Goal: Task Accomplishment & Management: Use online tool/utility

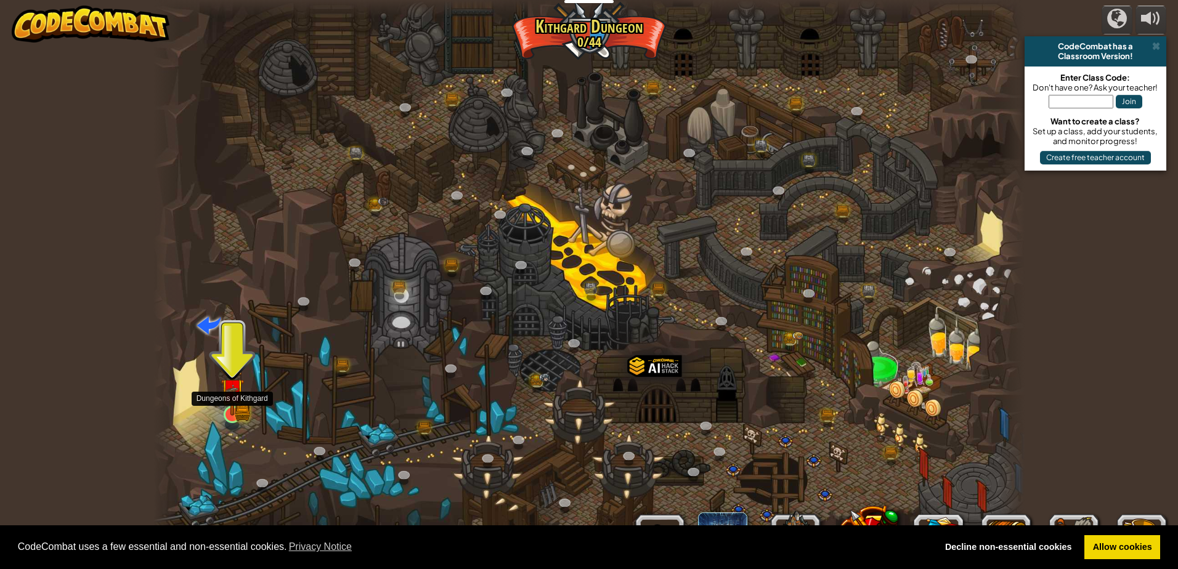
click at [240, 412] on img at bounding box center [232, 390] width 23 height 51
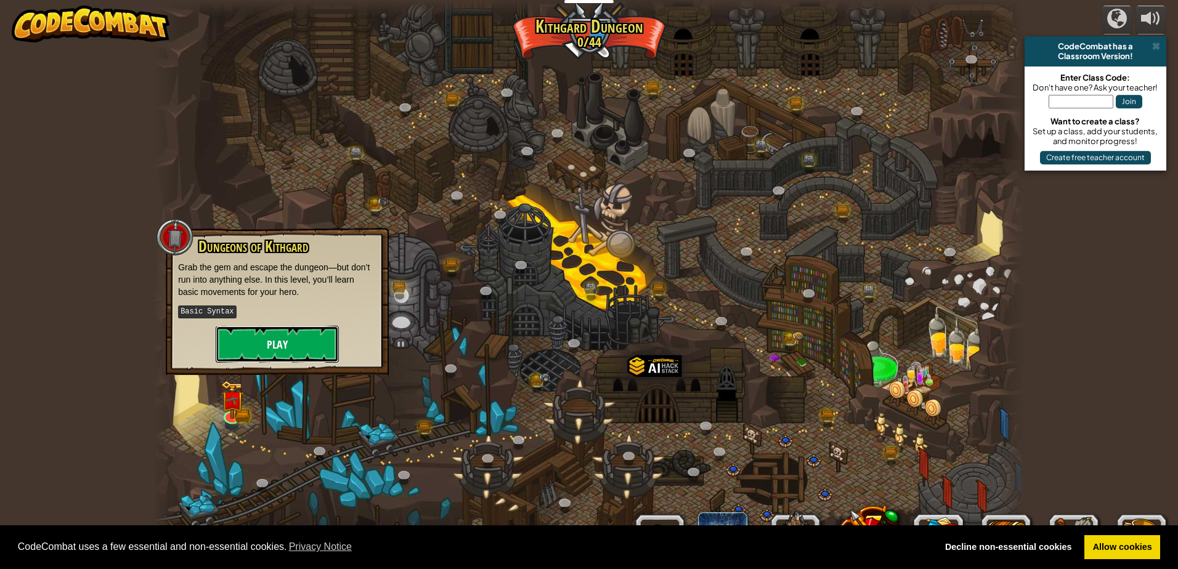
click at [298, 341] on button "Play" at bounding box center [277, 344] width 123 height 37
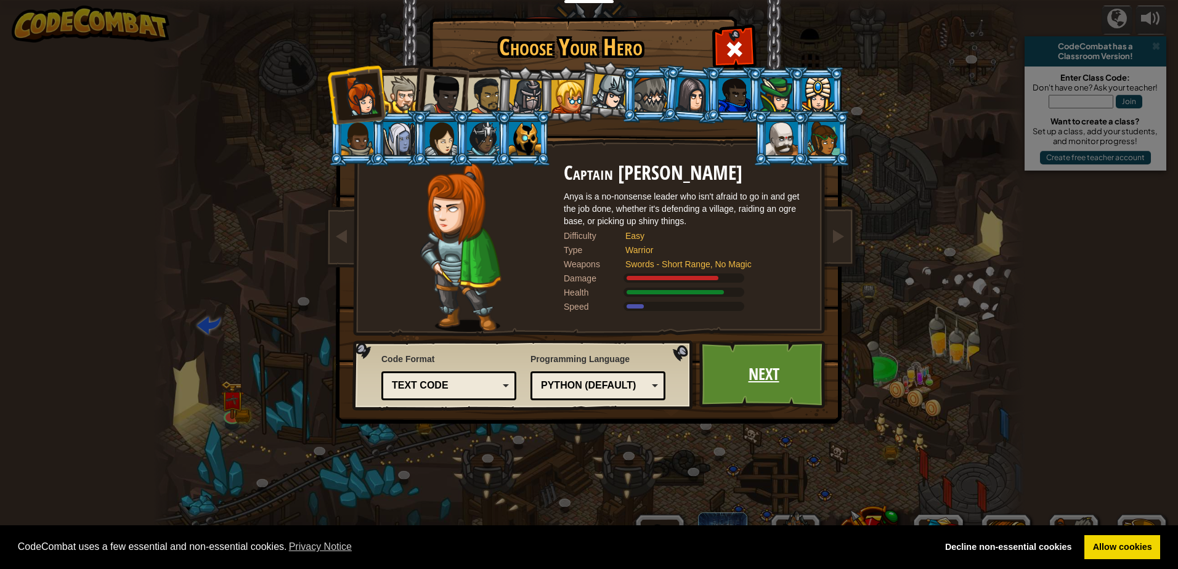
click at [764, 374] on link "Next" at bounding box center [763, 375] width 129 height 68
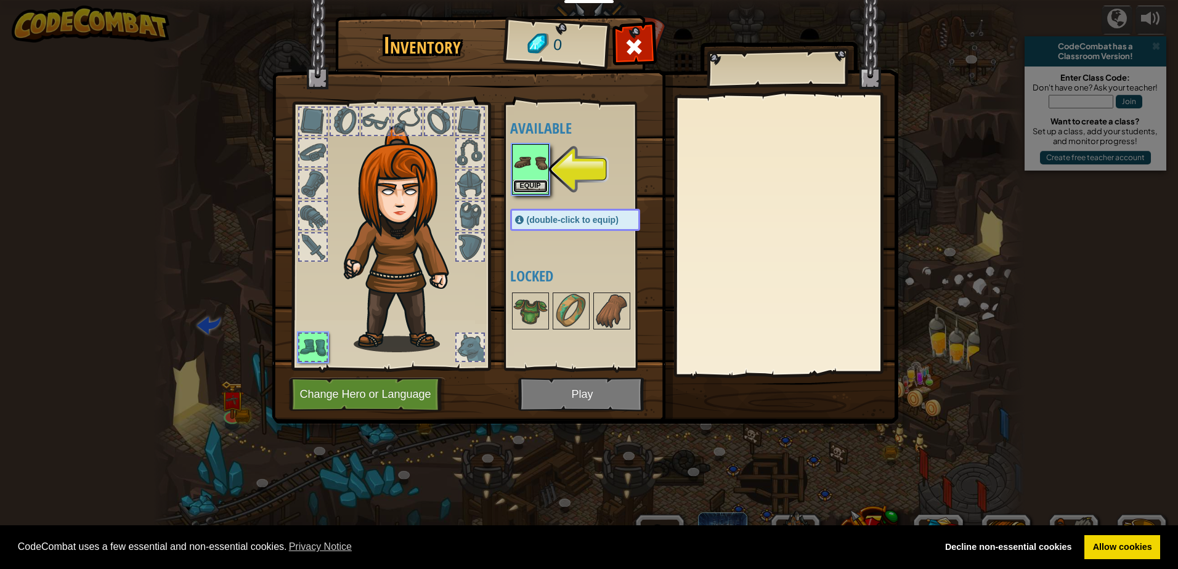
click at [541, 187] on button "Equip" at bounding box center [530, 186] width 34 height 13
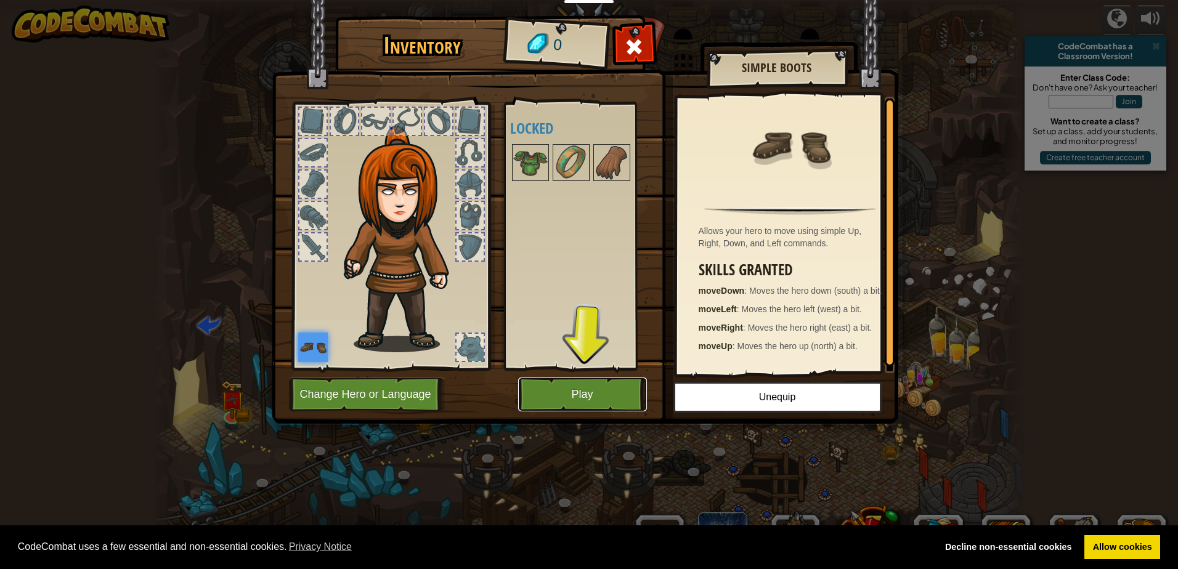
click at [619, 394] on button "Play" at bounding box center [582, 395] width 129 height 34
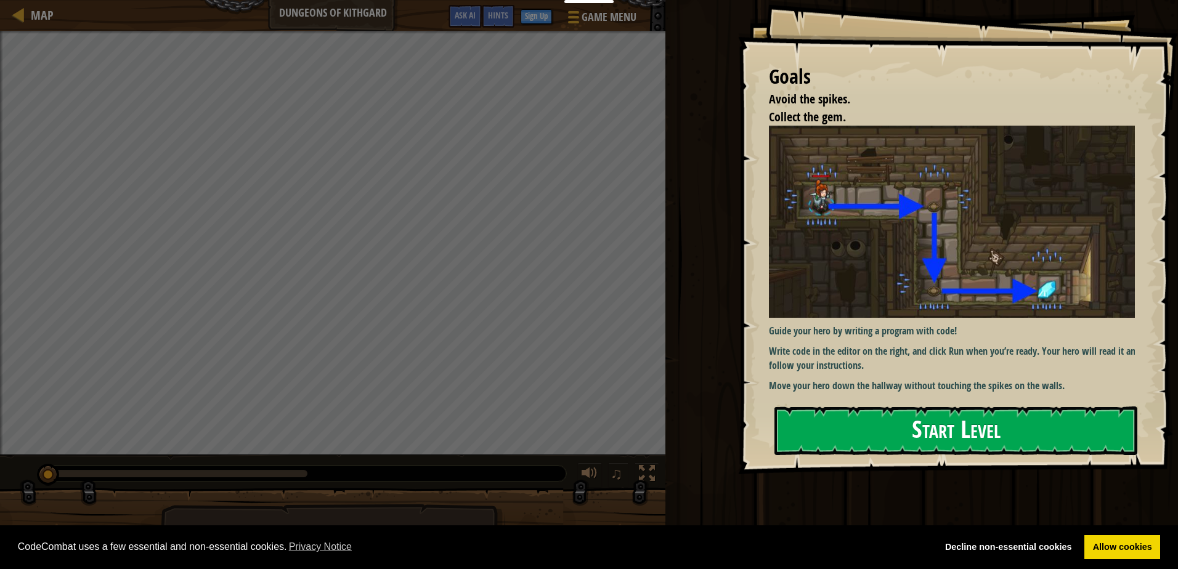
drag, startPoint x: 893, startPoint y: 427, endPoint x: 899, endPoint y: 426, distance: 6.2
click at [899, 426] on button "Start Level" at bounding box center [955, 431] width 363 height 49
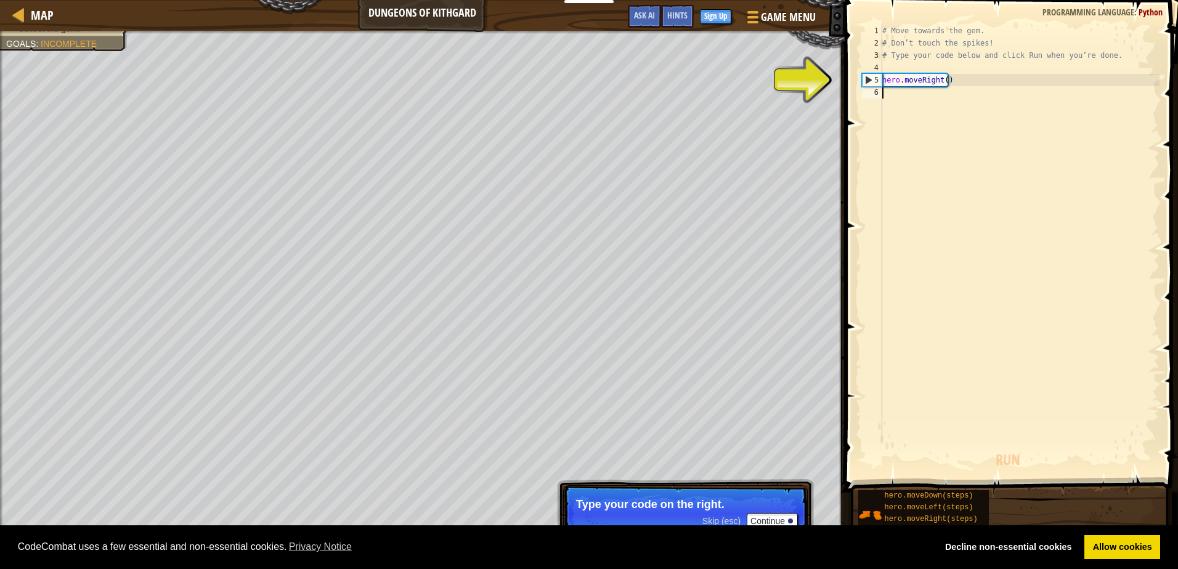
type textarea "h"
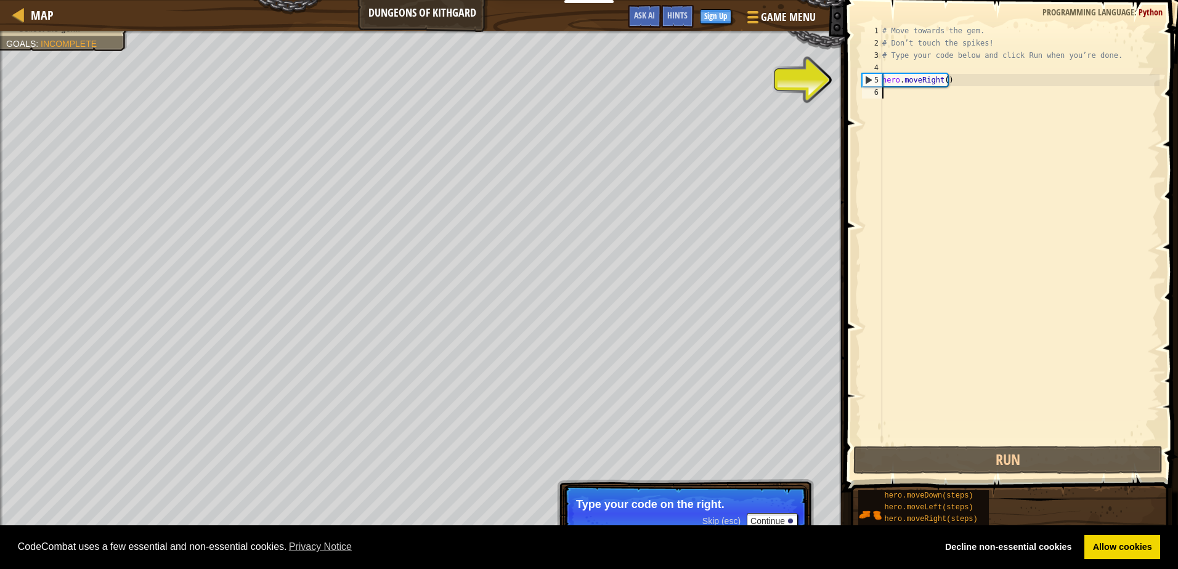
scroll to position [6, 0]
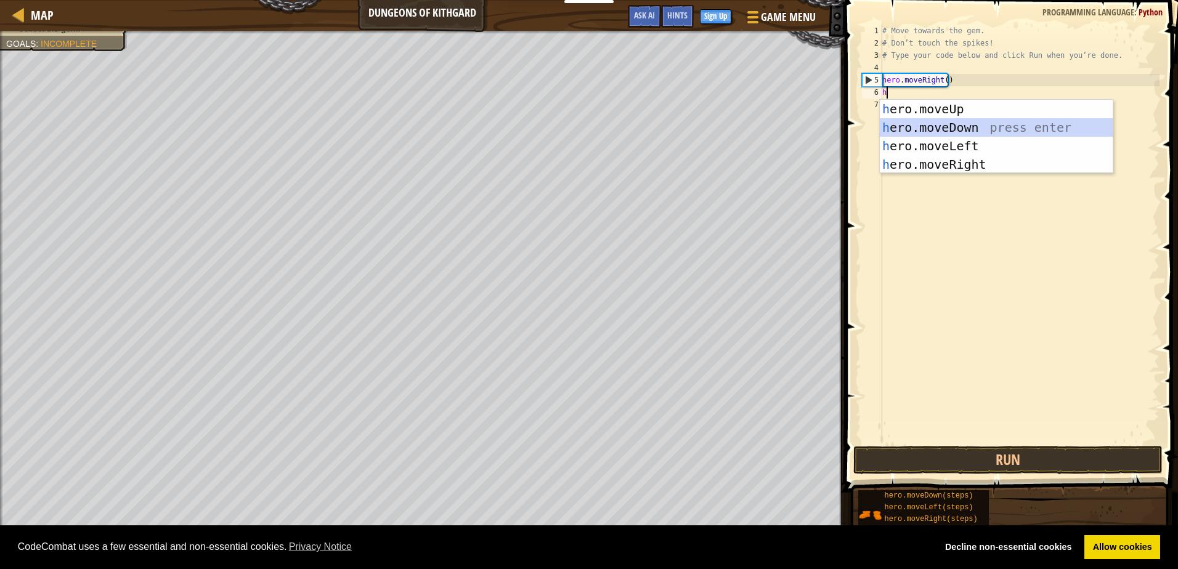
click at [960, 126] on div "h ero.moveUp press enter h ero.moveDown press enter h ero.moveLeft press enter …" at bounding box center [996, 155] width 233 height 111
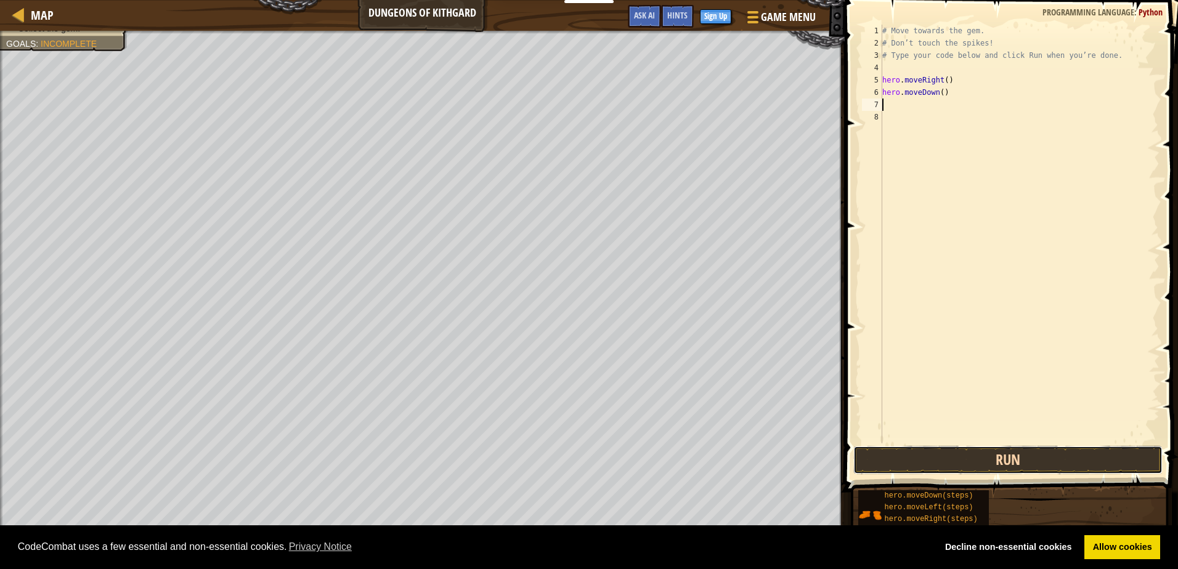
click at [1036, 468] on button "Run" at bounding box center [1007, 460] width 309 height 28
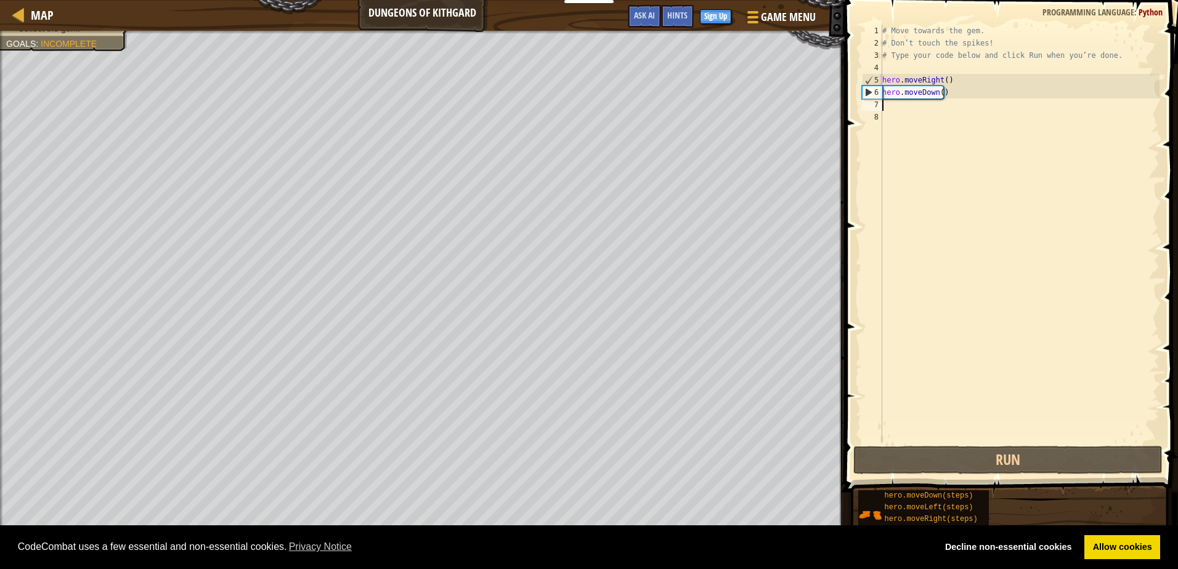
type textarea "h"
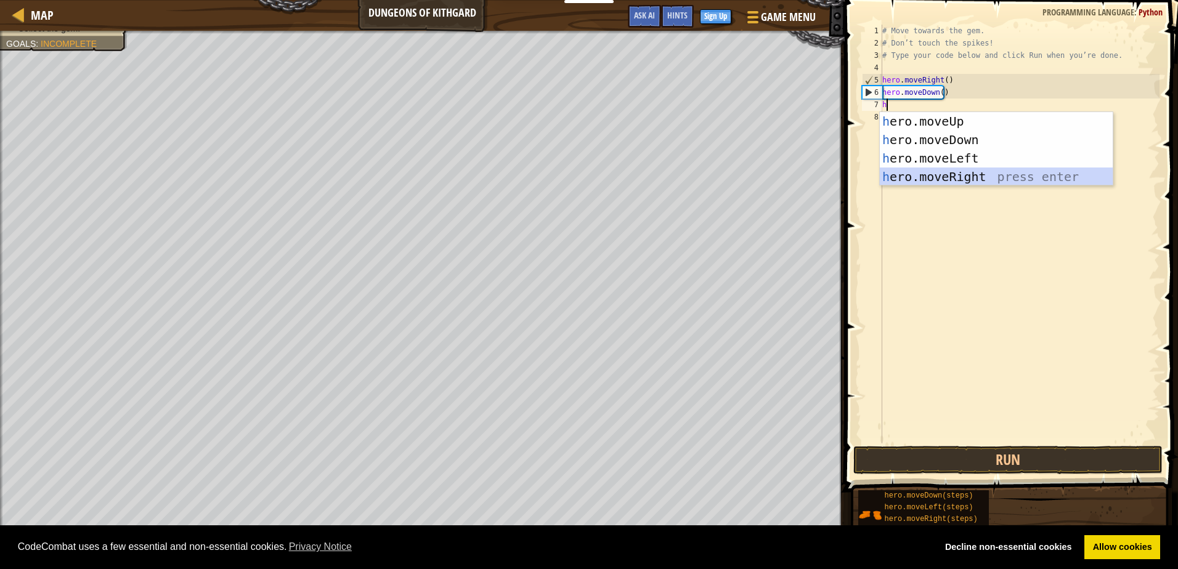
click at [996, 177] on div "h ero.moveUp press enter h ero.moveDown press enter h ero.moveLeft press enter …" at bounding box center [996, 167] width 233 height 111
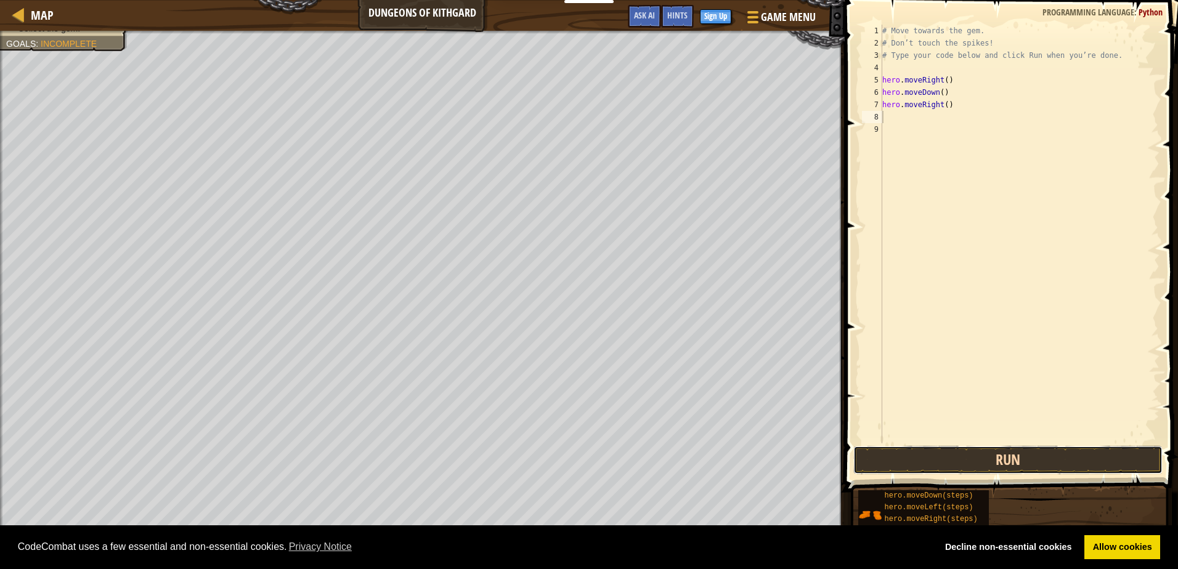
click at [1008, 454] on button "Run" at bounding box center [1007, 460] width 309 height 28
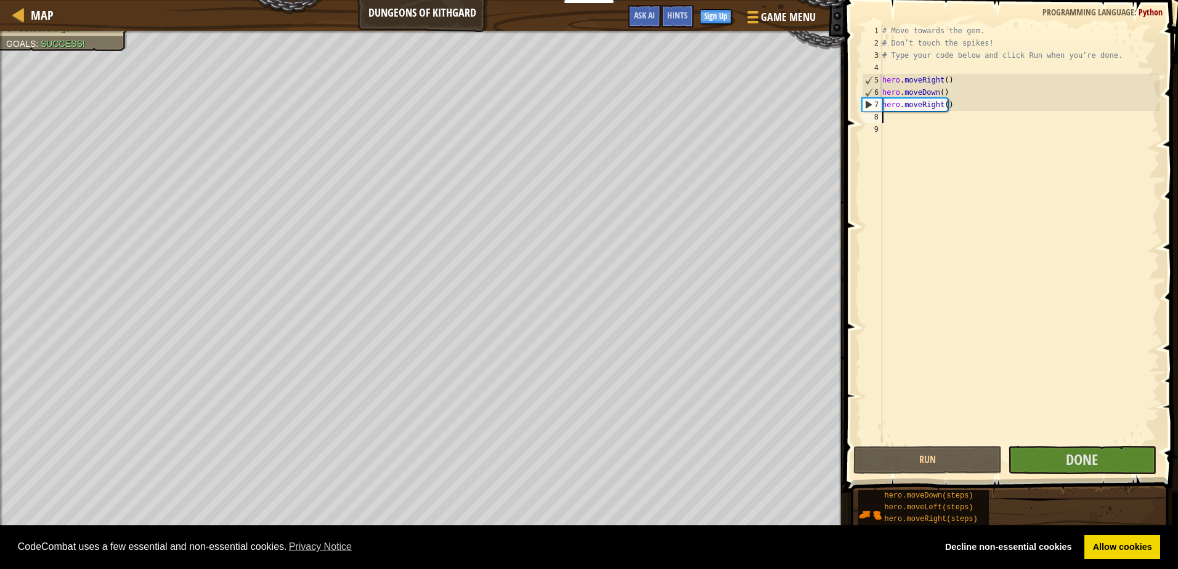
click at [1060, 445] on span at bounding box center [1012, 228] width 343 height 529
click at [1059, 455] on button "Done" at bounding box center [1082, 460] width 148 height 28
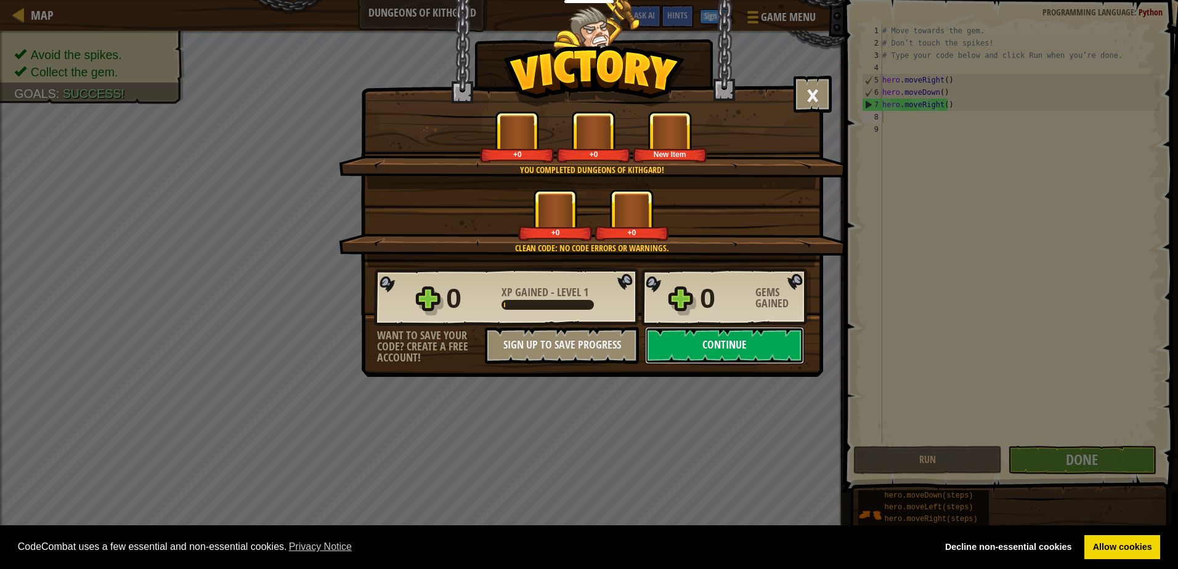
click at [687, 354] on button "Continue" at bounding box center [724, 345] width 159 height 37
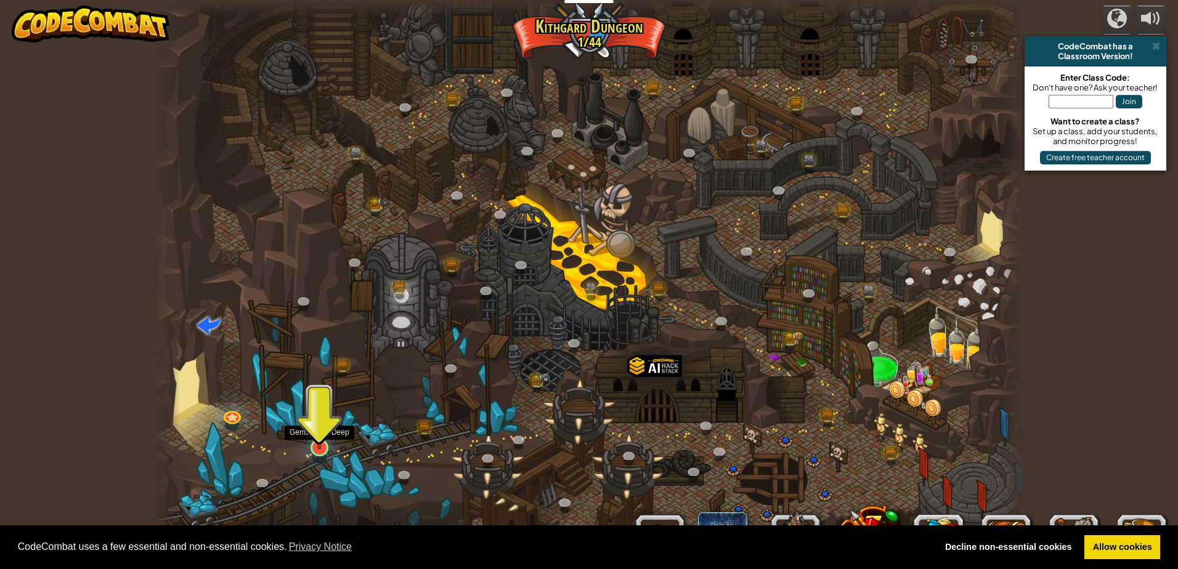
click at [326, 441] on img at bounding box center [319, 423] width 23 height 54
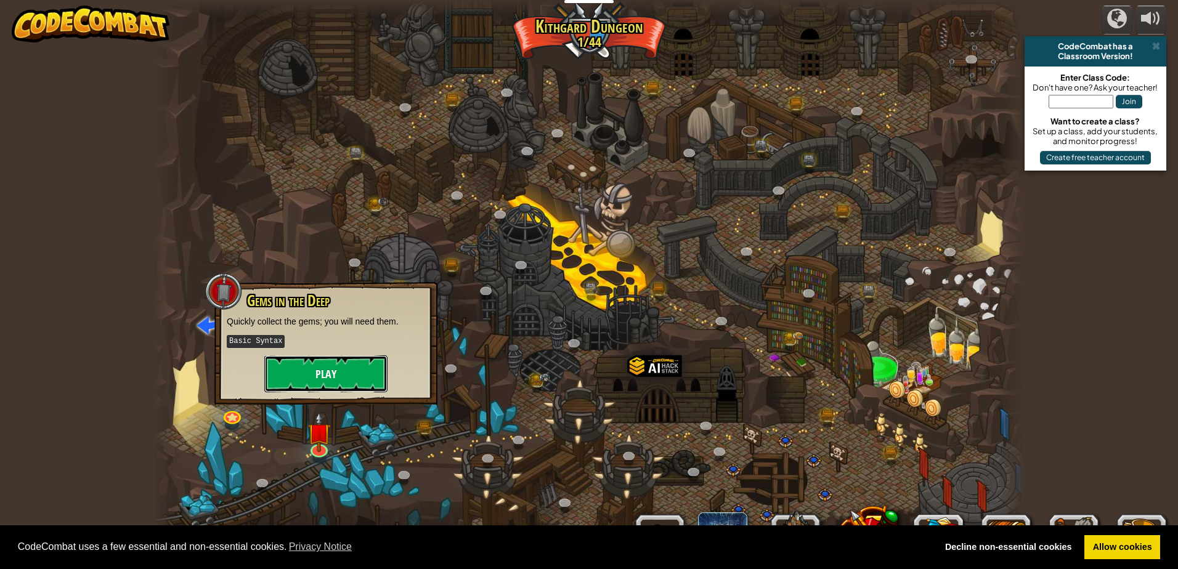
click at [349, 380] on button "Play" at bounding box center [325, 373] width 123 height 37
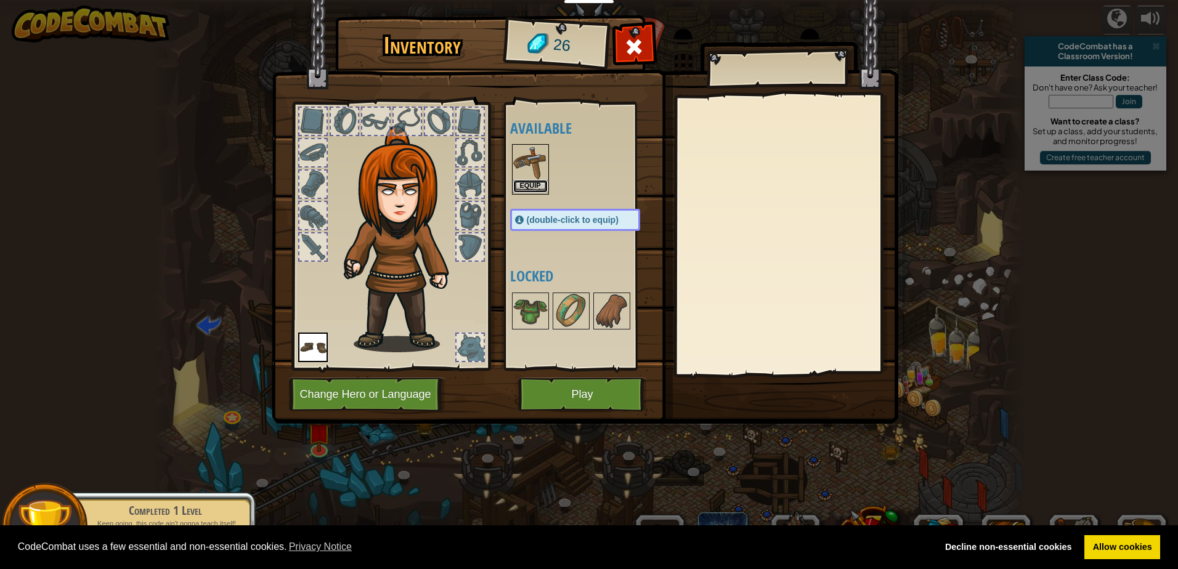
click at [542, 180] on button "Equip" at bounding box center [530, 186] width 34 height 13
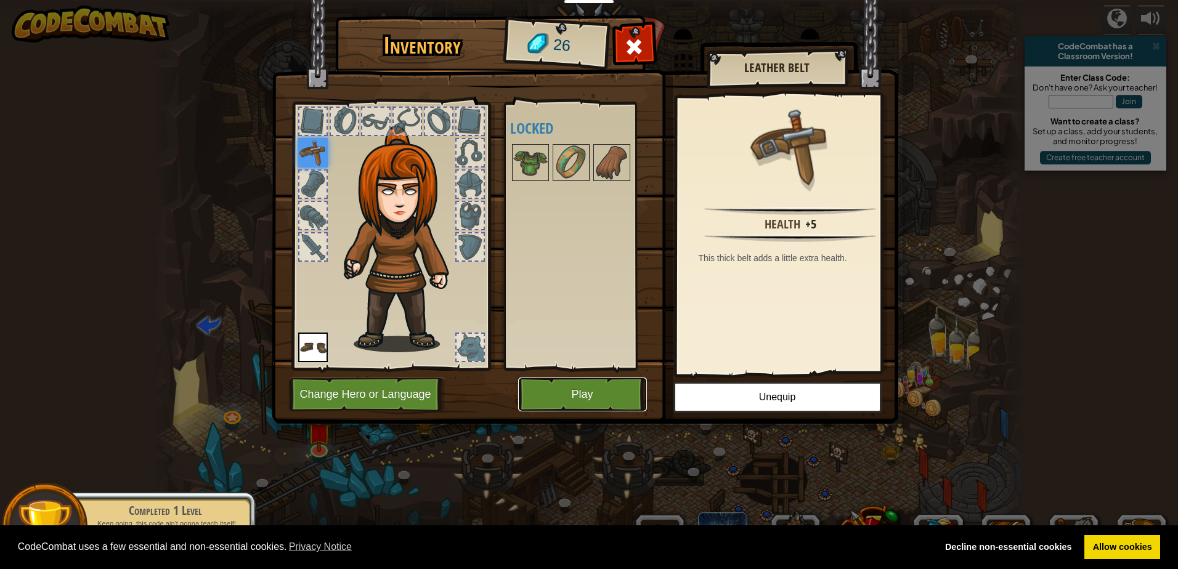
click at [588, 387] on button "Play" at bounding box center [582, 395] width 129 height 34
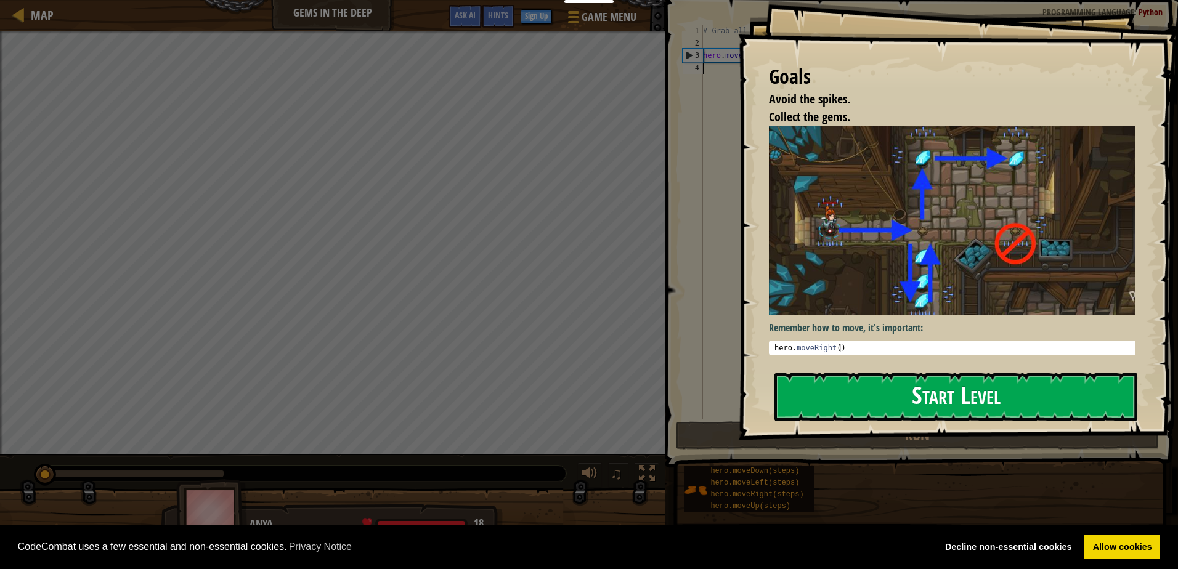
click at [832, 392] on button "Start Level" at bounding box center [955, 397] width 363 height 49
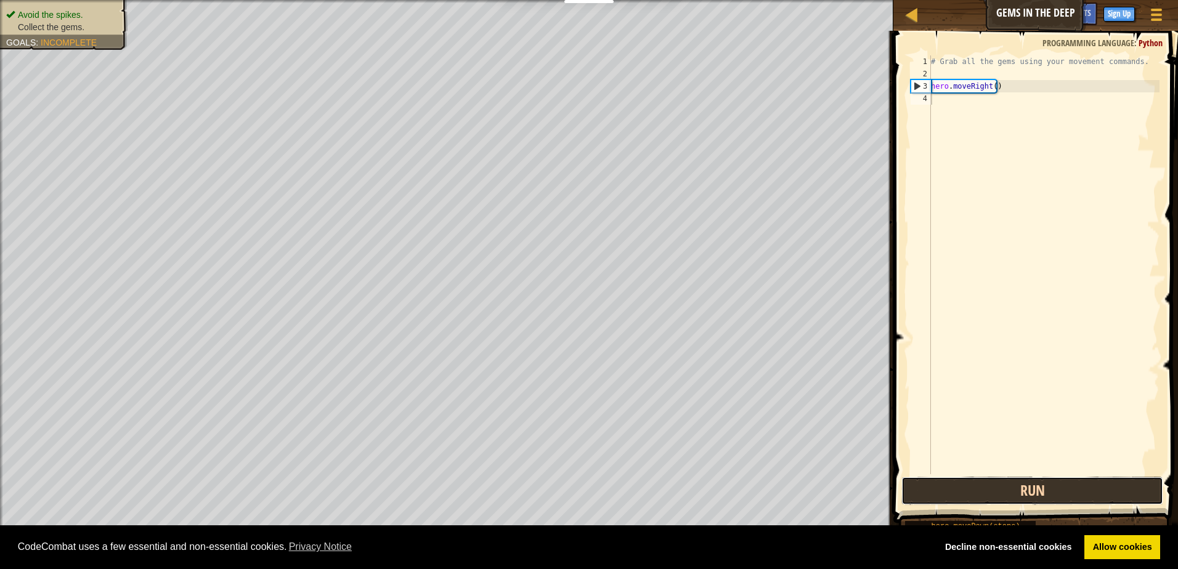
click at [1021, 498] on button "Run" at bounding box center [1032, 491] width 262 height 28
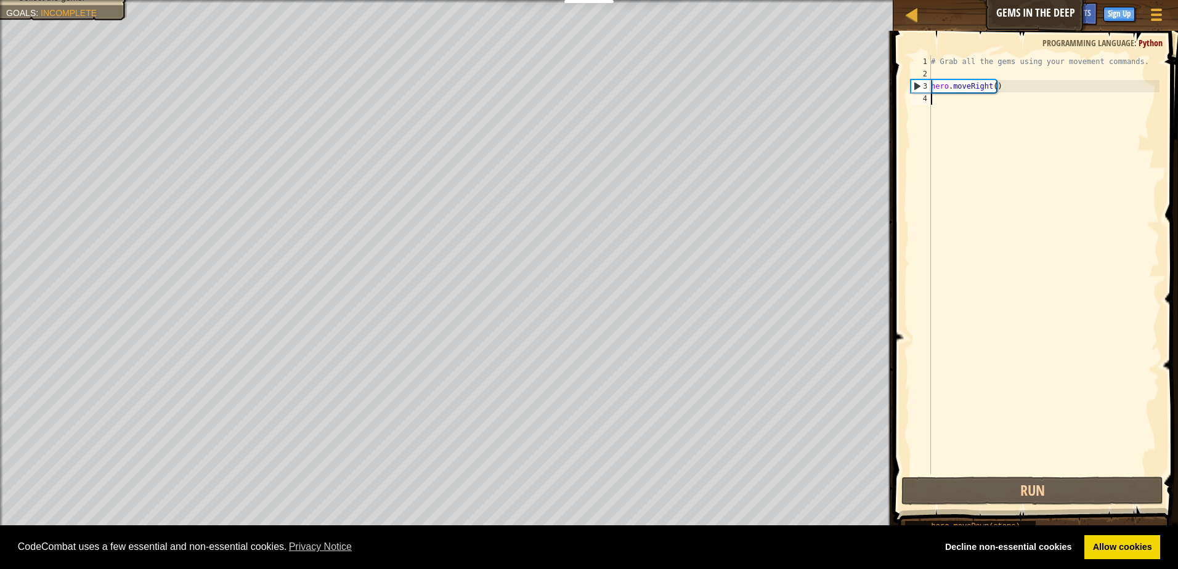
type textarea "h"
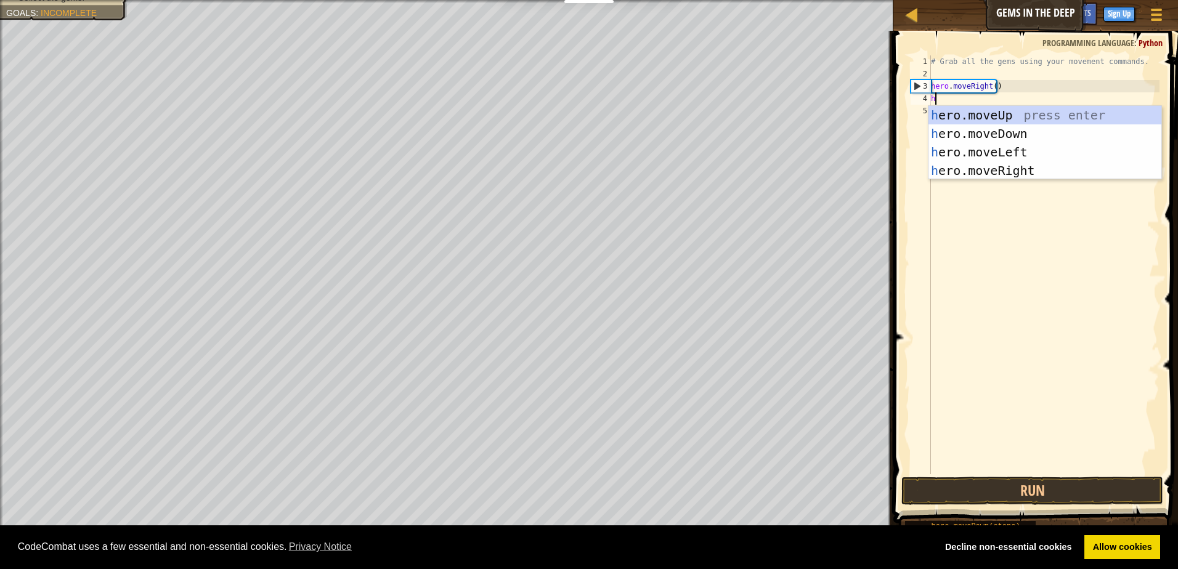
scroll to position [6, 0]
click at [1039, 110] on div "h ero.moveUp press enter h ero.moveDown press enter h ero.moveLeft press enter …" at bounding box center [1044, 161] width 233 height 111
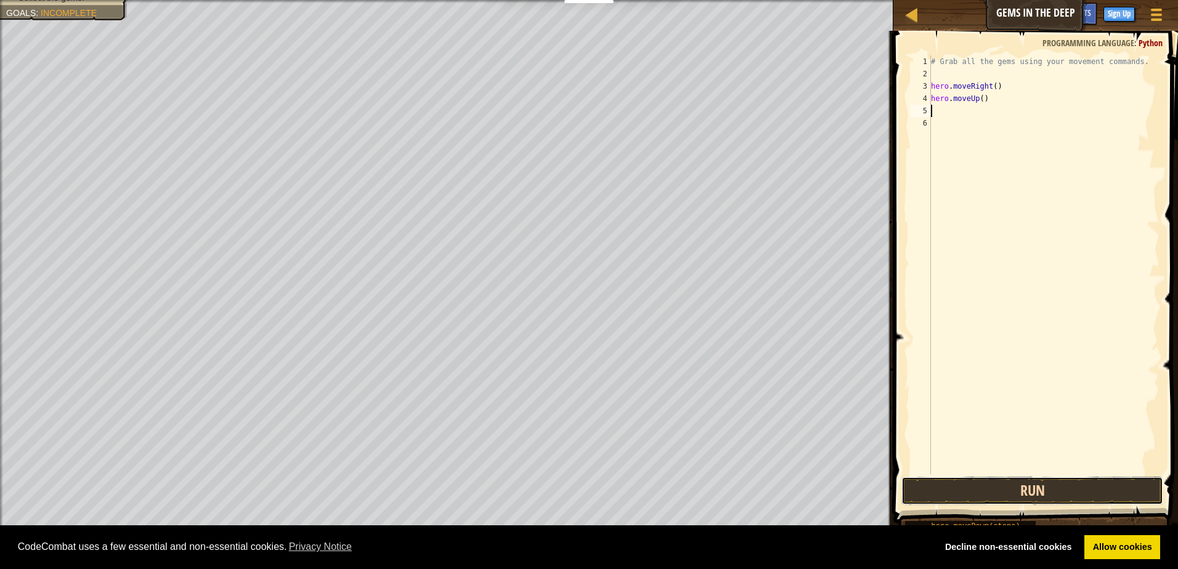
click at [1064, 490] on button "Run" at bounding box center [1032, 491] width 262 height 28
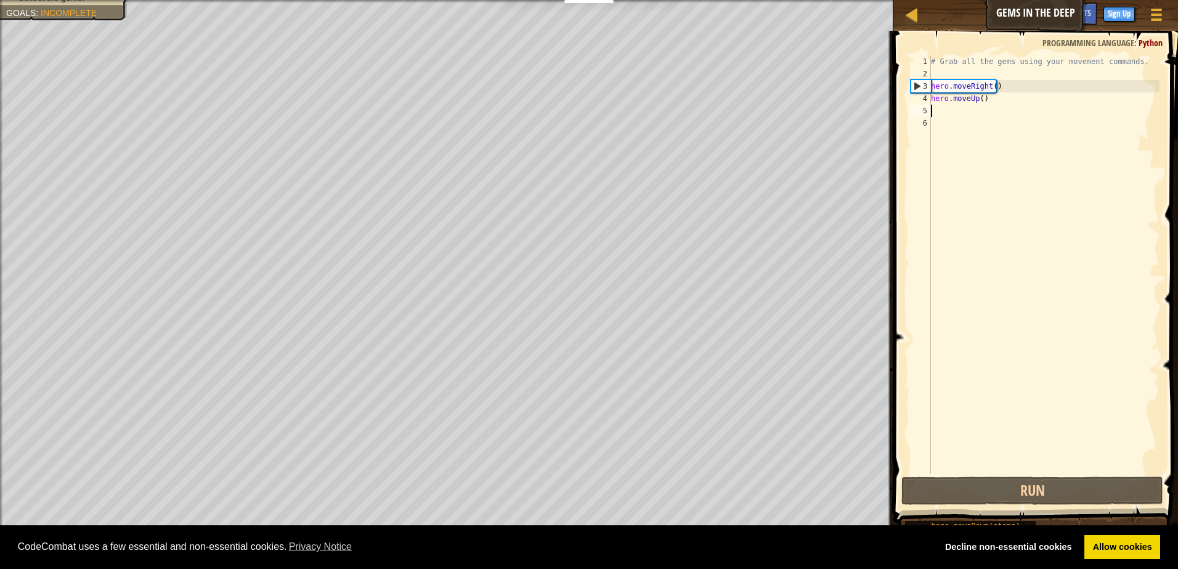
type textarea "h"
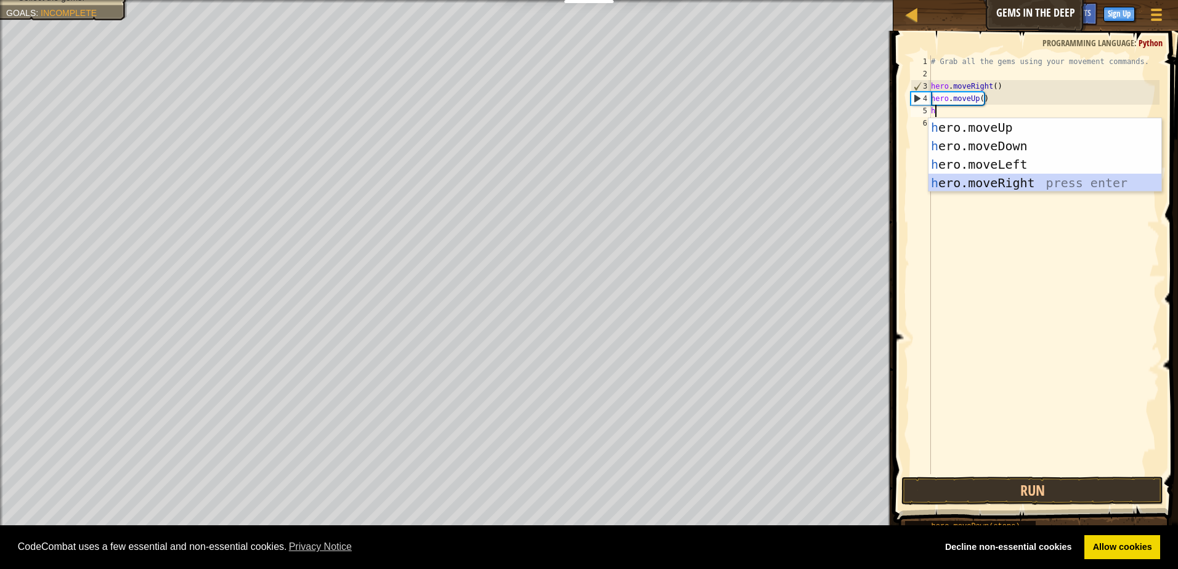
click at [1042, 188] on div "h ero.moveUp press enter h ero.moveDown press enter h ero.moveLeft press enter …" at bounding box center [1044, 173] width 233 height 111
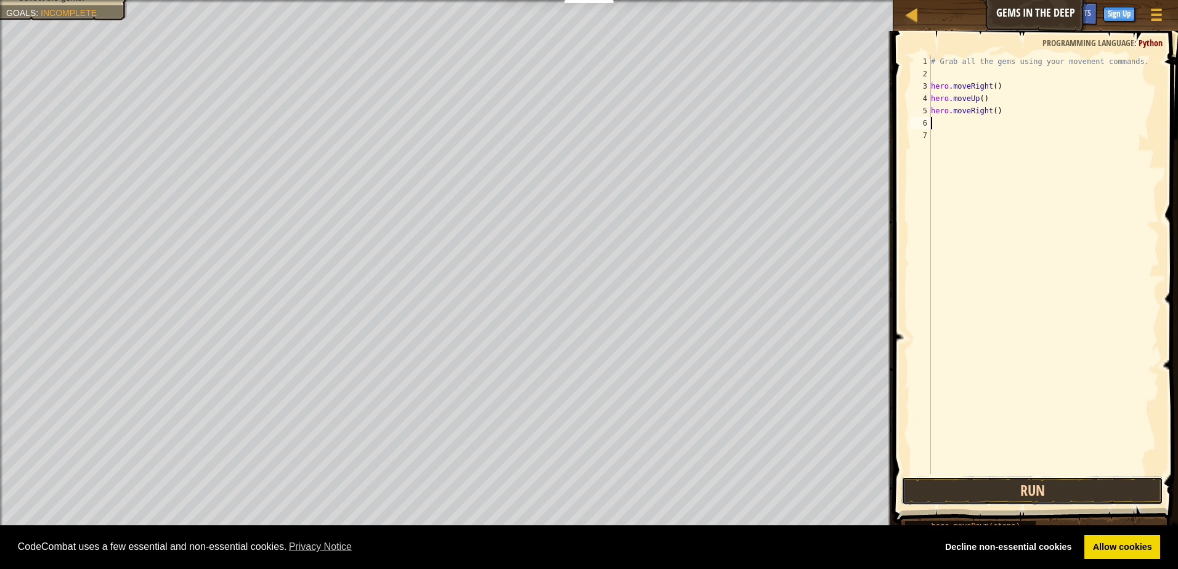
click at [1010, 490] on button "Run" at bounding box center [1032, 491] width 262 height 28
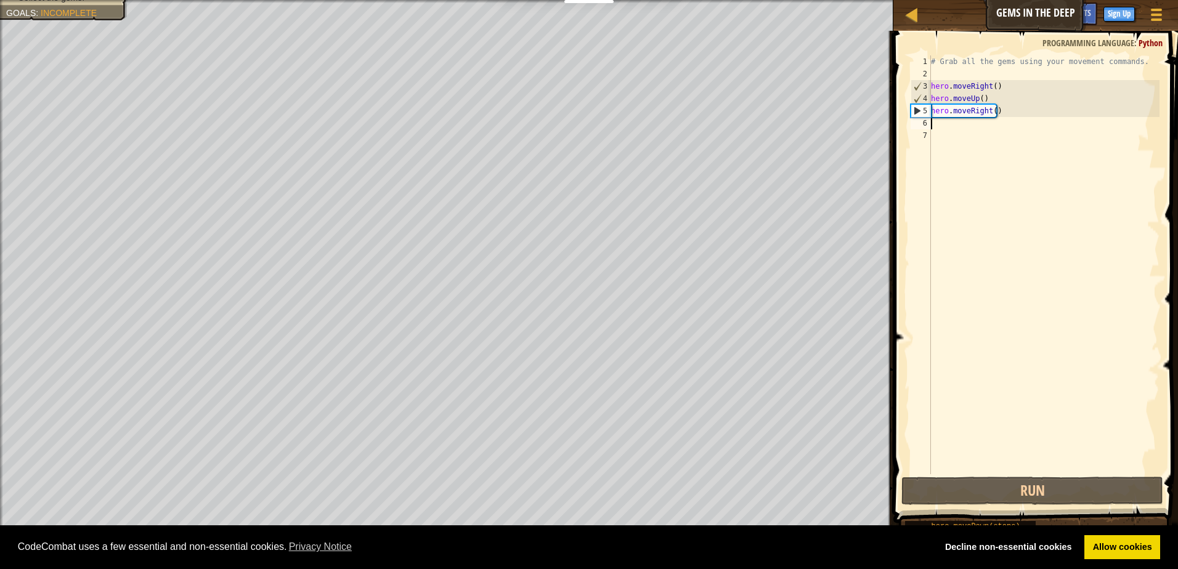
type textarea "h"
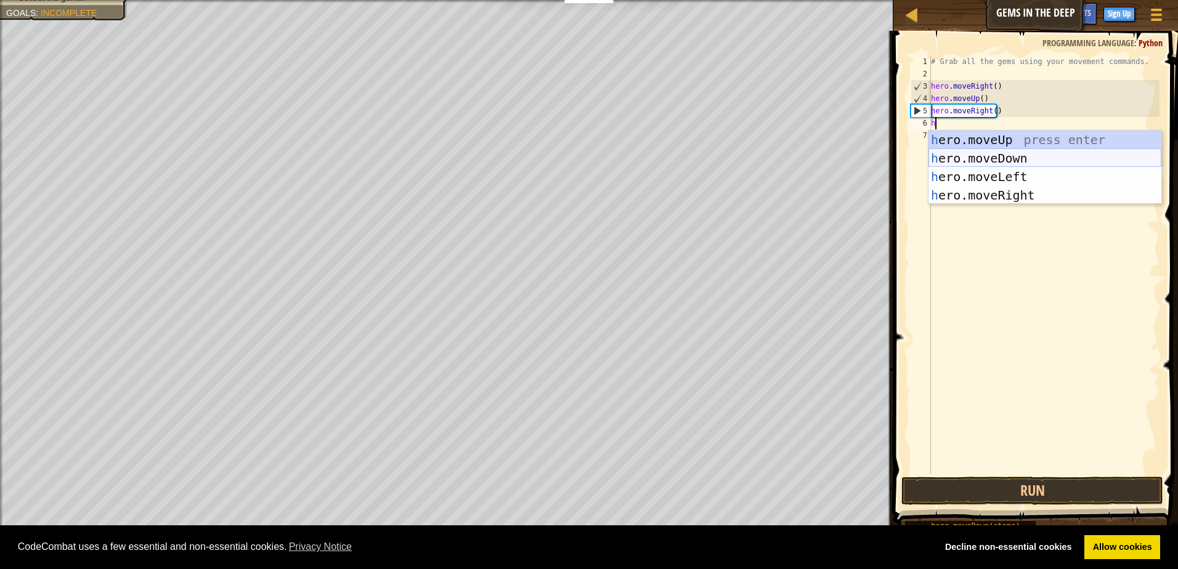
click at [992, 152] on div "h ero.moveUp press enter h ero.moveDown press enter h ero.moveLeft press enter …" at bounding box center [1044, 186] width 233 height 111
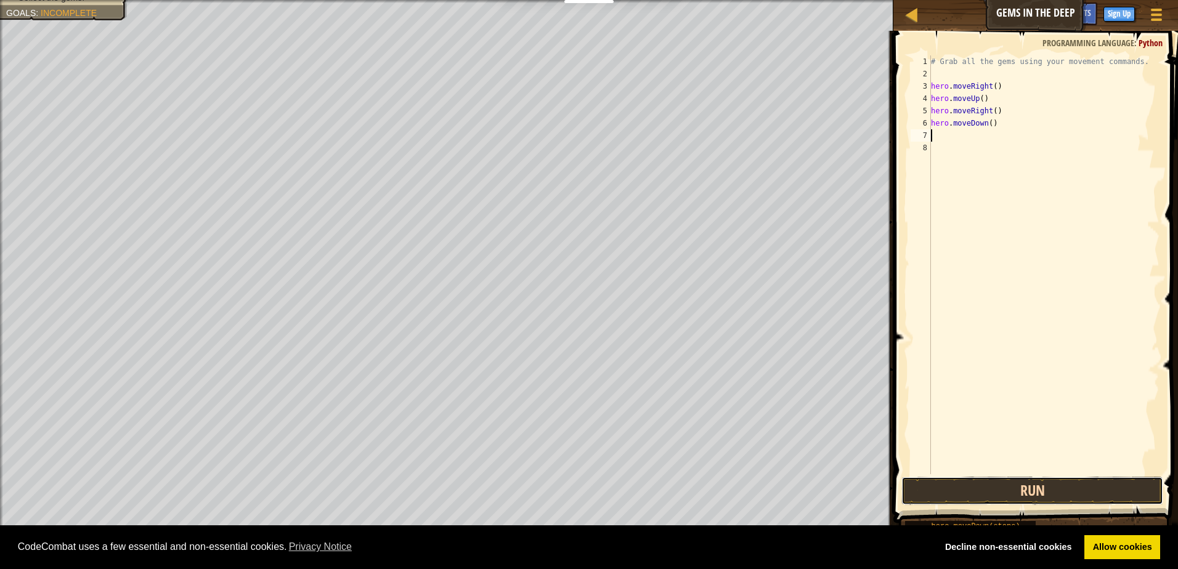
click at [1007, 486] on button "Run" at bounding box center [1032, 491] width 262 height 28
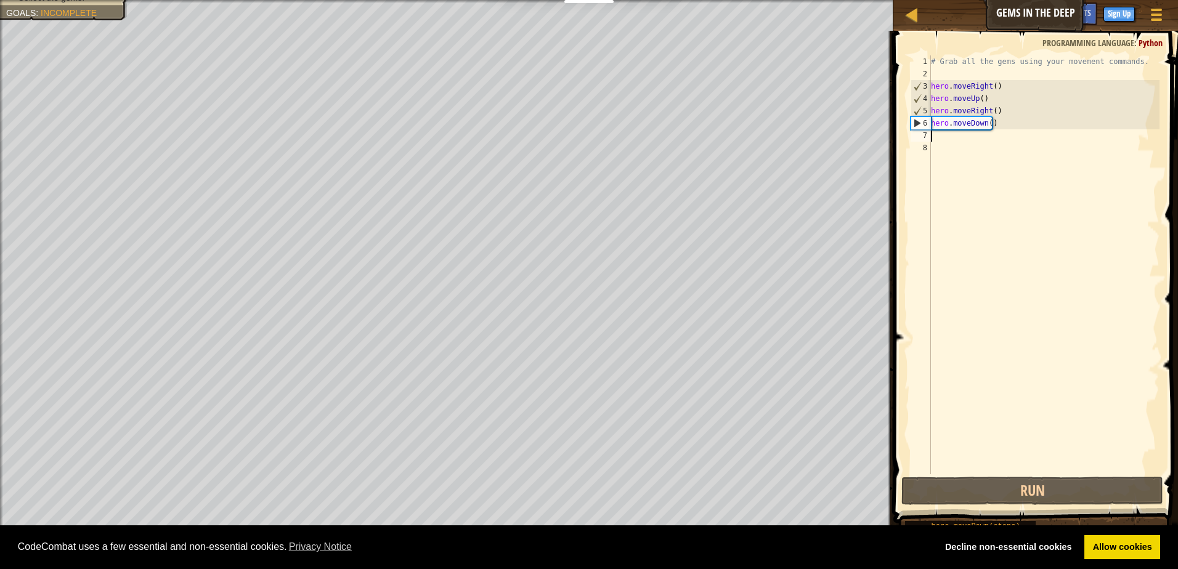
type textarea "h"
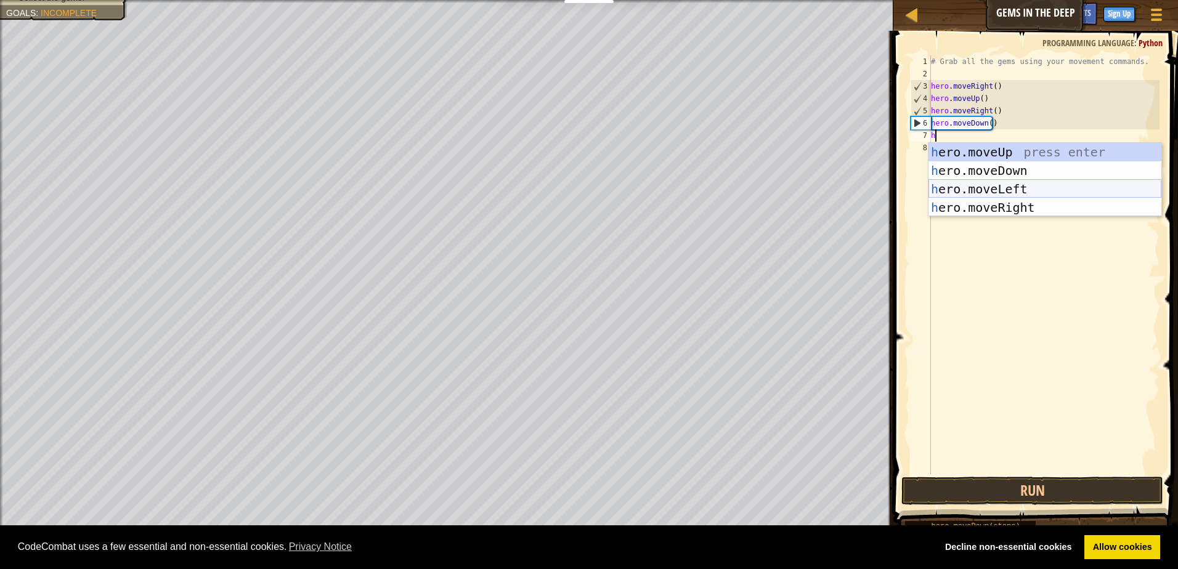
click at [1004, 186] on div "h ero.moveUp press enter h ero.moveDown press enter h ero.moveLeft press enter …" at bounding box center [1044, 198] width 233 height 111
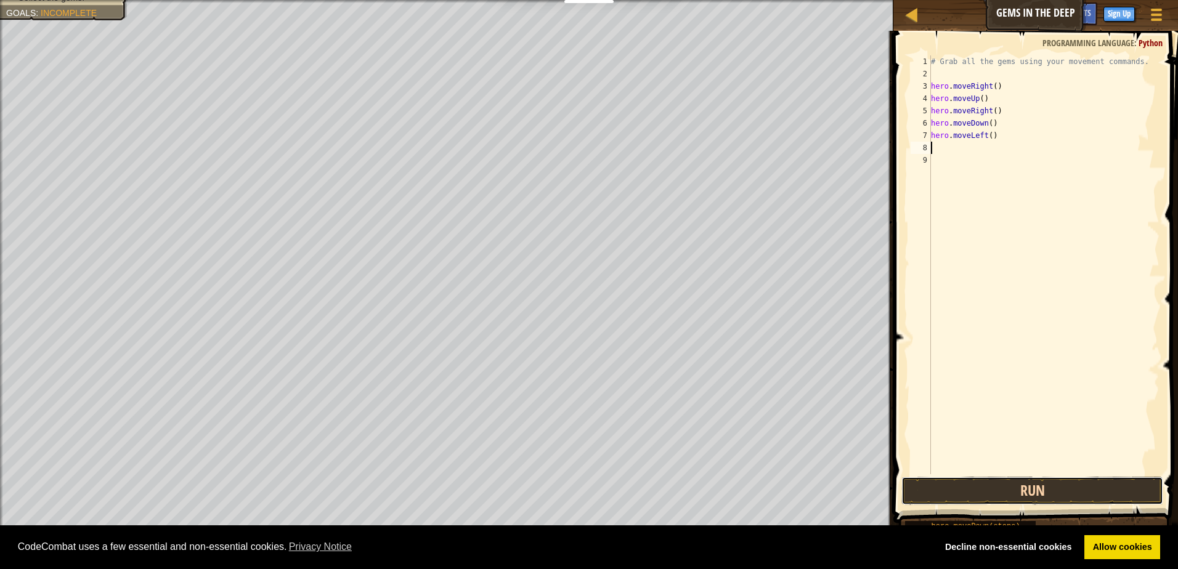
click at [1017, 490] on button "Run" at bounding box center [1032, 491] width 262 height 28
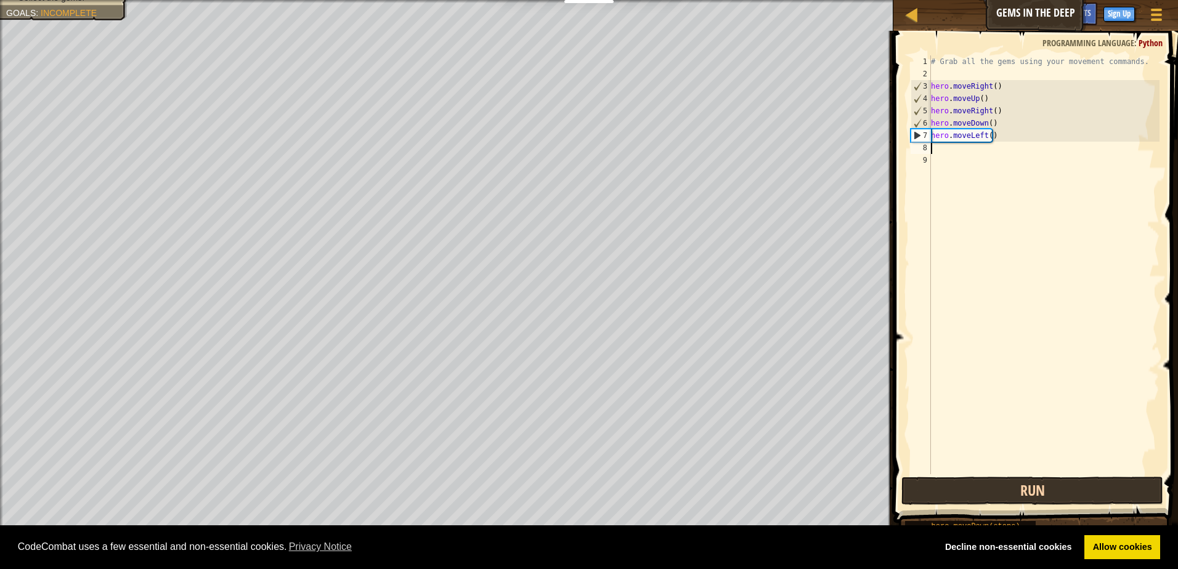
type textarea "h"
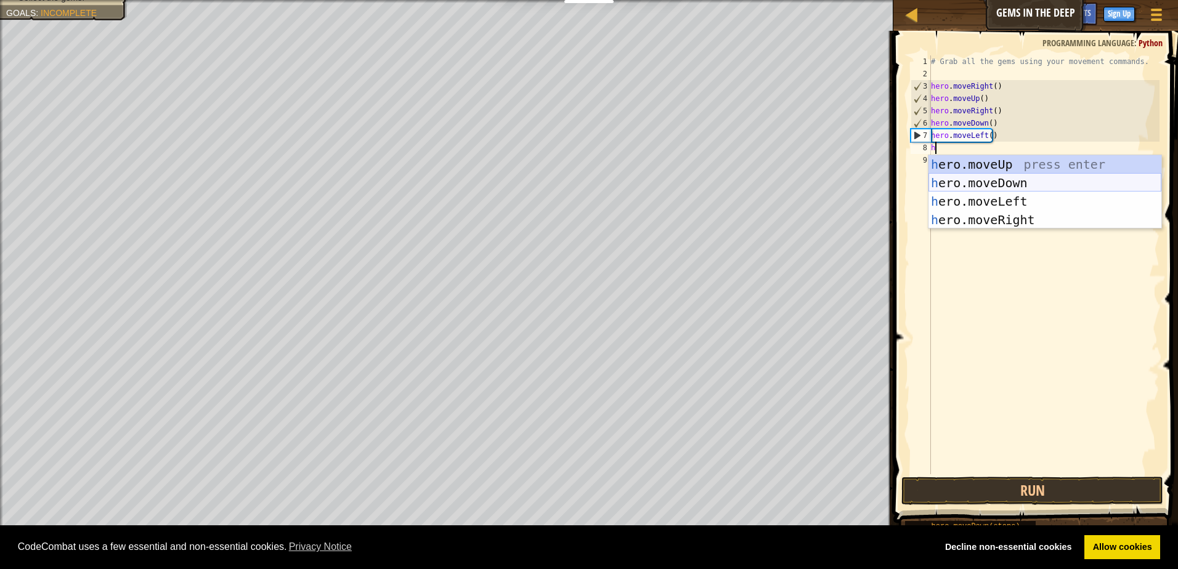
click at [1060, 178] on div "h ero.moveUp press enter h ero.moveDown press enter h ero.moveLeft press enter …" at bounding box center [1044, 210] width 233 height 111
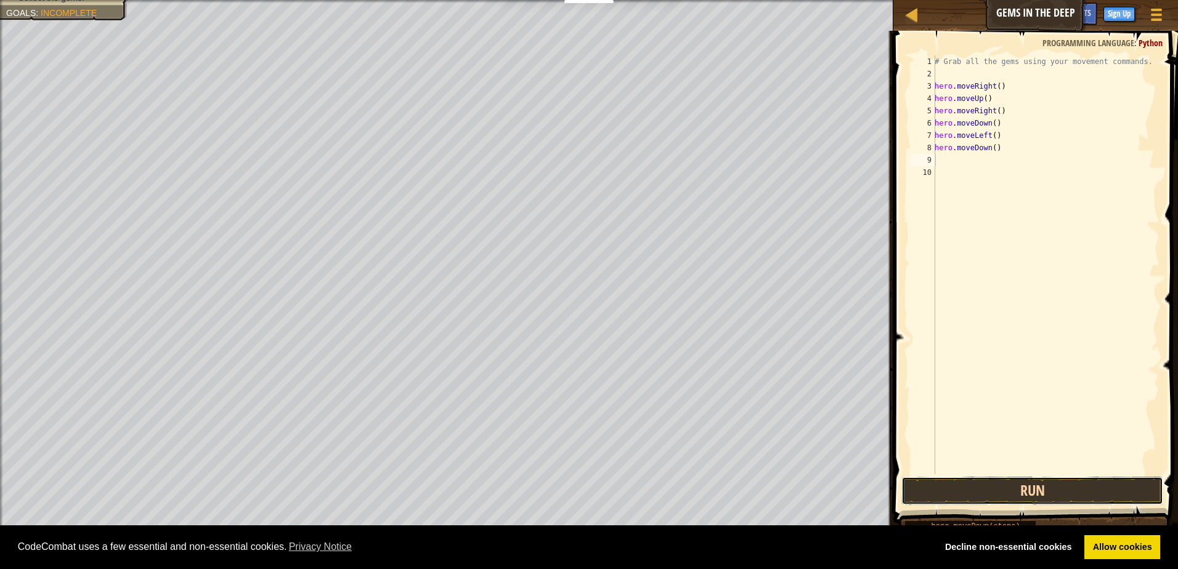
click at [1045, 498] on button "Run" at bounding box center [1032, 491] width 262 height 28
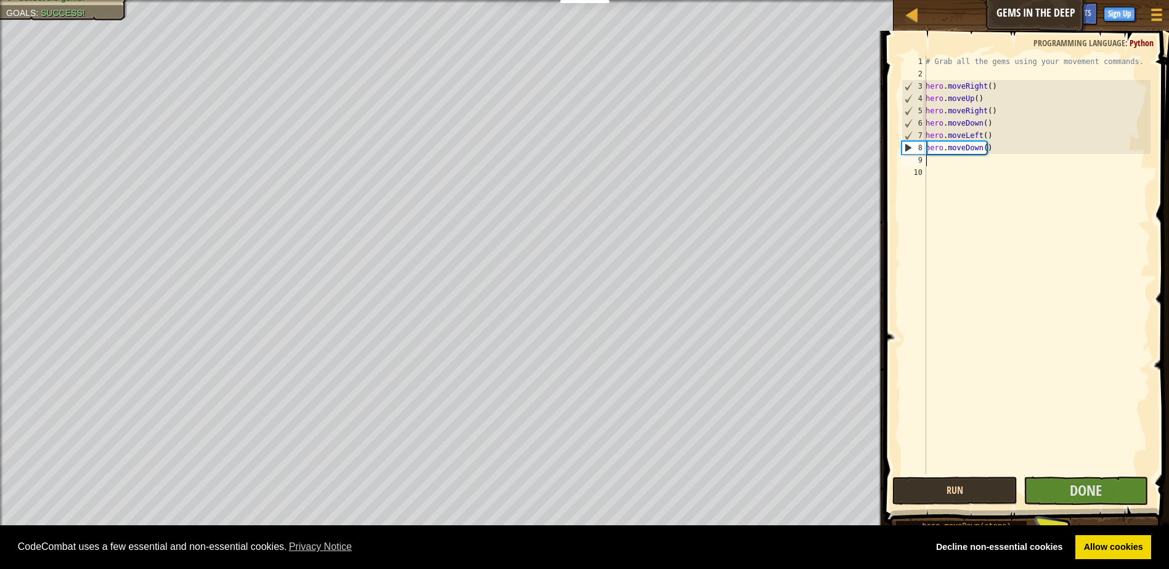
type textarea "h"
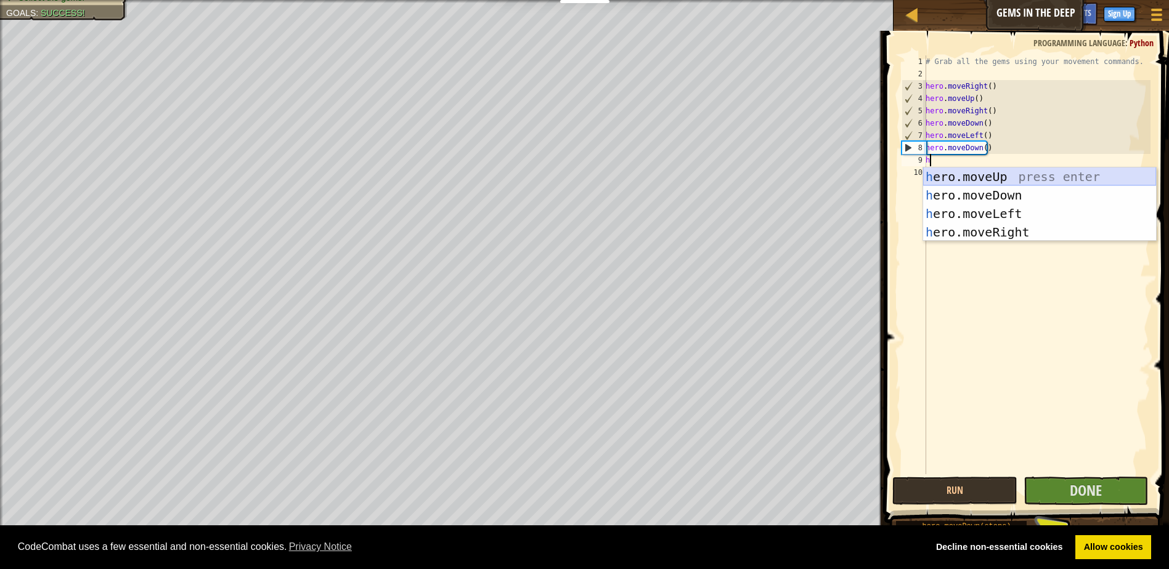
click at [1079, 168] on div "h ero.moveUp press enter h ero.moveDown press enter h ero.moveLeft press enter …" at bounding box center [1039, 223] width 233 height 111
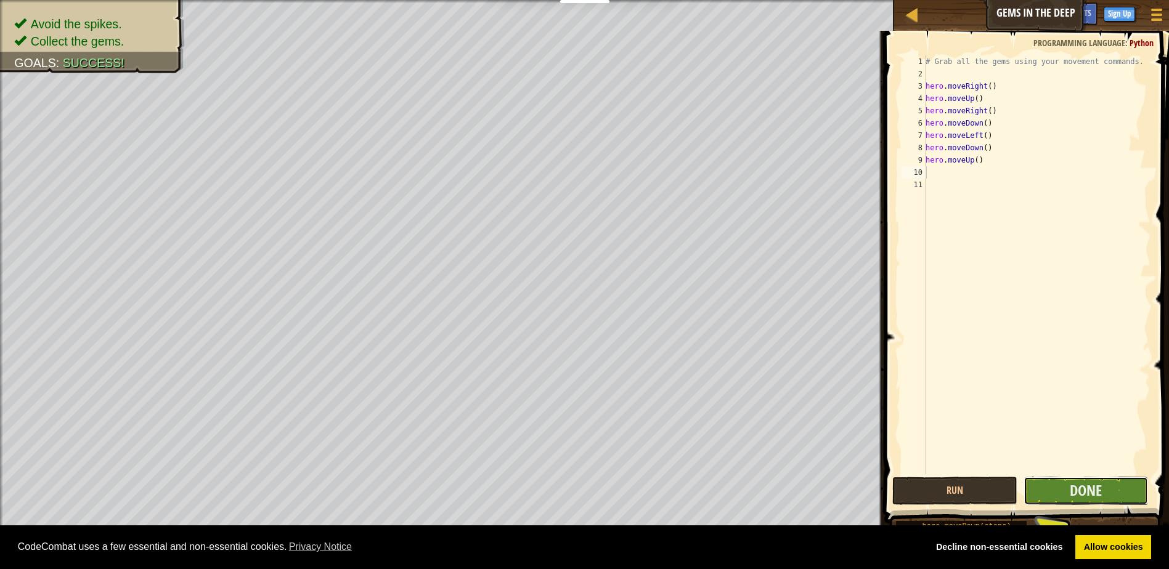
click at [1061, 484] on button "Done" at bounding box center [1085, 491] width 125 height 28
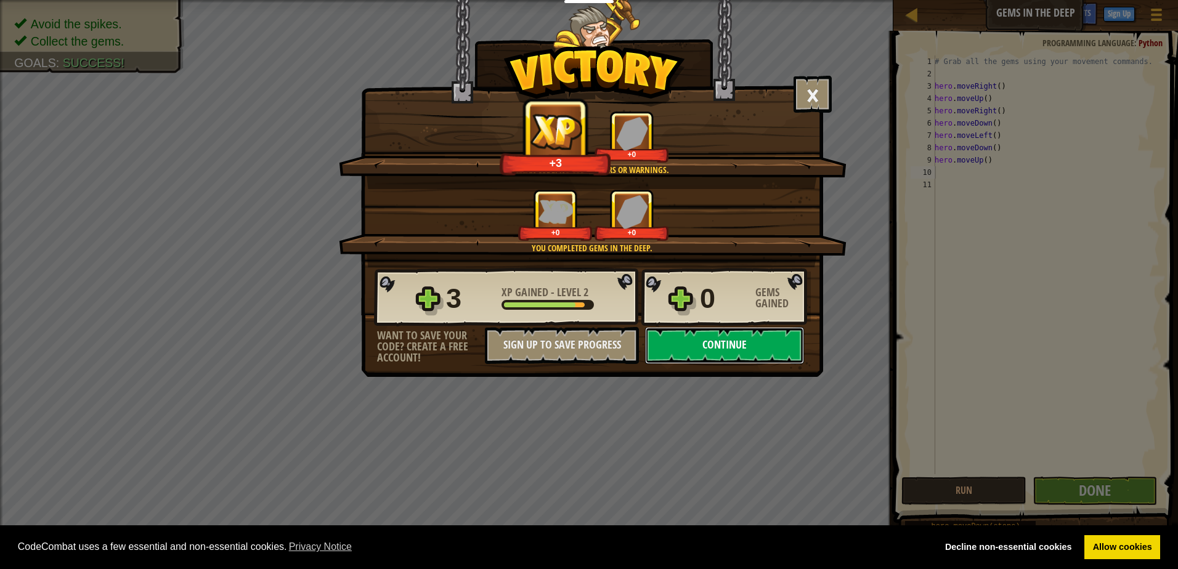
click at [758, 353] on button "Continue" at bounding box center [724, 345] width 159 height 37
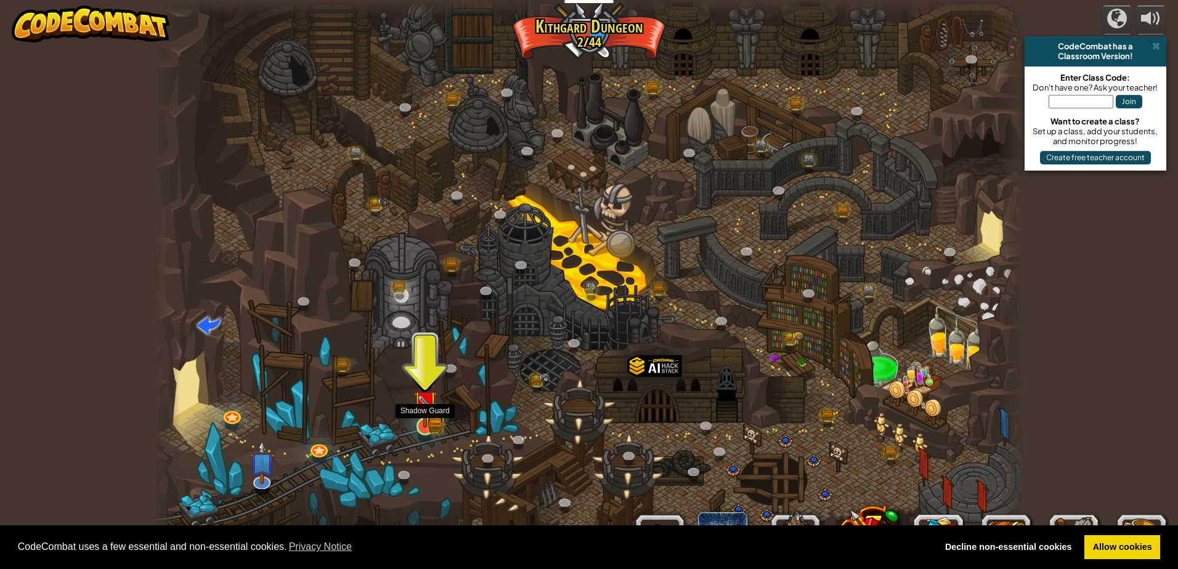
click at [427, 419] on img at bounding box center [424, 402] width 23 height 51
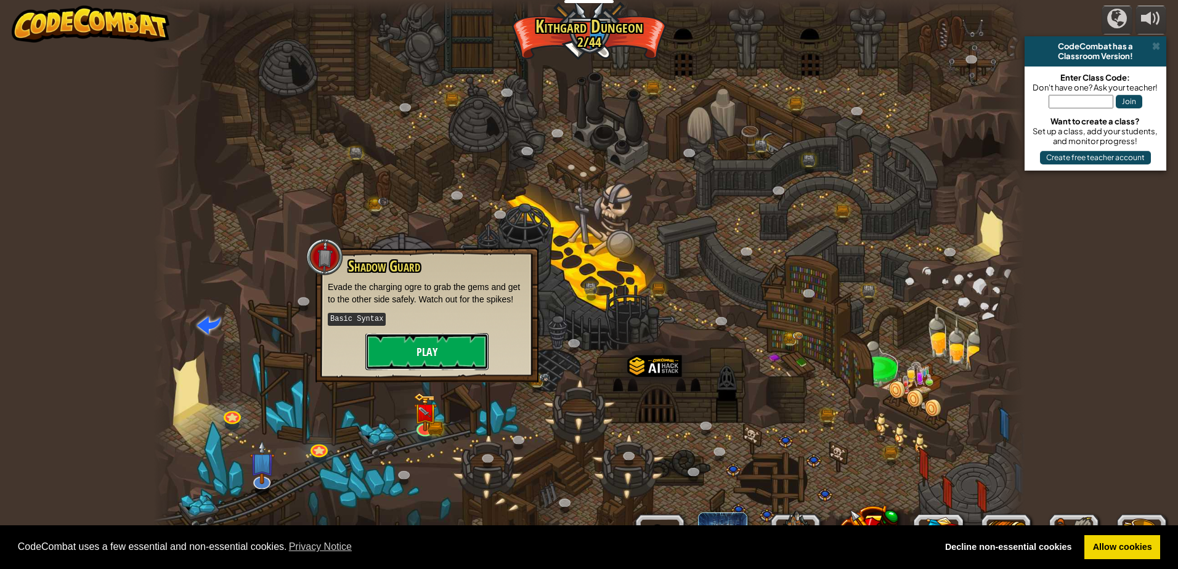
click at [446, 369] on button "Play" at bounding box center [426, 351] width 123 height 37
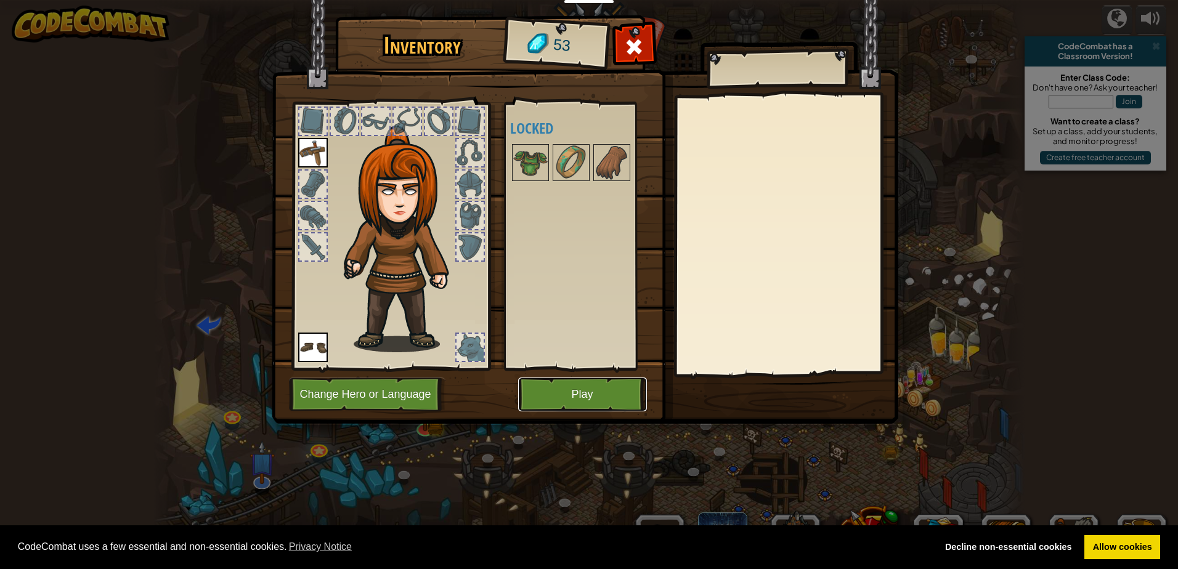
click at [590, 389] on button "Play" at bounding box center [582, 395] width 129 height 34
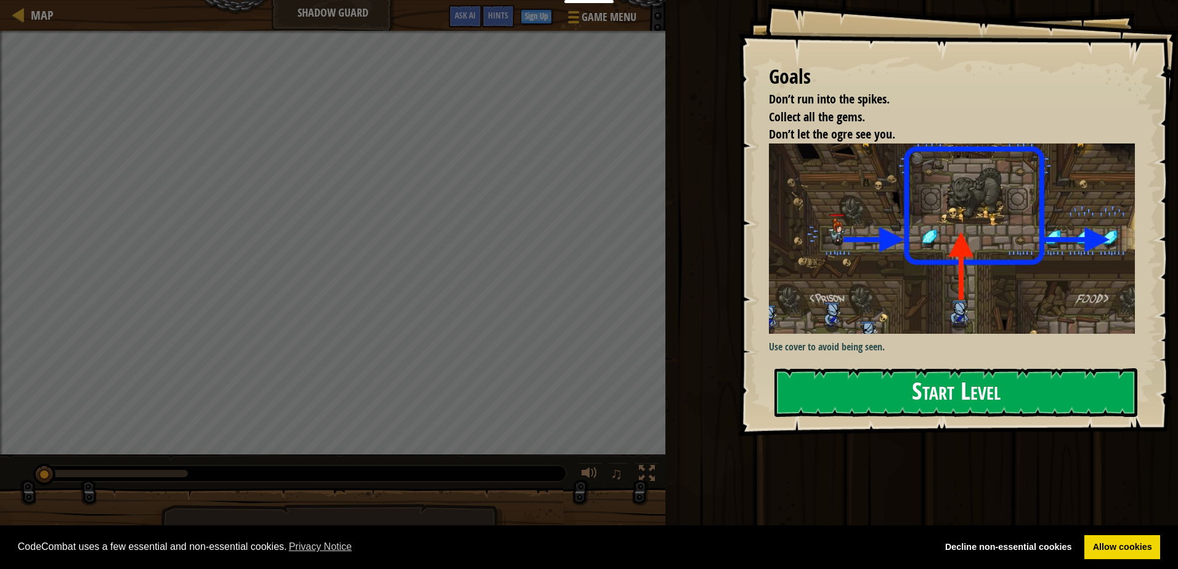
click at [799, 253] on div "Goals Don’t run into the spikes. Collect all the gems. Don’t let the ogre see y…" at bounding box center [958, 218] width 440 height 436
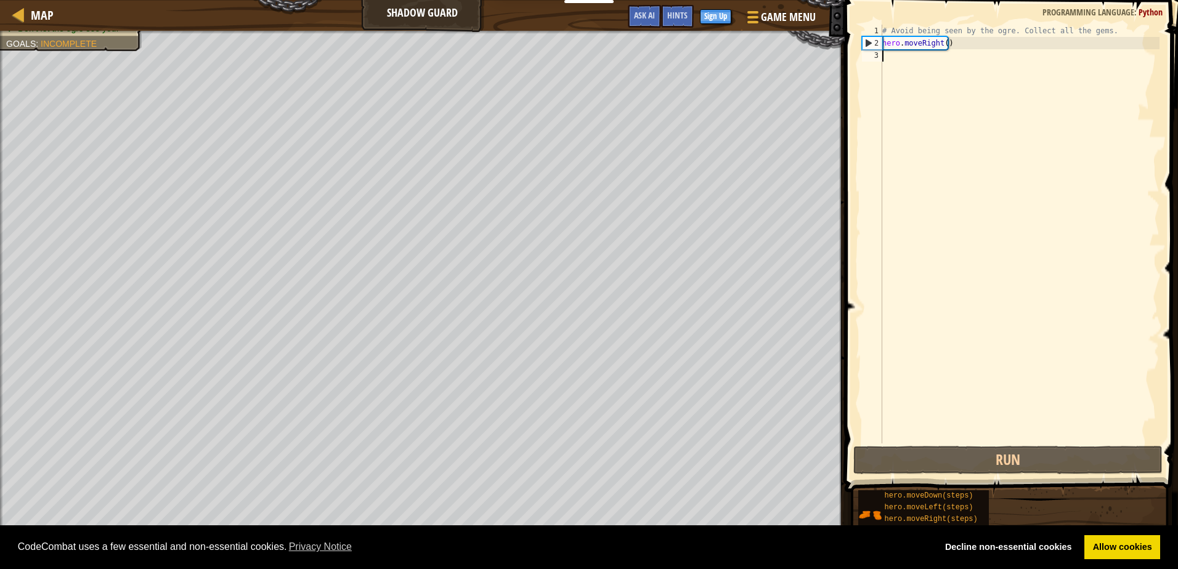
type textarea "h"
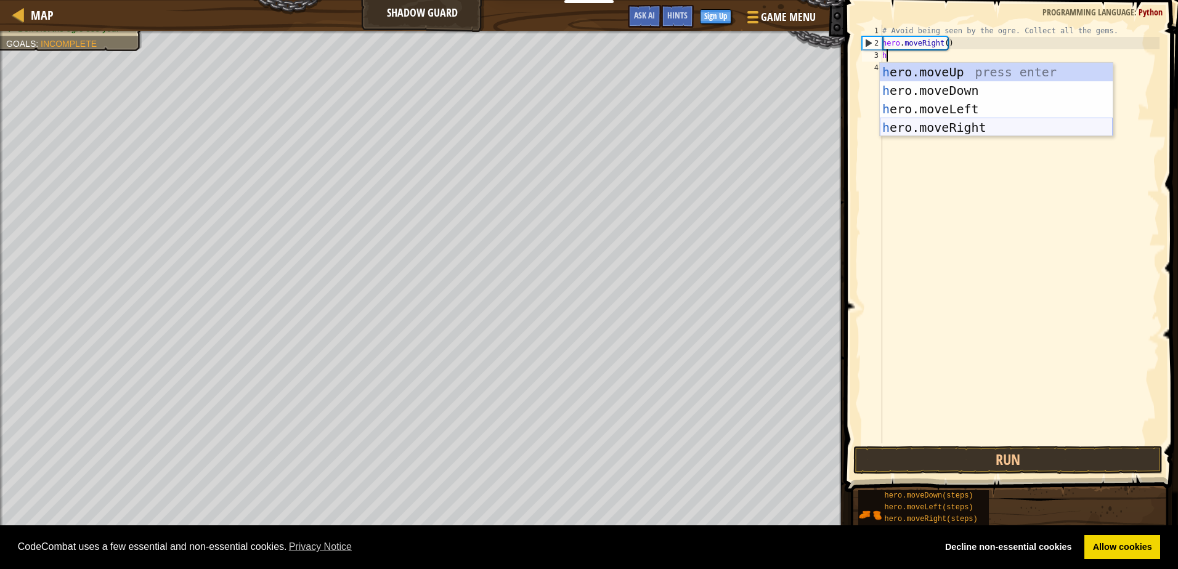
click at [970, 124] on div "h ero.moveUp press enter h ero.moveDown press enter h ero.moveLeft press enter …" at bounding box center [996, 118] width 233 height 111
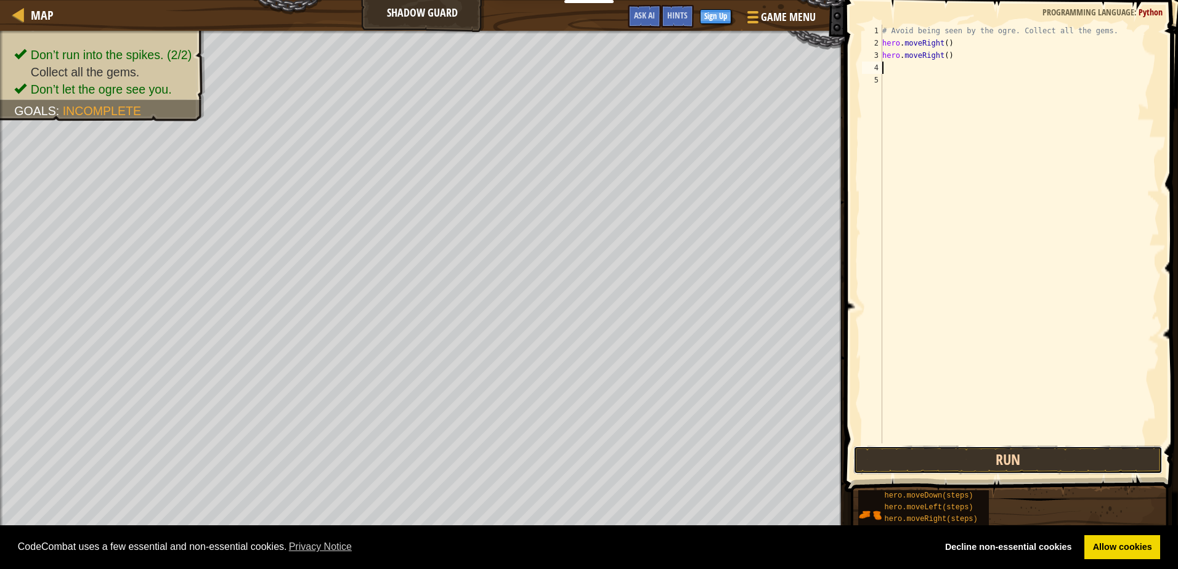
click at [957, 460] on button "Run" at bounding box center [1007, 460] width 309 height 28
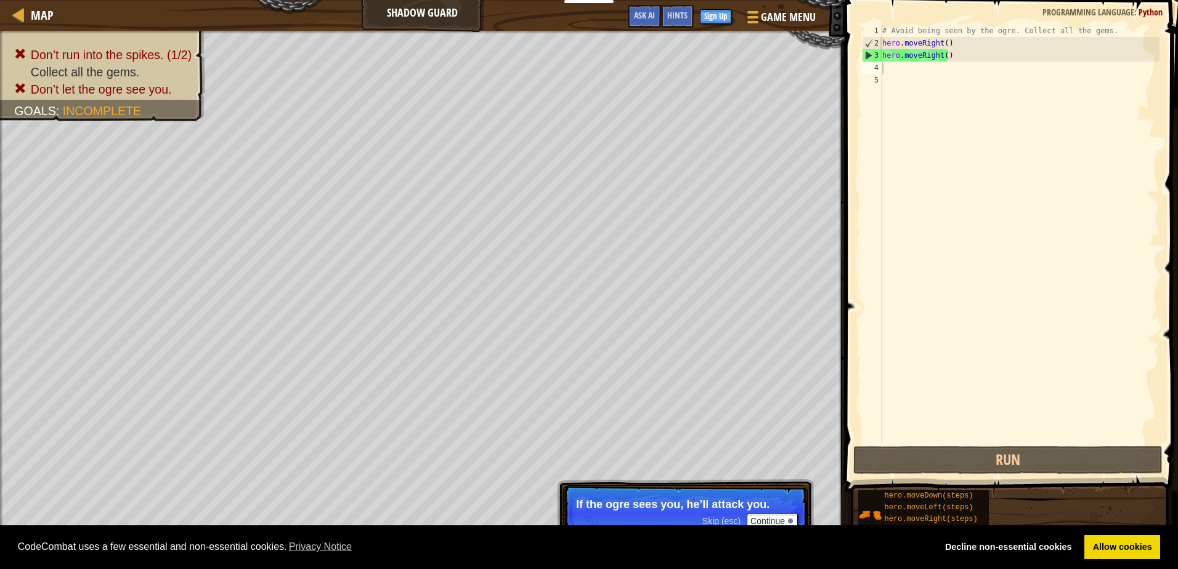
click at [893, 84] on div "# Avoid being seen by the ogre. Collect all the gems. hero . moveRight ( ) hero…" at bounding box center [1020, 247] width 280 height 444
click at [894, 71] on div "# Avoid being seen by the ogre. Collect all the gems. hero . moveRight ( ) hero…" at bounding box center [1020, 247] width 280 height 444
type textarea "h"
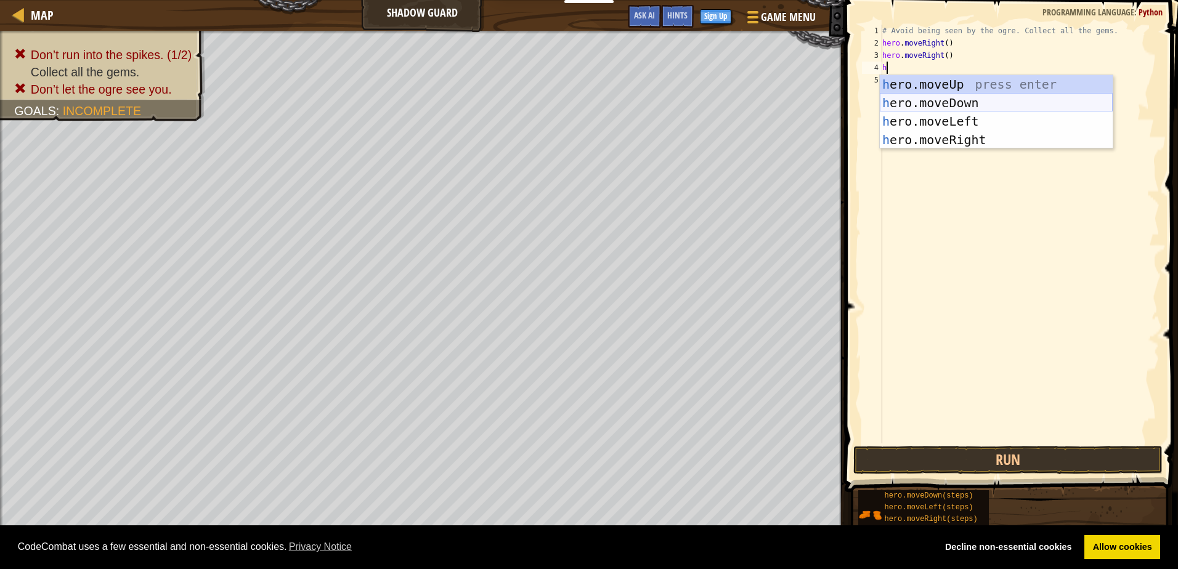
click at [953, 102] on div "h ero.moveUp press enter h ero.moveDown press enter h ero.moveLeft press enter …" at bounding box center [996, 130] width 233 height 111
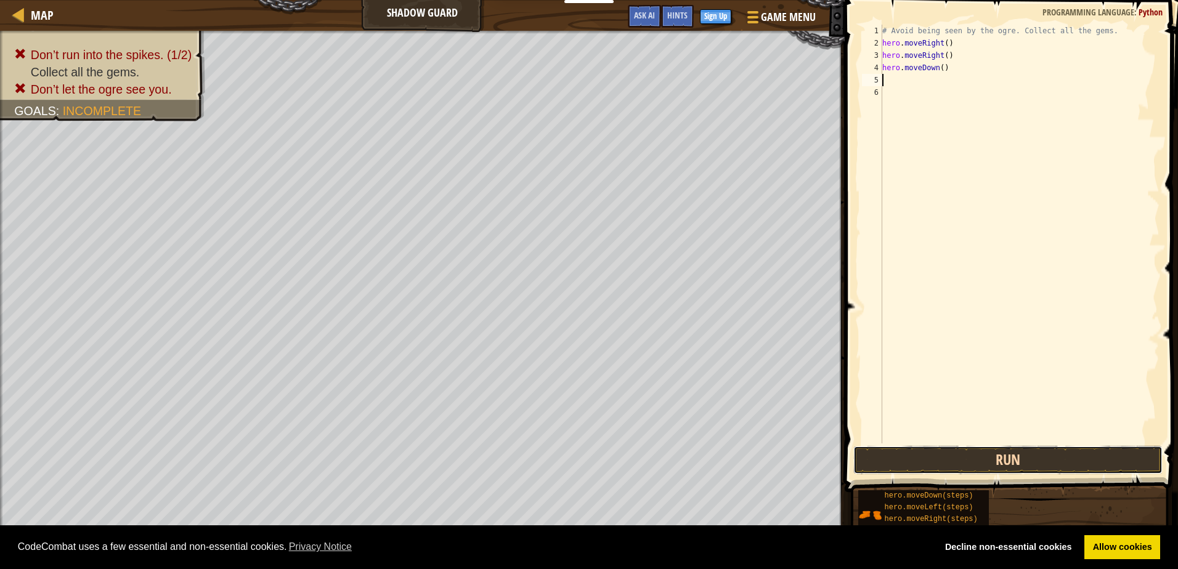
click at [1024, 461] on button "Run" at bounding box center [1007, 460] width 309 height 28
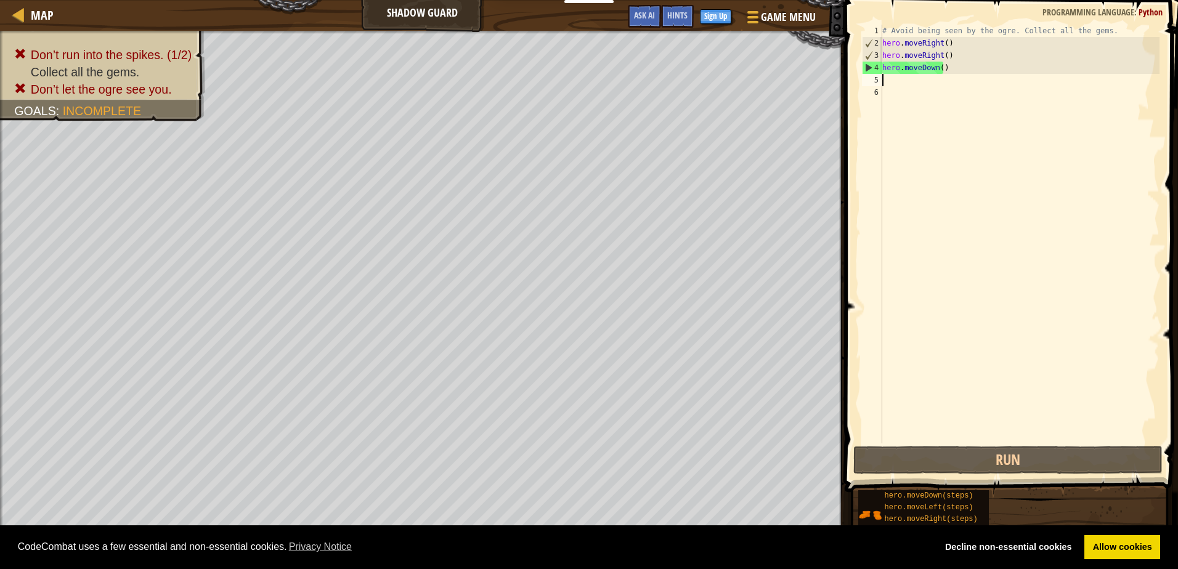
type textarea "h"
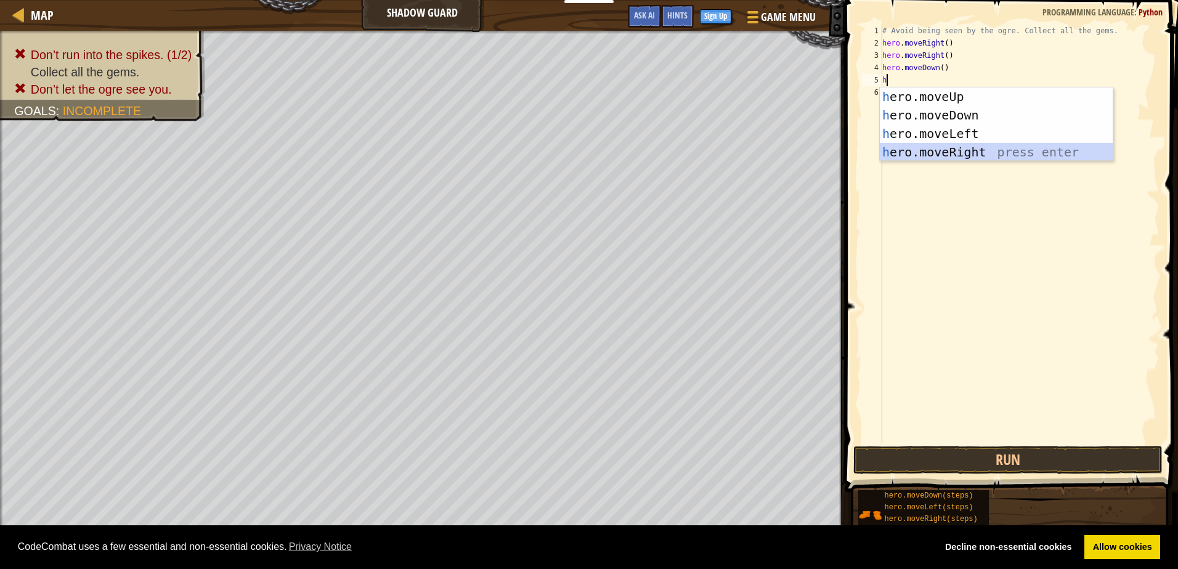
click at [939, 151] on div "h ero.moveUp press enter h ero.moveDown press enter h ero.moveLeft press enter …" at bounding box center [996, 142] width 233 height 111
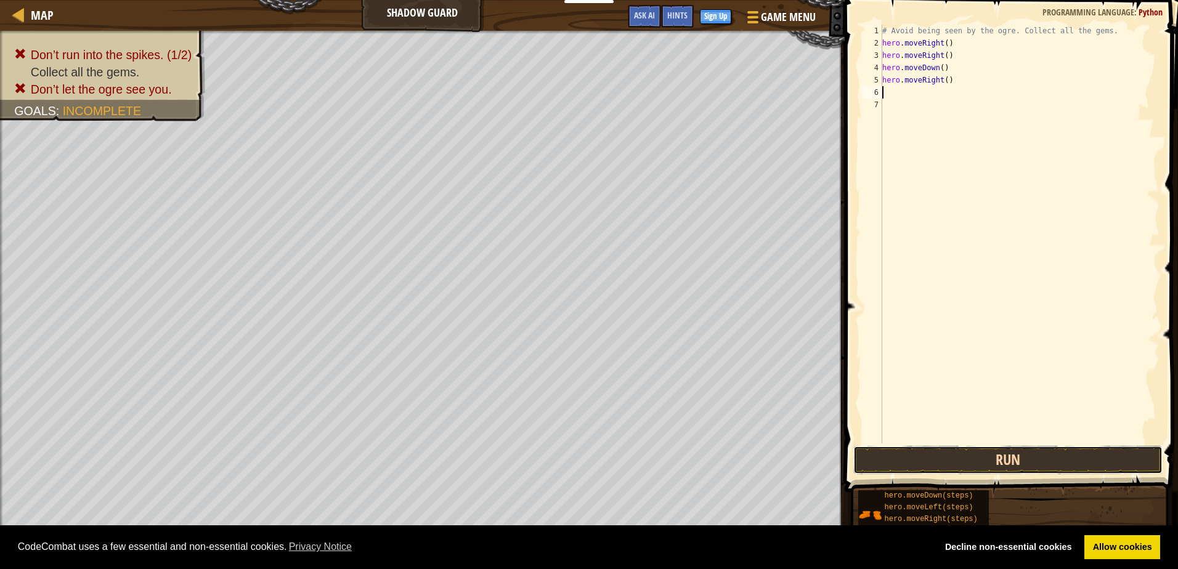
click at [1038, 465] on button "Run" at bounding box center [1007, 460] width 309 height 28
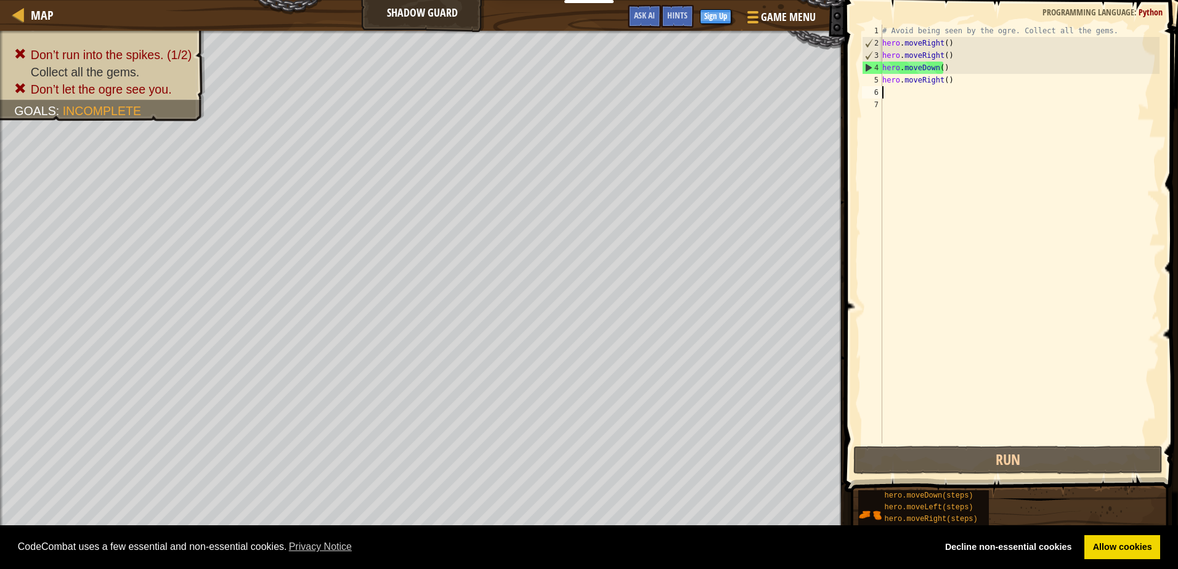
type textarea "h"
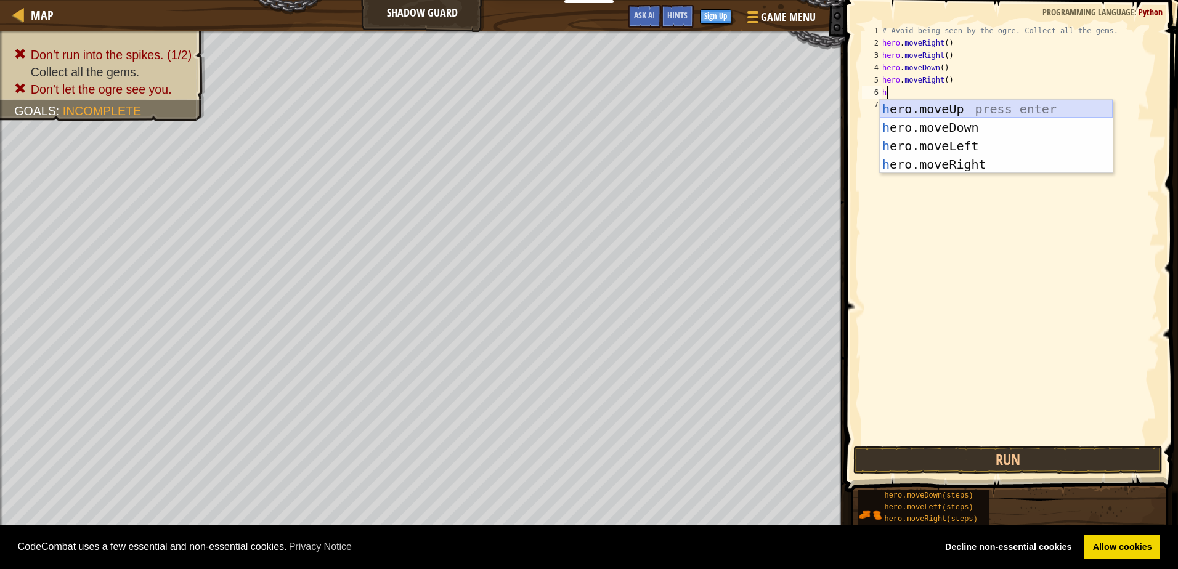
click at [984, 106] on div "h ero.moveUp press enter h ero.moveDown press enter h ero.moveLeft press enter …" at bounding box center [996, 155] width 233 height 111
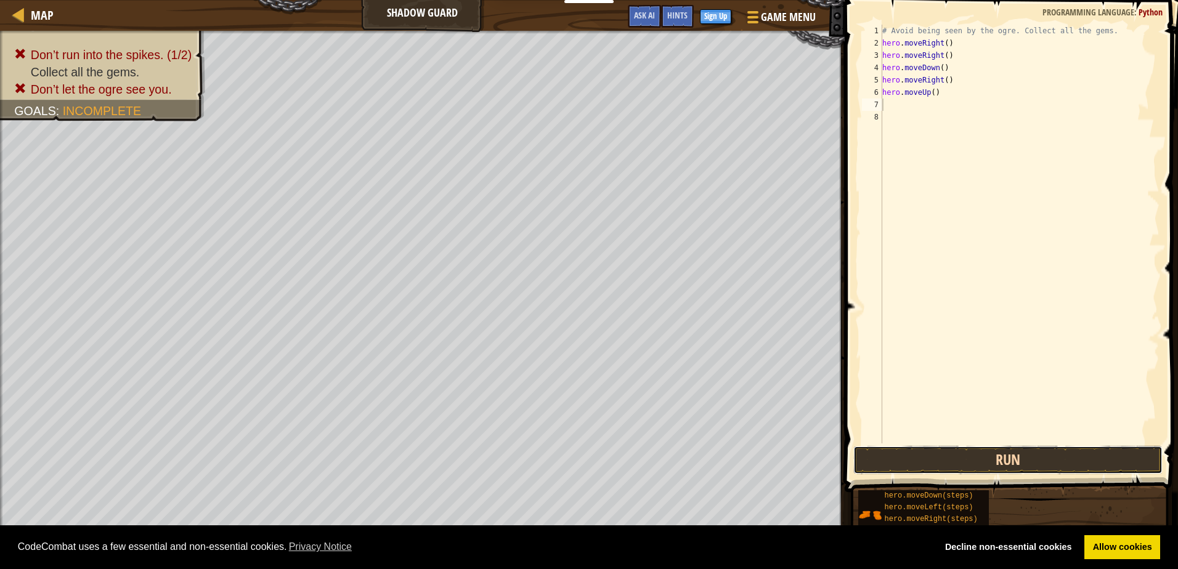
click at [1050, 455] on button "Run" at bounding box center [1007, 460] width 309 height 28
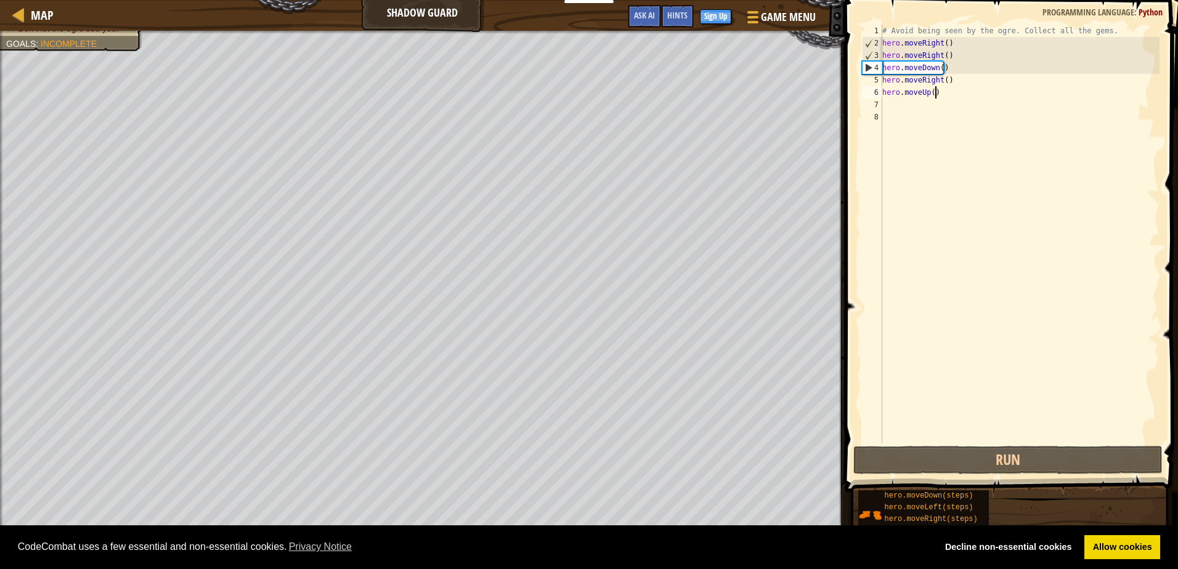
click at [938, 91] on div "# Avoid being seen by the ogre. Collect all the gems. hero . moveRight ( ) hero…" at bounding box center [1020, 247] width 280 height 444
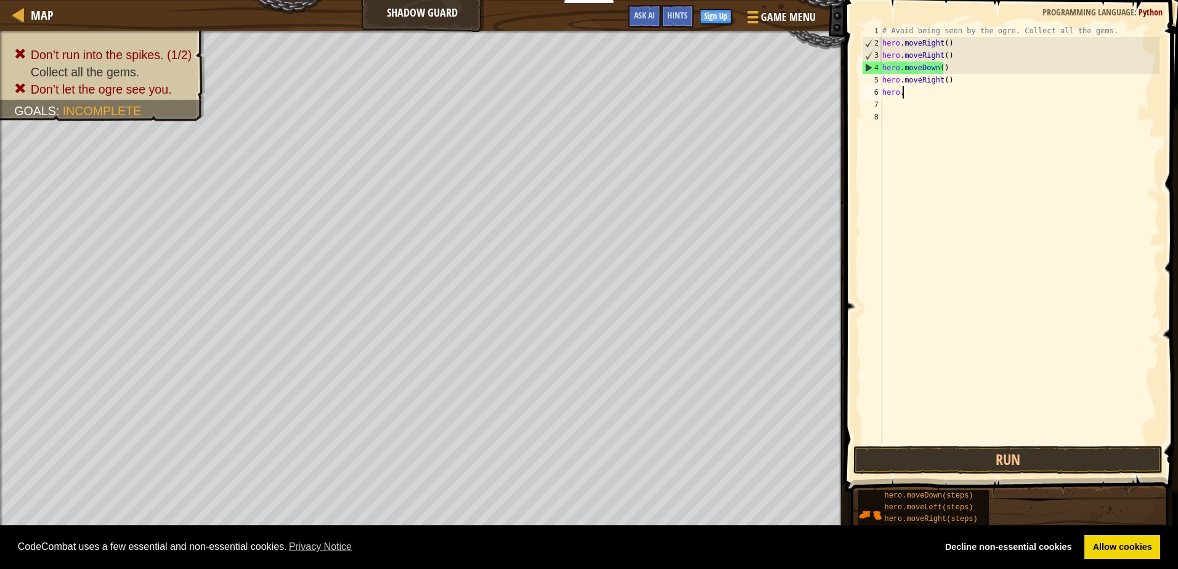
type textarea "h"
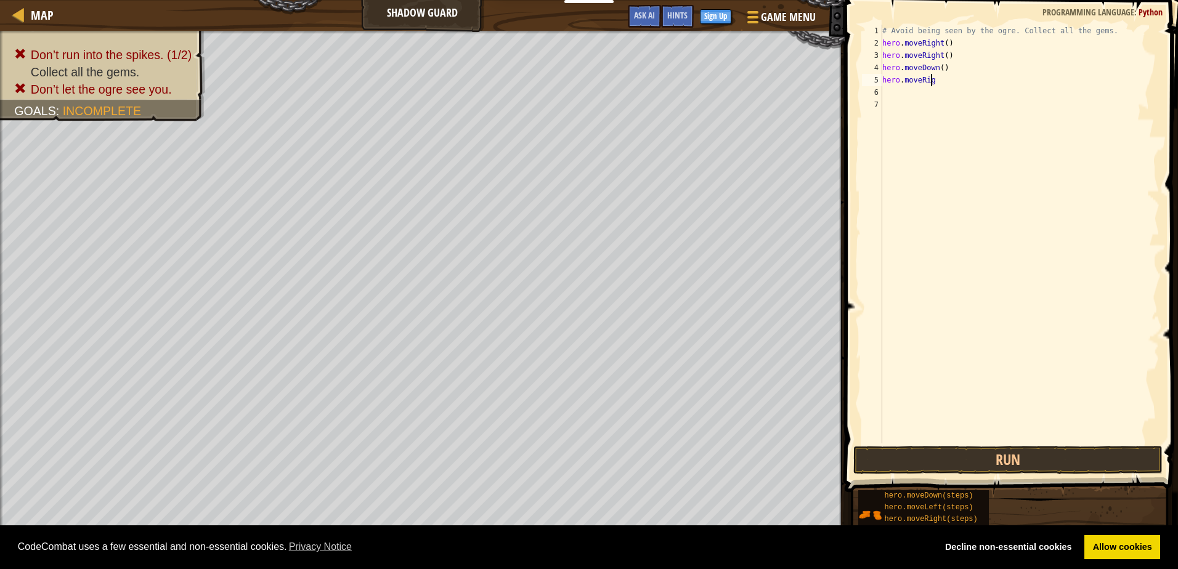
click at [940, 84] on div "# Avoid being seen by the ogre. Collect all the gems. hero . moveRight ( ) hero…" at bounding box center [1020, 247] width 280 height 444
type textarea "h"
click at [944, 73] on div "# Avoid being seen by the ogre. Collect all the gems. hero . moveRight ( ) hero…" at bounding box center [1020, 247] width 280 height 444
type textarea "h"
click at [951, 65] on div "# Avoid being seen by the ogre. Collect all the gems. hero . moveRight ( ) hero…" at bounding box center [1020, 247] width 280 height 444
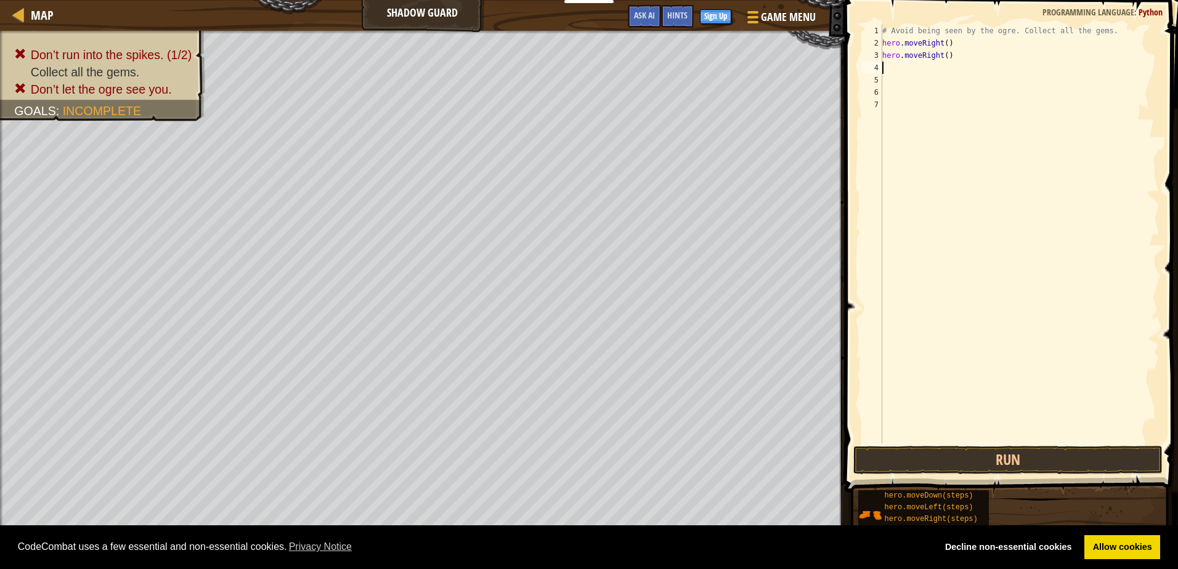
click at [952, 57] on div "# Avoid being seen by the ogre. Collect all the gems. hero . moveRight ( ) hero…" at bounding box center [1020, 247] width 280 height 444
type textarea "h"
click at [960, 35] on div "# Avoid being seen by the ogre. Collect all the gems. hero . moveRight ( )" at bounding box center [1020, 247] width 280 height 444
type textarea "# Avoid being sby the ogre. Collect all the gems."
click at [952, 55] on div "# Avoid being sby the ogre. Collect all the gems. hero . moveRight ( )" at bounding box center [1020, 247] width 280 height 444
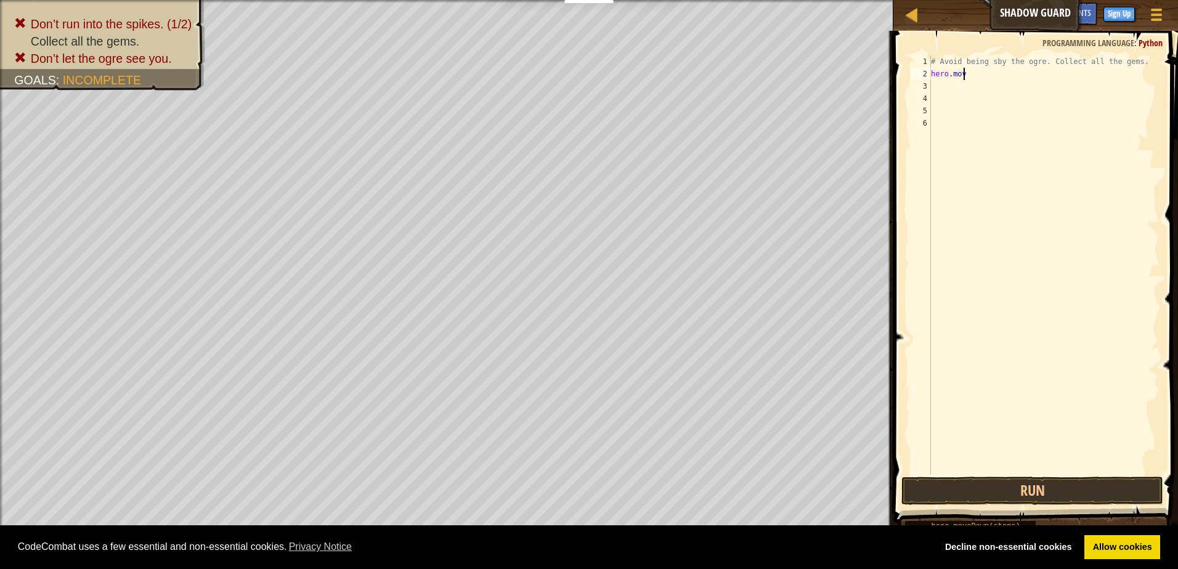
type textarea "h"
click at [1135, 57] on div "# Avoid being sby the ogre. Collect all the gem" at bounding box center [1043, 277] width 231 height 444
type textarea "#"
click at [1113, 498] on button "Run" at bounding box center [1032, 491] width 262 height 28
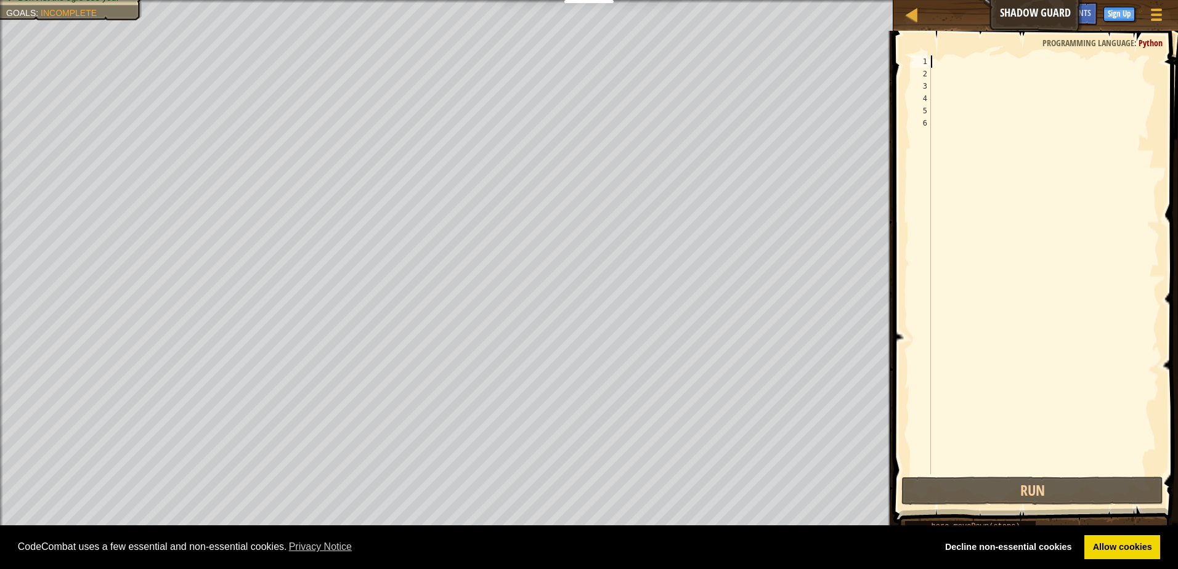
type textarea "m"
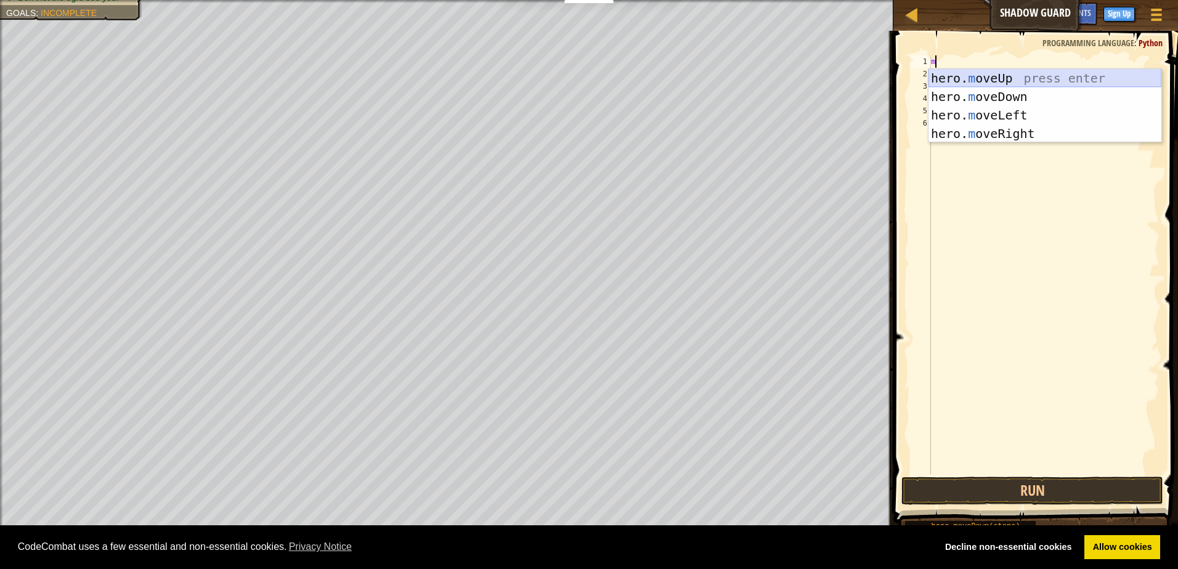
click at [1023, 78] on div "hero. m oveUp press enter hero. m oveDown press enter hero. m oveLeft press ent…" at bounding box center [1044, 124] width 233 height 111
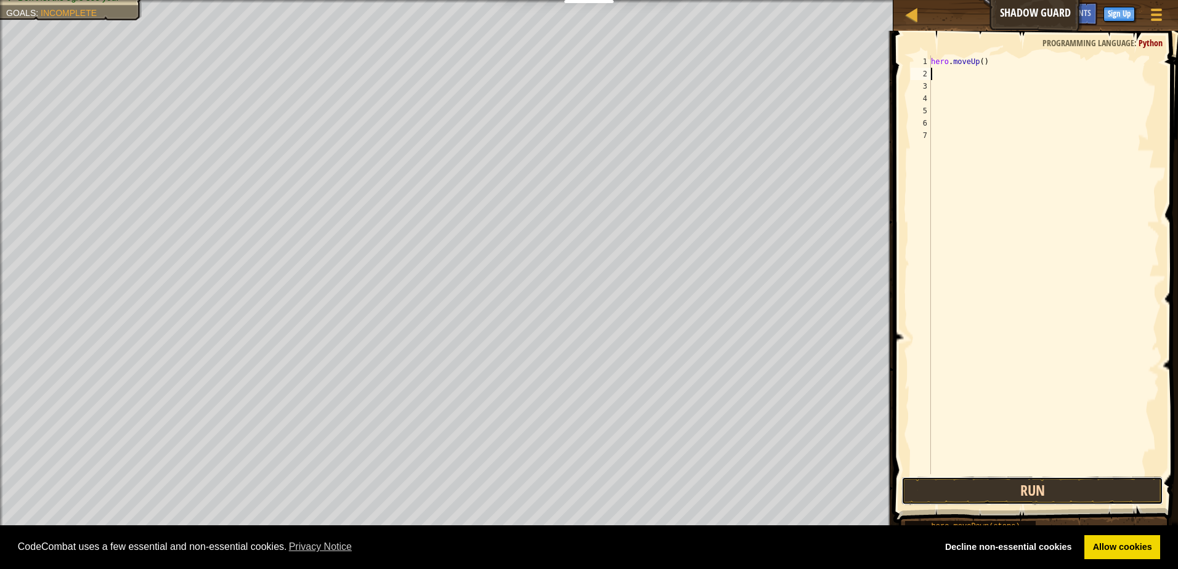
click at [1046, 502] on button "Run" at bounding box center [1032, 491] width 262 height 28
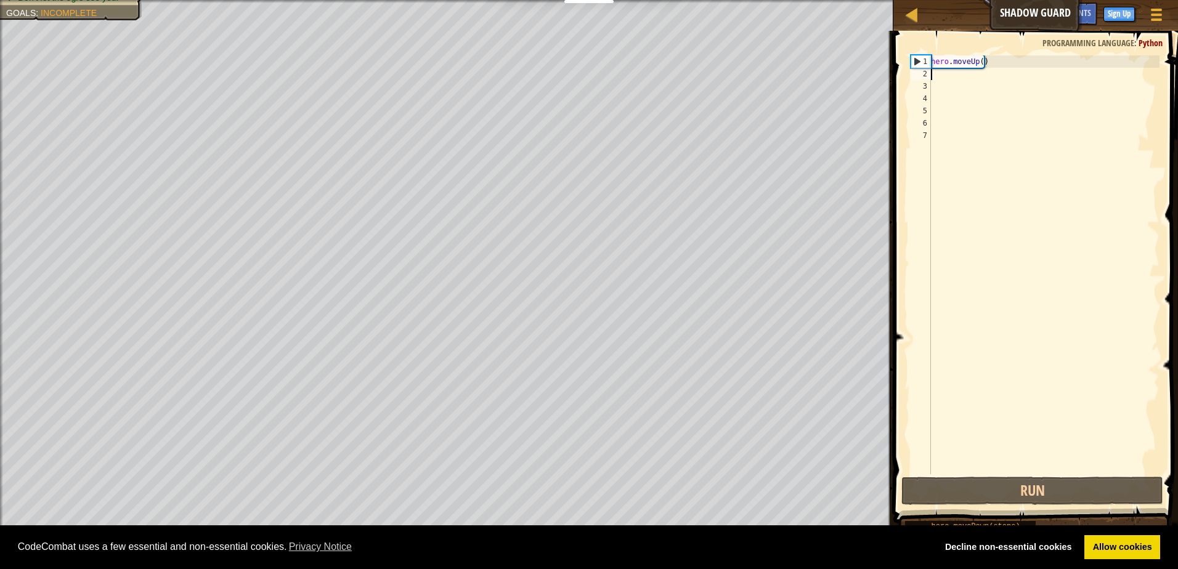
click at [994, 62] on div "hero . moveUp ( )" at bounding box center [1043, 277] width 231 height 444
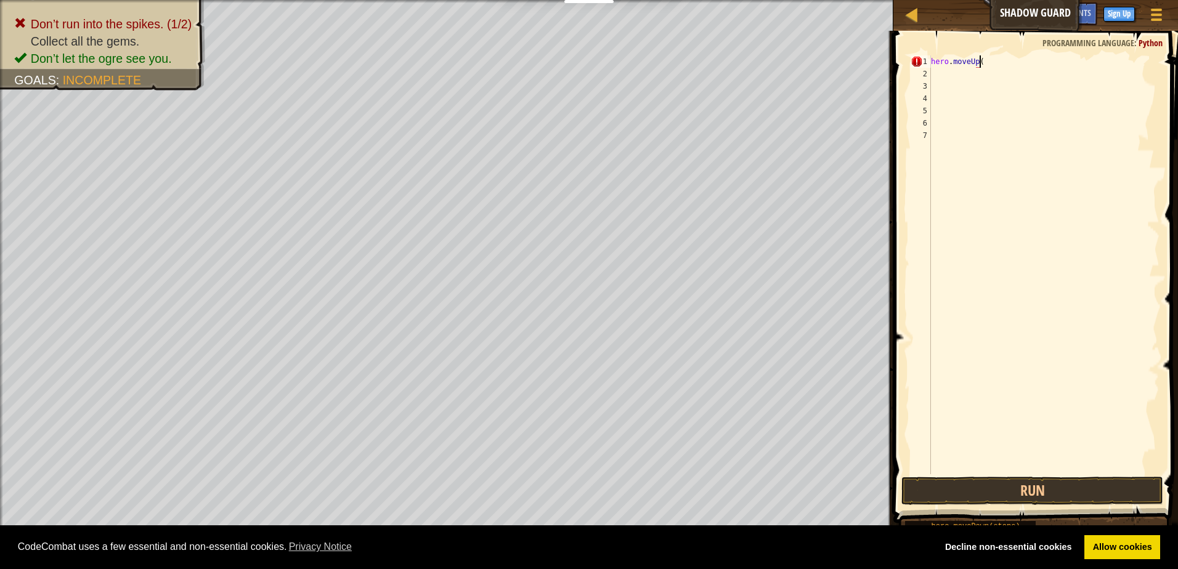
type textarea "hero.moveUp(h"
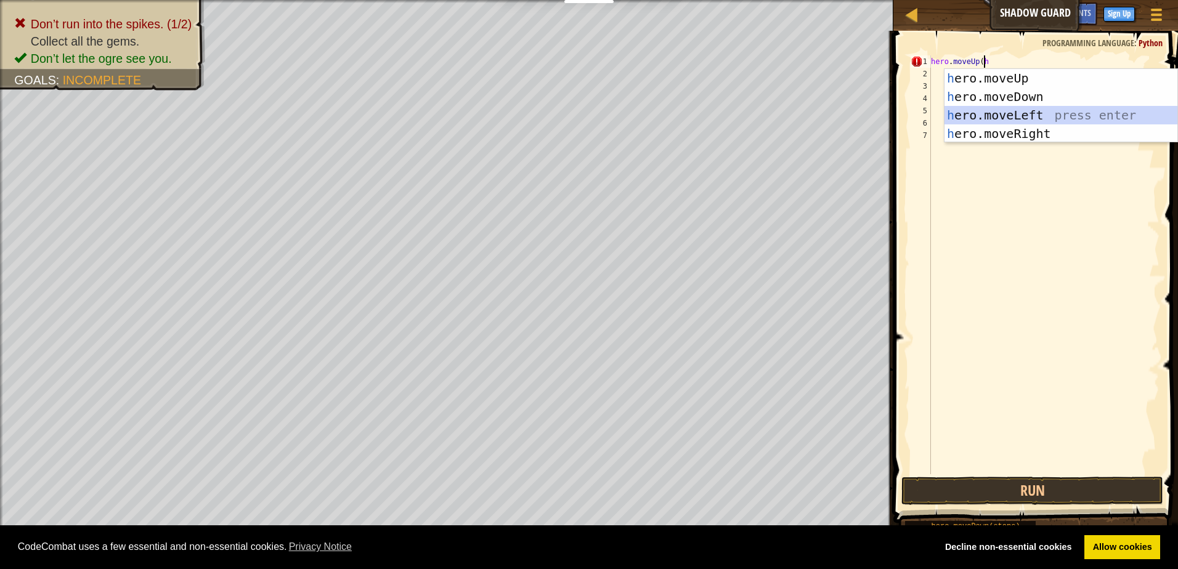
click at [1007, 113] on div "h ero.moveUp press enter h ero.moveDown press enter h ero.moveLeft press enter …" at bounding box center [1060, 124] width 233 height 111
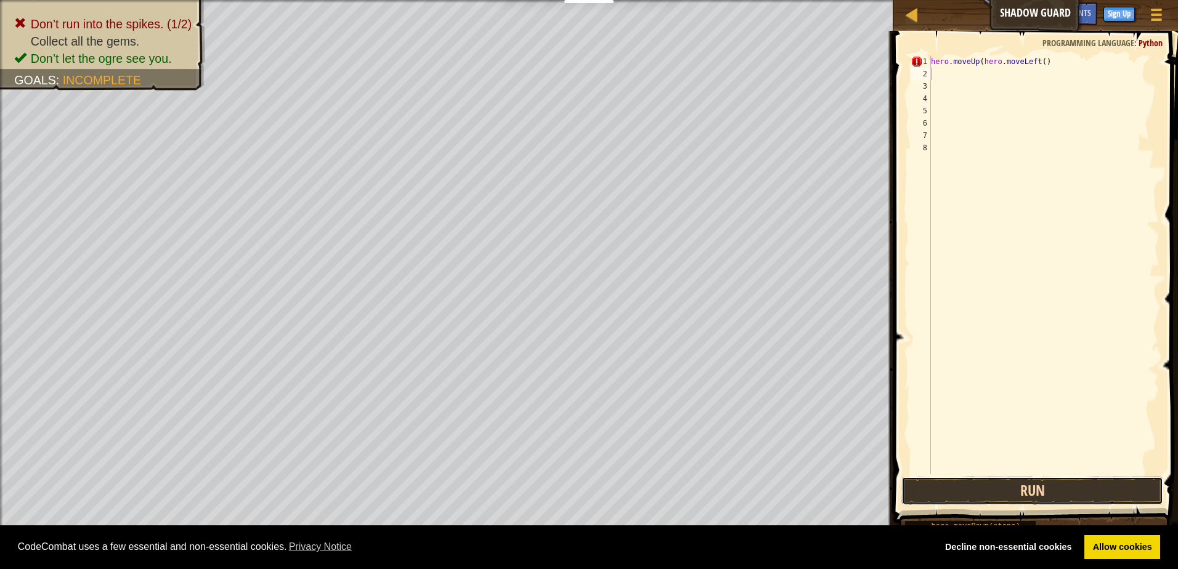
click at [1056, 485] on button "Run" at bounding box center [1032, 491] width 262 height 28
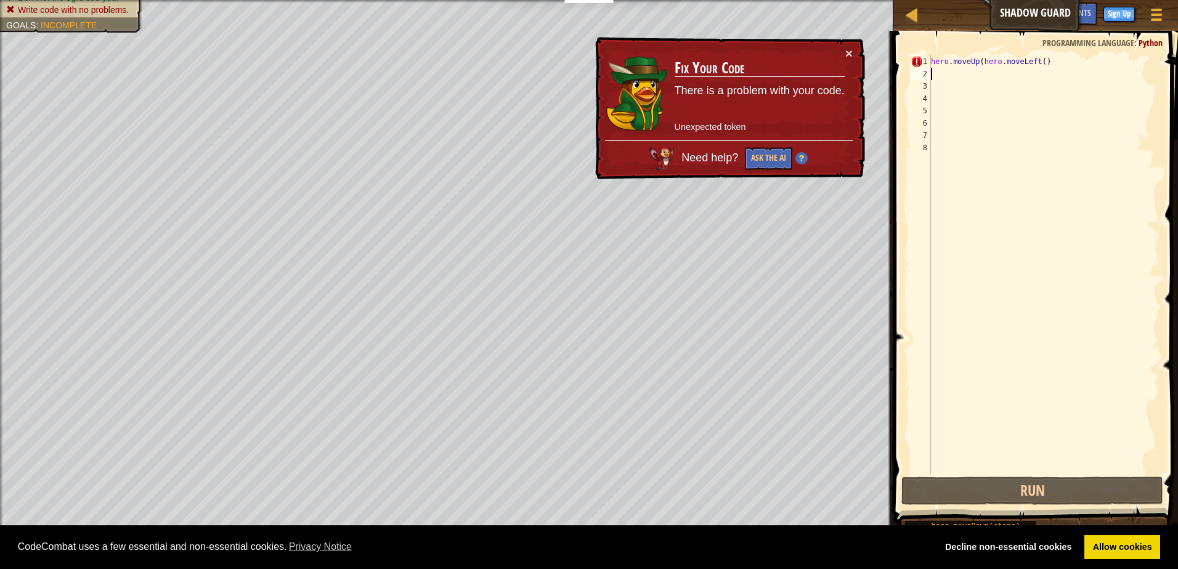
click at [1067, 54] on span at bounding box center [1037, 259] width 294 height 529
click at [1067, 59] on div "hero . moveUp ( hero . moveLeft ( )" at bounding box center [1043, 277] width 231 height 444
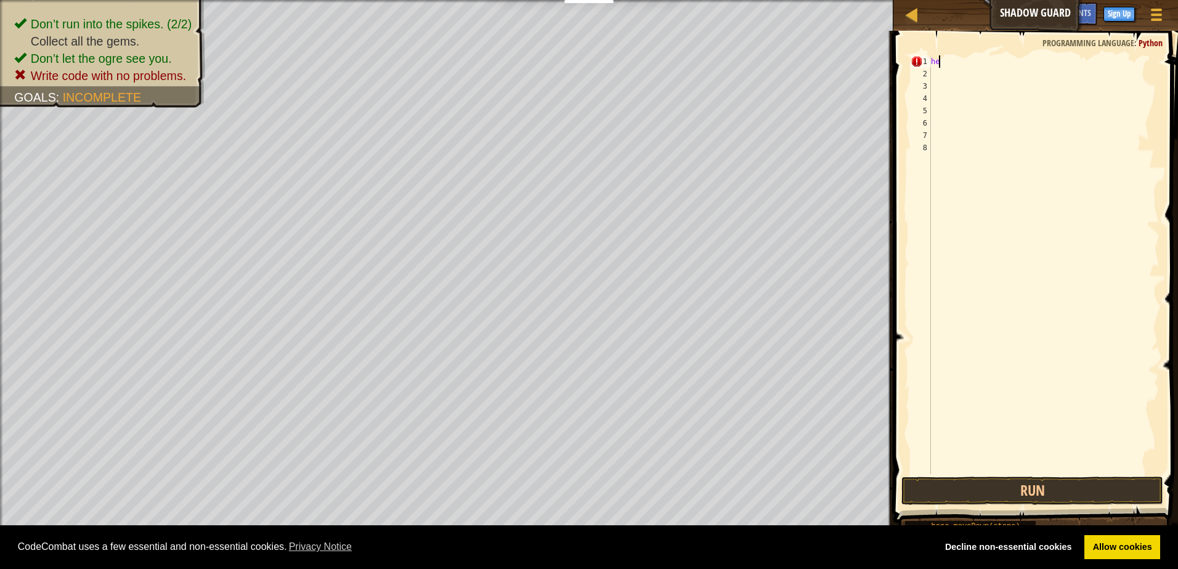
type textarea "h"
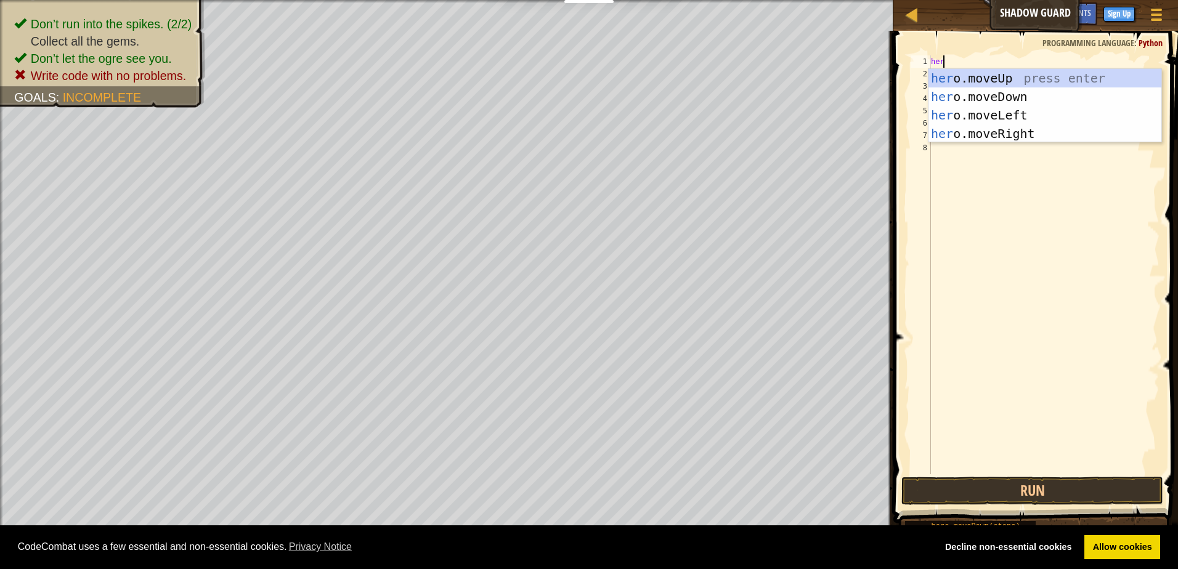
type textarea "hero"
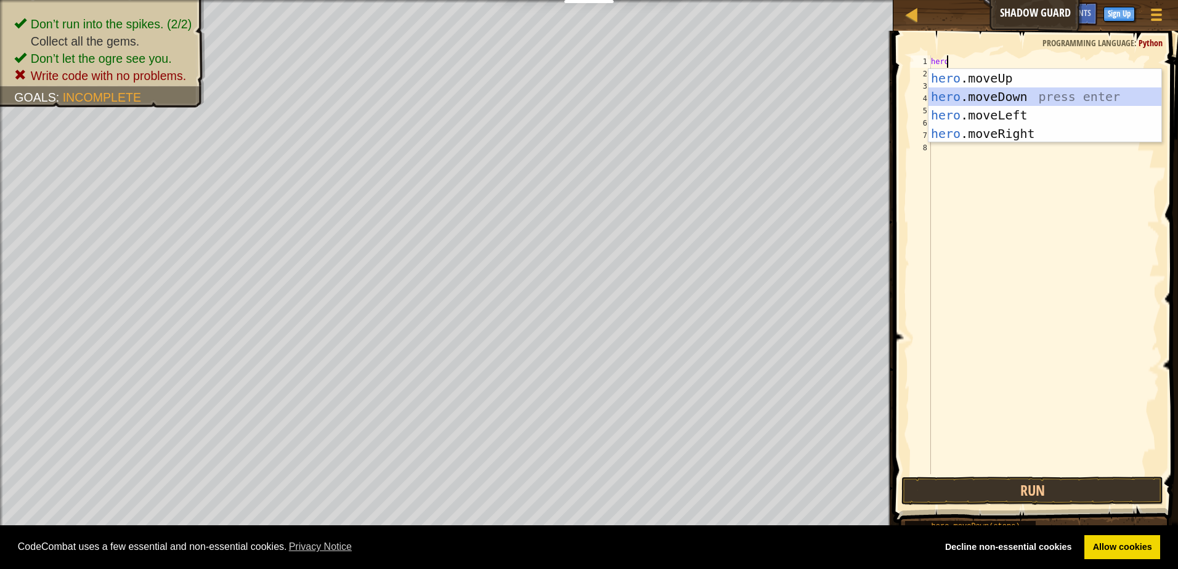
click at [1028, 92] on div "hero .moveUp press enter hero .moveDown press enter hero .moveLeft press enter …" at bounding box center [1044, 124] width 233 height 111
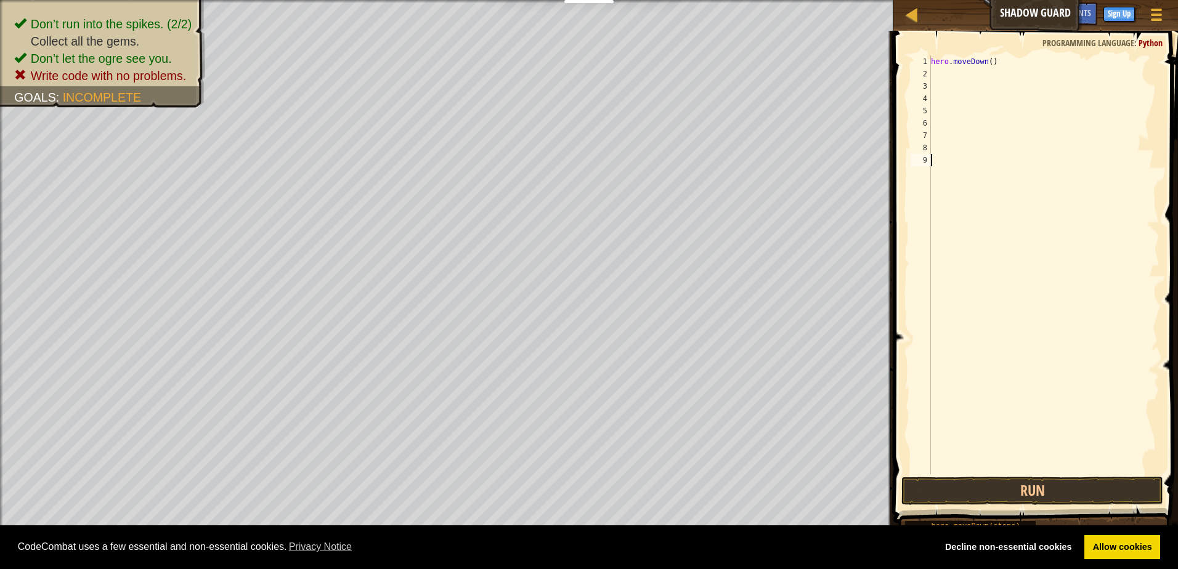
click at [990, 468] on div "hero . moveDown ( )" at bounding box center [1043, 277] width 231 height 444
click at [989, 478] on button "Run" at bounding box center [1032, 491] width 262 height 28
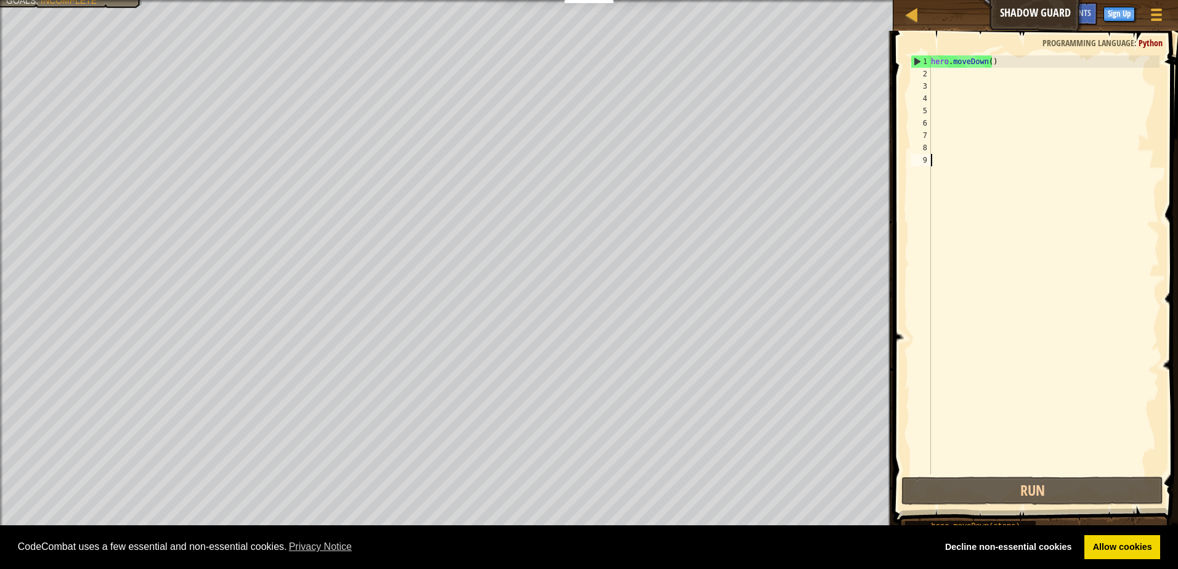
click at [1024, 66] on div "hero . moveDown ( )" at bounding box center [1043, 277] width 231 height 444
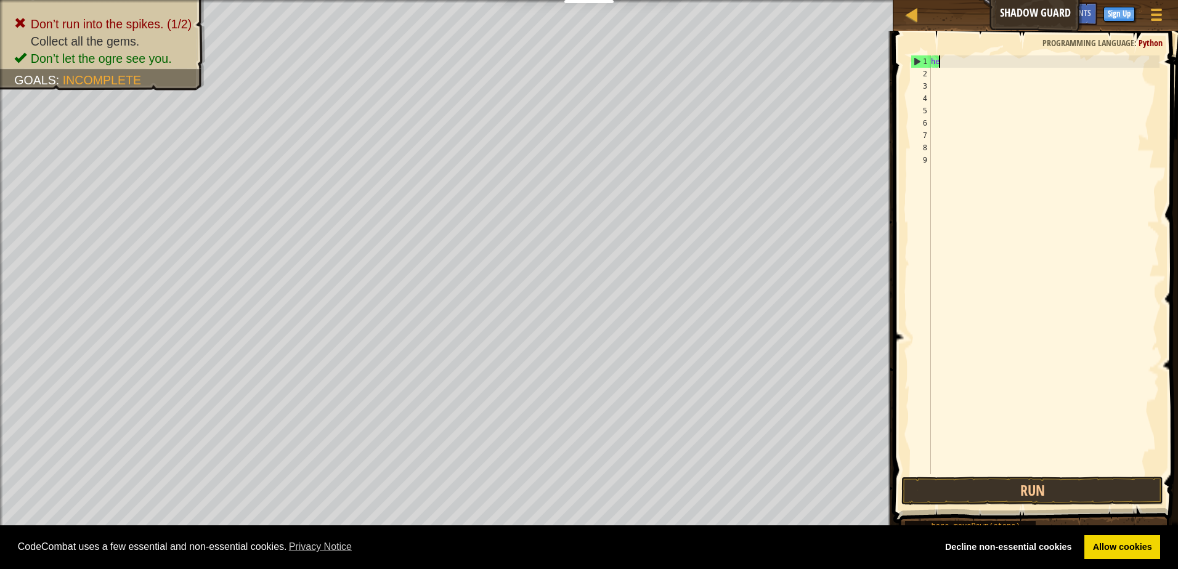
type textarea "h"
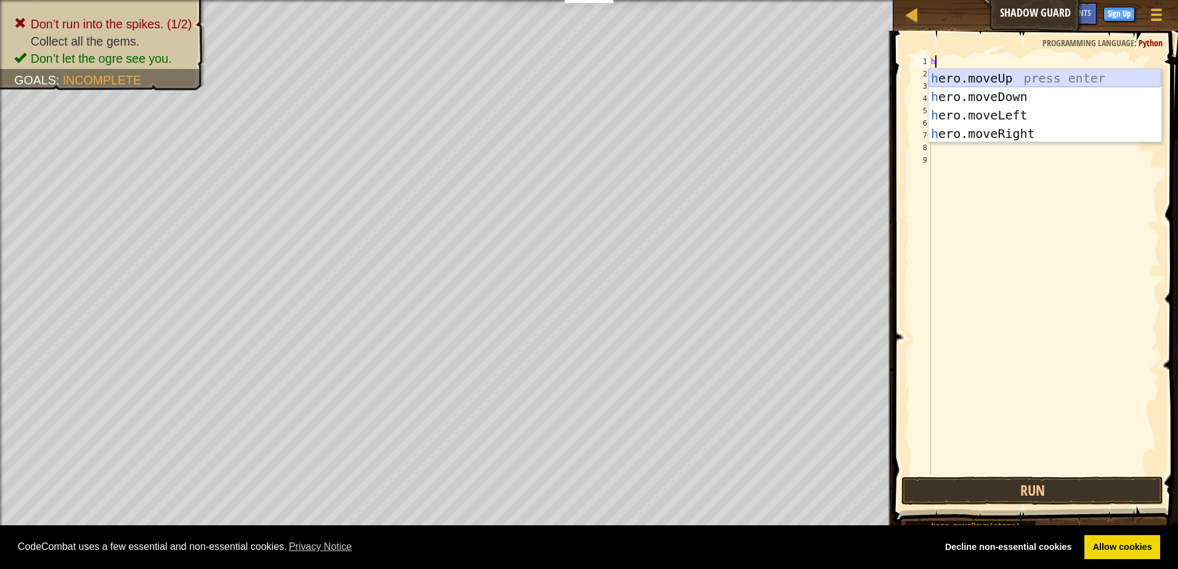
click at [1021, 79] on div "h ero.moveUp press enter h ero.moveDown press enter h ero.moveLeft press enter …" at bounding box center [1044, 124] width 233 height 111
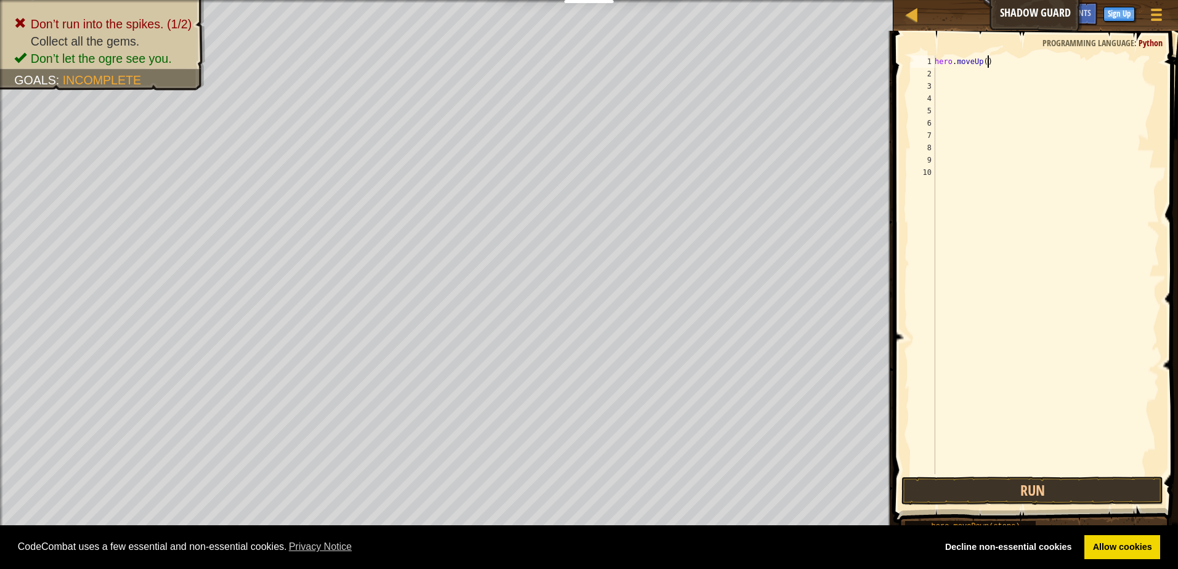
click at [987, 63] on div "hero . moveUp ( )" at bounding box center [1045, 277] width 227 height 444
type textarea "h"
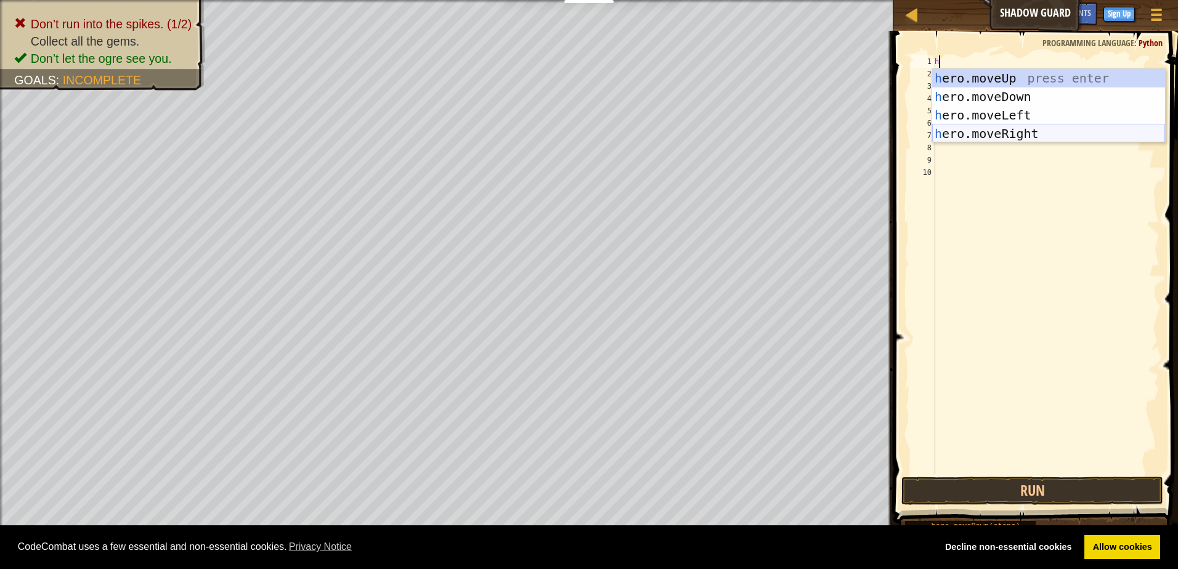
click at [1033, 126] on div "h ero.moveUp press enter h ero.moveDown press enter h ero.moveLeft press enter …" at bounding box center [1048, 124] width 233 height 111
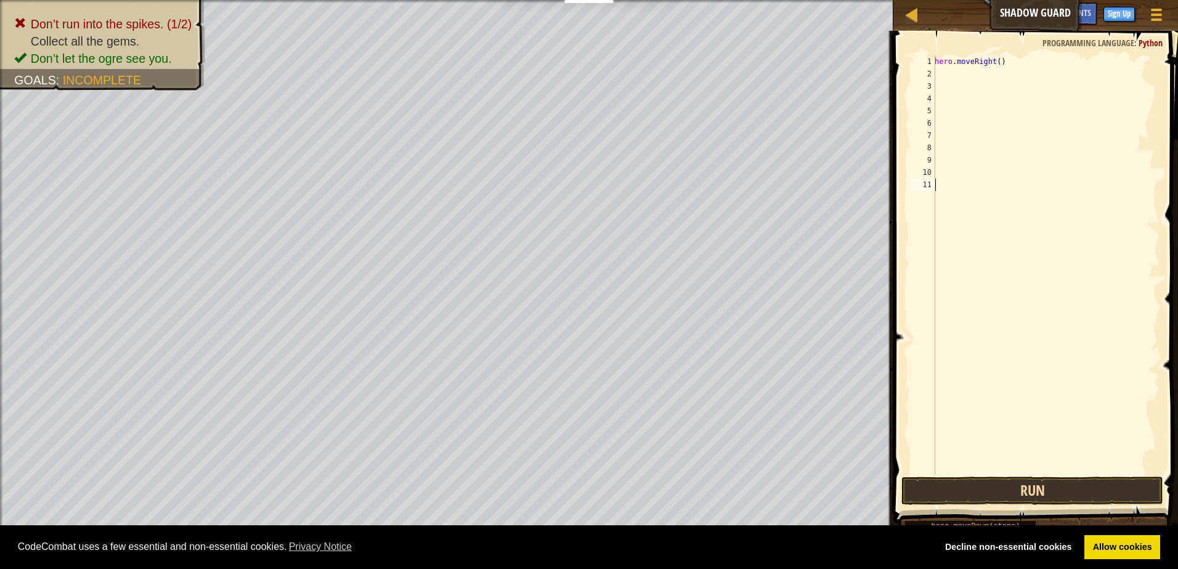
drag, startPoint x: 1058, startPoint y: 472, endPoint x: 1058, endPoint y: 486, distance: 14.2
click at [1058, 472] on div "hero . moveRight ( )" at bounding box center [1045, 277] width 227 height 444
click at [1058, 486] on button "Run" at bounding box center [1032, 491] width 262 height 28
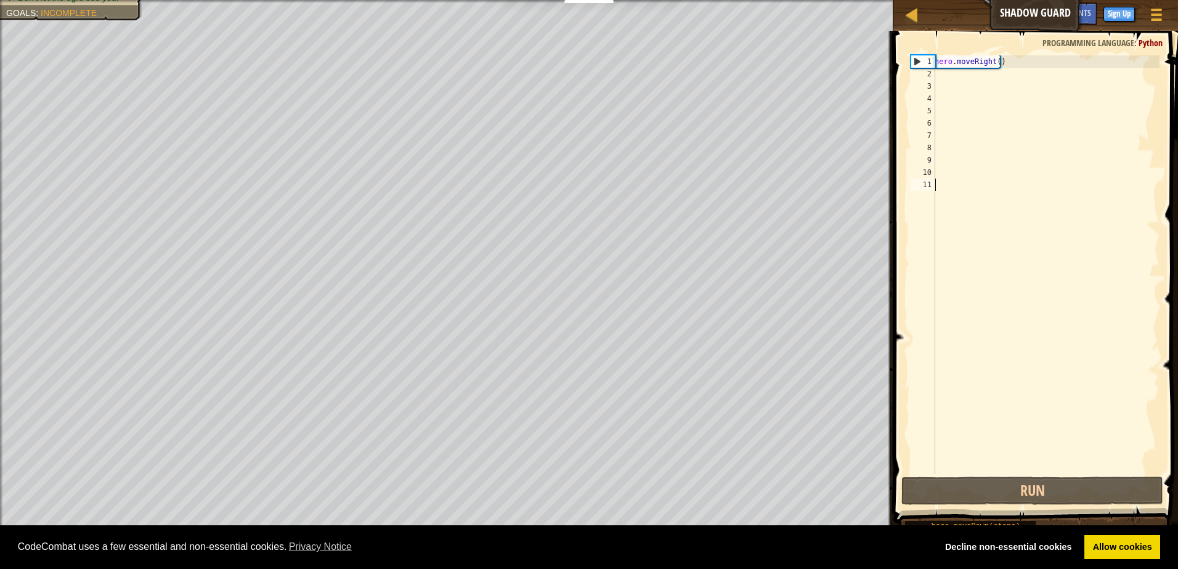
type textarea "h"
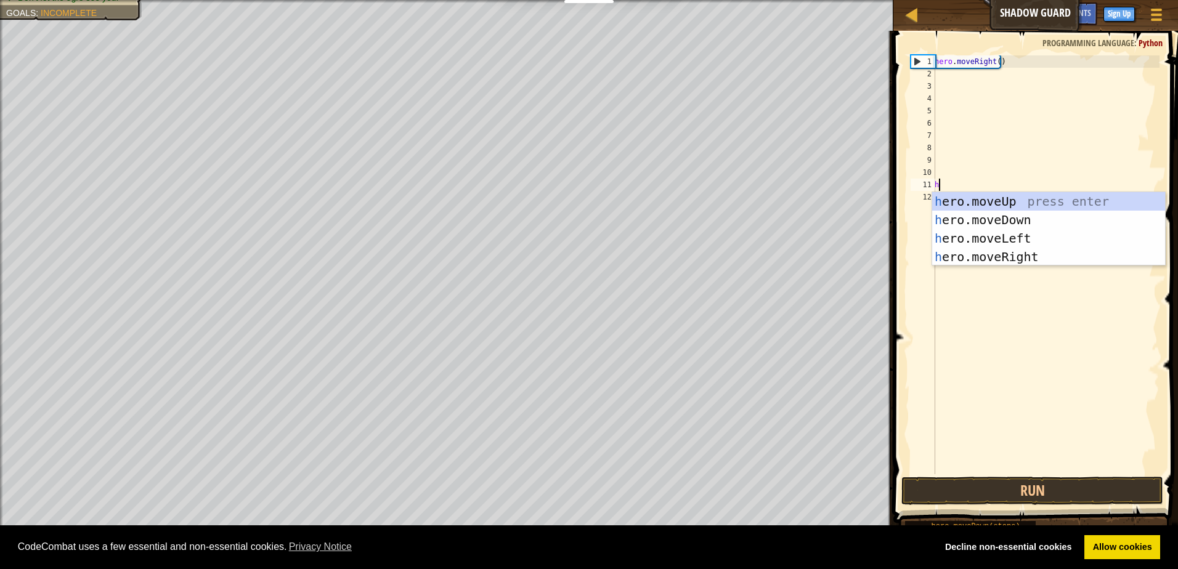
click at [944, 73] on div "hero . moveRight ( ) h" at bounding box center [1045, 277] width 227 height 444
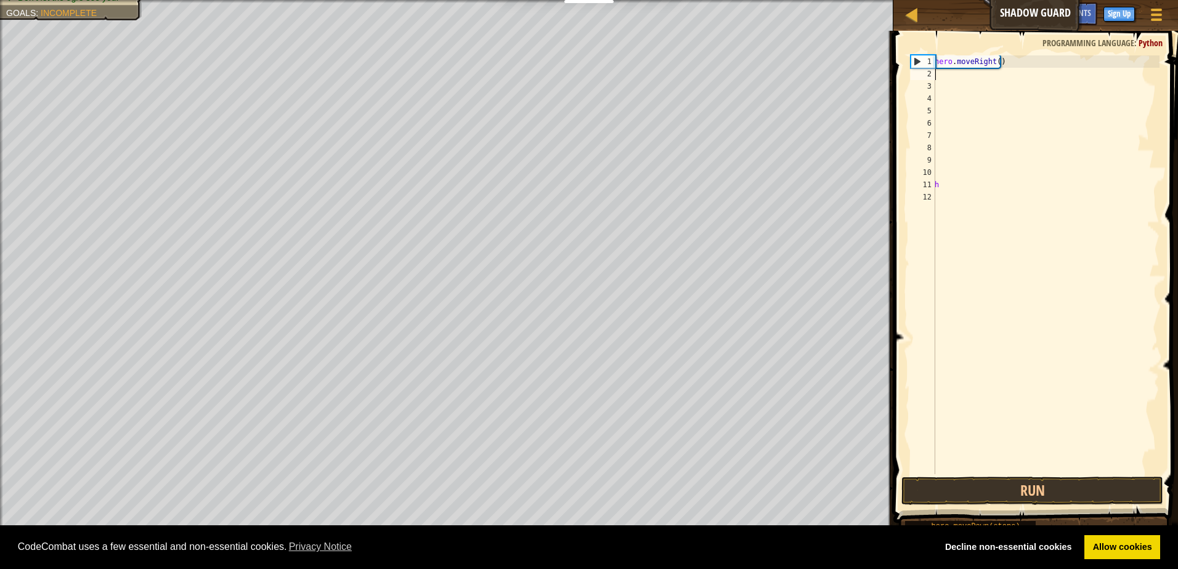
type textarea "h"
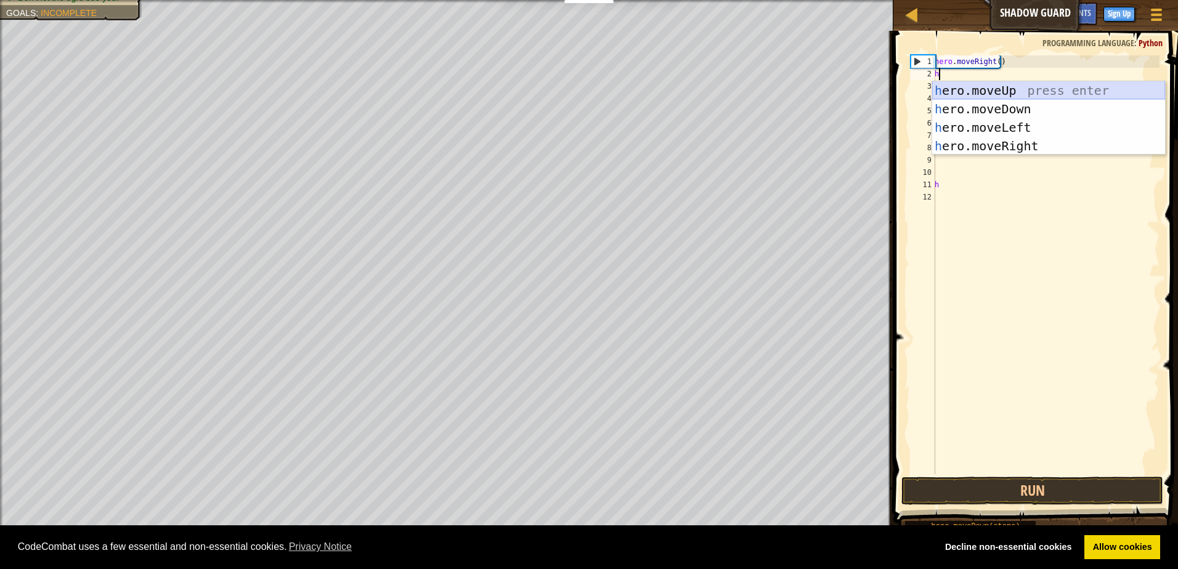
click at [973, 86] on div "h ero.moveUp press enter h ero.moveDown press enter h ero.moveLeft press enter …" at bounding box center [1048, 136] width 233 height 111
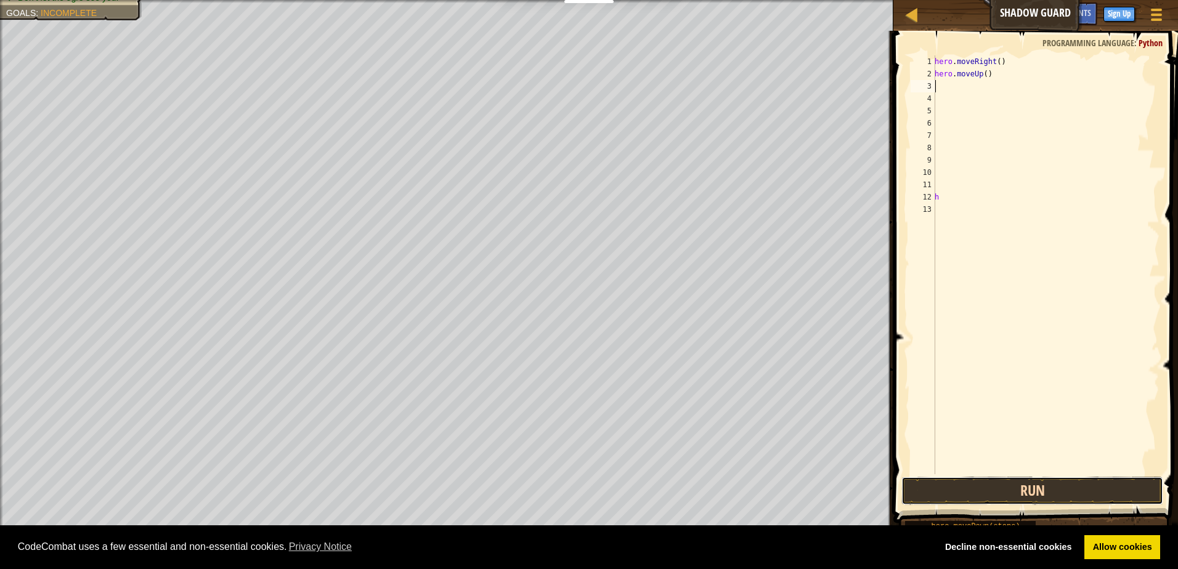
click at [1101, 502] on button "Run" at bounding box center [1032, 491] width 262 height 28
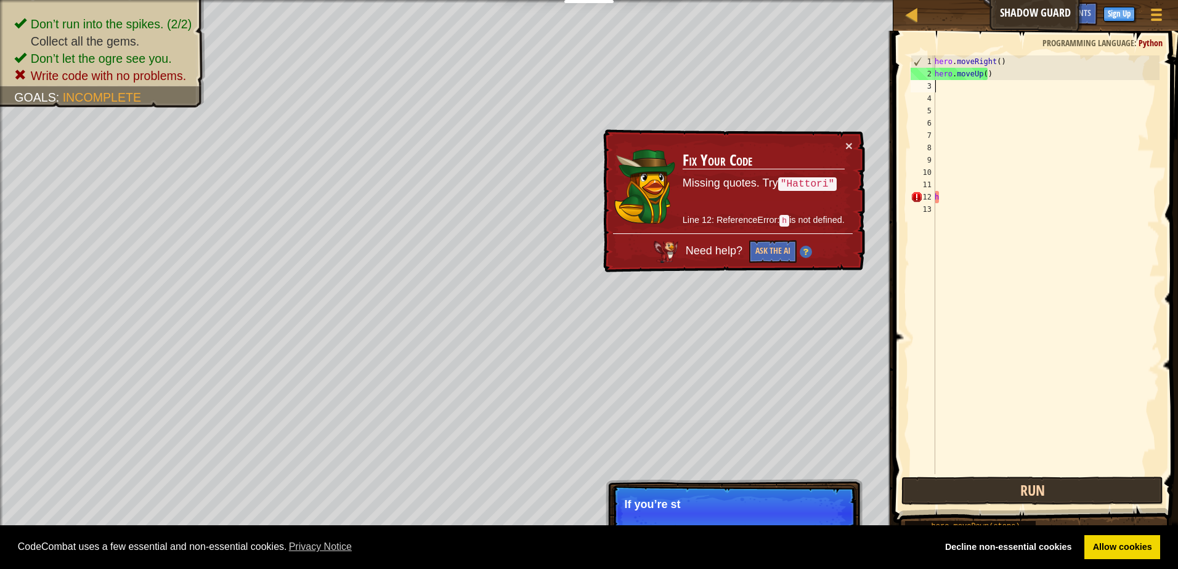
type textarea "h"
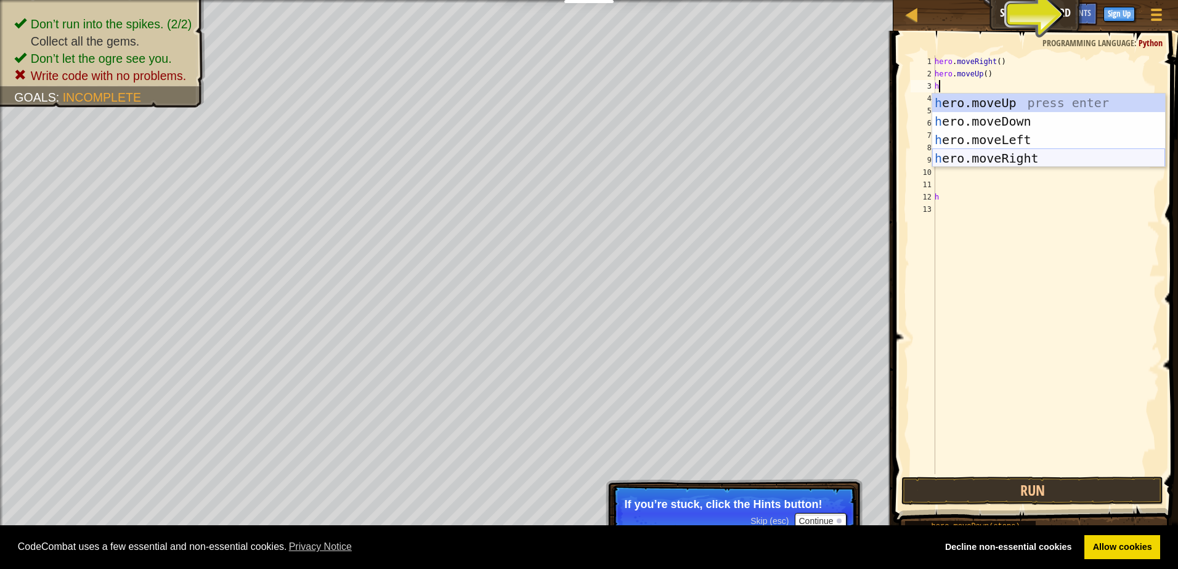
click at [1010, 152] on div "h ero.moveUp press enter h ero.moveDown press enter h ero.moveLeft press enter …" at bounding box center [1048, 149] width 233 height 111
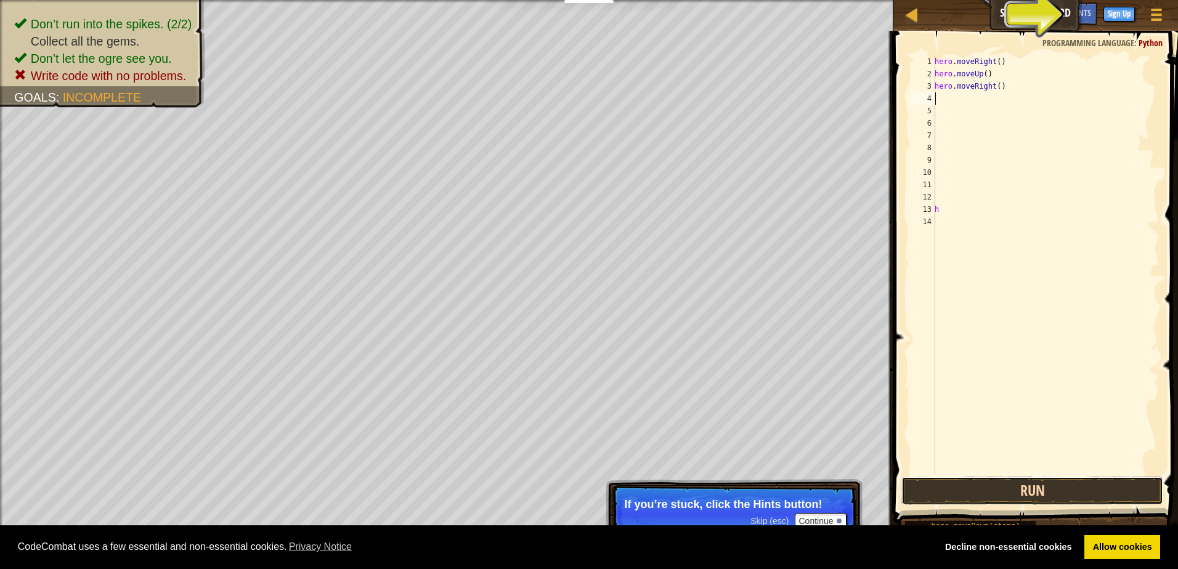
click at [999, 484] on button "Run" at bounding box center [1032, 491] width 262 height 28
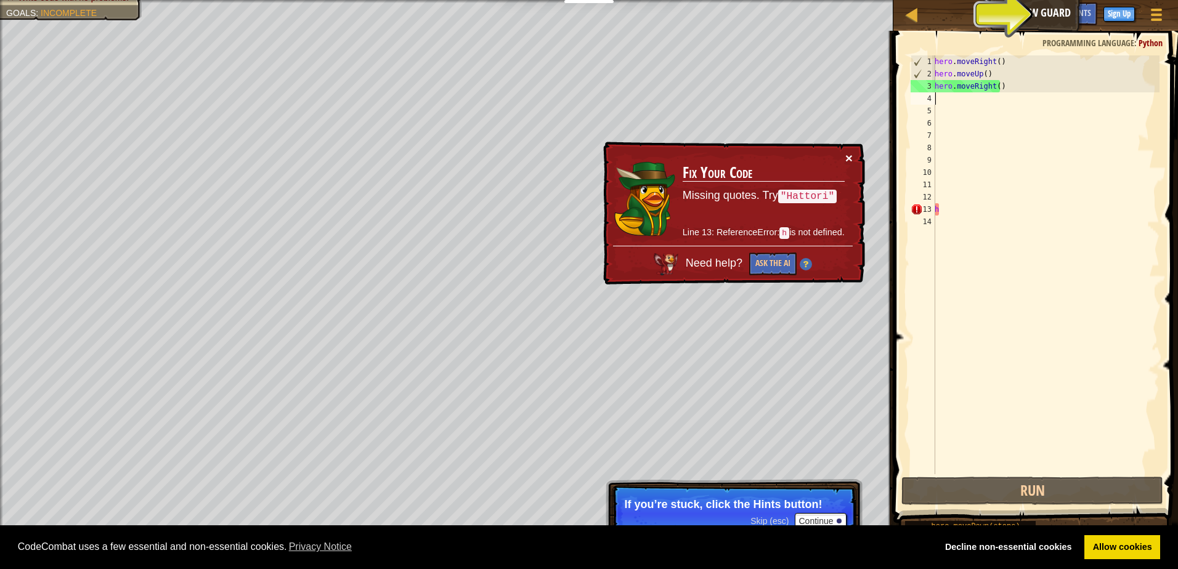
click at [851, 155] on button "×" at bounding box center [848, 158] width 7 height 13
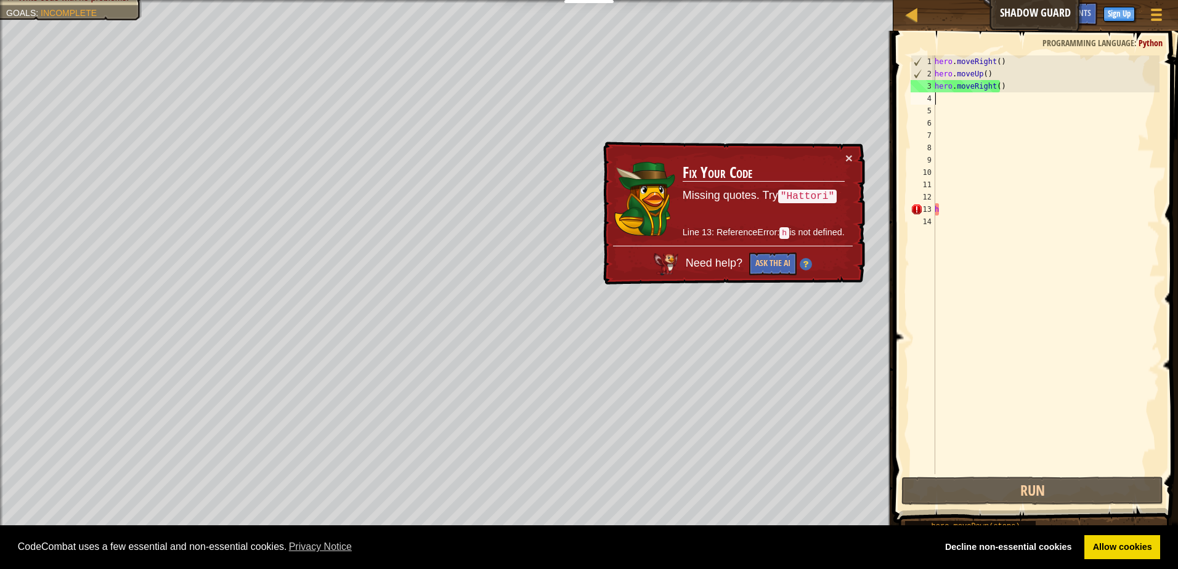
type textarea "h"
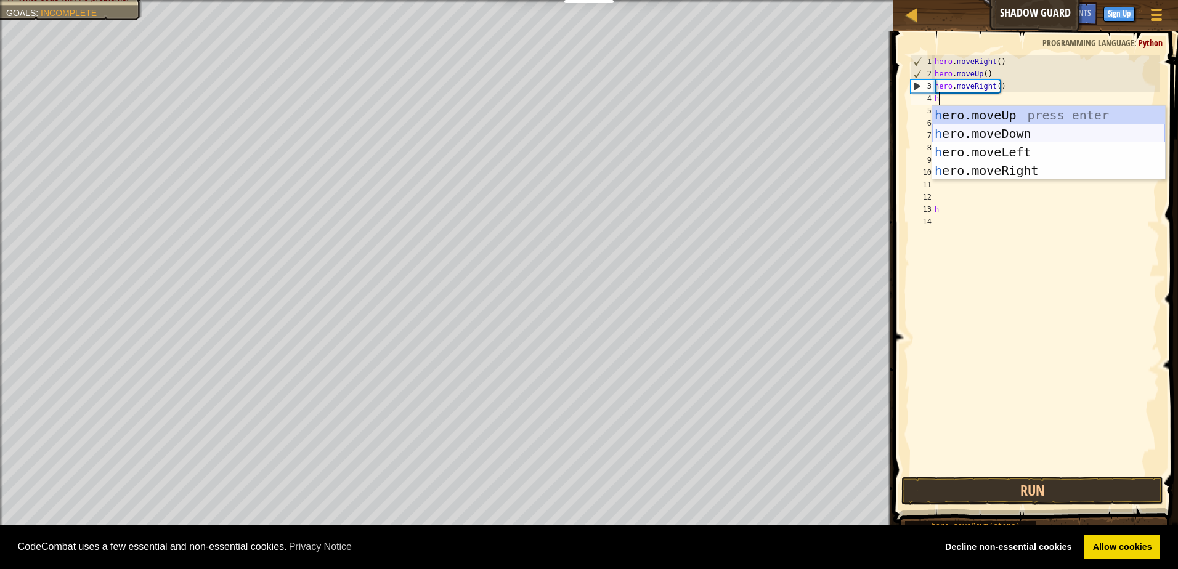
click at [1034, 128] on div "h ero.moveUp press enter h ero.moveDown press enter h ero.moveLeft press enter …" at bounding box center [1048, 161] width 233 height 111
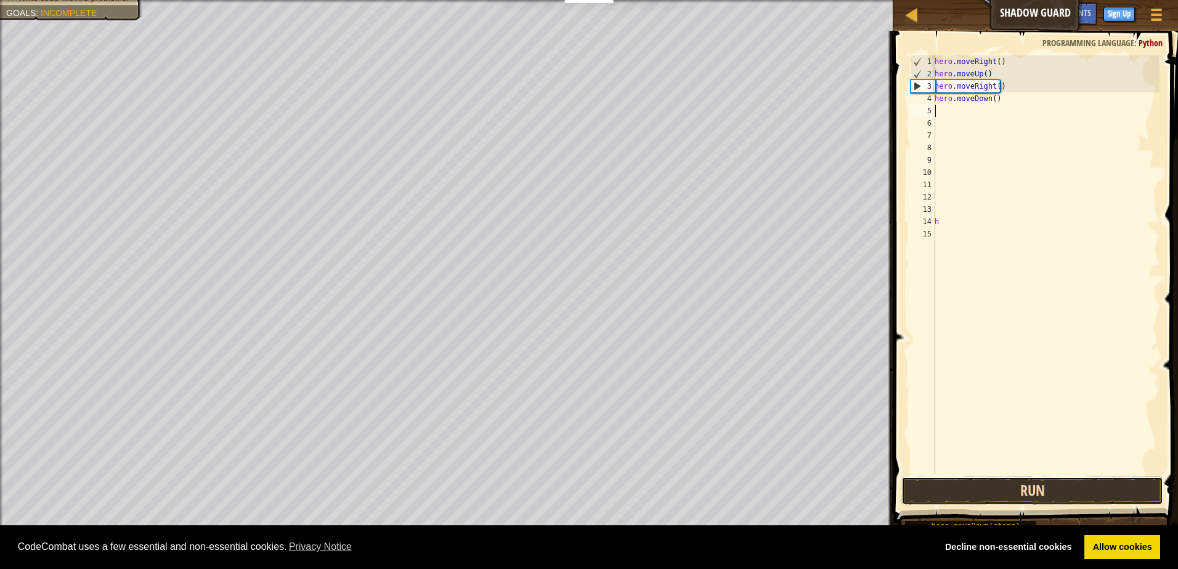
click at [1050, 488] on button "Run" at bounding box center [1032, 491] width 262 height 28
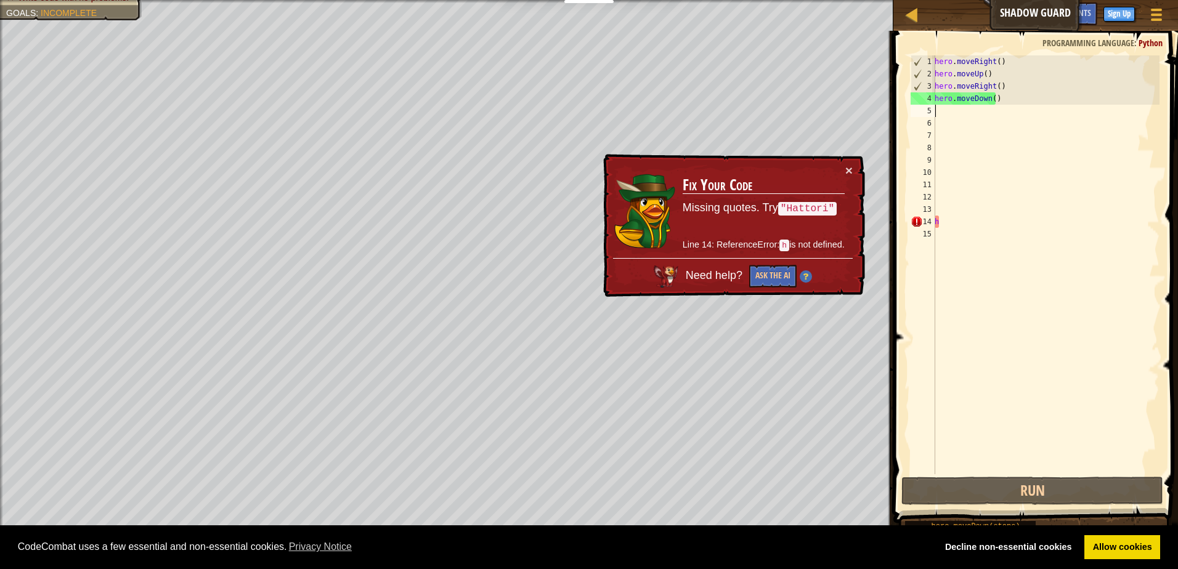
type textarea "h"
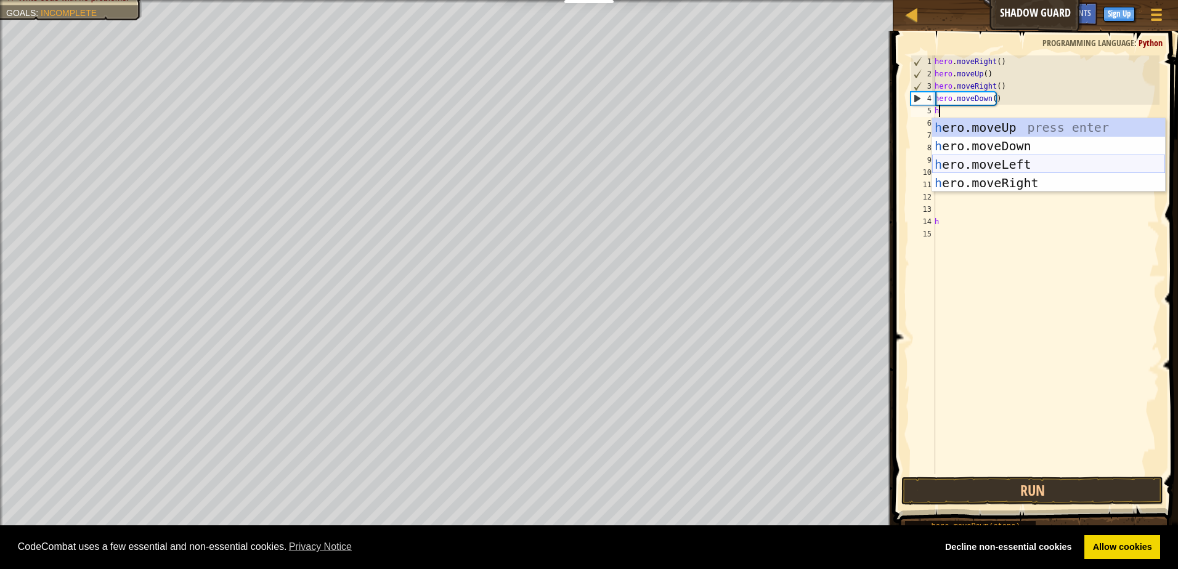
click at [1002, 161] on div "h ero.moveUp press enter h ero.moveDown press enter h ero.moveLeft press enter …" at bounding box center [1048, 173] width 233 height 111
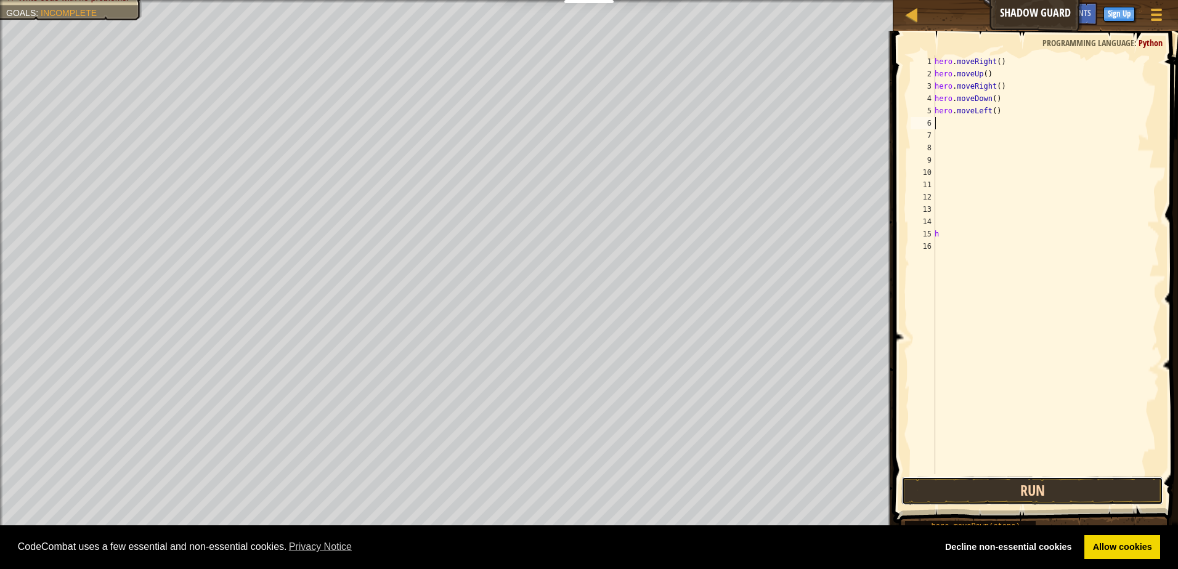
click at [1024, 485] on button "Run" at bounding box center [1032, 491] width 262 height 28
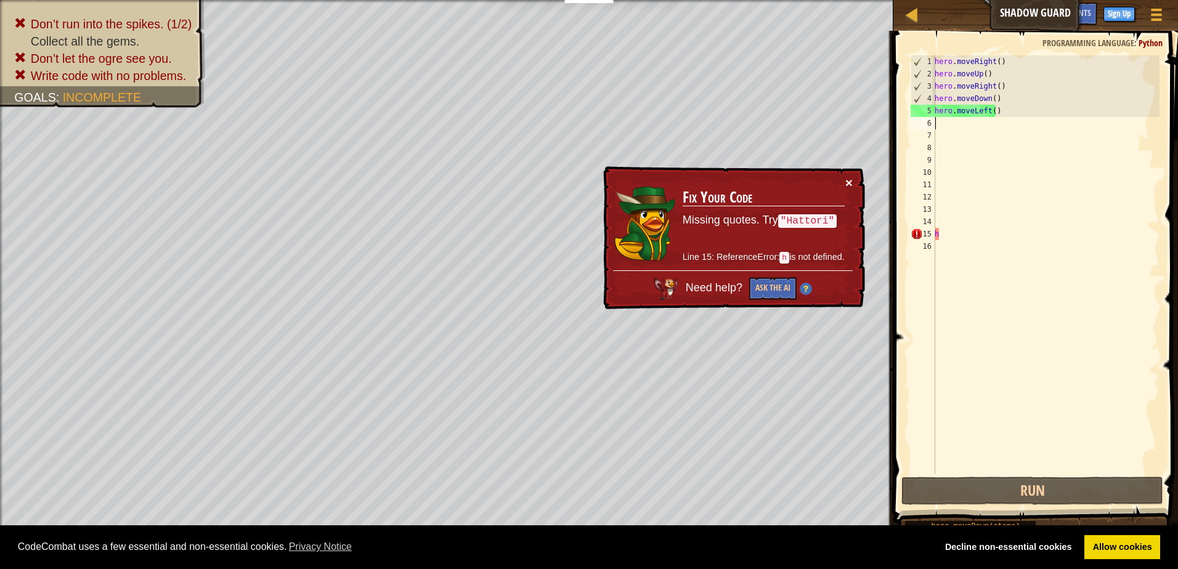
click at [852, 181] on button "×" at bounding box center [848, 182] width 7 height 13
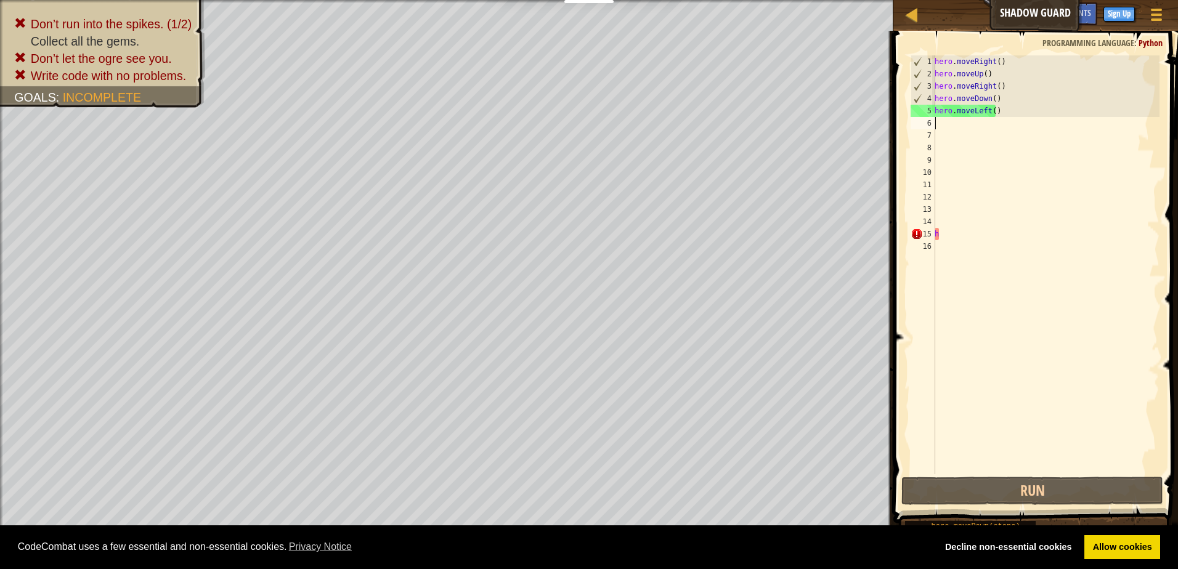
click at [999, 106] on div "hero . moveRight ( ) hero . moveUp ( ) hero . moveRight ( ) hero . moveDown ( )…" at bounding box center [1045, 277] width 227 height 444
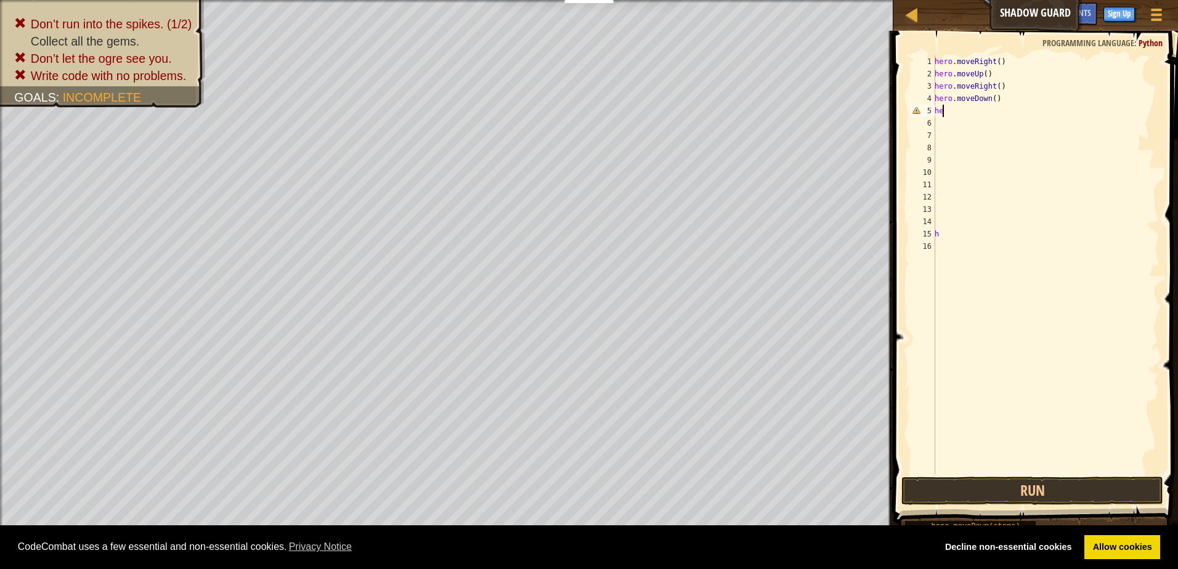
type textarea "h"
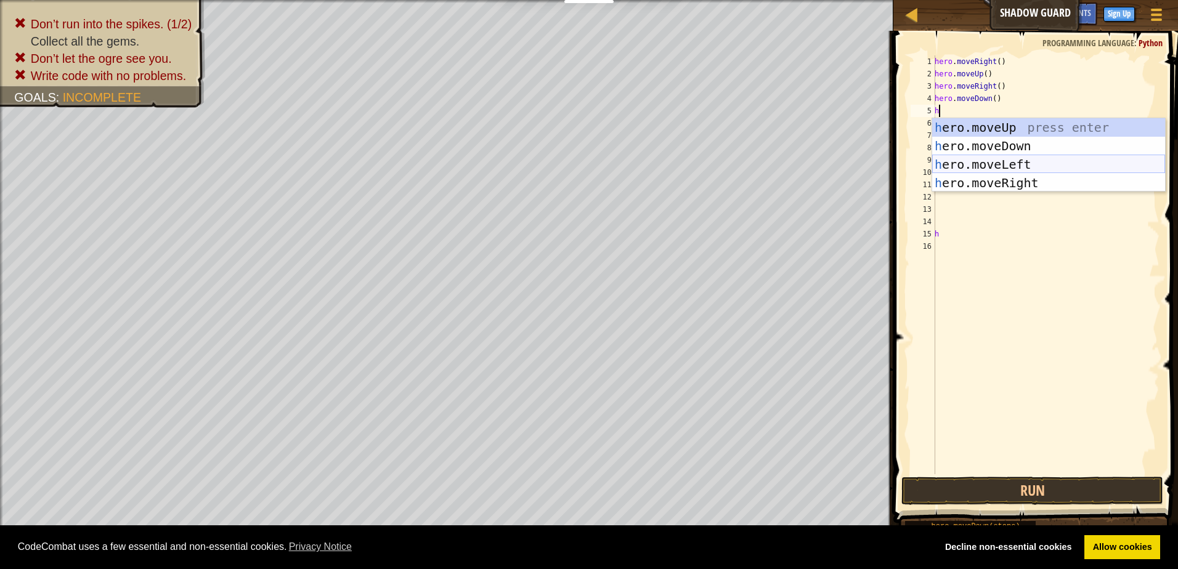
click at [1007, 156] on div "h ero.moveUp press enter h ero.moveDown press enter h ero.moveLeft press enter …" at bounding box center [1048, 173] width 233 height 111
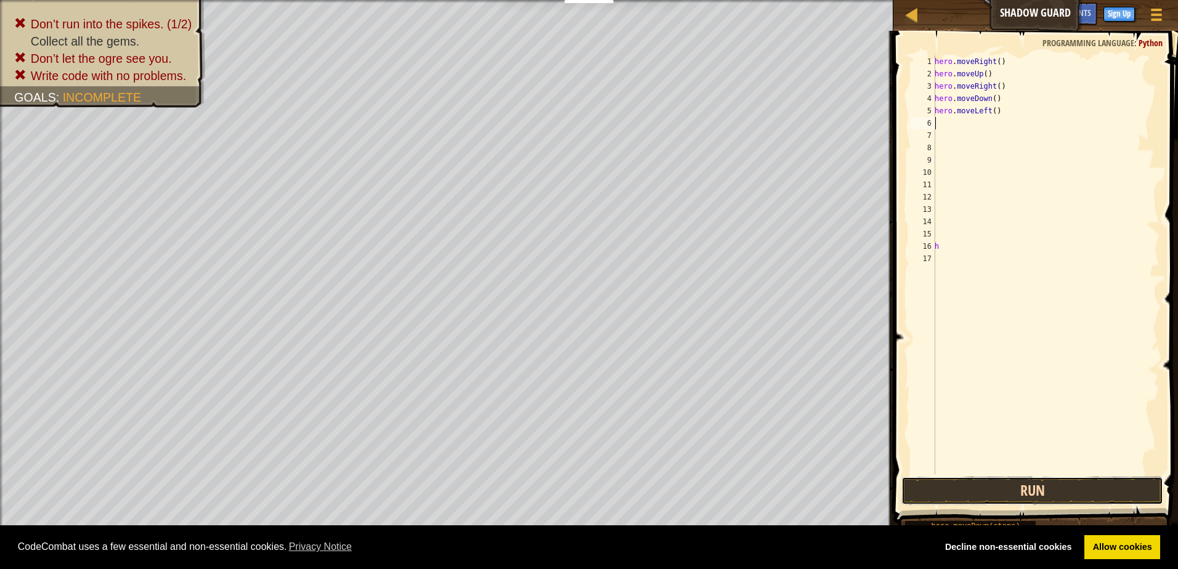
click at [1084, 490] on button "Run" at bounding box center [1032, 491] width 262 height 28
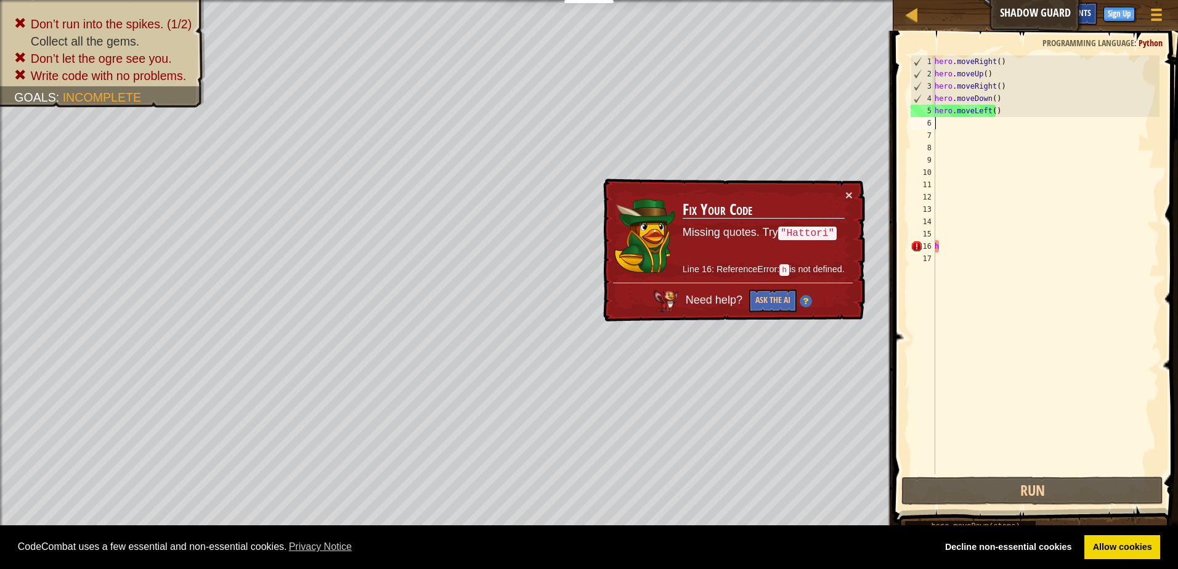
click at [1092, 12] on div "Hints" at bounding box center [1080, 13] width 33 height 23
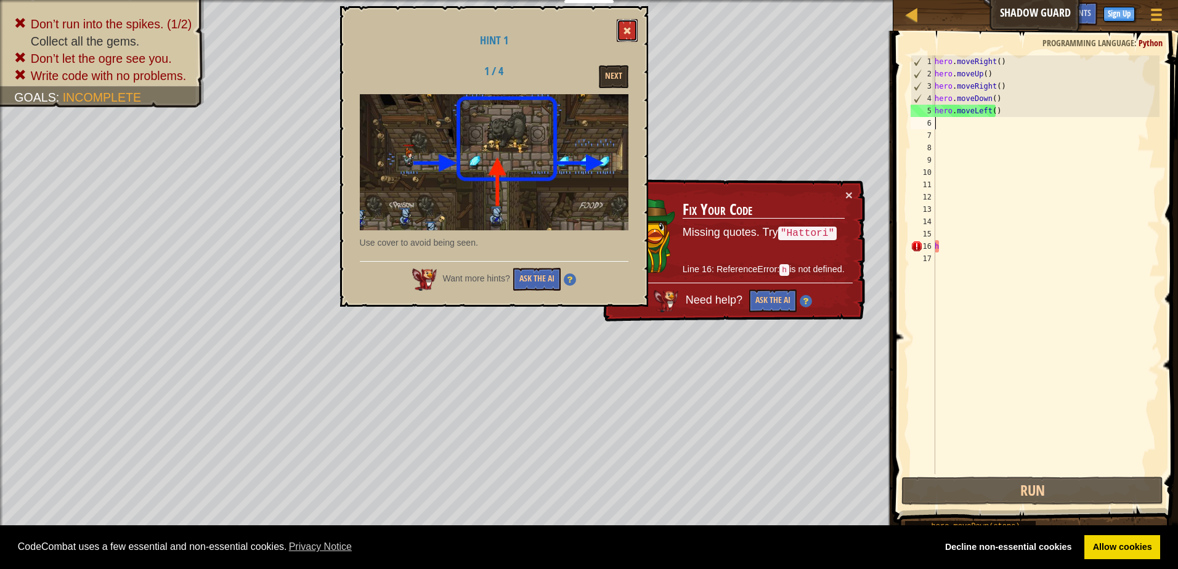
click at [631, 30] on span at bounding box center [627, 30] width 9 height 9
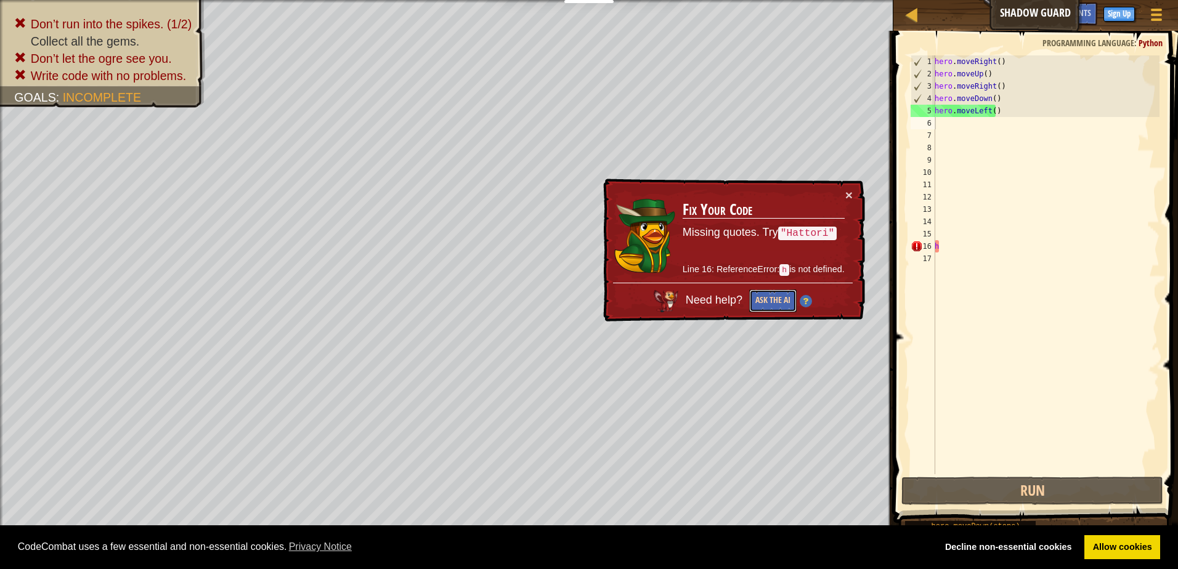
click at [789, 300] on button "Ask the AI" at bounding box center [772, 301] width 47 height 23
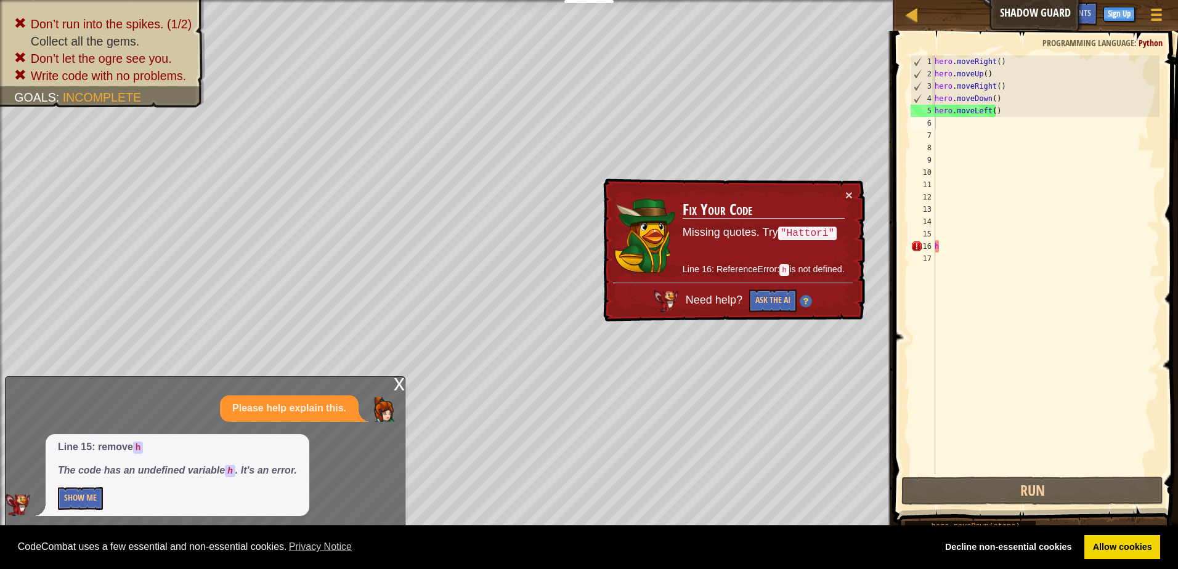
click at [855, 185] on div "× Fix Your Code Missing quotes. Try "Hattori" Line 16: ReferenceError: h is not…" at bounding box center [733, 251] width 264 height 144
click at [849, 198] on button "×" at bounding box center [848, 195] width 7 height 13
click at [1049, 103] on div "hero . moveRight ( ) hero . moveUp ( ) hero . moveRight ( ) hero . moveDown ( )…" at bounding box center [1045, 277] width 227 height 444
click at [1047, 115] on div "hero . moveRight ( ) hero . moveUp ( ) hero . moveRight ( ) hero . moveDown ( )…" at bounding box center [1045, 277] width 227 height 444
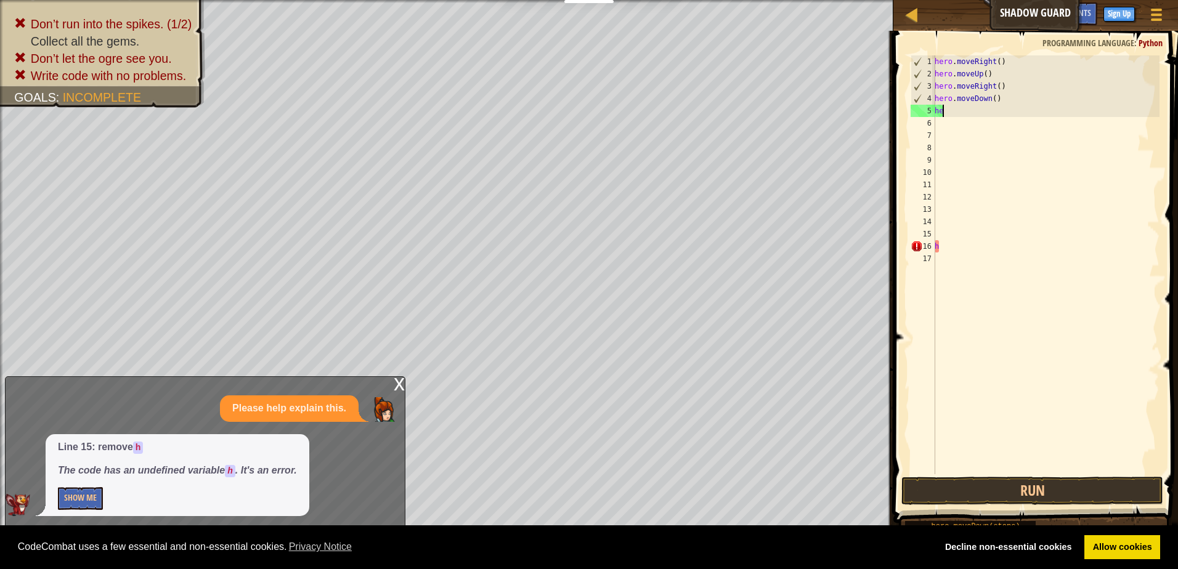
type textarea "h"
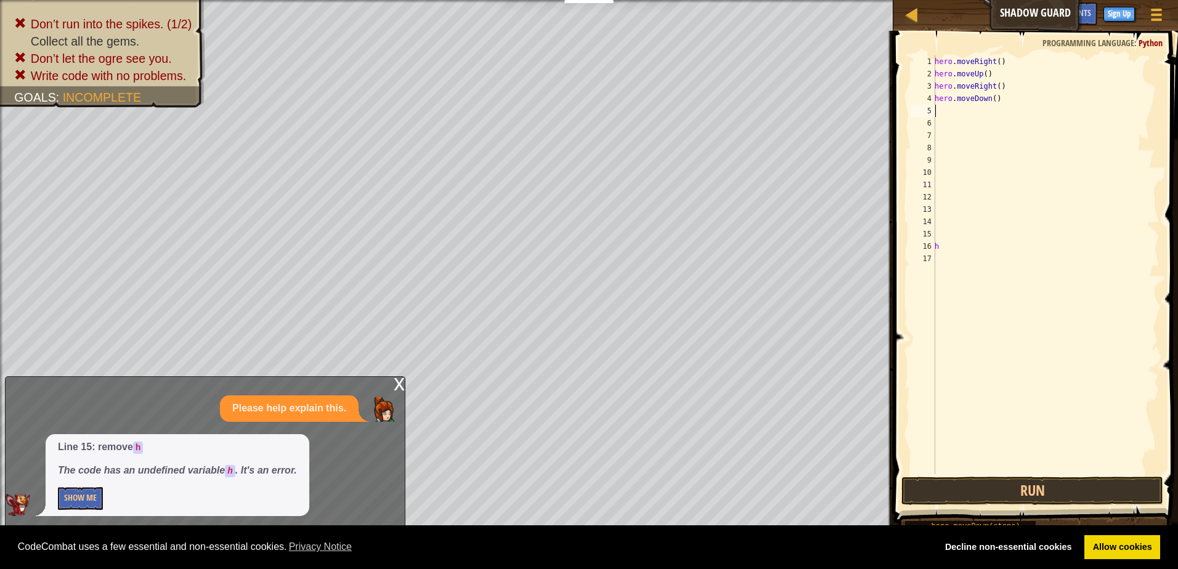
type textarea "h"
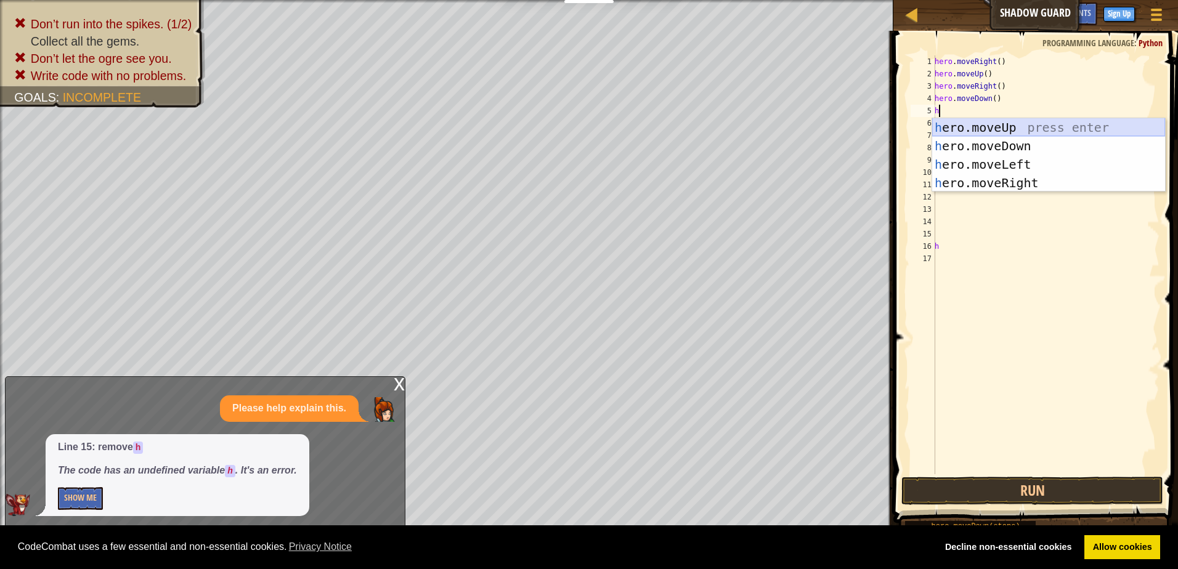
click at [1044, 129] on div "h ero.moveUp press enter h ero.moveDown press enter h ero.moveLeft press enter …" at bounding box center [1048, 173] width 233 height 111
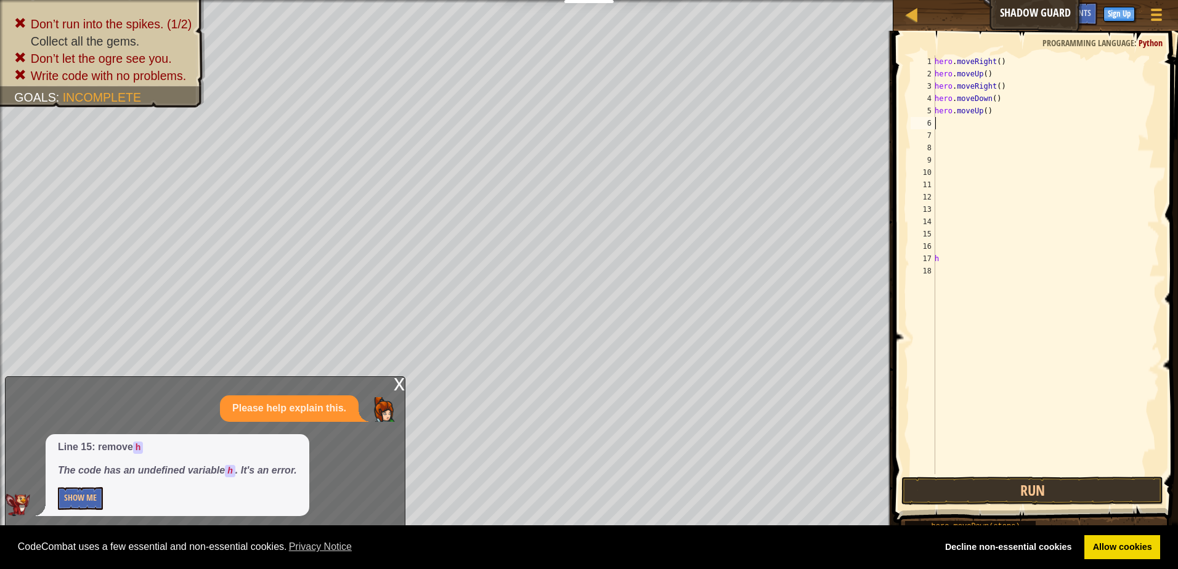
type textarea "h"
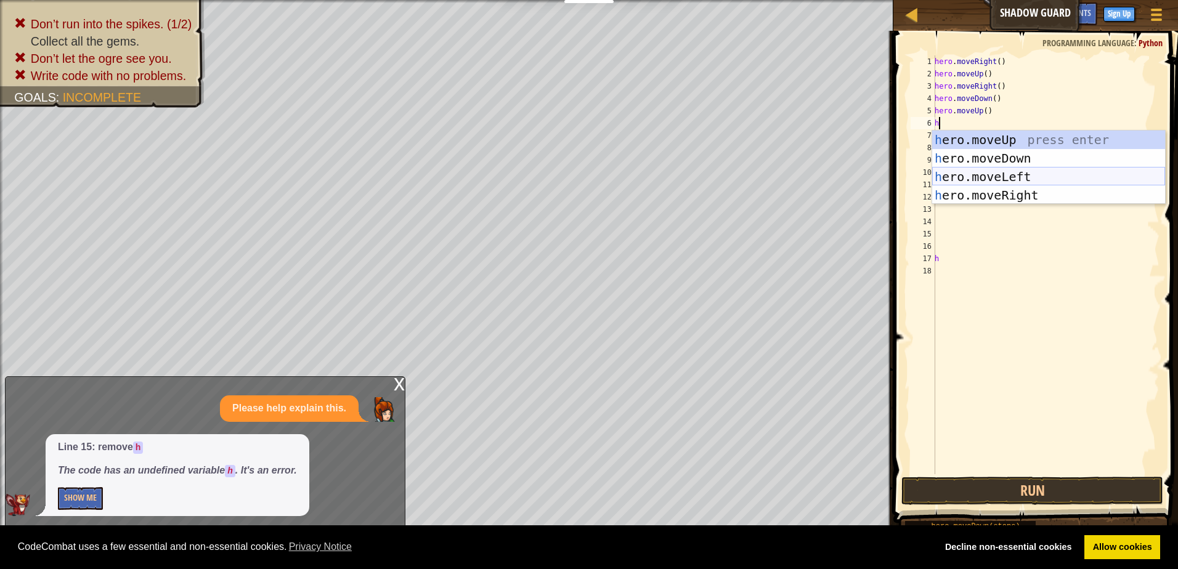
click at [981, 173] on div "h ero.moveUp press enter h ero.moveDown press enter h ero.moveLeft press enter …" at bounding box center [1048, 186] width 233 height 111
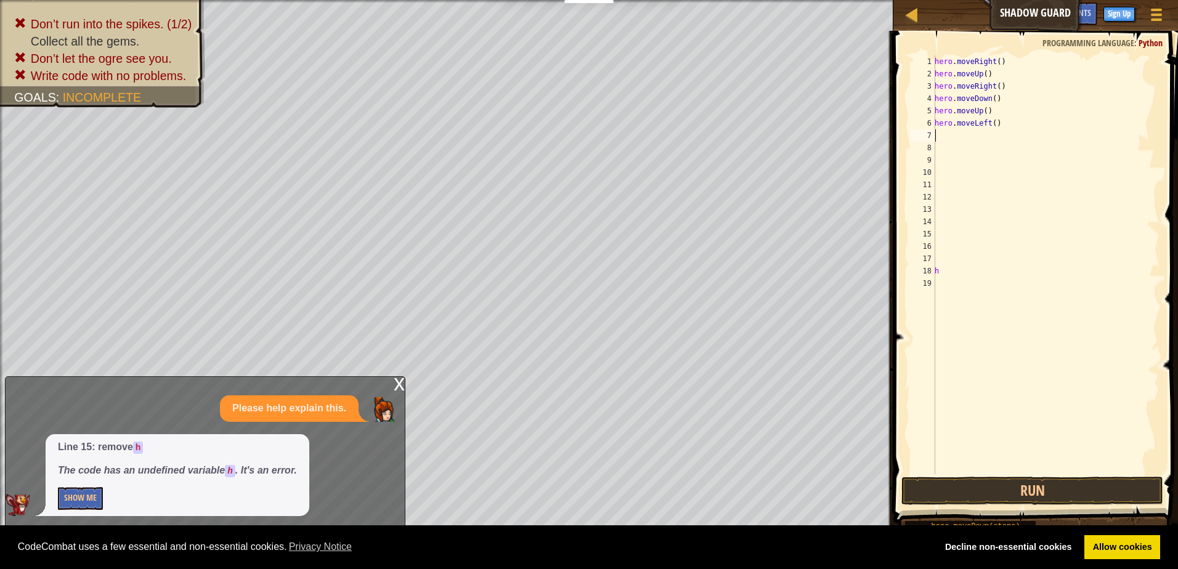
type textarea "h"
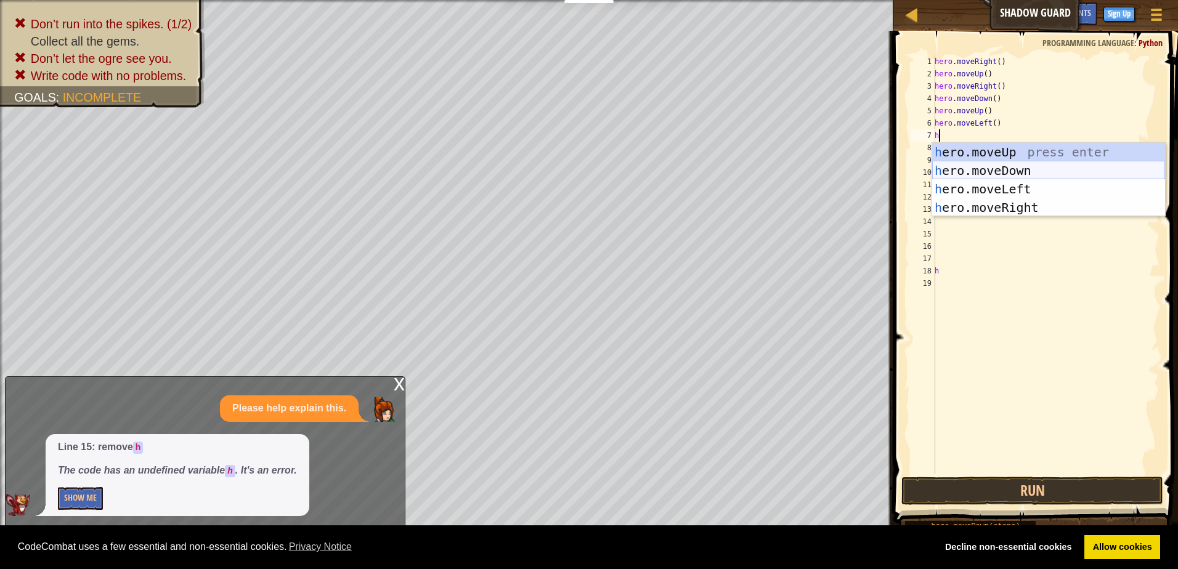
click at [984, 166] on div "h ero.moveUp press enter h ero.moveDown press enter h ero.moveLeft press enter …" at bounding box center [1048, 198] width 233 height 111
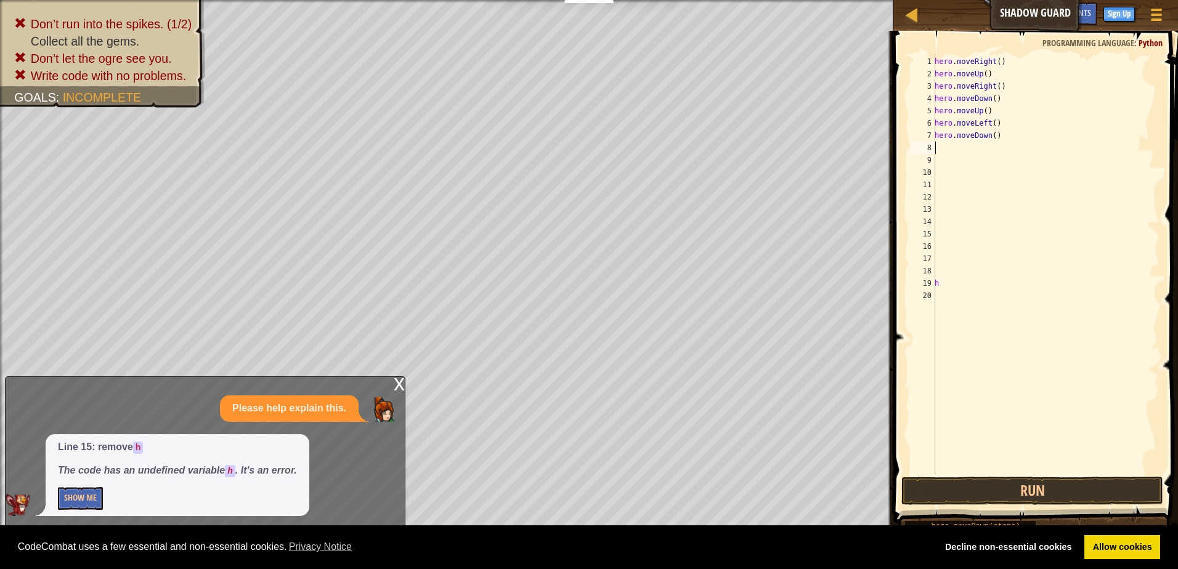
type textarea "h"
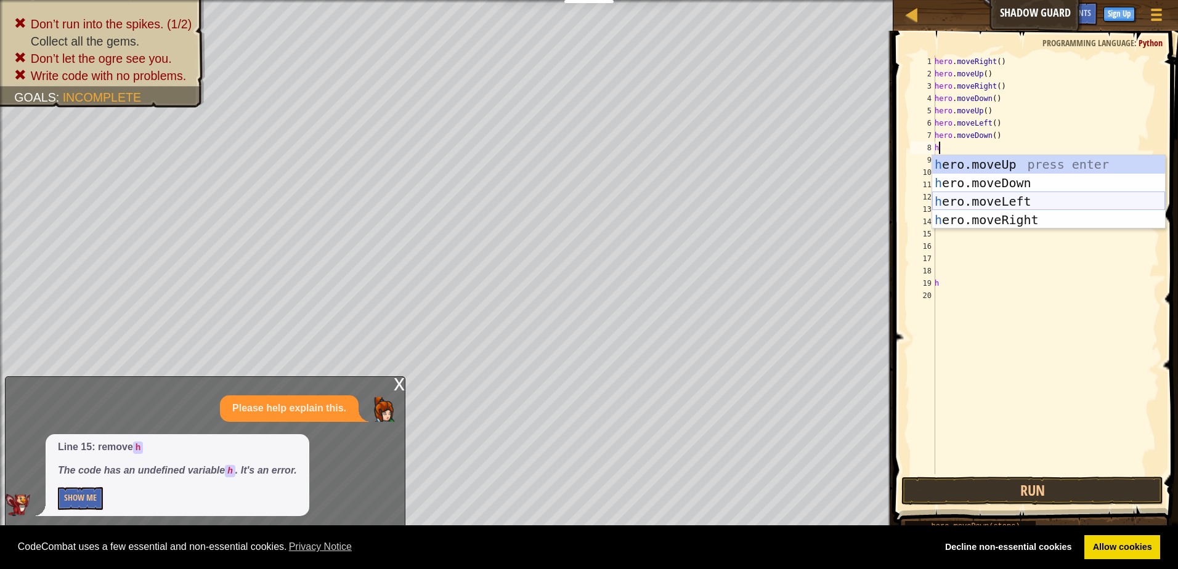
drag, startPoint x: 1001, startPoint y: 200, endPoint x: 1001, endPoint y: 246, distance: 46.2
click at [1002, 200] on div "h ero.moveUp press enter h ero.moveDown press enter h ero.moveLeft press enter …" at bounding box center [1048, 210] width 233 height 111
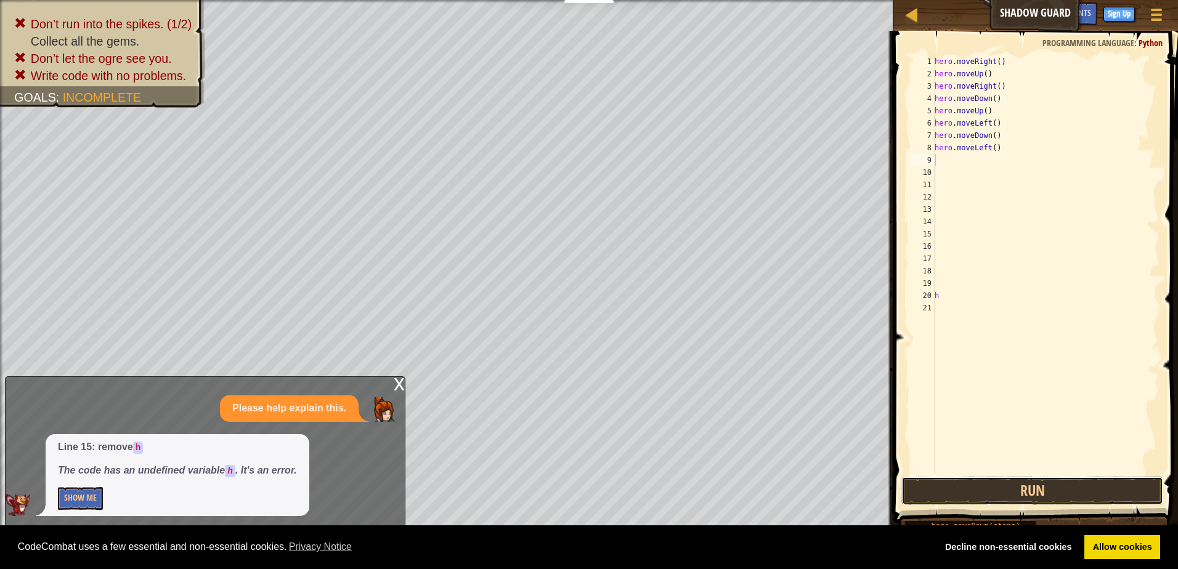
drag, startPoint x: 1059, startPoint y: 488, endPoint x: 1058, endPoint y: 474, distance: 13.6
click at [1060, 485] on button "Run" at bounding box center [1032, 491] width 262 height 28
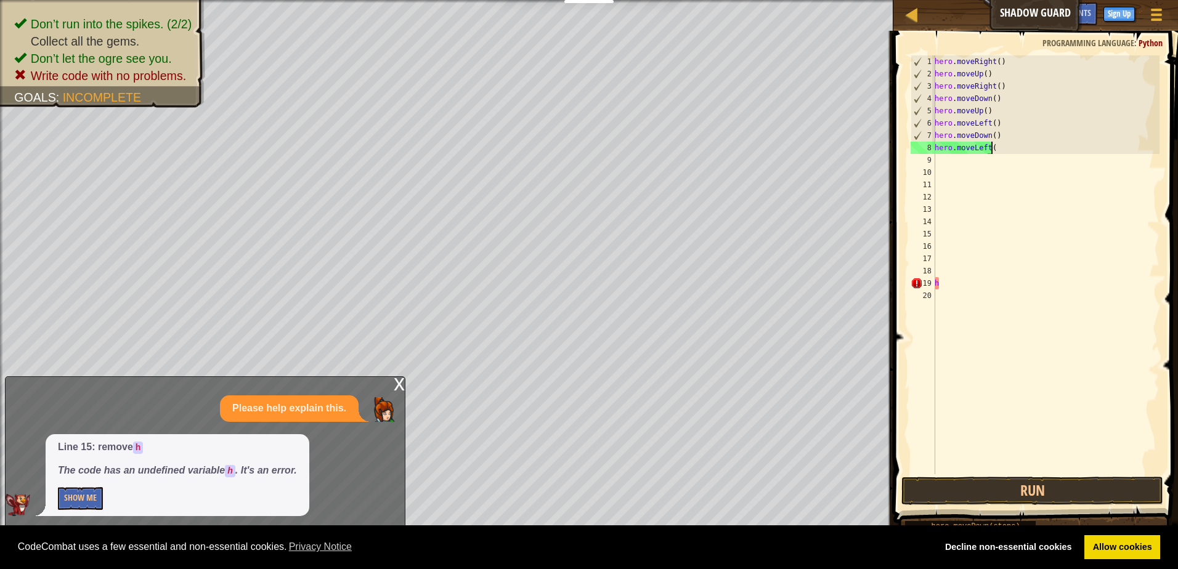
type textarea "hero.moveLeft"
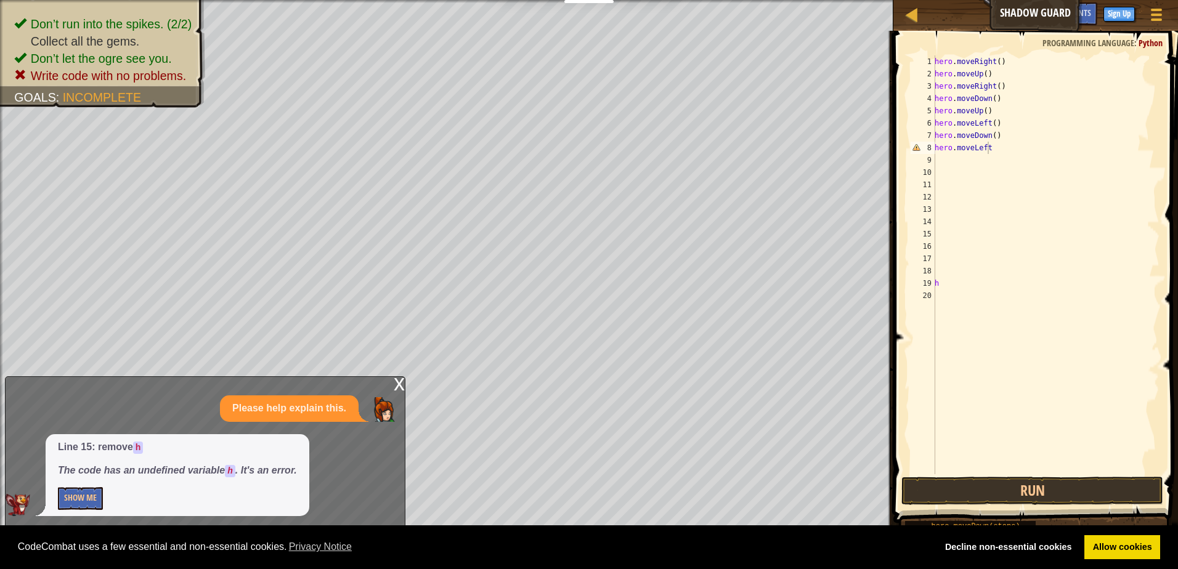
click at [404, 377] on div "x" at bounding box center [399, 383] width 11 height 12
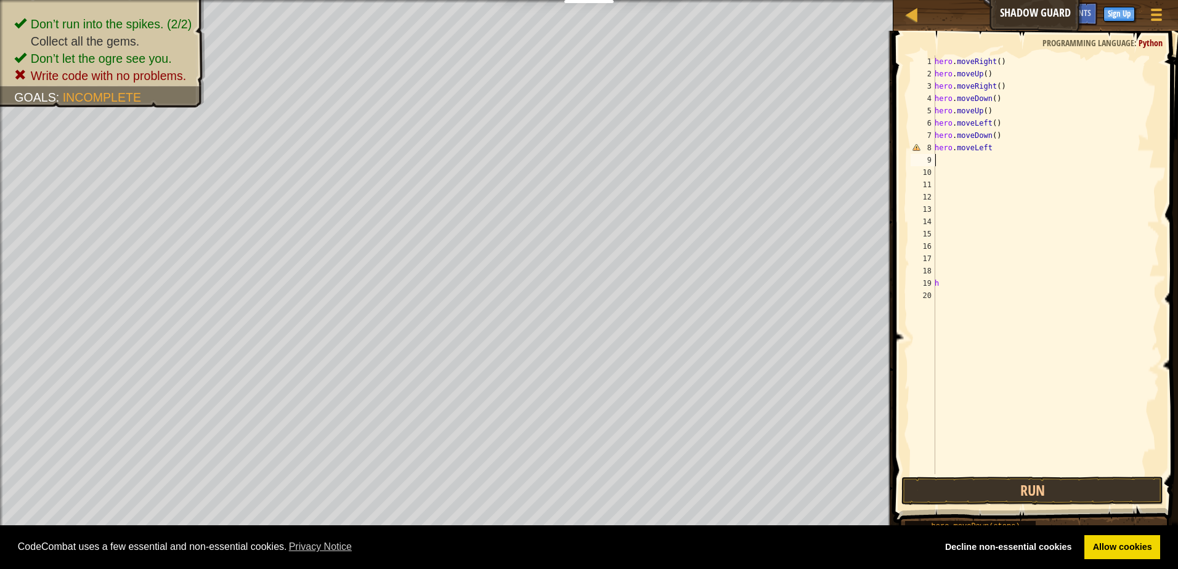
click at [970, 166] on div "hero . moveRight ( ) hero . moveUp ( ) hero . moveRight ( ) hero . moveDown ( )…" at bounding box center [1045, 277] width 227 height 444
click at [1028, 471] on div "hero . moveRight ( ) hero . moveUp ( ) hero . moveRight ( ) hero . moveDown ( )…" at bounding box center [1045, 277] width 227 height 444
click at [1038, 494] on button "Run" at bounding box center [1032, 491] width 262 height 28
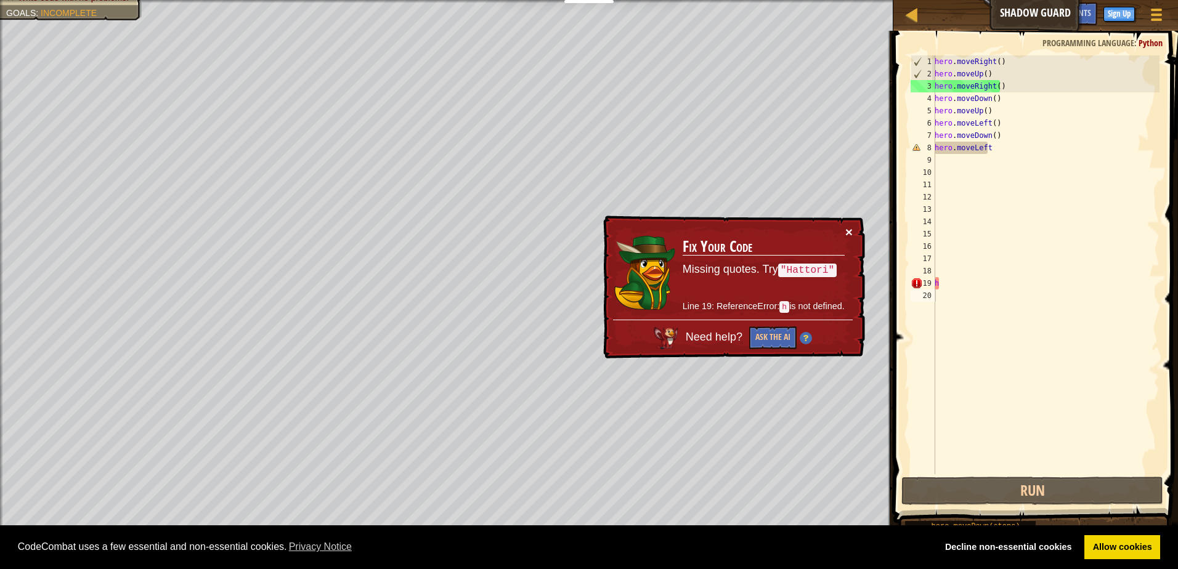
click at [850, 229] on button "×" at bounding box center [848, 231] width 7 height 13
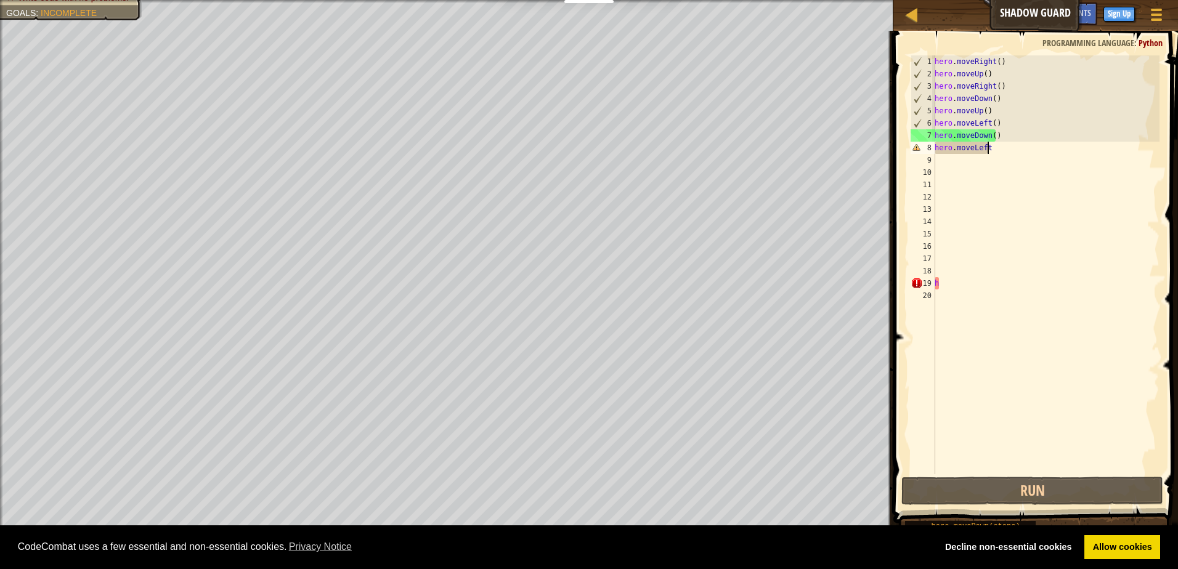
click at [1004, 153] on div "hero . moveRight ( ) hero . moveUp ( ) hero . moveRight ( ) hero . moveDown ( )…" at bounding box center [1045, 277] width 227 height 444
type textarea "hero.moveLeft"
click at [1013, 302] on div "hero . moveRight ( ) hero . moveUp ( ) hero . moveRight ( ) hero . moveDown ( )…" at bounding box center [1045, 277] width 227 height 444
click at [1023, 291] on div "hero . moveRight ( ) hero . moveUp ( ) hero . moveRight ( ) hero . moveDown ( )…" at bounding box center [1045, 277] width 227 height 444
click at [1030, 286] on div "hero . moveRight ( ) hero . moveUp ( ) hero . moveRight ( ) hero . moveDown ( )…" at bounding box center [1045, 277] width 227 height 444
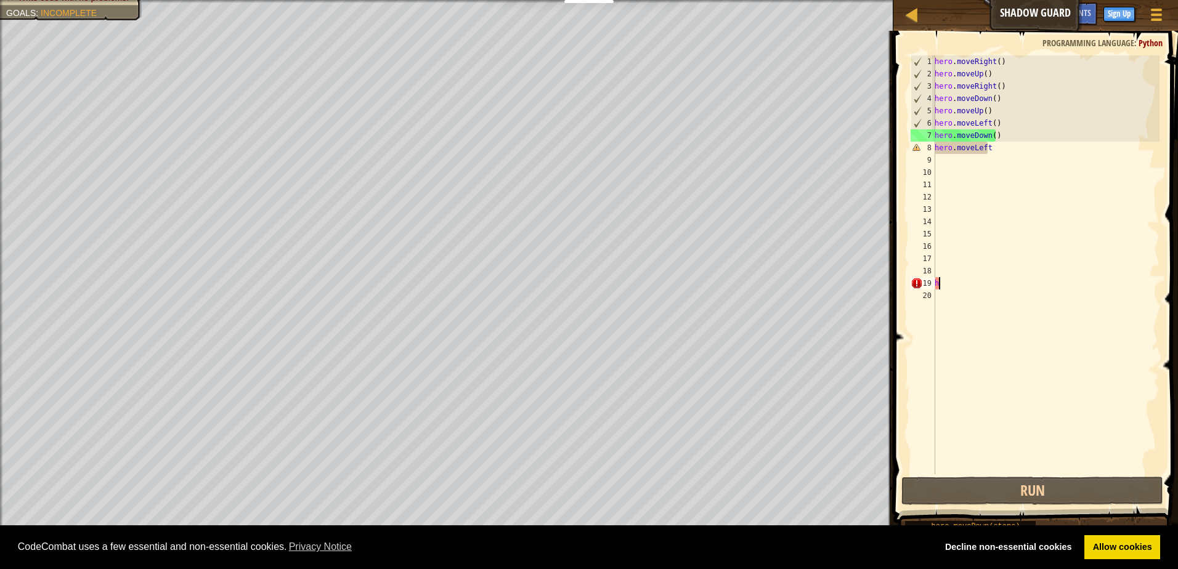
type textarea "h"
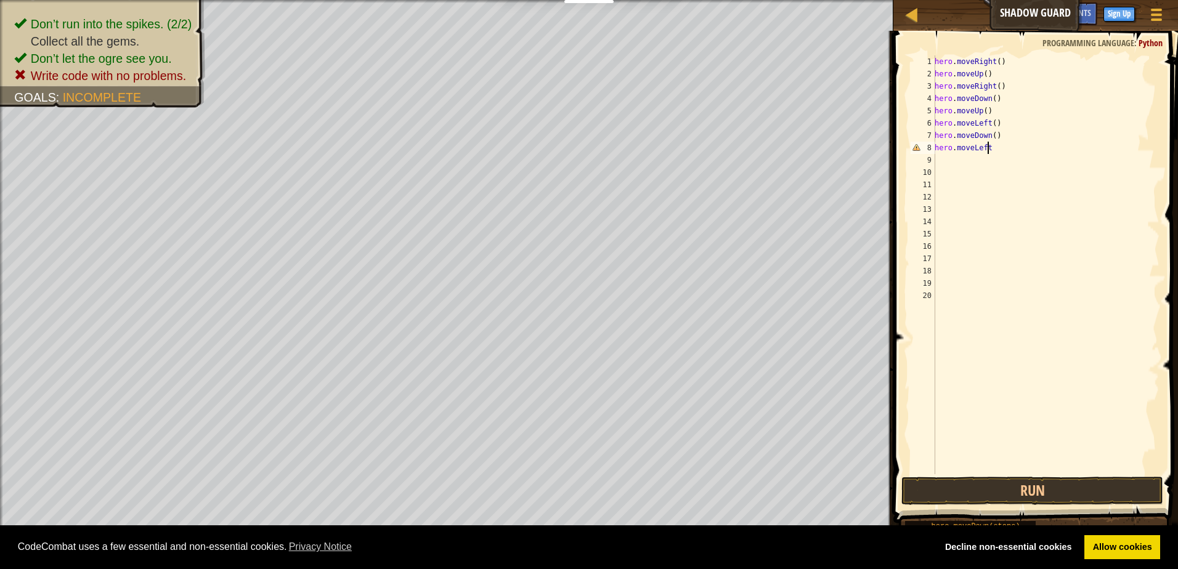
click at [998, 150] on div "hero . moveRight ( ) hero . moveUp ( ) hero . moveRight ( ) hero . moveDown ( )…" at bounding box center [1045, 277] width 227 height 444
type textarea "hero.moveLeft"
click at [988, 169] on div "hero . moveRight ( ) hero . moveUp ( ) hero . moveRight ( ) hero . moveDown ( )…" at bounding box center [1045, 277] width 227 height 444
click at [1068, 493] on button "Run" at bounding box center [1032, 491] width 262 height 28
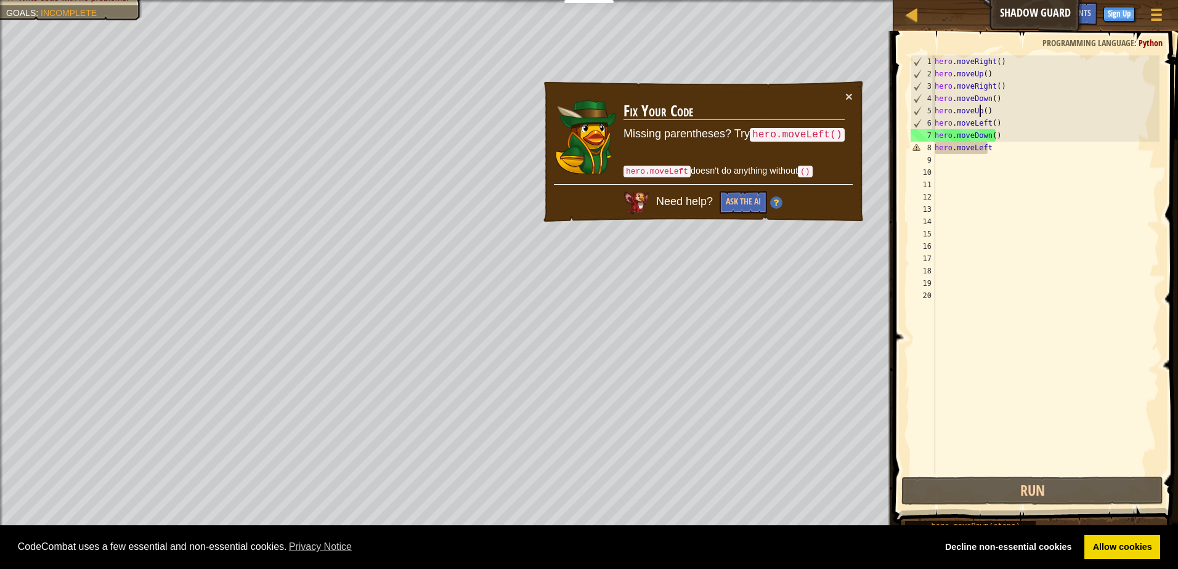
click at [979, 116] on div "hero . moveRight ( ) hero . moveUp ( ) hero . moveRight ( ) hero . moveDown ( )…" at bounding box center [1045, 277] width 227 height 444
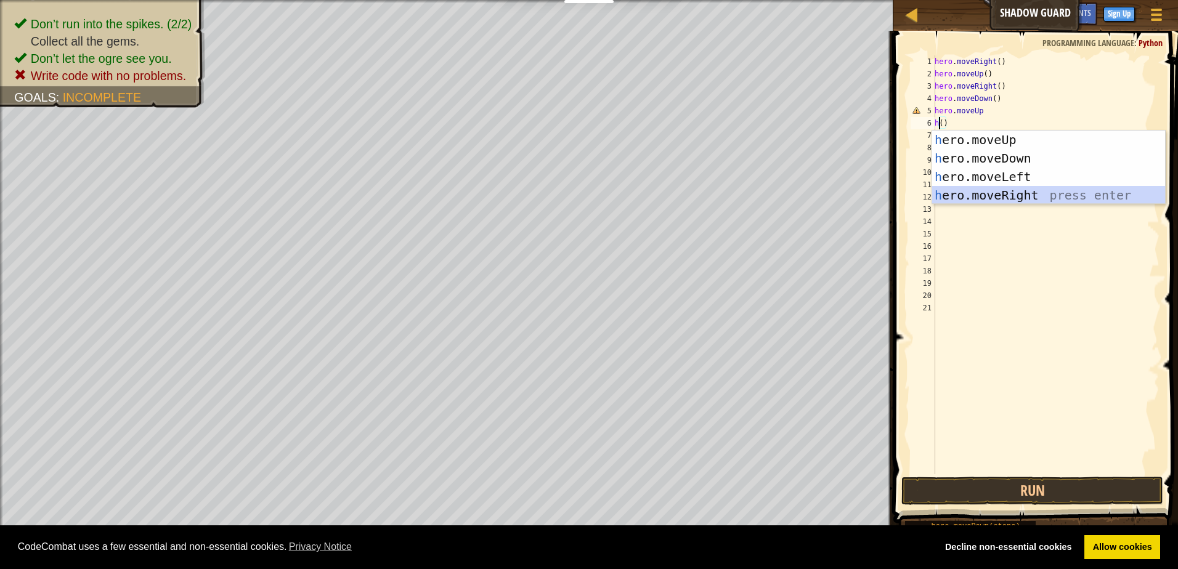
click at [1040, 198] on div "h ero.moveUp press enter h ero.moveDown press enter h ero.moveLeft press enter …" at bounding box center [1048, 186] width 233 height 111
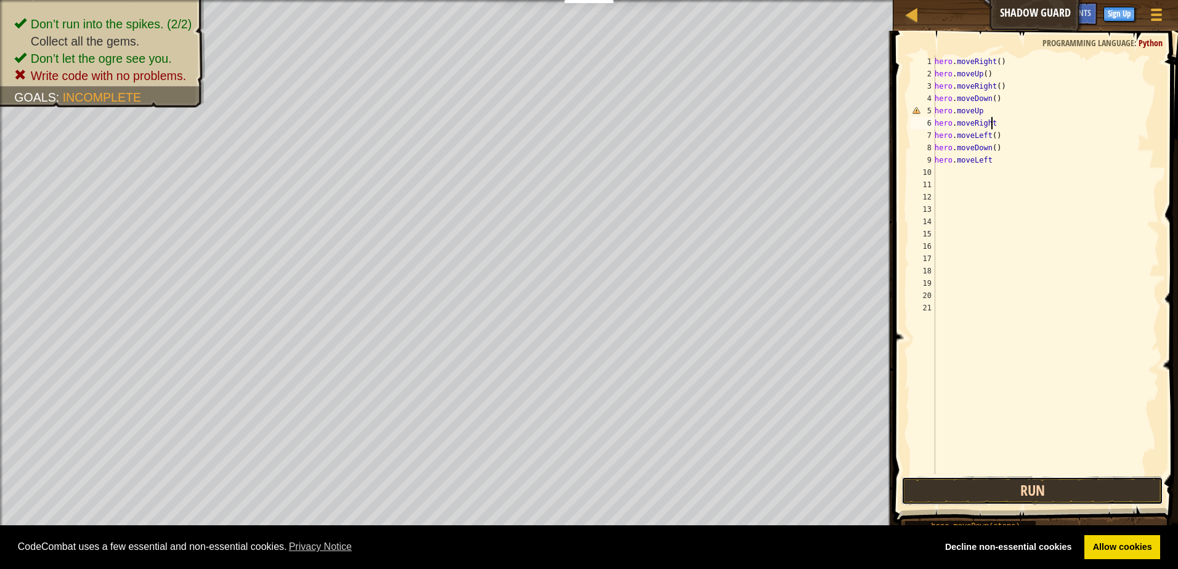
click at [1089, 479] on button "Run" at bounding box center [1032, 491] width 262 height 28
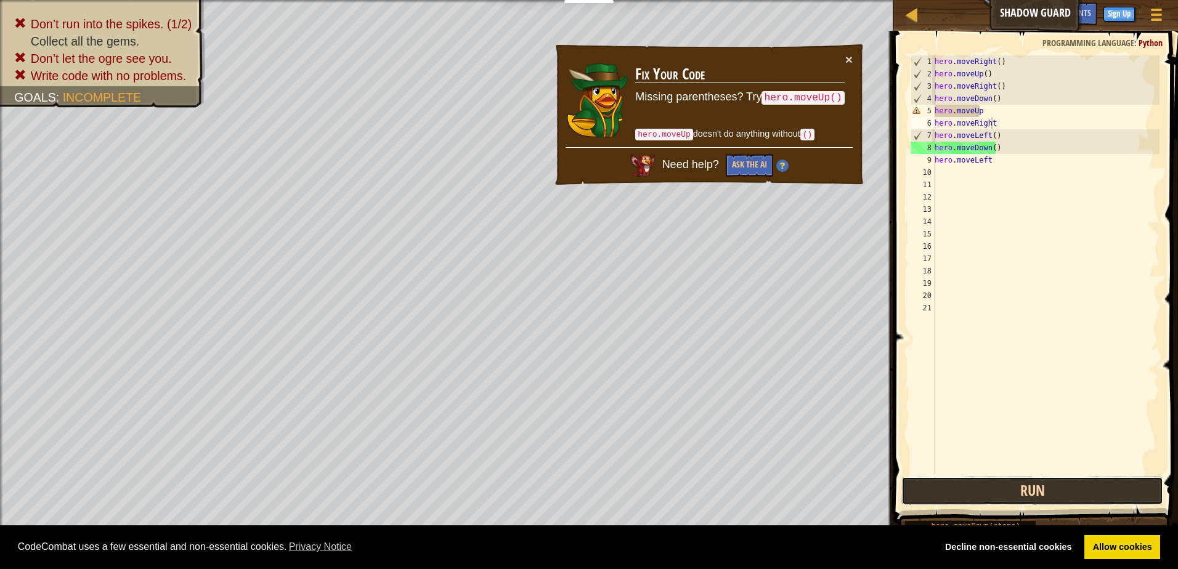
click at [1044, 490] on button "Run" at bounding box center [1032, 491] width 262 height 28
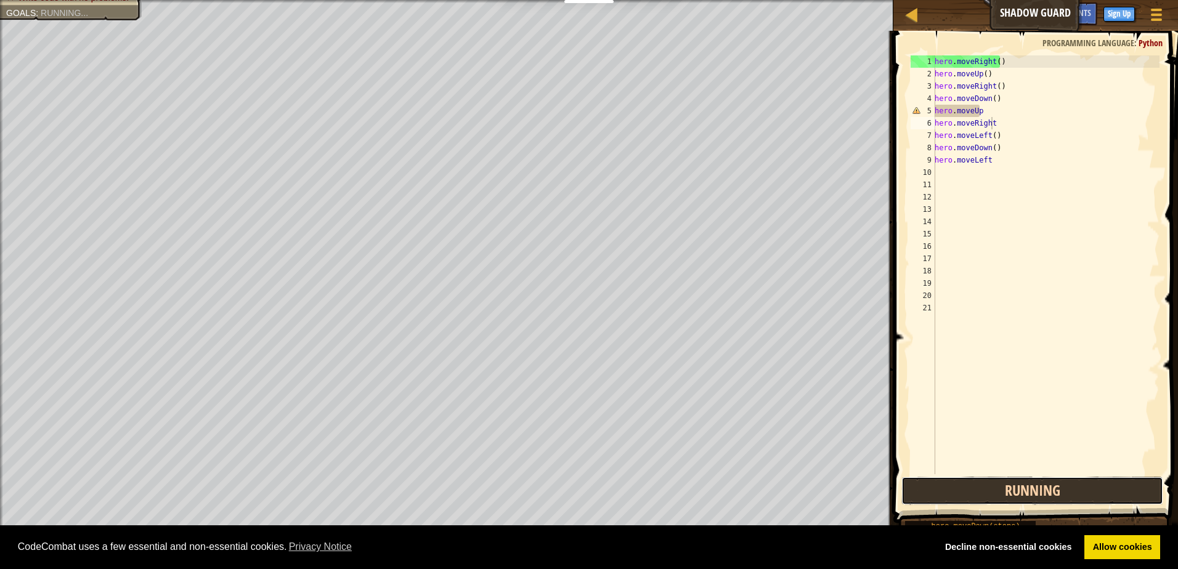
click at [1044, 490] on button "Running" at bounding box center [1032, 491] width 262 height 28
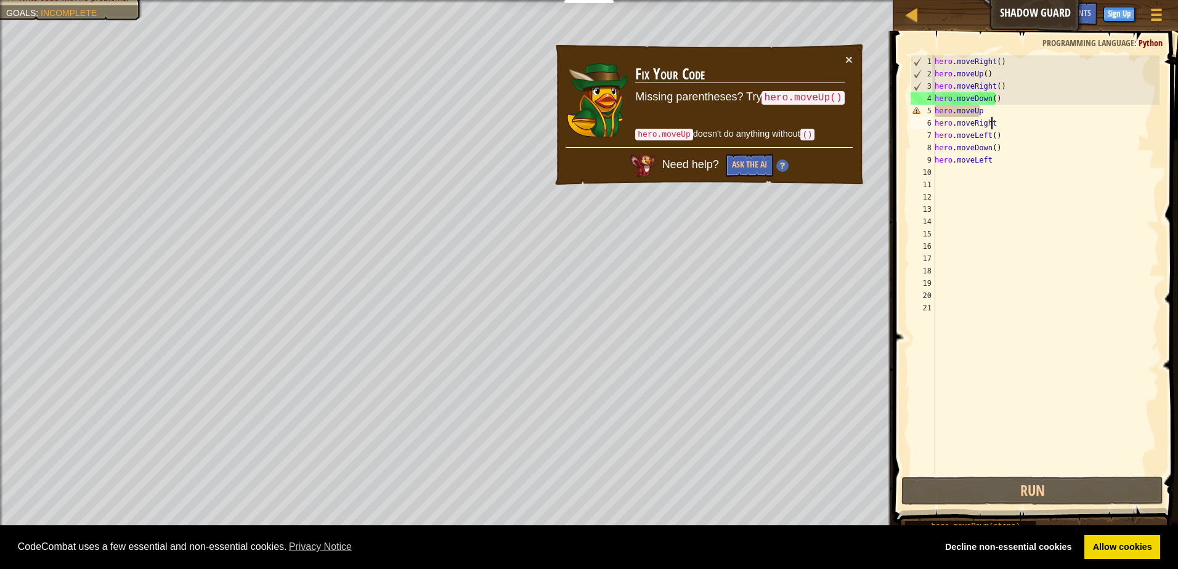
click at [1021, 68] on div "hero . moveRight ( ) hero . moveUp ( ) hero . moveRight ( ) hero . moveDown ( )…" at bounding box center [1045, 277] width 227 height 444
click at [1014, 68] on div "hero . moveRight ( ) hero . moveUp ( ) hero . moveRight ( ) hero . moveDown ( )…" at bounding box center [1045, 277] width 227 height 444
click at [1015, 67] on div "hero . moveRight ( ) hero . moveUp ( ) hero . moveRight ( ) hero . moveDown ( )…" at bounding box center [1045, 277] width 227 height 444
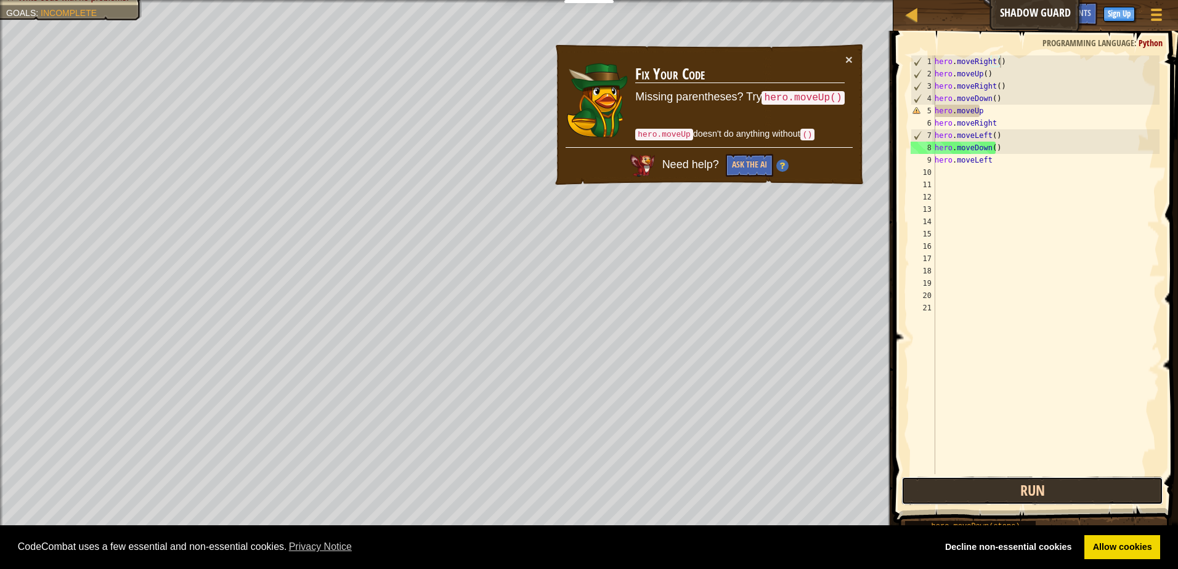
click at [1052, 484] on button "Run" at bounding box center [1032, 491] width 262 height 28
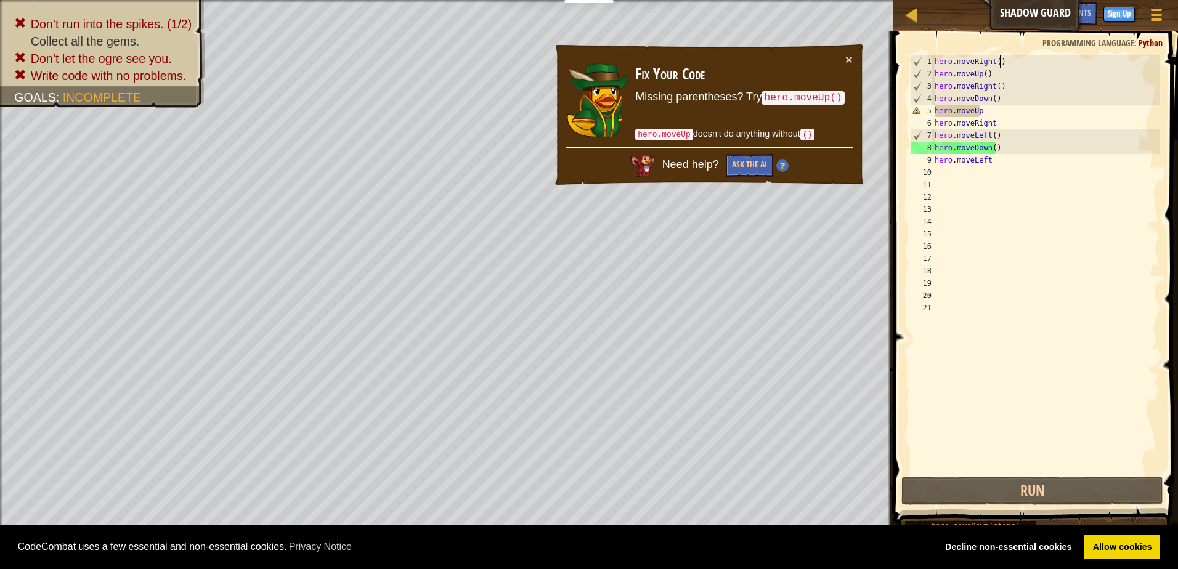
click at [996, 112] on div "hero . moveRight ( ) hero . moveUp ( ) hero . moveRight ( ) hero . moveDown ( )…" at bounding box center [1045, 277] width 227 height 444
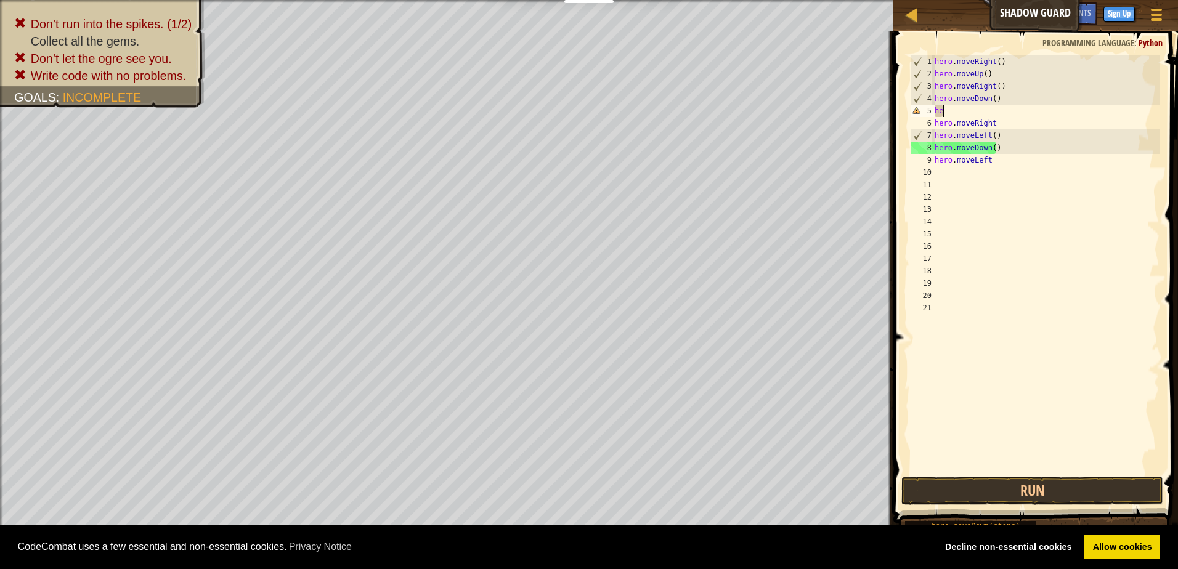
type textarea "h"
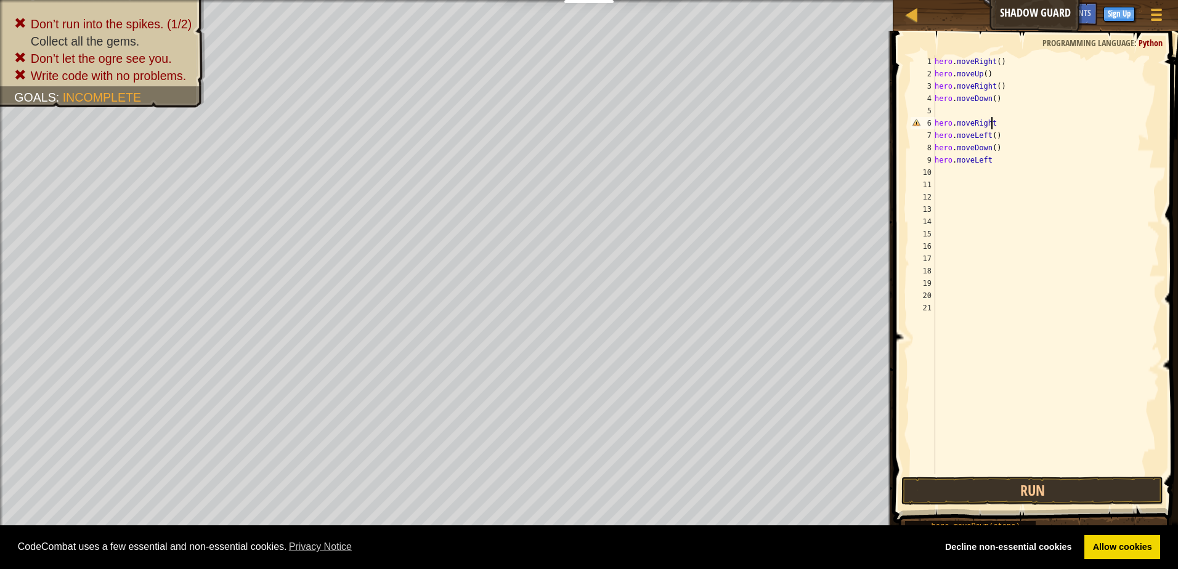
click at [995, 120] on div "hero . moveRight ( ) hero . moveUp ( ) hero . moveRight ( ) hero . moveDown ( )…" at bounding box center [1045, 277] width 227 height 444
type textarea "h"
click at [1000, 137] on div "hero . moveRight ( ) hero . moveUp ( ) hero . moveRight ( ) hero . moveDown ( )…" at bounding box center [1045, 277] width 227 height 444
type textarea "h"
click at [999, 142] on div "hero . moveRight ( ) hero . moveUp ( ) hero . moveRight ( ) hero . moveDown ( )…" at bounding box center [1045, 277] width 227 height 444
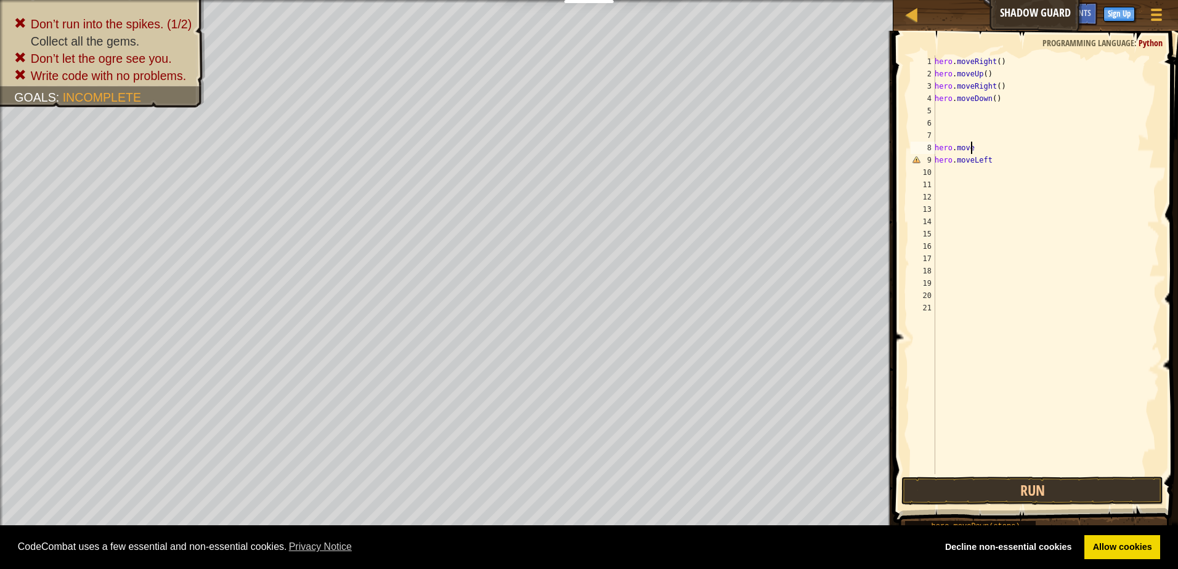
type textarea "h"
click at [1001, 147] on div "hero . moveRight ( ) hero . moveUp ( ) hero . moveRight ( ) hero . moveDown ( )…" at bounding box center [1045, 277] width 227 height 444
click at [997, 163] on div "hero . moveRight ( ) hero . moveUp ( ) hero . moveRight ( ) hero . moveDown ( )…" at bounding box center [1045, 277] width 227 height 444
type textarea "h"
click at [980, 109] on div "hero . moveRight ( ) hero . moveUp ( ) hero . moveRight ( ) hero . moveDown ( )" at bounding box center [1045, 277] width 227 height 444
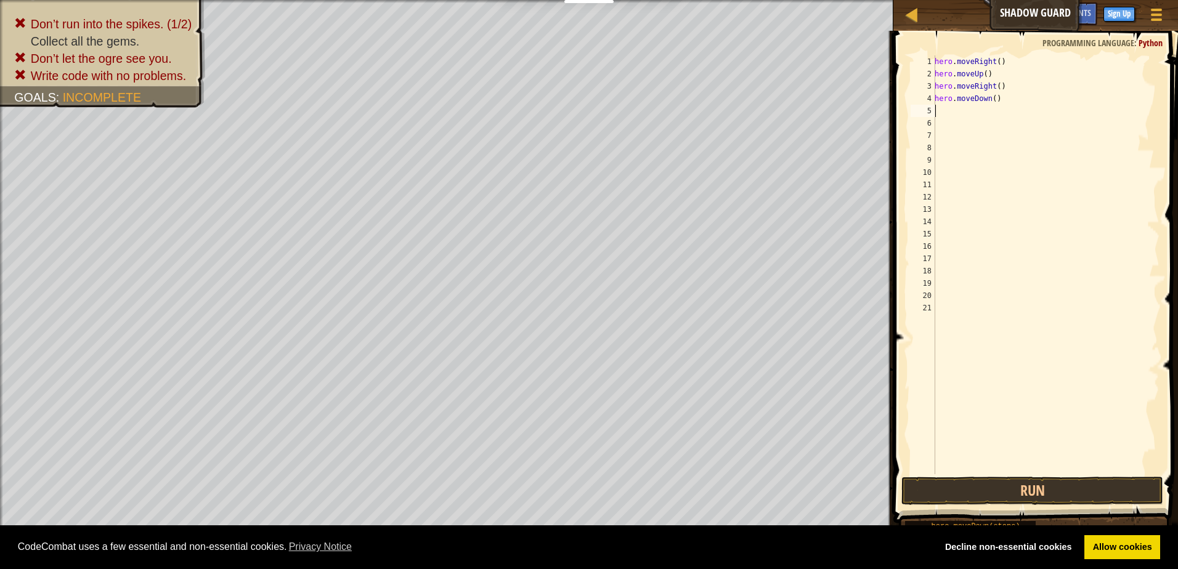
type textarea "h"
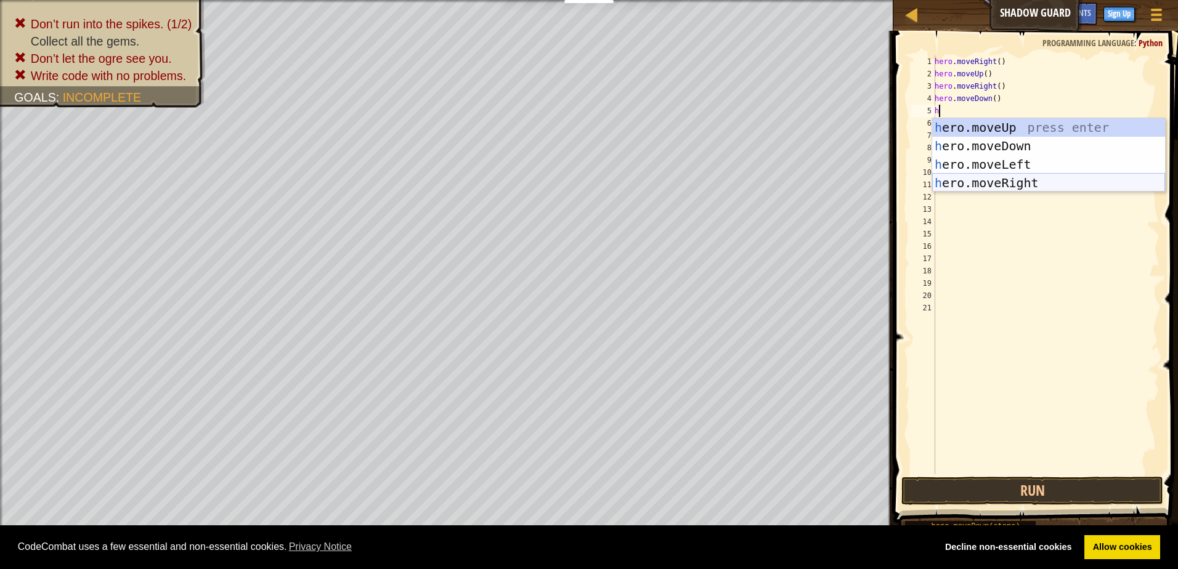
click at [1073, 185] on div "h ero.moveUp press enter h ero.moveDown press enter h ero.moveLeft press enter …" at bounding box center [1048, 173] width 233 height 111
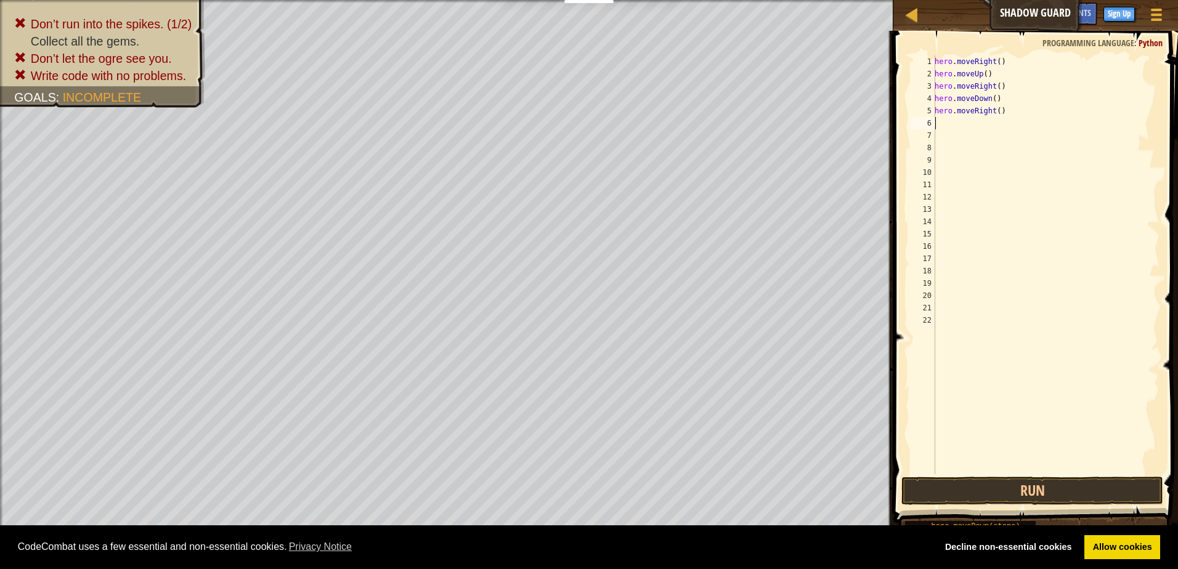
type textarea "h"
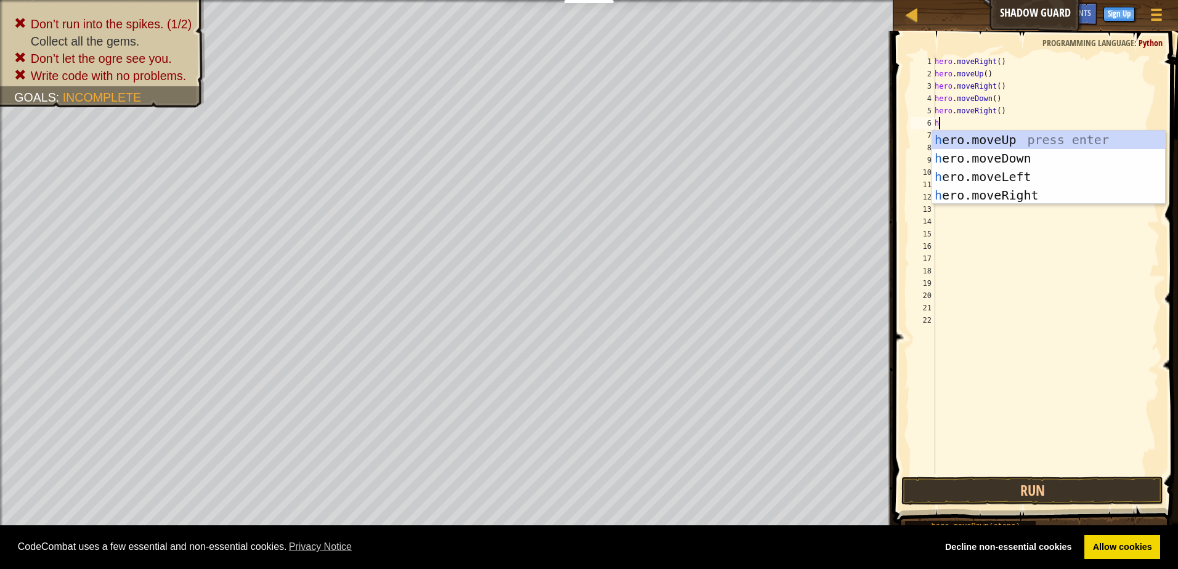
click at [954, 142] on div "h ero.moveUp press enter h ero.moveDown press enter h ero.moveLeft press enter …" at bounding box center [1048, 186] width 233 height 111
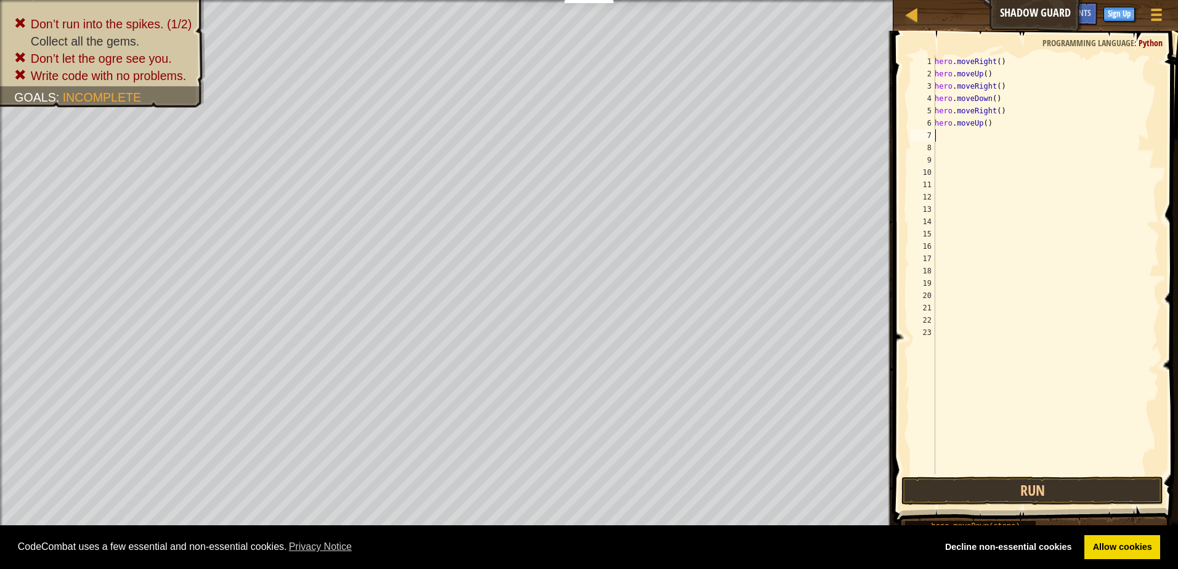
type textarea "h"
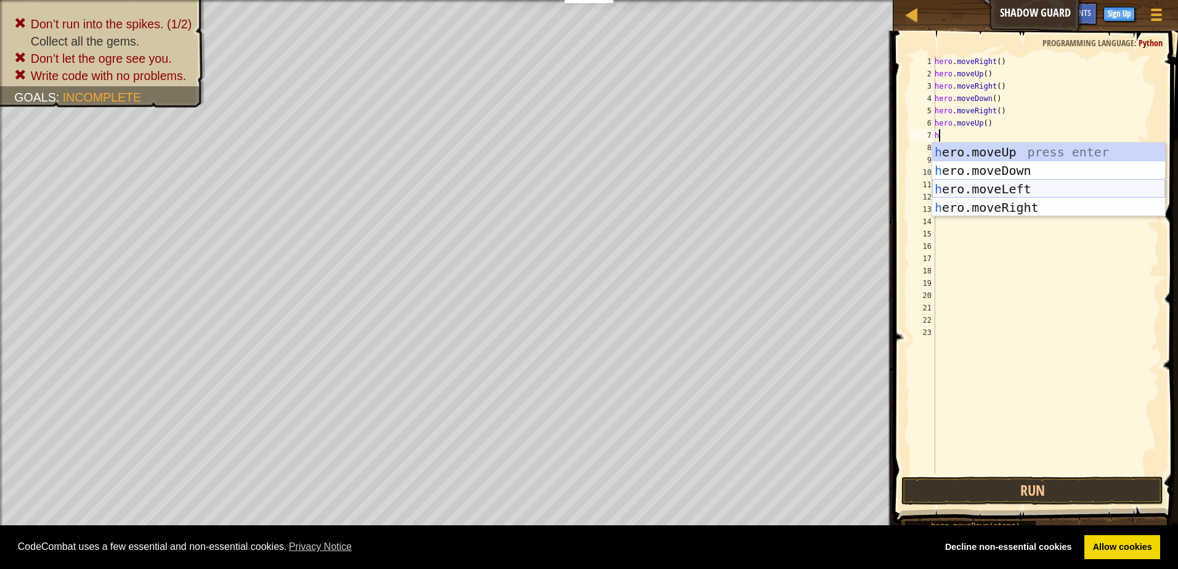
click at [1000, 188] on div "h ero.moveUp press enter h ero.moveDown press enter h ero.moveLeft press enter …" at bounding box center [1048, 198] width 233 height 111
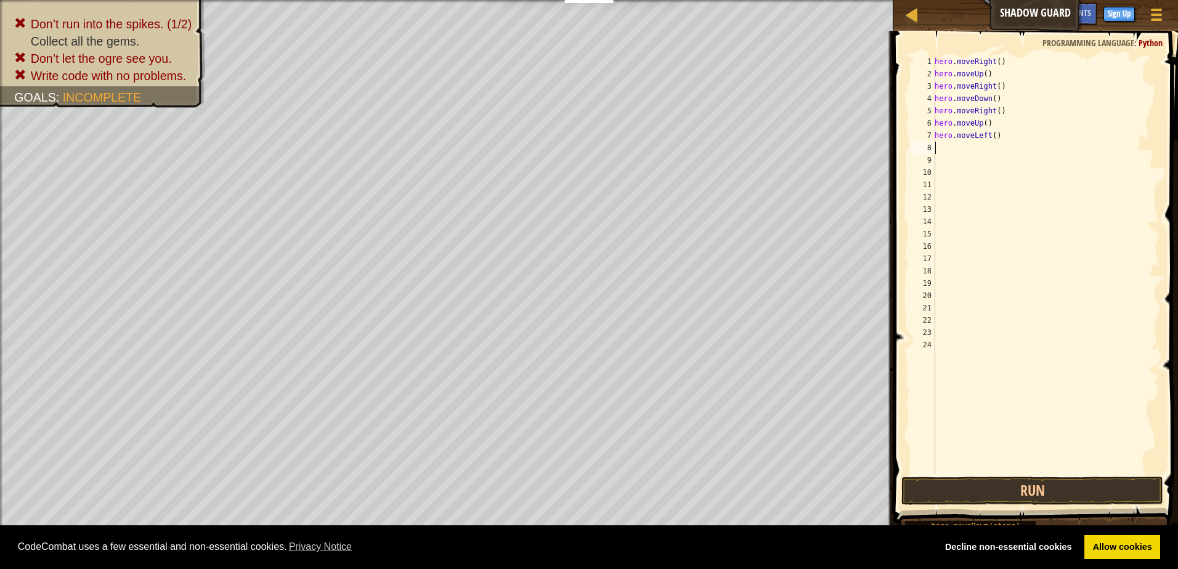
type textarea "h"
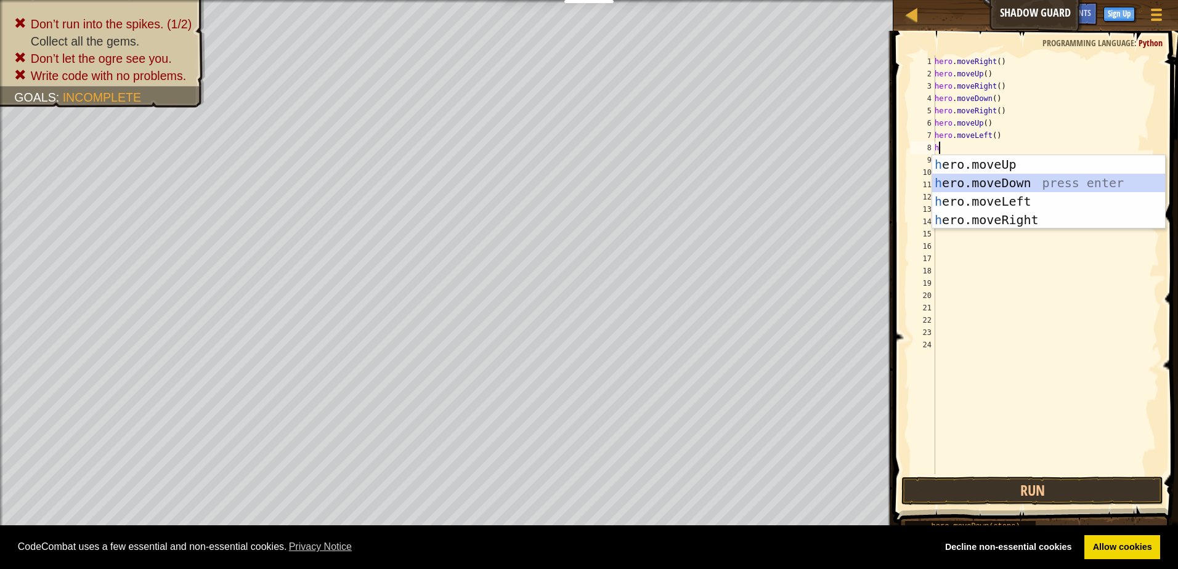
click at [975, 182] on div "h ero.moveUp press enter h ero.moveDown press enter h ero.moveLeft press enter …" at bounding box center [1048, 210] width 233 height 111
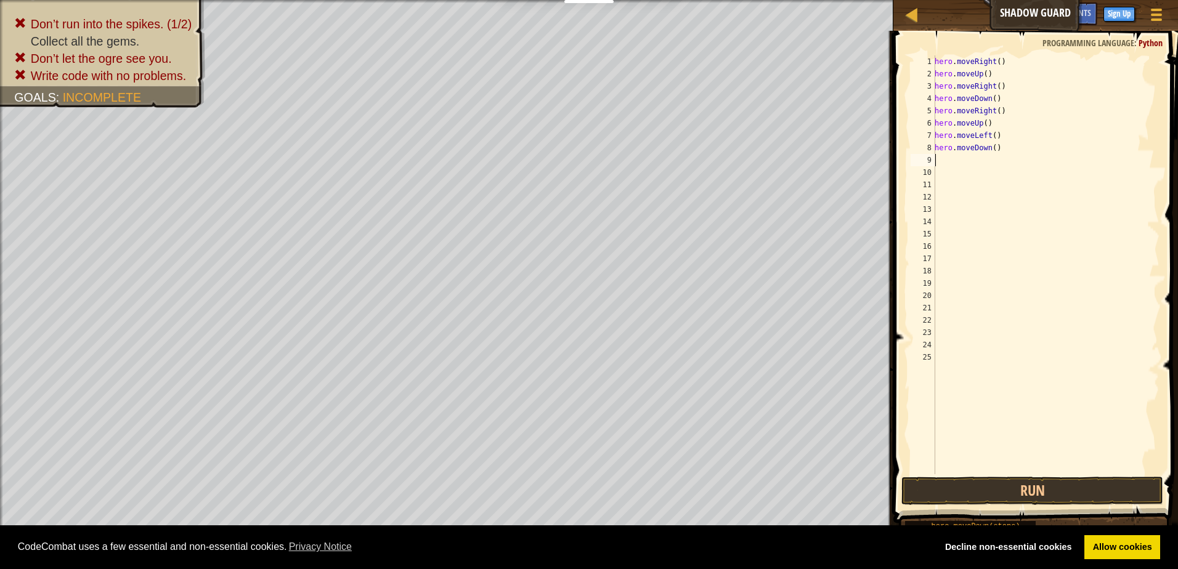
type textarea "h"
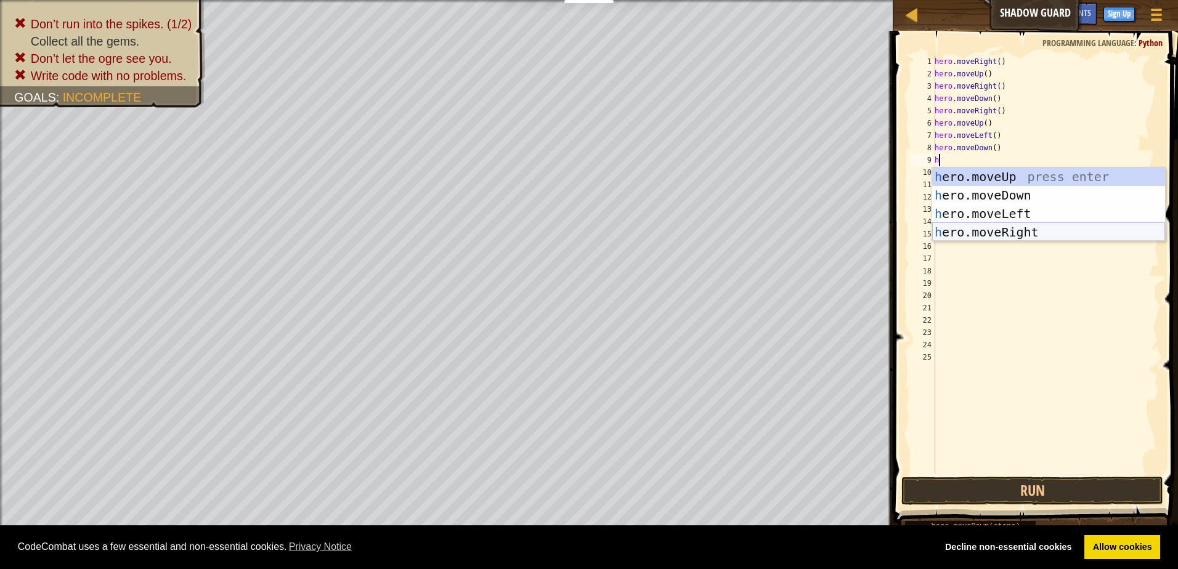
click at [1023, 230] on div "h ero.moveUp press enter h ero.moveDown press enter h ero.moveLeft press enter …" at bounding box center [1048, 223] width 233 height 111
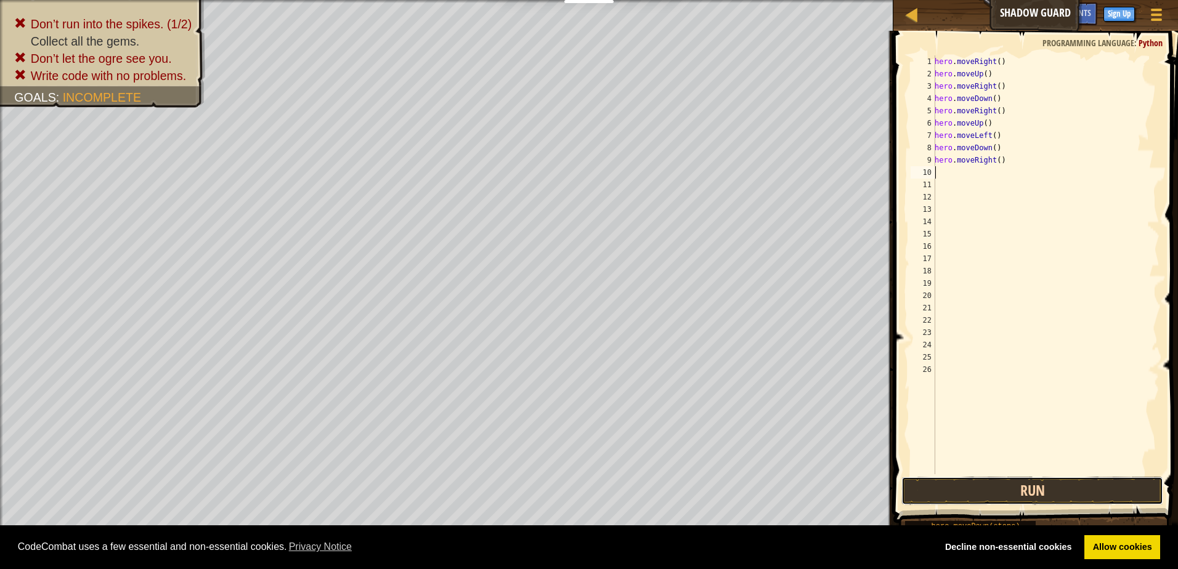
click at [1095, 489] on button "Run" at bounding box center [1032, 491] width 262 height 28
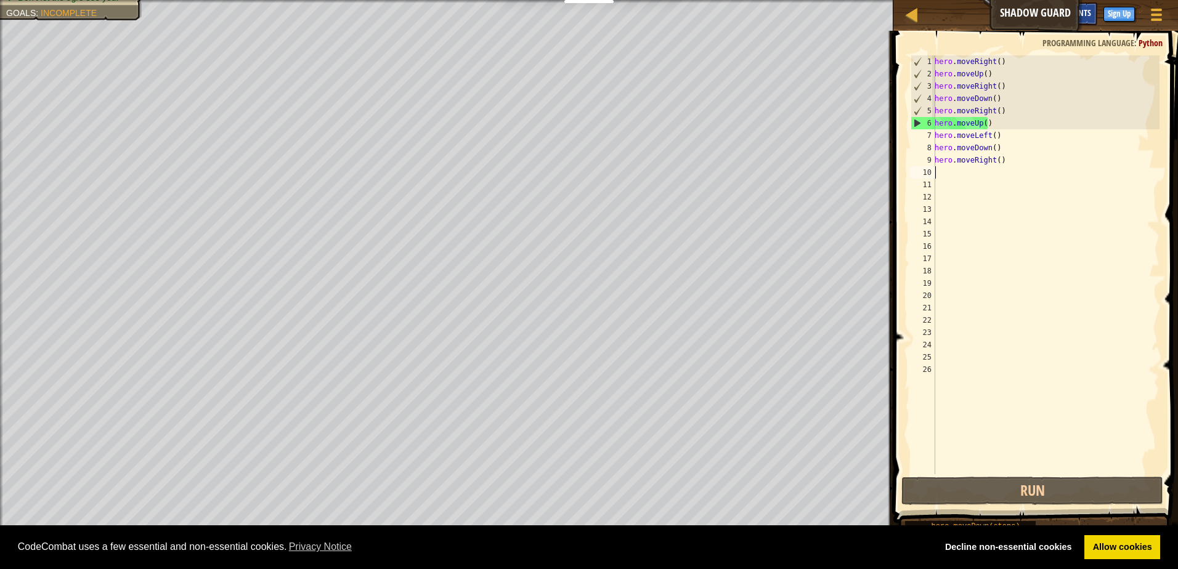
click at [1090, 6] on div "Hints" at bounding box center [1080, 13] width 33 height 23
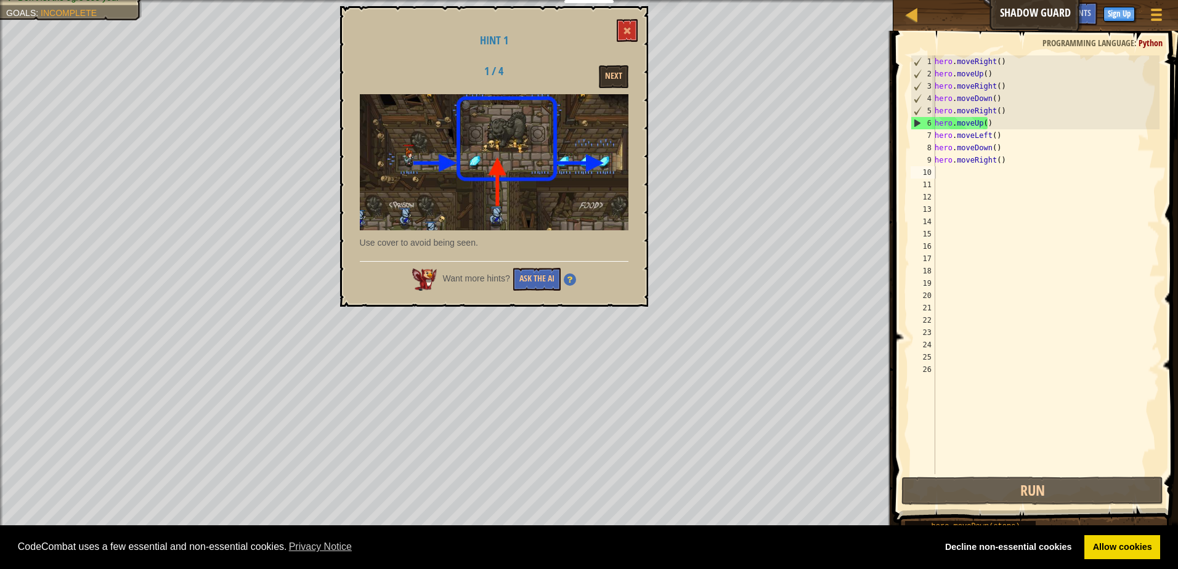
click at [631, 17] on div "Hint 1 1 / 4 Next Use cover to avoid being seen. Want more hints? Ask the AI" at bounding box center [494, 156] width 308 height 301
click at [628, 32] on span at bounding box center [627, 30] width 9 height 9
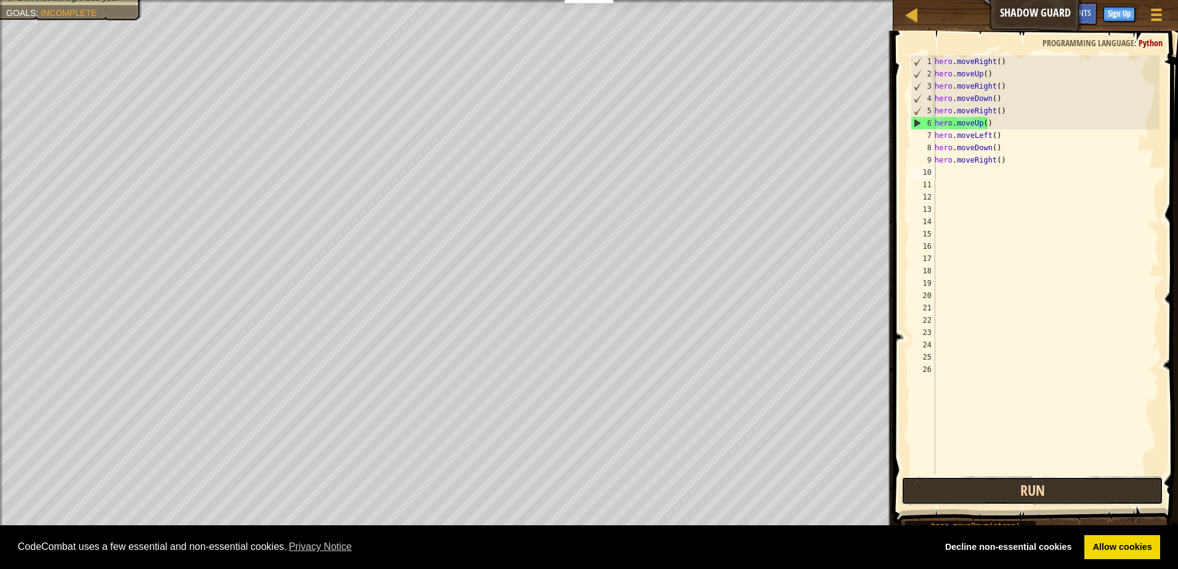
click at [1051, 488] on button "Run" at bounding box center [1032, 491] width 262 height 28
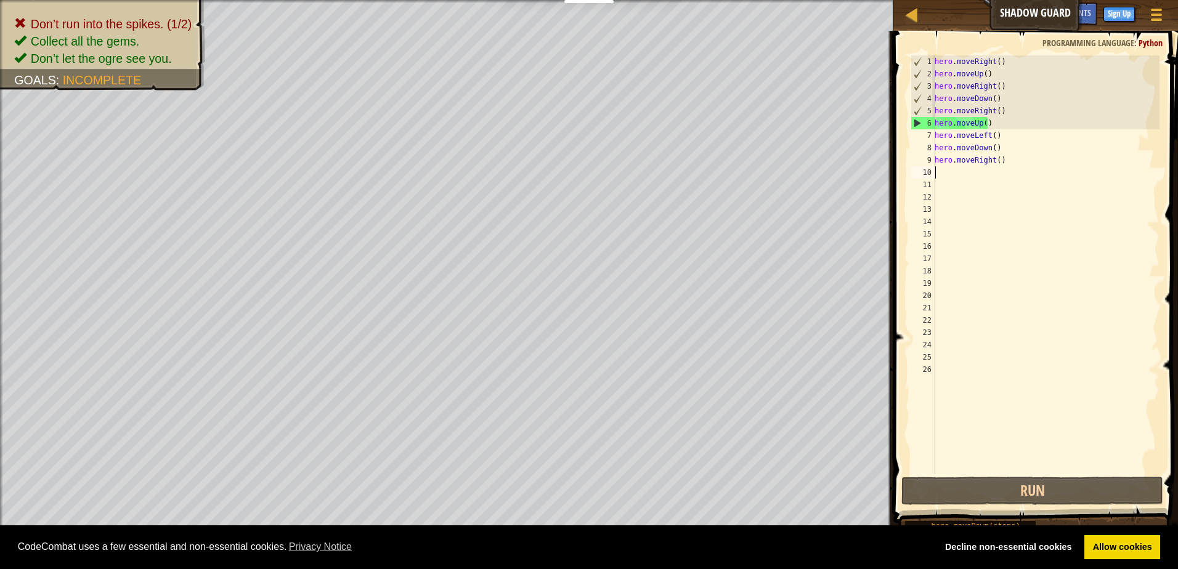
click at [1005, 129] on div "hero . moveRight ( ) hero . moveUp ( ) hero . moveRight ( ) hero . moveDown ( )…" at bounding box center [1045, 277] width 227 height 444
click at [1008, 123] on div "hero . moveRight ( ) hero . moveUp ( ) hero . moveRight ( ) hero . moveDown ( )…" at bounding box center [1045, 277] width 227 height 444
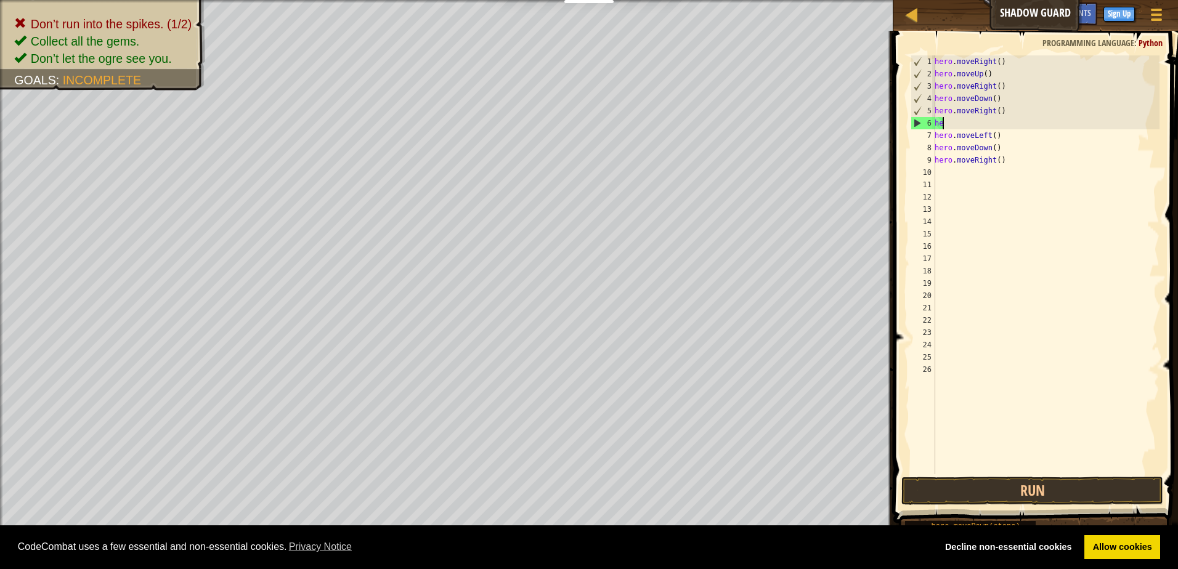
type textarea "h"
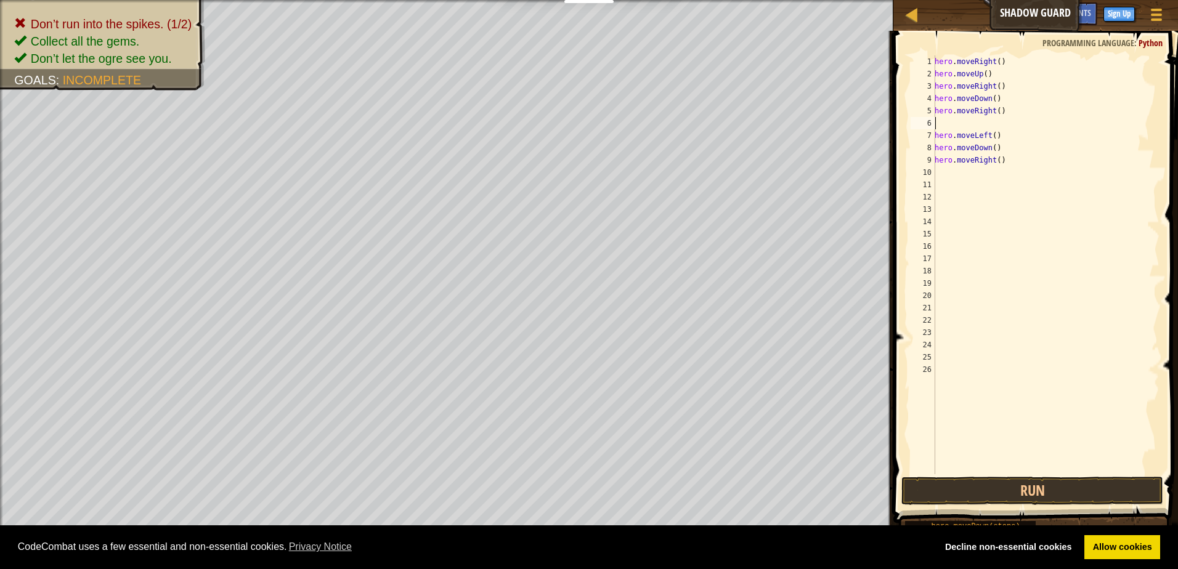
type textarea "h"
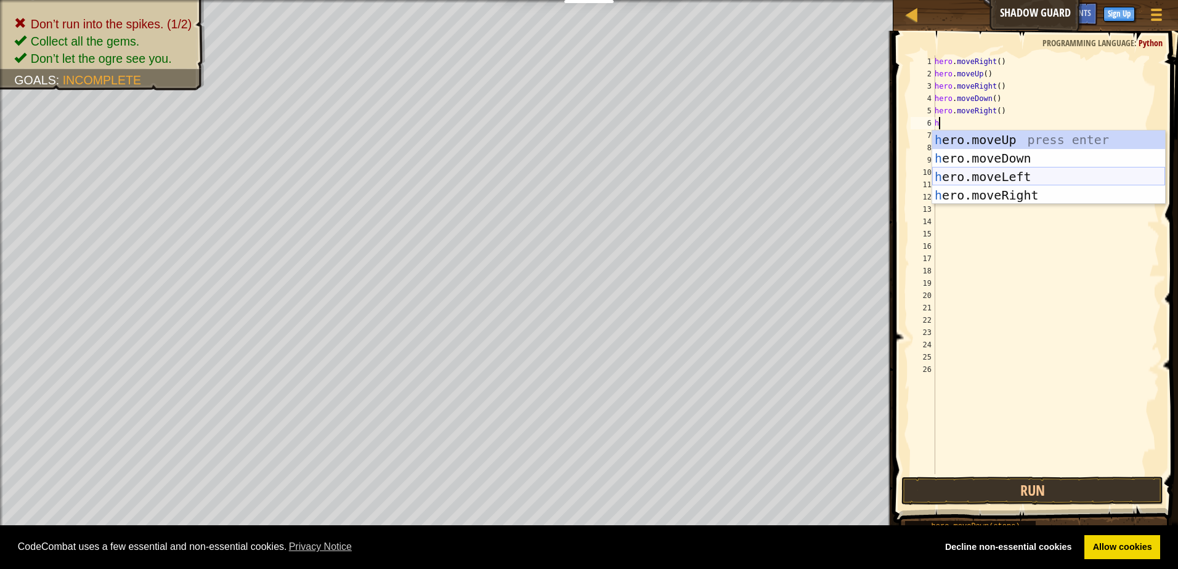
click at [981, 182] on div "h ero.moveUp press enter h ero.moveDown press enter h ero.moveLeft press enter …" at bounding box center [1048, 186] width 233 height 111
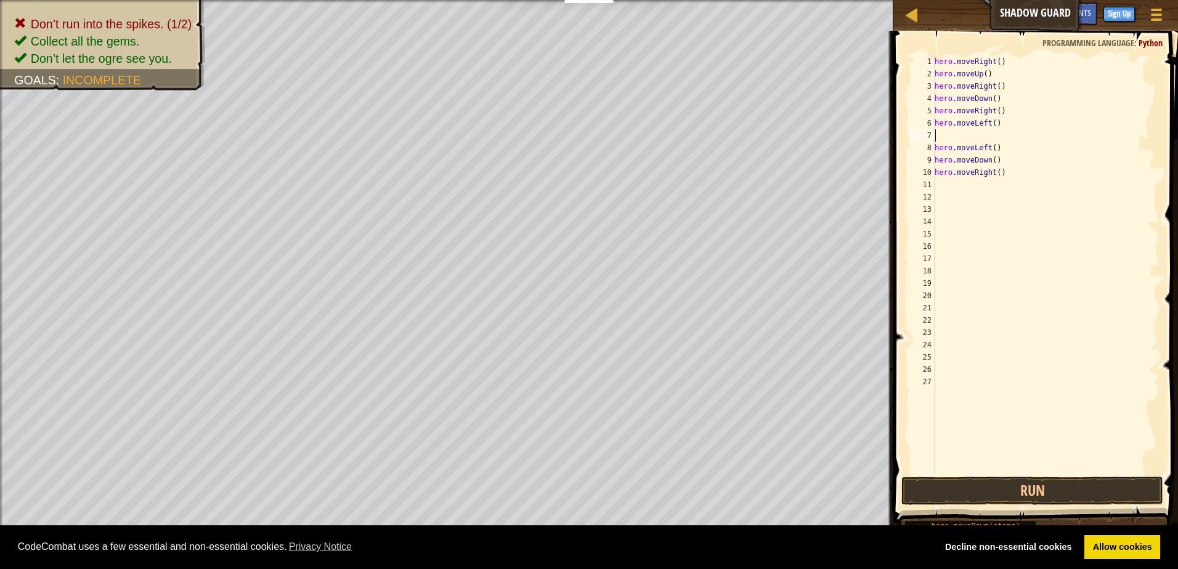
type textarea "h"
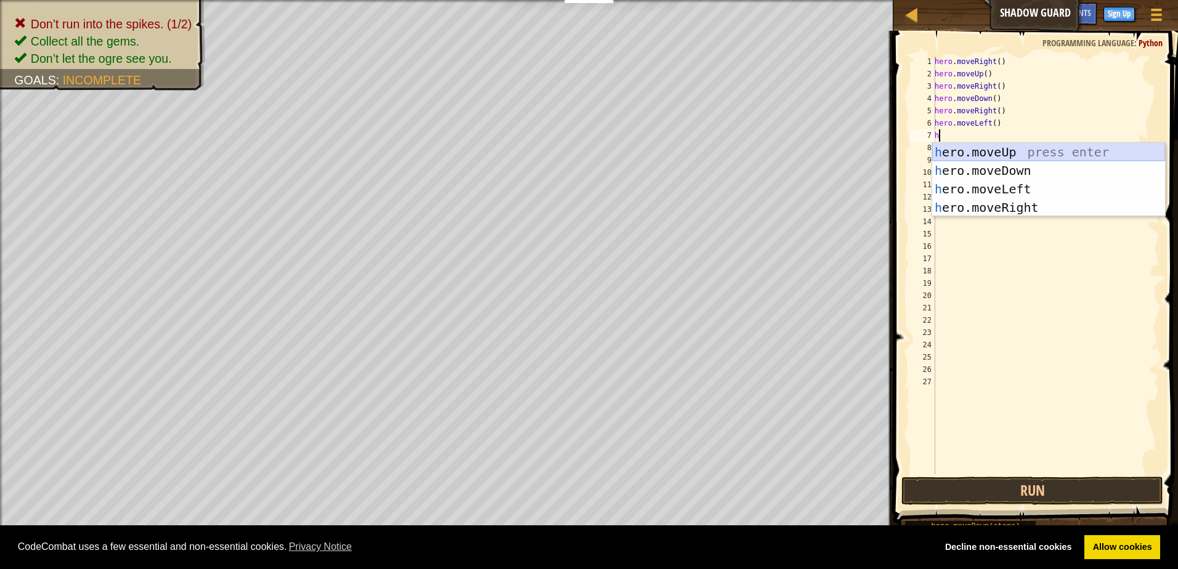
click at [1011, 145] on div "h ero.moveUp press enter h ero.moveDown press enter h ero.moveLeft press enter …" at bounding box center [1048, 198] width 233 height 111
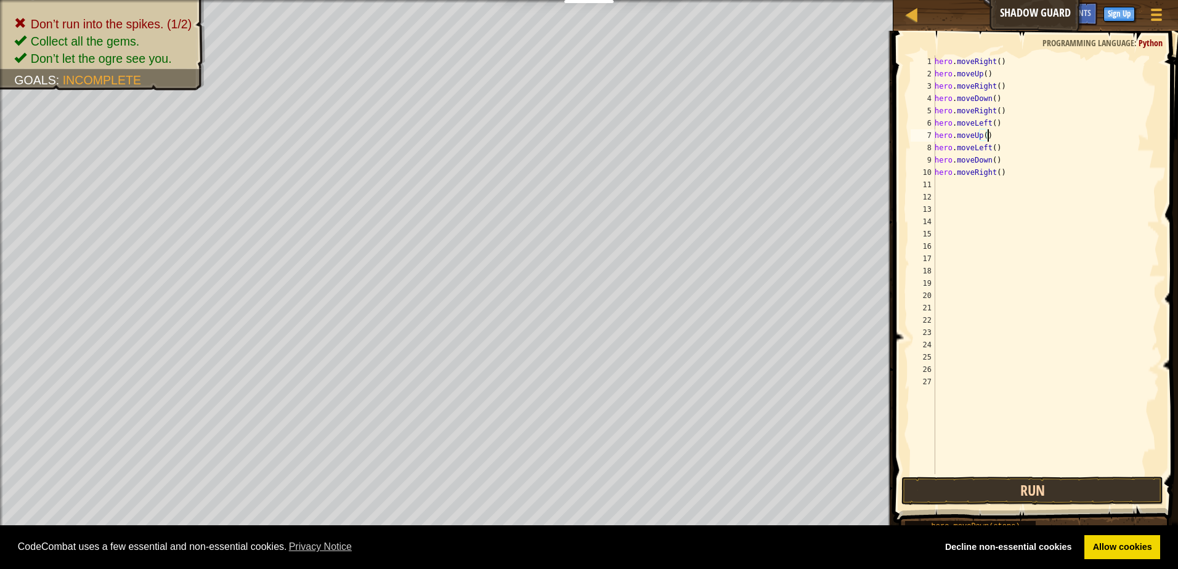
type textarea "hero.moveUp()"
click at [1038, 495] on button "Run" at bounding box center [1032, 491] width 262 height 28
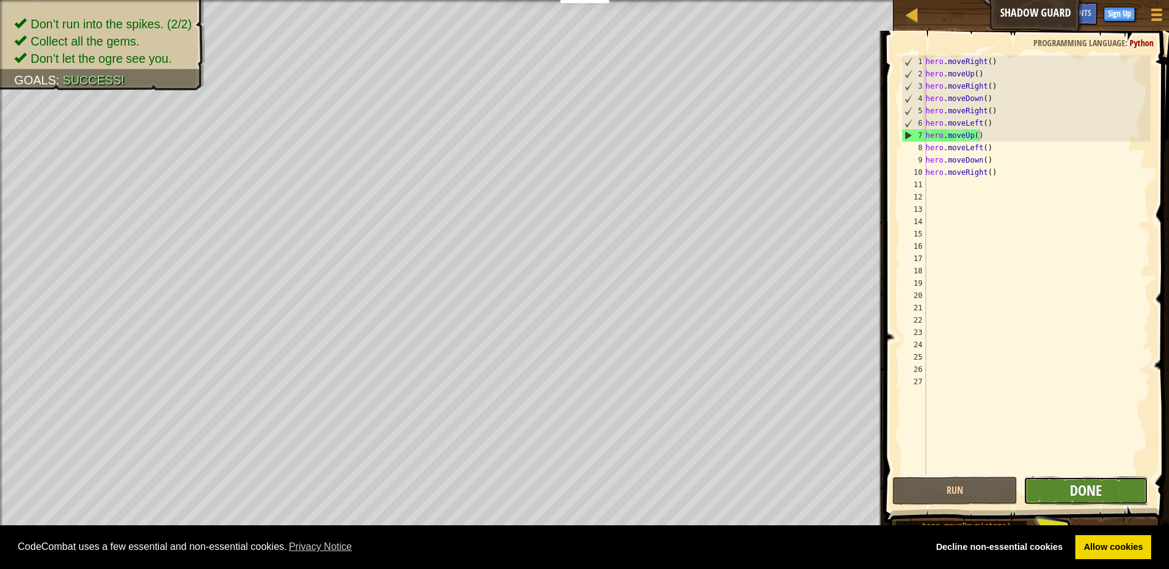
click at [1100, 487] on span "Done" at bounding box center [1085, 491] width 32 height 20
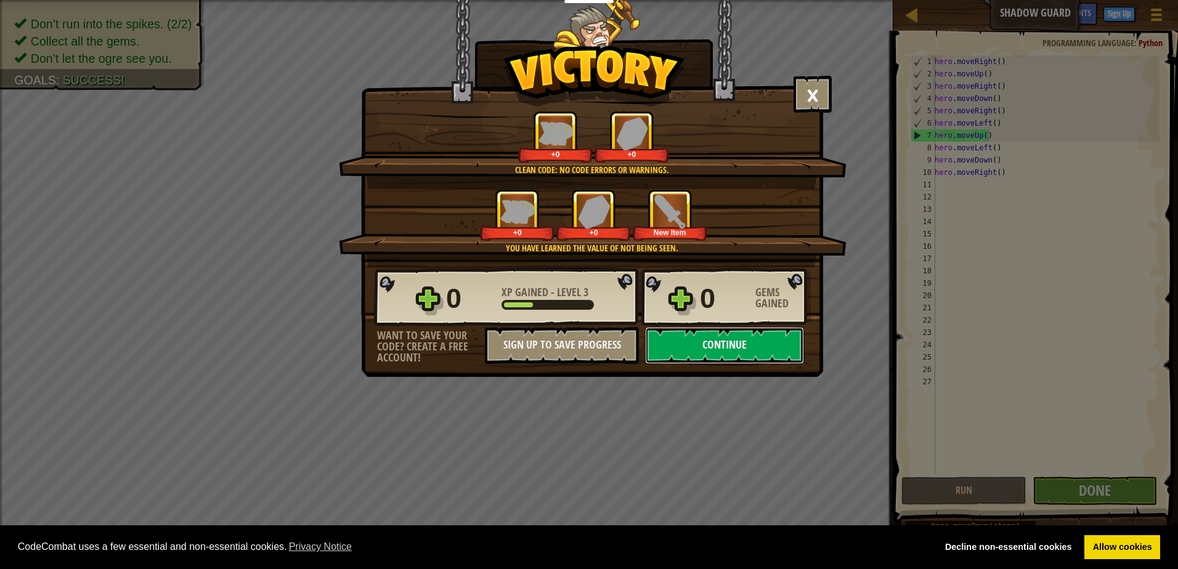
click at [700, 334] on button "Continue" at bounding box center [724, 345] width 159 height 37
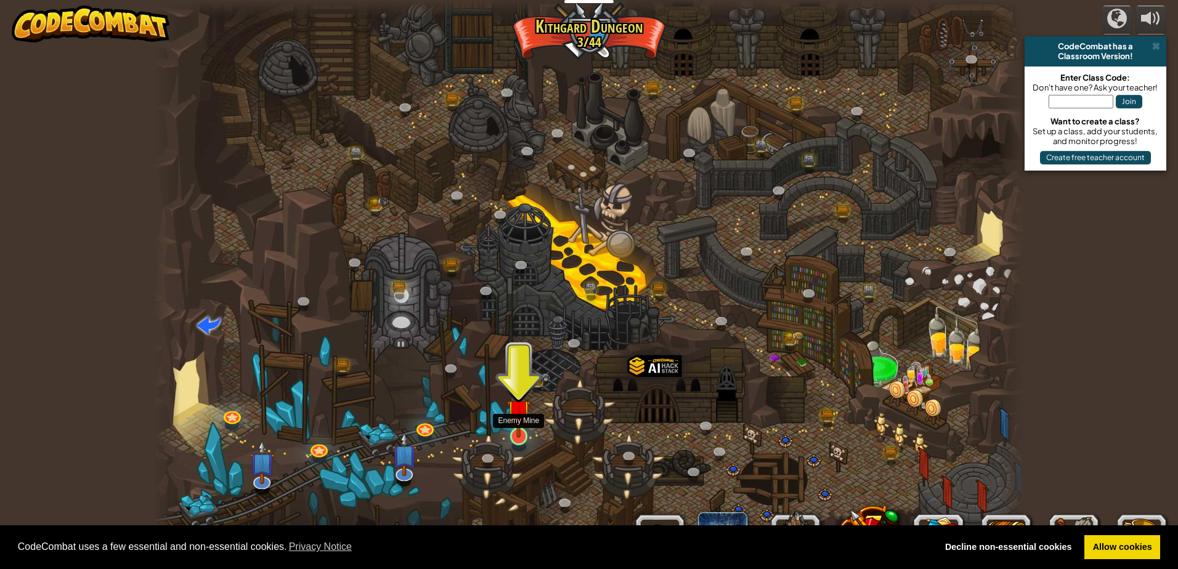
click at [530, 426] on img at bounding box center [518, 411] width 23 height 54
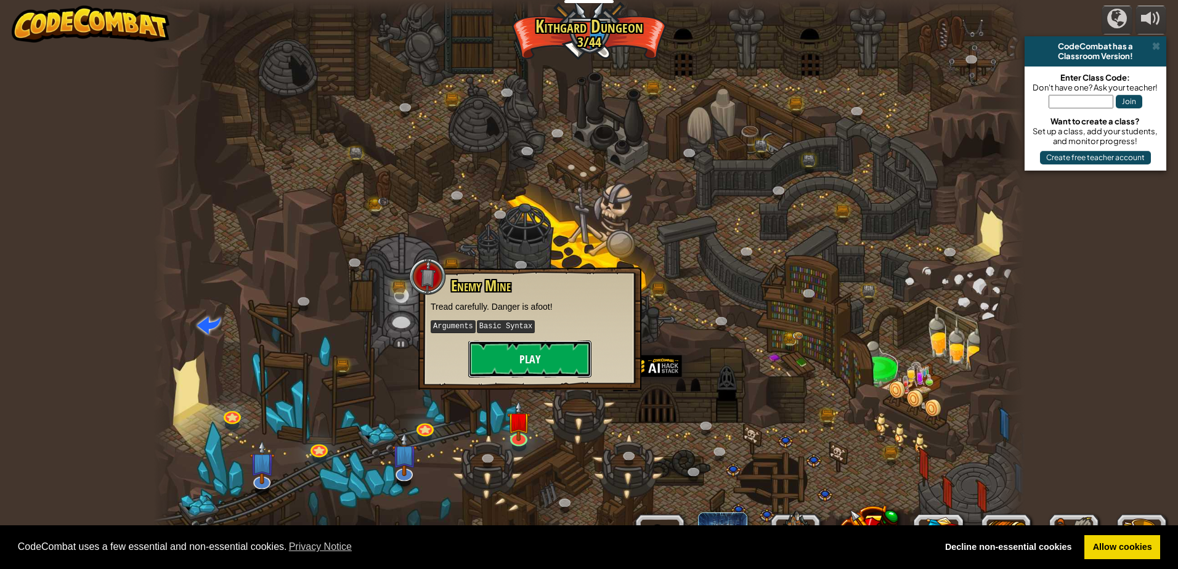
click at [533, 372] on button "Play" at bounding box center [529, 359] width 123 height 37
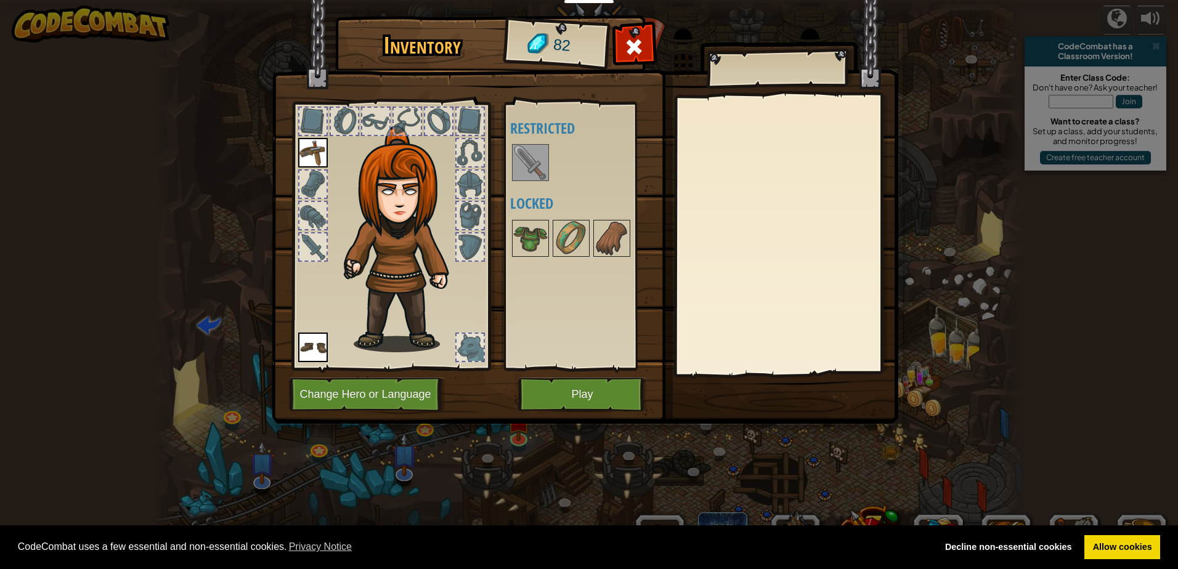
click at [530, 173] on img at bounding box center [530, 162] width 34 height 34
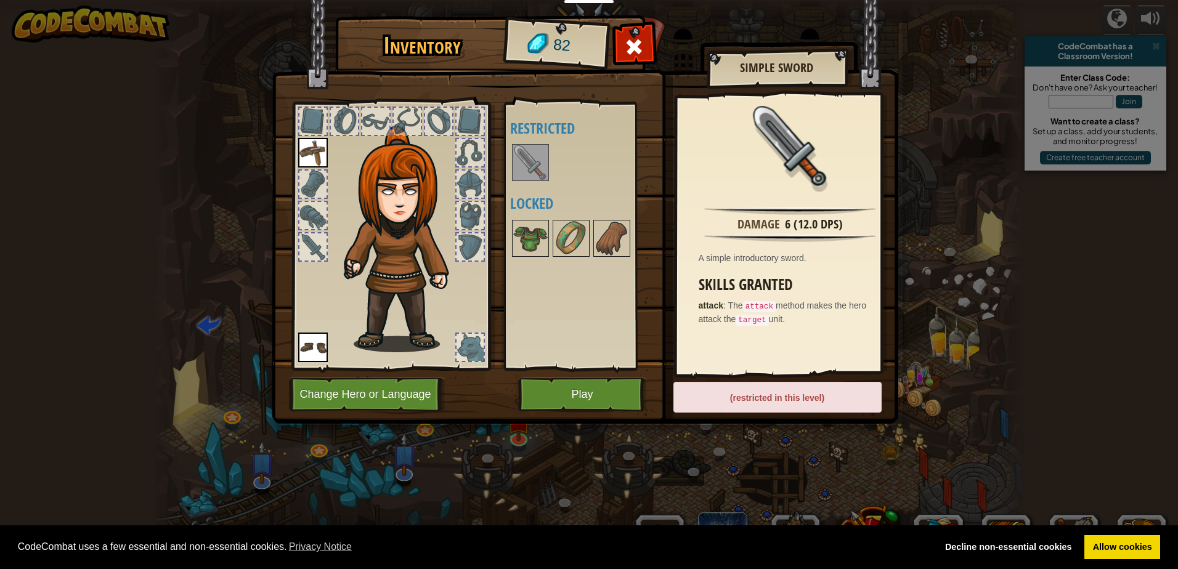
click at [827, 404] on div "(restricted in this level)" at bounding box center [777, 397] width 208 height 31
click at [618, 396] on button "Play" at bounding box center [582, 395] width 129 height 34
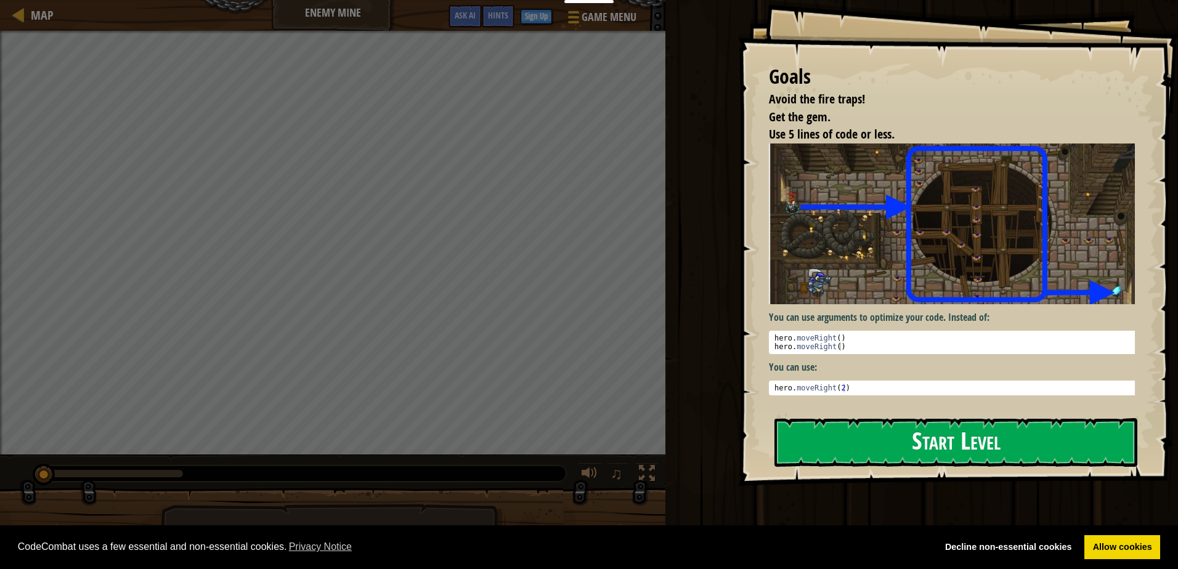
click at [849, 442] on button "Start Level" at bounding box center [955, 442] width 363 height 49
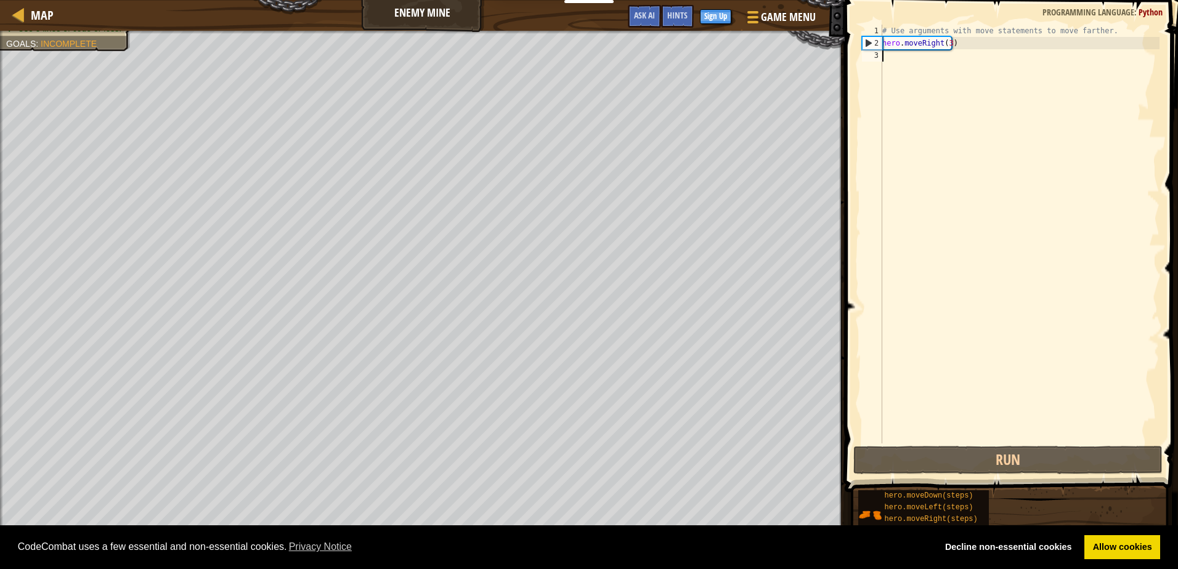
type textarea "h"
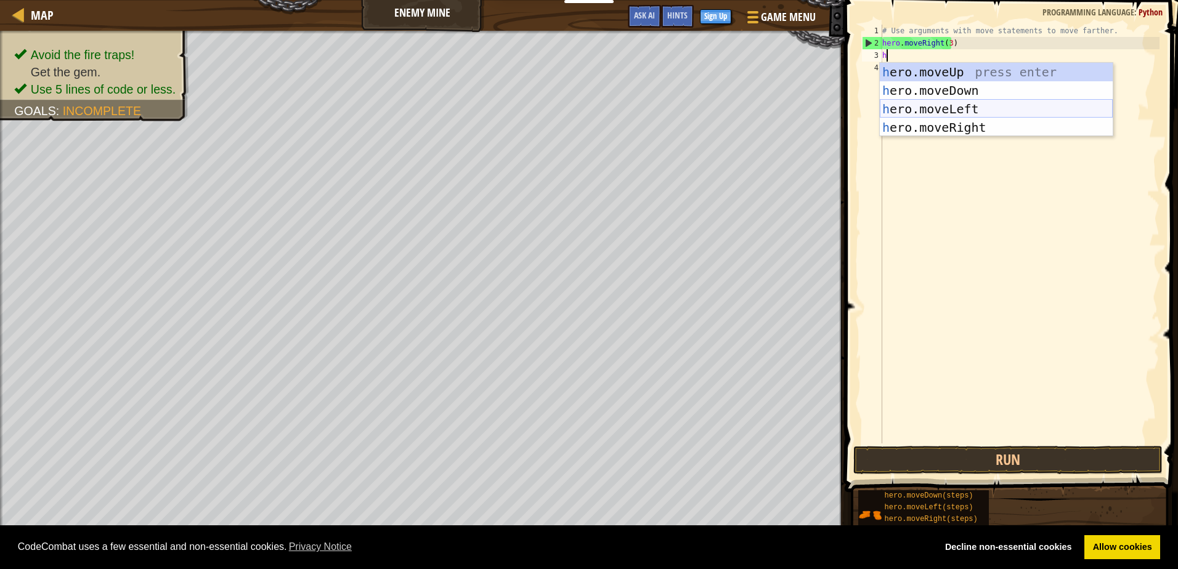
click at [978, 115] on div "h ero.moveUp press enter h ero.moveDown press enter h ero.moveLeft press enter …" at bounding box center [996, 118] width 233 height 111
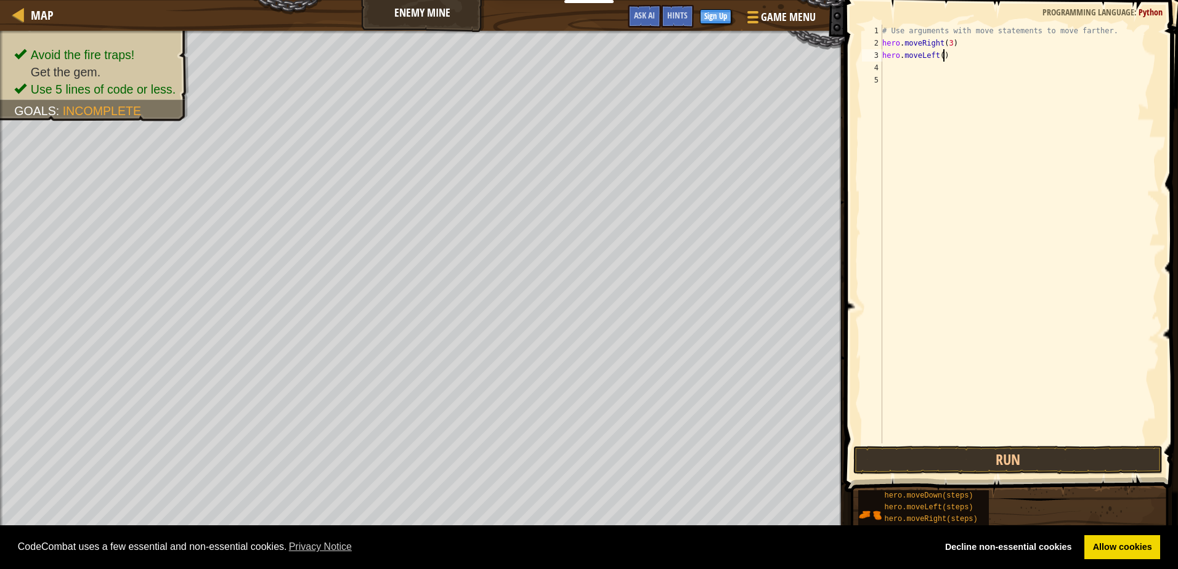
click at [979, 53] on div "# Use arguments with move statements to move farther. hero . moveRight ( 3 ) he…" at bounding box center [1020, 247] width 280 height 444
type textarea "hero.moveLeft()"
type textarea "h"
type textarea "#"
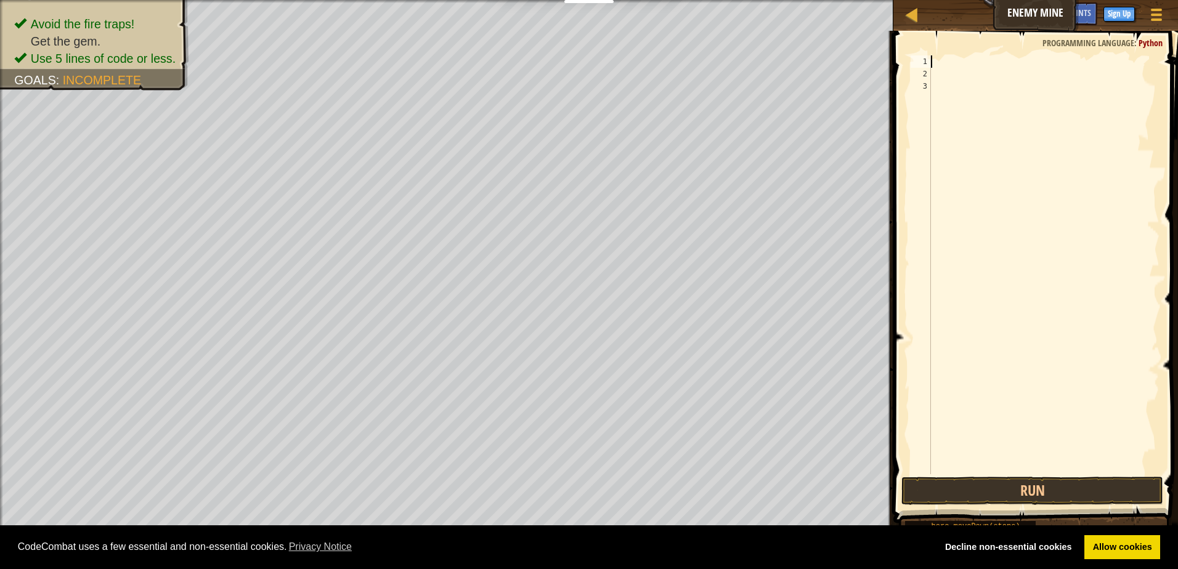
type textarea "h"
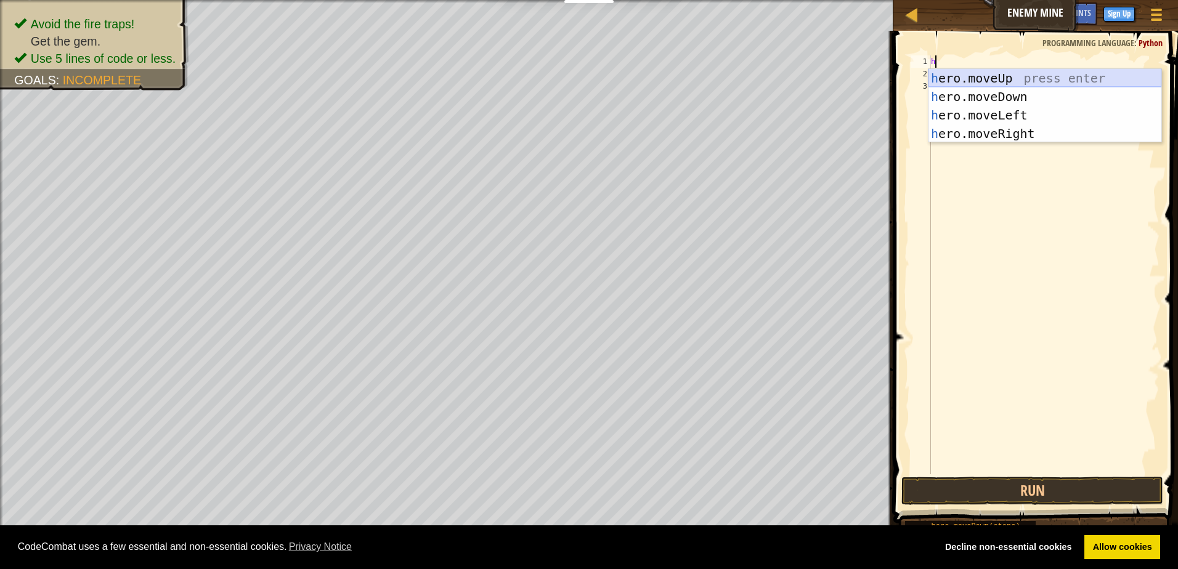
click at [998, 72] on div "h ero.moveUp press enter h ero.moveDown press enter h ero.moveLeft press enter …" at bounding box center [1044, 124] width 233 height 111
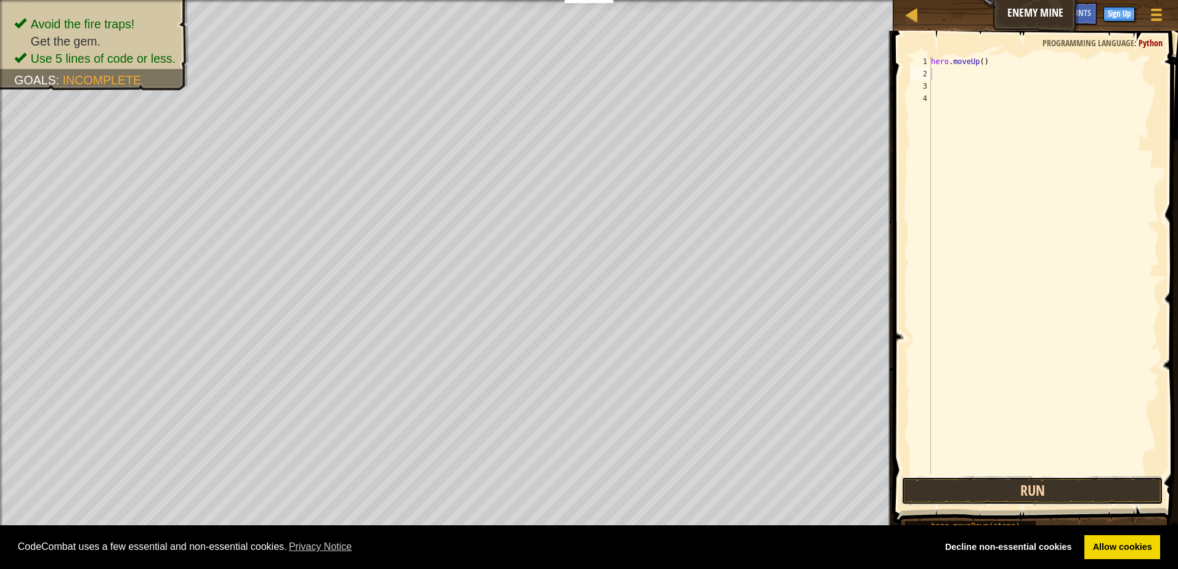
click at [1002, 483] on button "Run" at bounding box center [1032, 491] width 262 height 28
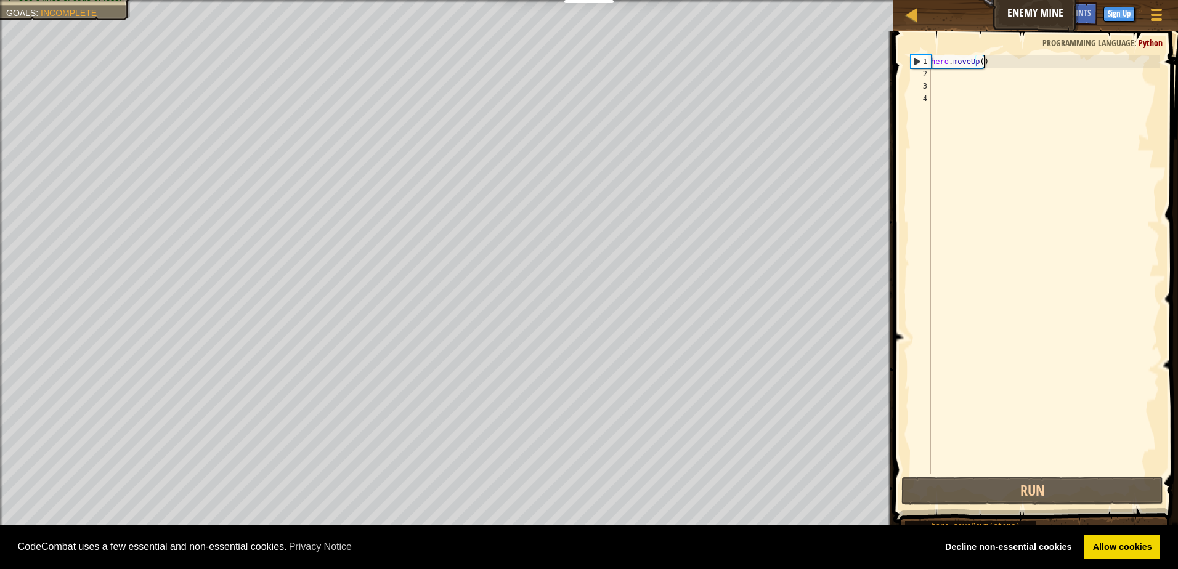
click at [1055, 61] on div "hero . moveUp ( )" at bounding box center [1043, 277] width 231 height 444
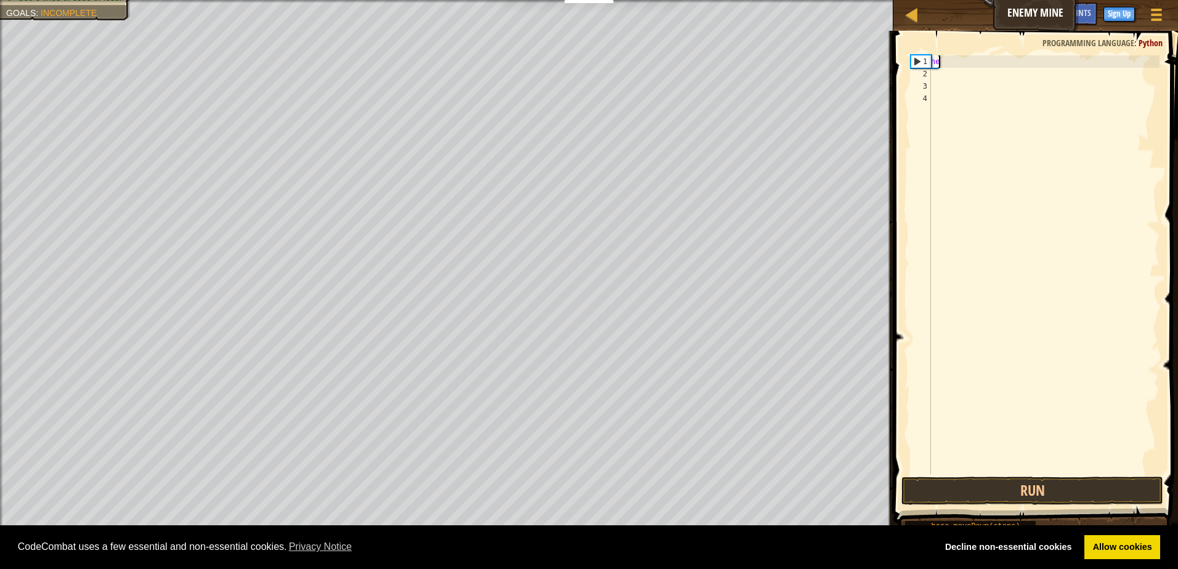
type textarea "h"
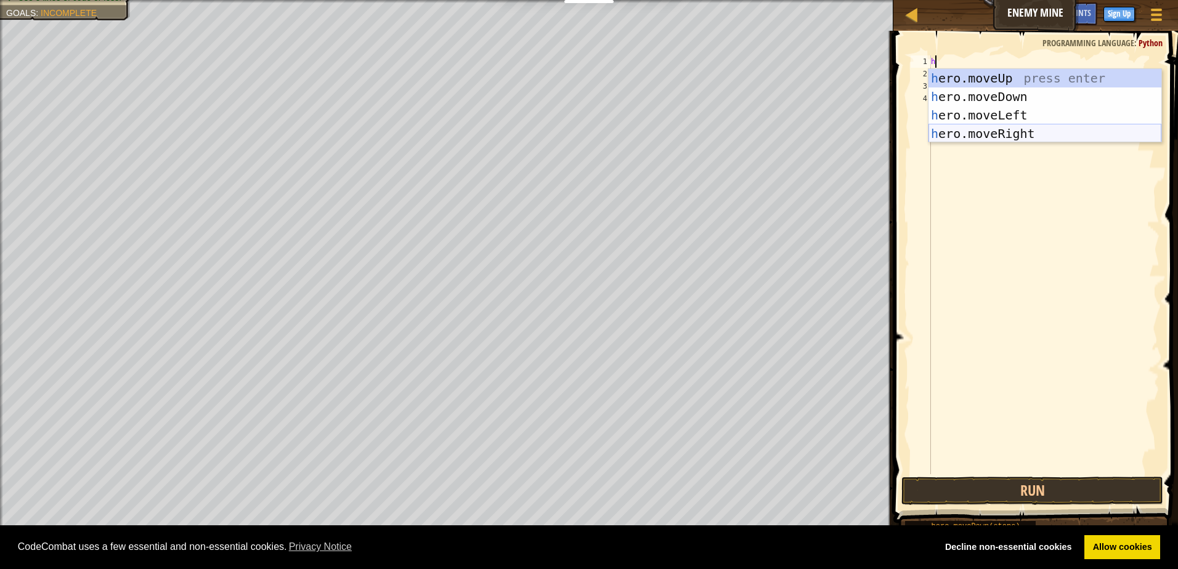
click at [1037, 133] on div "h ero.moveUp press enter h ero.moveDown press enter h ero.moveLeft press enter …" at bounding box center [1044, 124] width 233 height 111
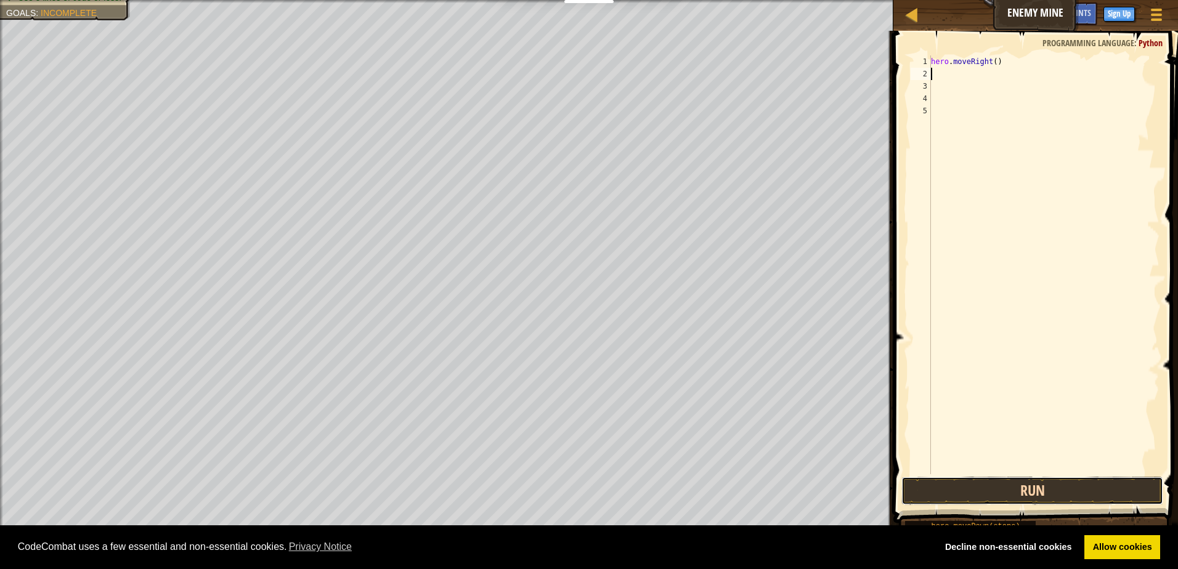
click at [1065, 486] on button "Run" at bounding box center [1032, 491] width 262 height 28
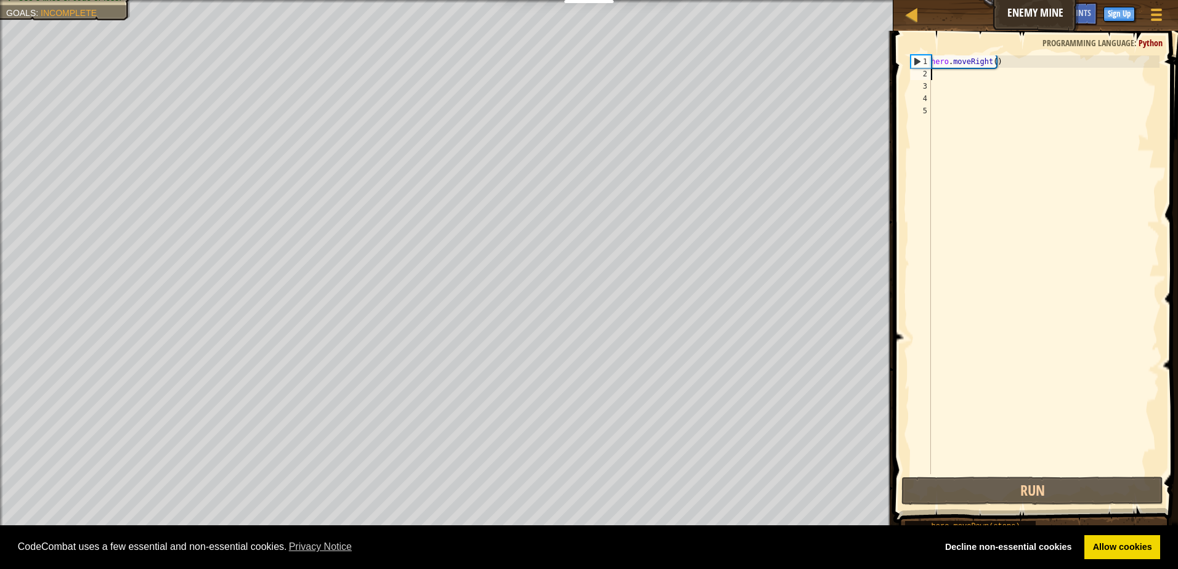
type textarea "h"
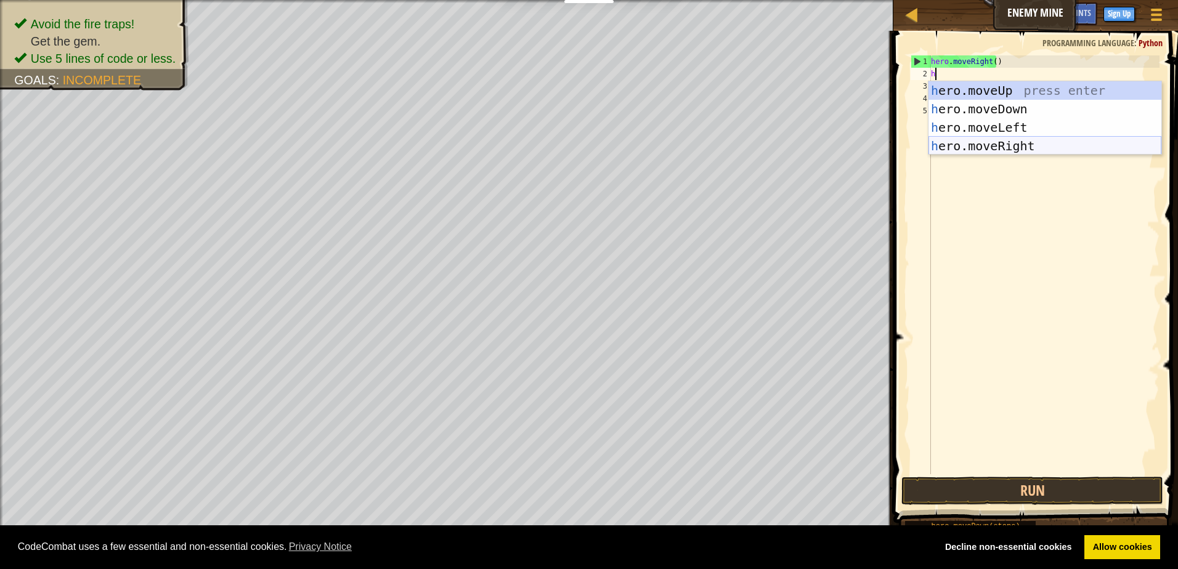
click at [1030, 143] on div "h ero.moveUp press enter h ero.moveDown press enter h ero.moveLeft press enter …" at bounding box center [1044, 136] width 233 height 111
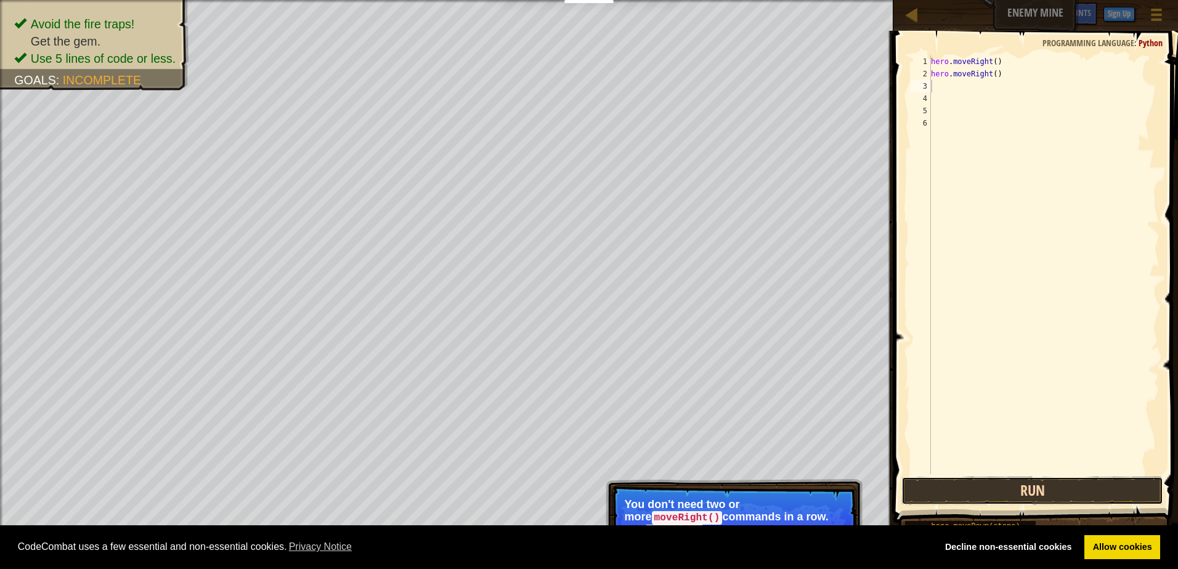
click at [1036, 494] on button "Run" at bounding box center [1032, 491] width 262 height 28
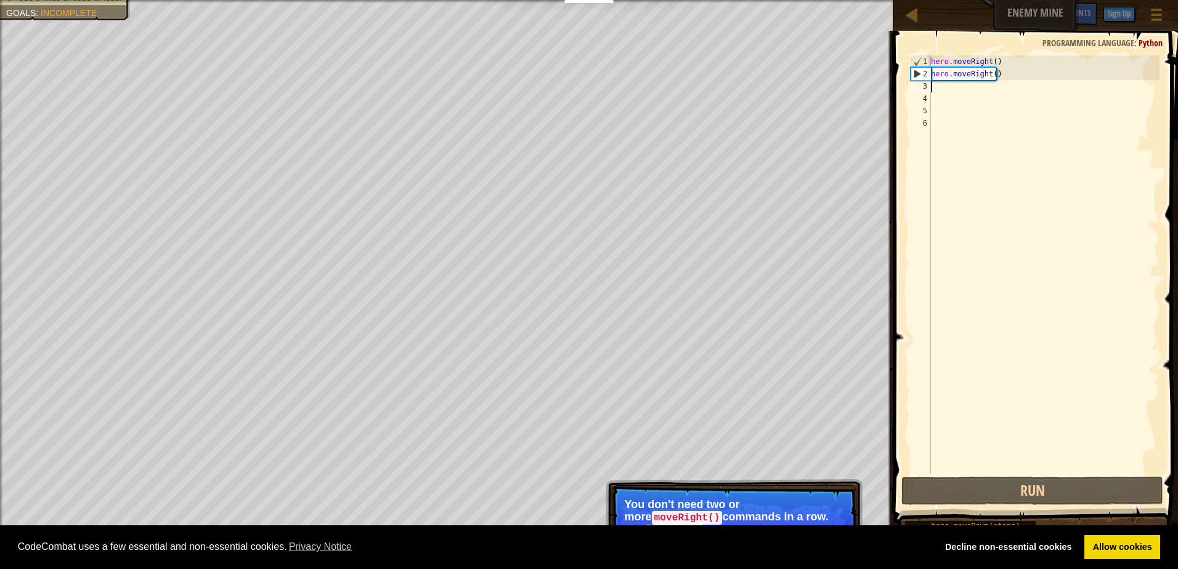
type textarea "h"
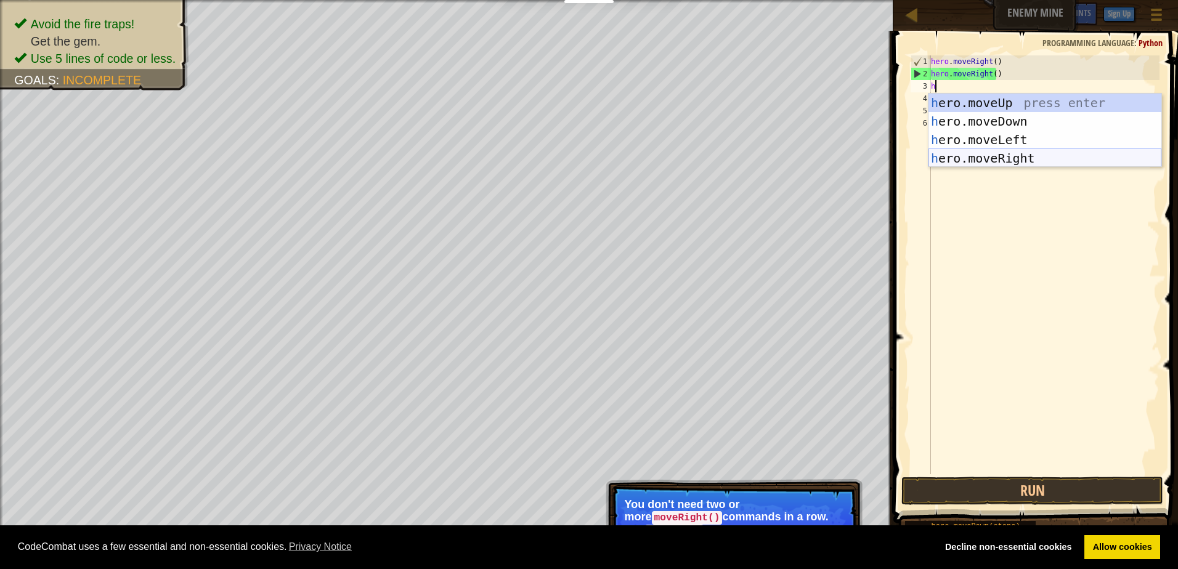
click at [1024, 156] on div "h ero.moveUp press enter h ero.moveDown press enter h ero.moveLeft press enter …" at bounding box center [1044, 149] width 233 height 111
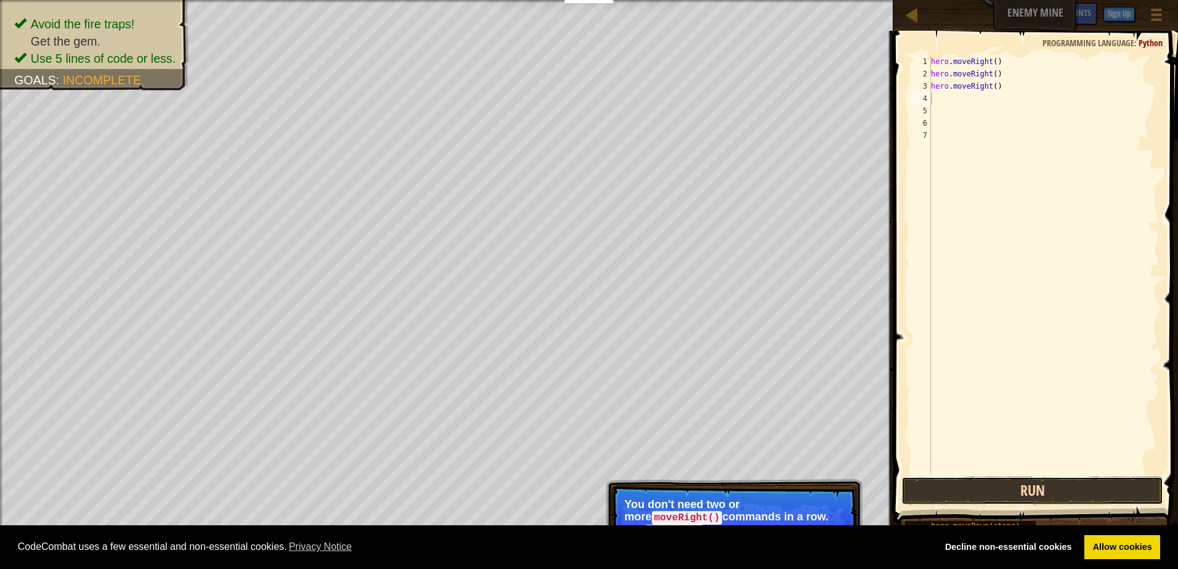
click at [1063, 484] on button "Run" at bounding box center [1032, 491] width 262 height 28
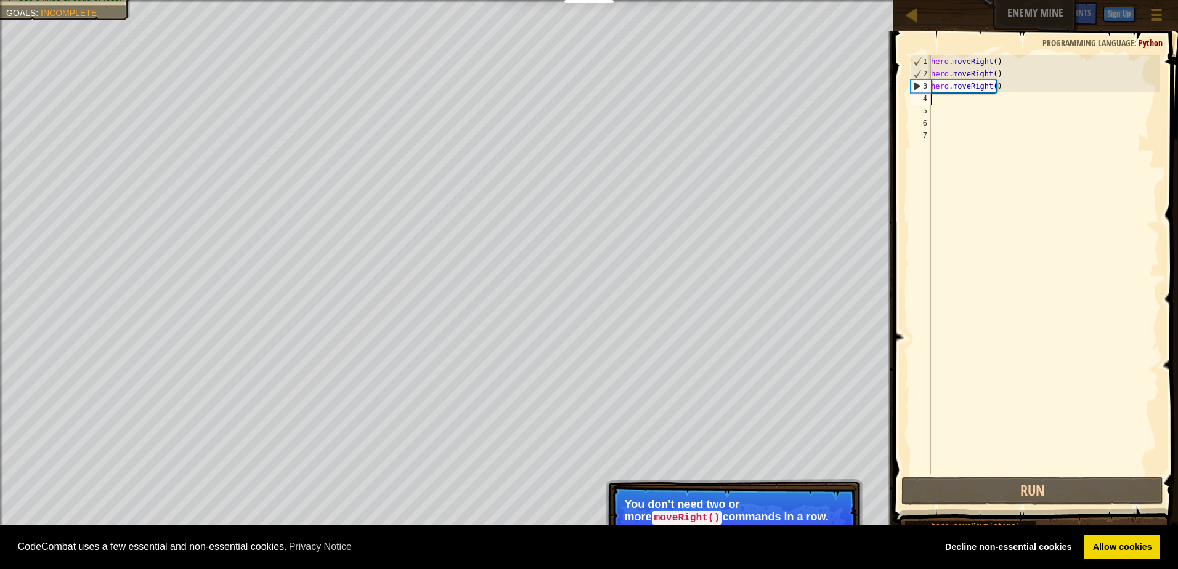
type textarea "m"
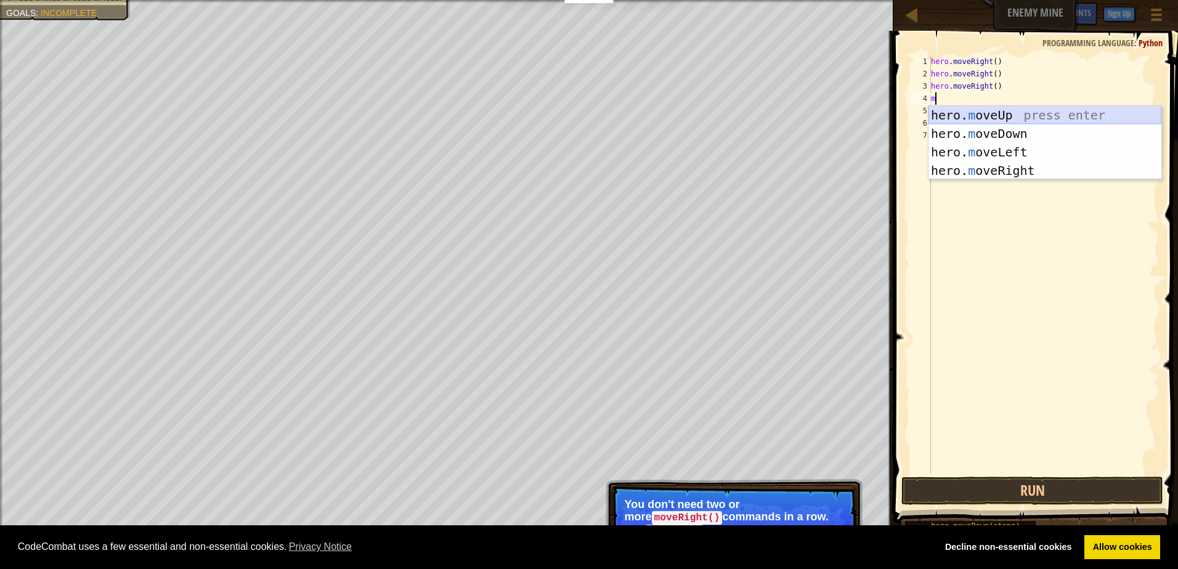
click at [1032, 112] on div "hero. m oveUp press enter hero. m oveDown press enter hero. m oveLeft press ent…" at bounding box center [1044, 161] width 233 height 111
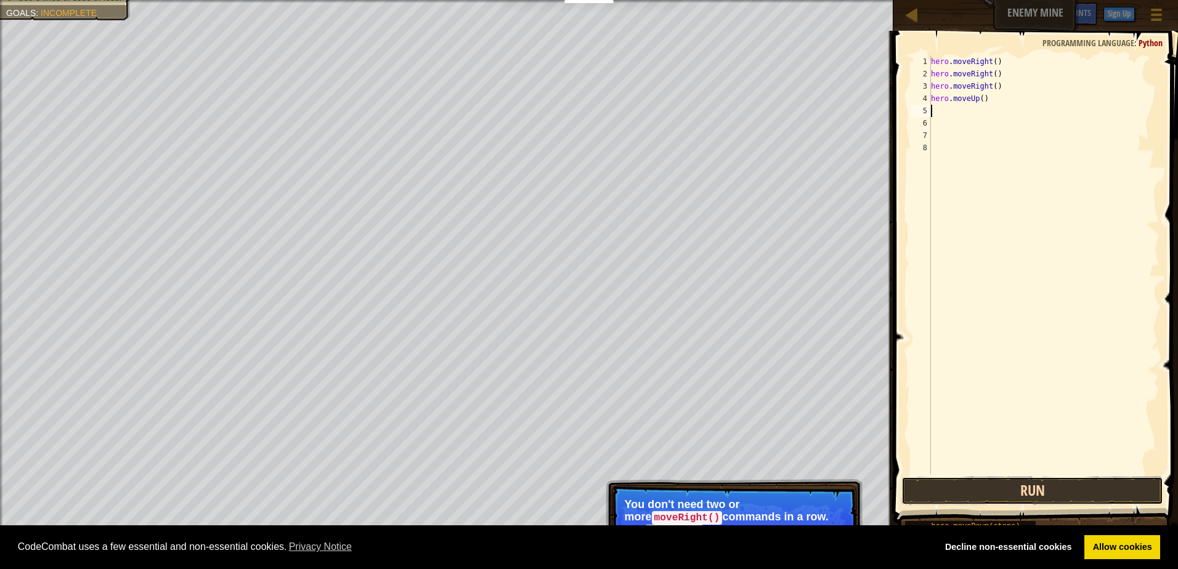
click at [1062, 478] on button "Run" at bounding box center [1032, 491] width 262 height 28
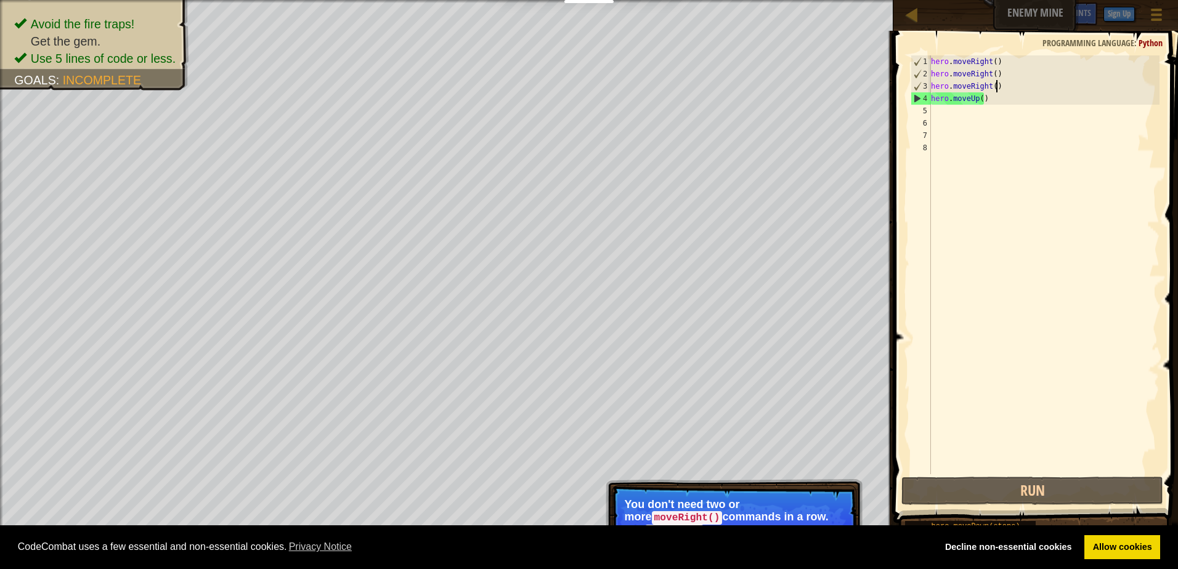
click at [1002, 86] on div "hero . moveRight ( ) hero . moveRight ( ) hero . moveRight ( ) hero . moveUp ( )" at bounding box center [1043, 277] width 231 height 444
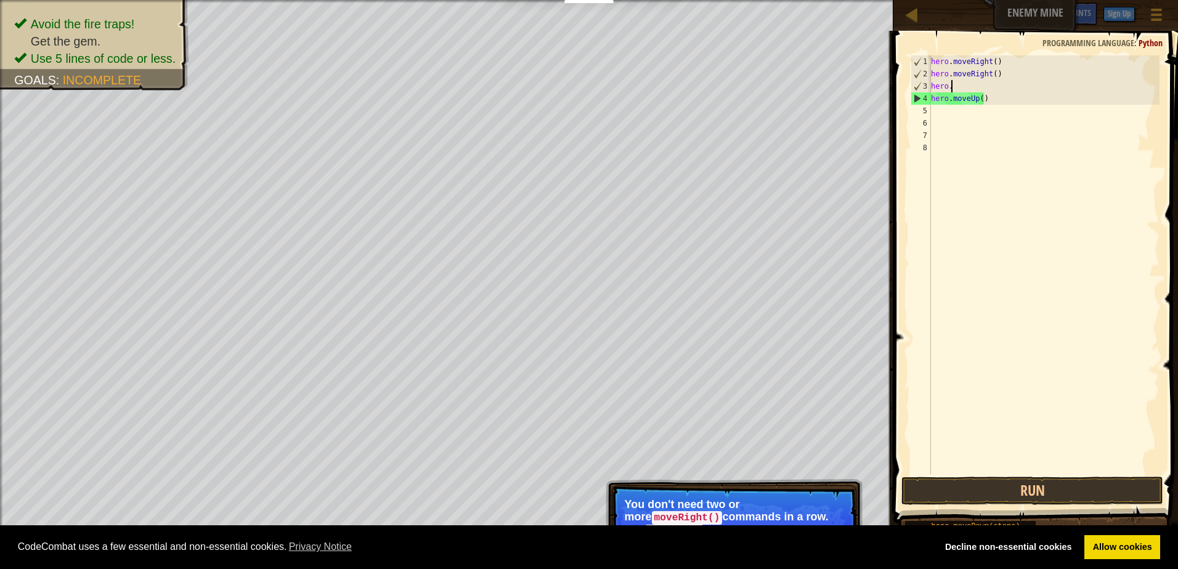
type textarea "h"
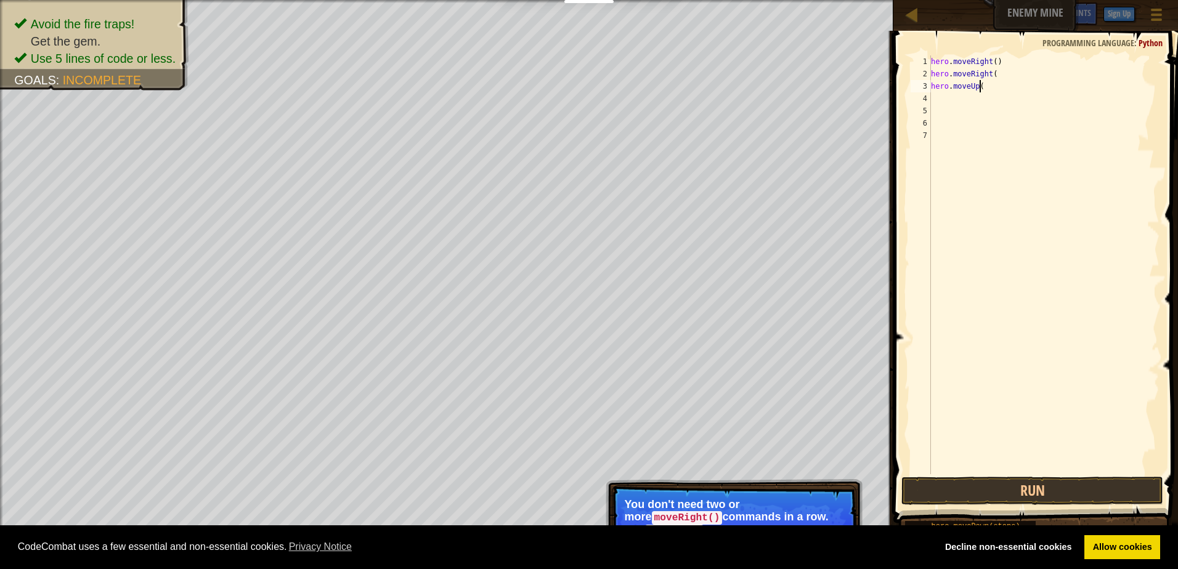
click at [1002, 86] on div "hero . moveRight ( ) hero . moveRight ( hero . moveUp (" at bounding box center [1043, 277] width 231 height 444
type textarea "h"
click at [1007, 67] on div "hero . moveRight ( ) hero . moveRigh" at bounding box center [1043, 277] width 231 height 444
type textarea "h"
click at [1007, 67] on div "her hero . moveRi" at bounding box center [1043, 277] width 231 height 444
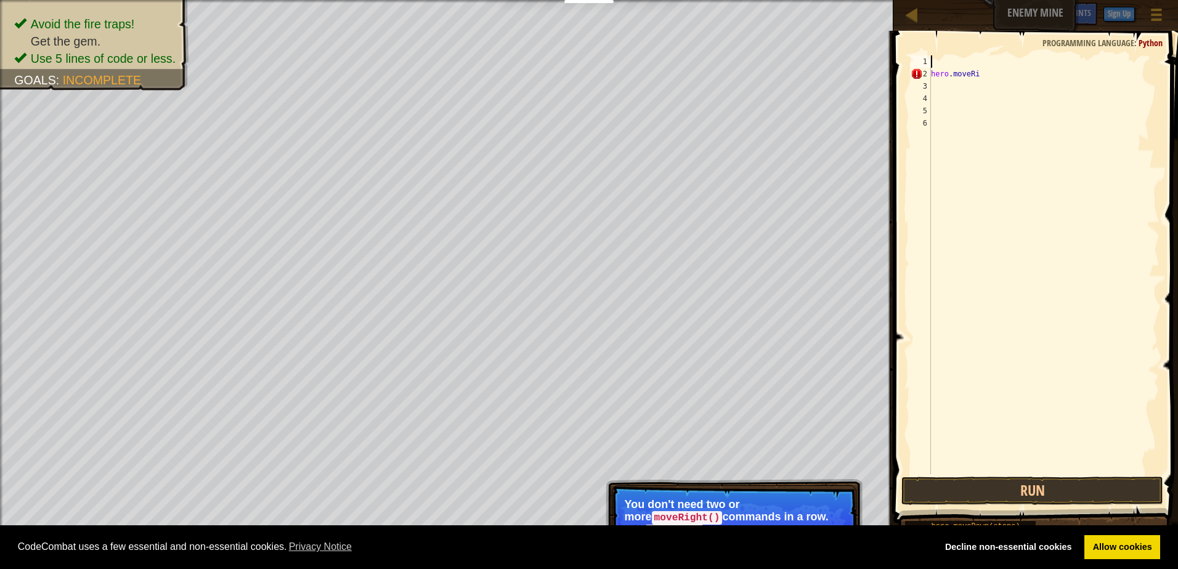
click at [1008, 75] on div "hero . moveRi" at bounding box center [1043, 277] width 231 height 444
type textarea "h"
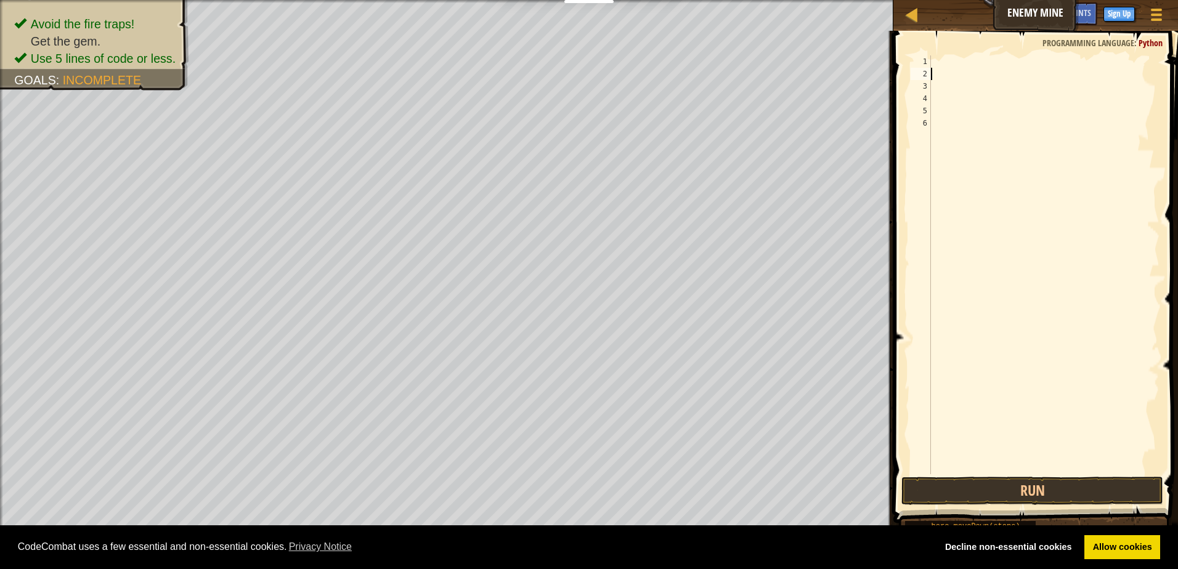
click at [963, 67] on div at bounding box center [1043, 277] width 231 height 444
type textarea "j"
type textarea "h"
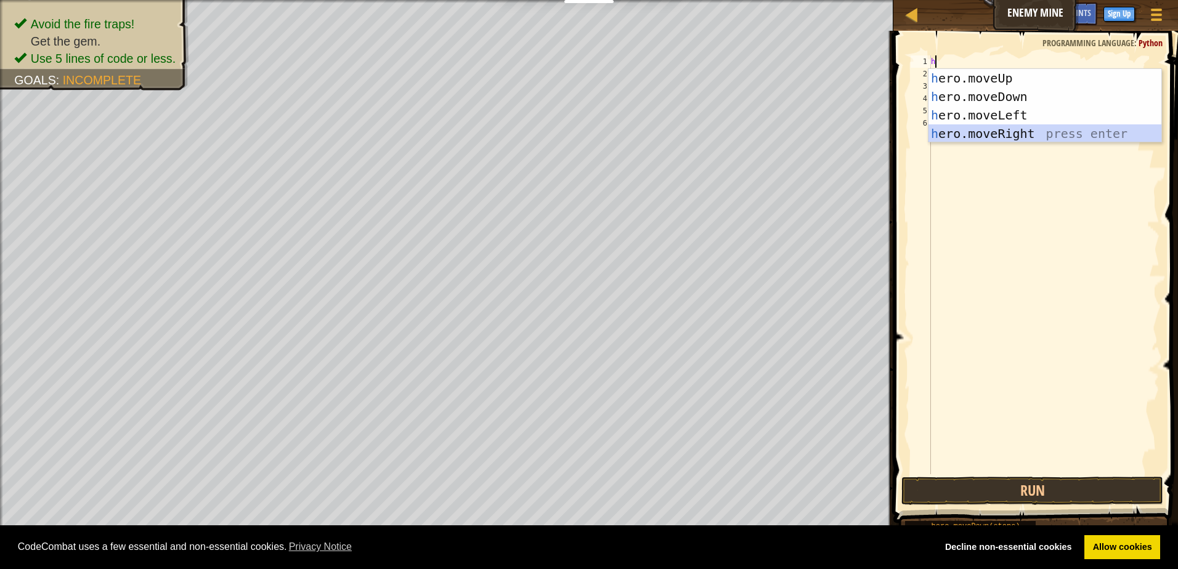
click at [992, 128] on div "h ero.moveUp press enter h ero.moveDown press enter h ero.moveLeft press enter …" at bounding box center [1044, 124] width 233 height 111
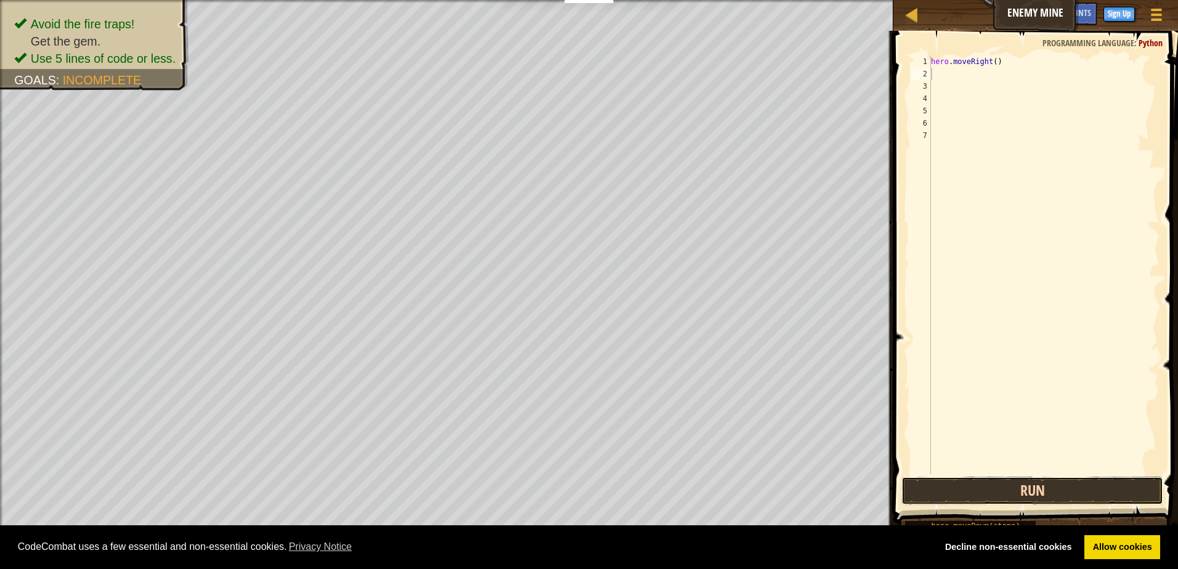
click at [1073, 489] on button "Run" at bounding box center [1032, 491] width 262 height 28
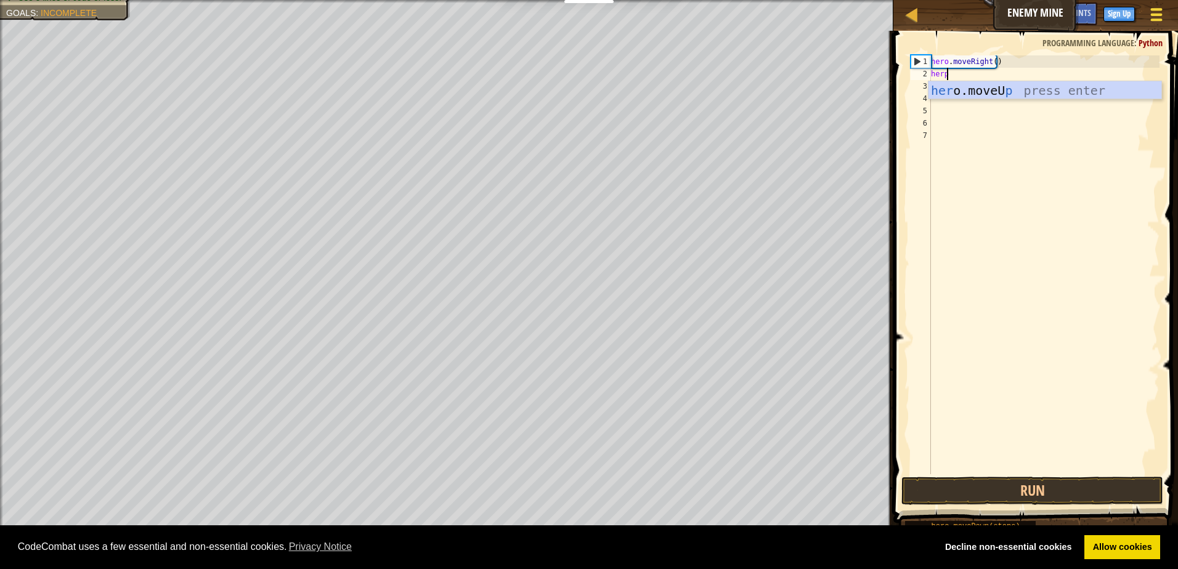
scroll to position [6, 1]
type textarea "her"
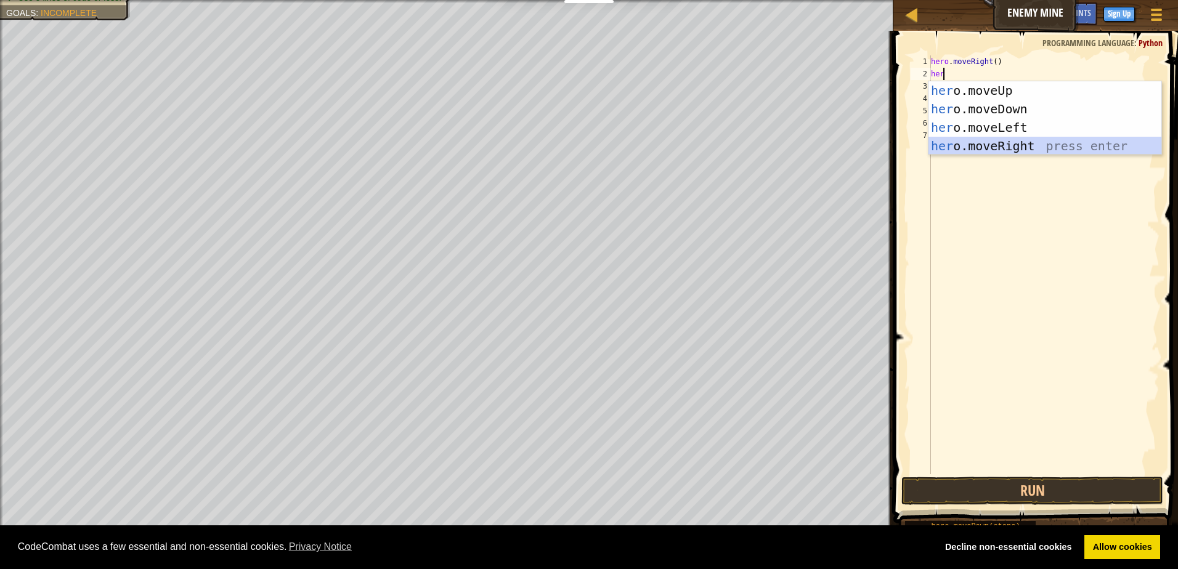
click at [1026, 139] on div "her o.moveUp press enter her o.moveDown press enter her o.moveLeft press enter …" at bounding box center [1044, 136] width 233 height 111
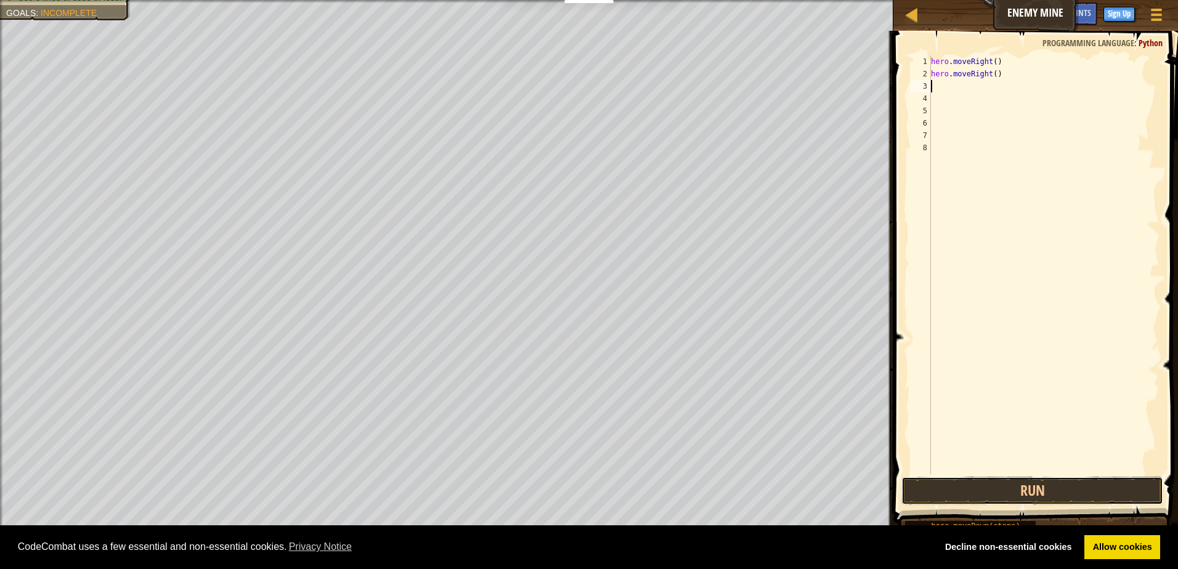
click at [1029, 484] on button "Run" at bounding box center [1032, 491] width 262 height 28
type textarea "h"
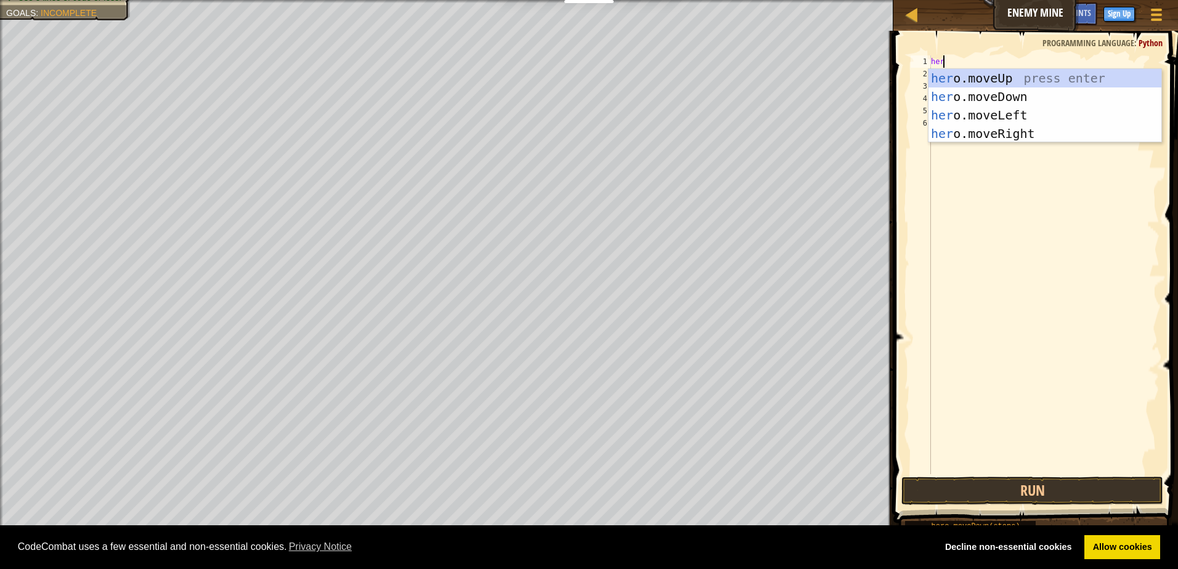
type textarea "hero"
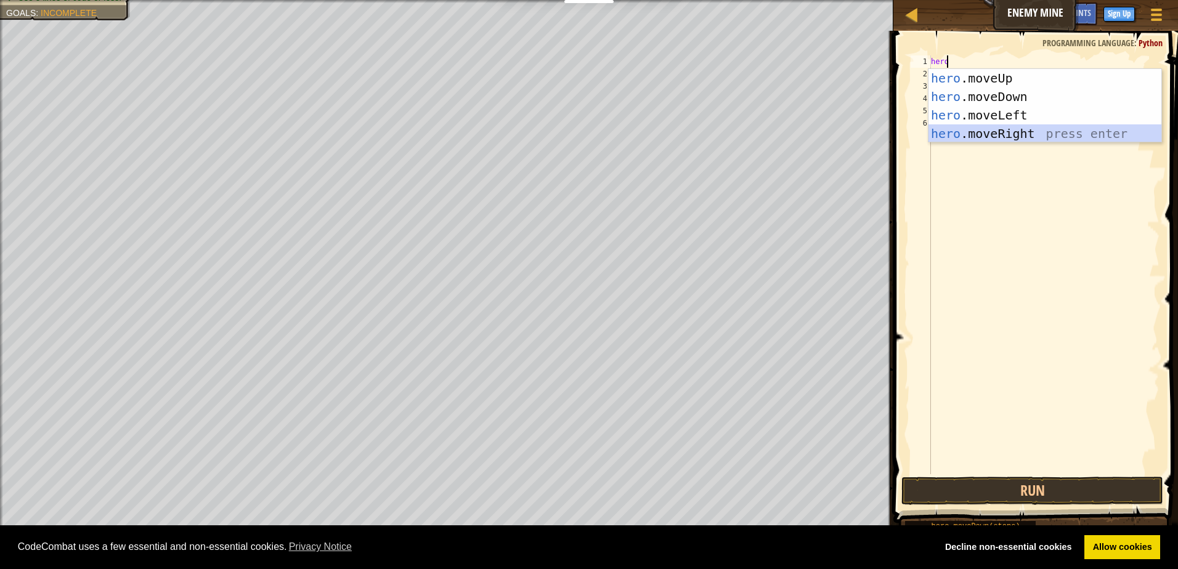
click at [1000, 135] on div "hero .moveUp press enter hero .moveDown press enter hero .moveLeft press enter …" at bounding box center [1044, 124] width 233 height 111
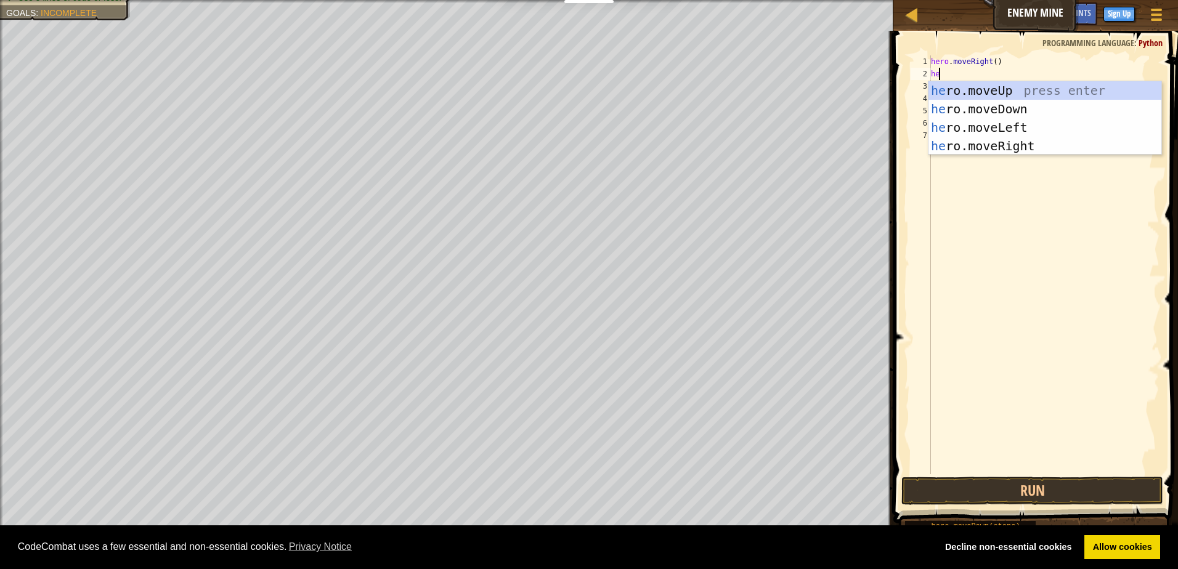
type textarea "her"
click at [1040, 126] on div "her o.moveUp press enter her o.moveDown press enter her o.moveLeft press enter …" at bounding box center [1044, 136] width 233 height 111
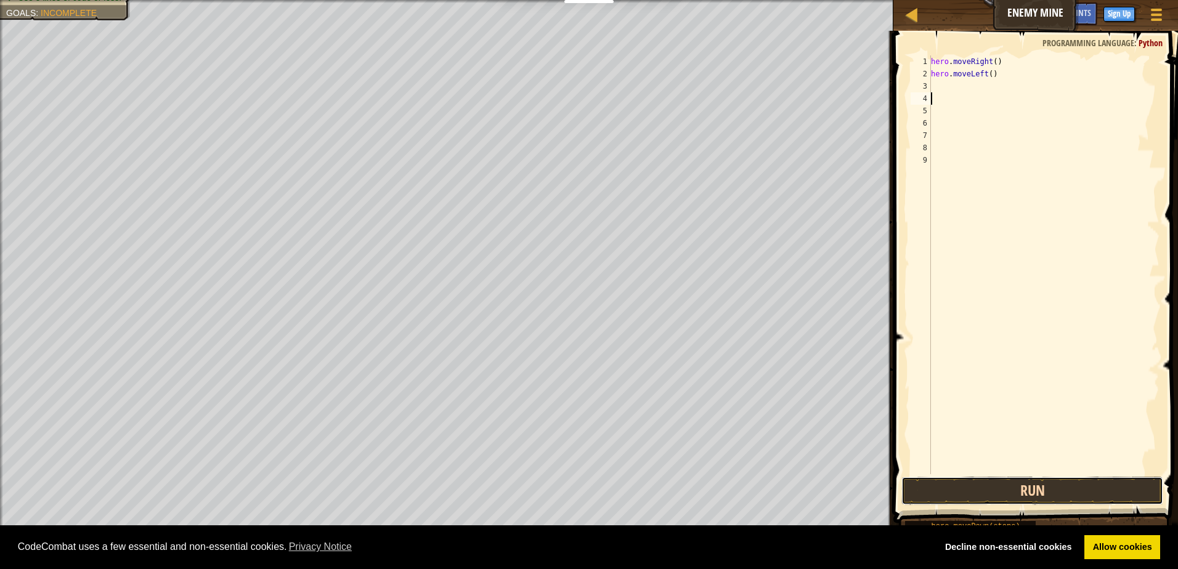
click at [1049, 479] on button "Run" at bounding box center [1032, 491] width 262 height 28
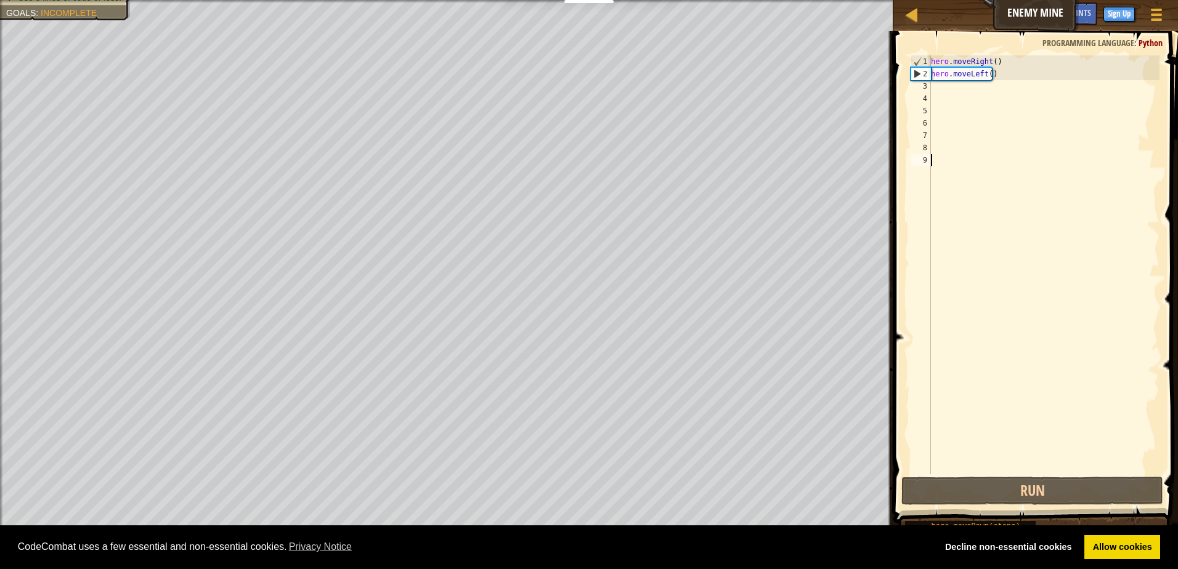
drag, startPoint x: 949, startPoint y: 351, endPoint x: 1012, endPoint y: 75, distance: 283.5
click at [1012, 75] on div "hero . moveRight ( ) hero . moveLeft ( )" at bounding box center [1043, 277] width 231 height 444
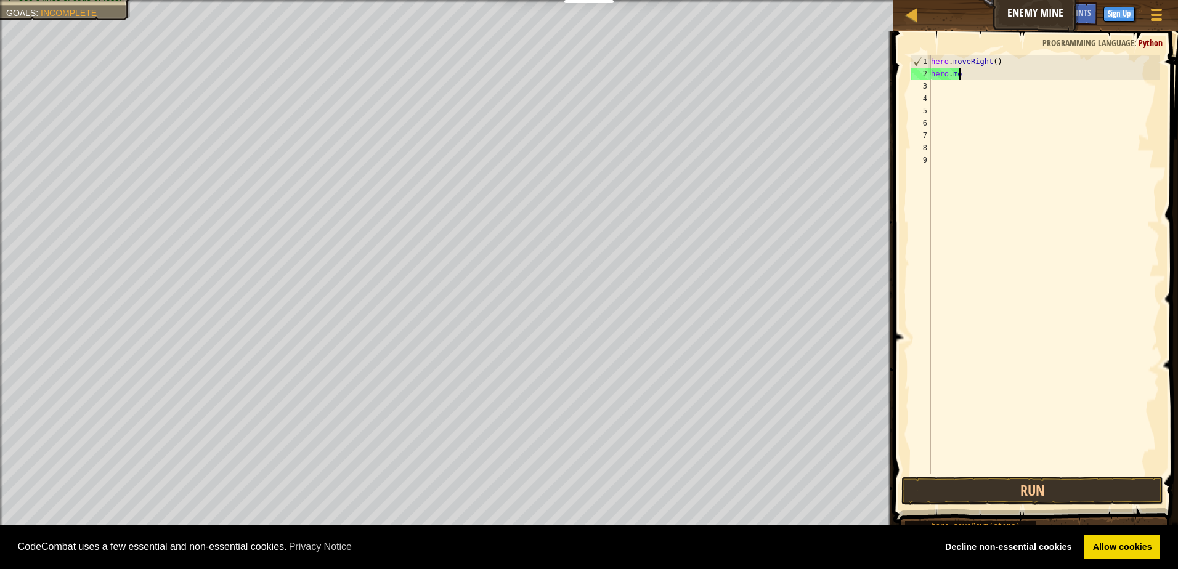
type textarea "h"
click at [1006, 65] on div "hero . move" at bounding box center [1043, 277] width 231 height 444
type textarea "h"
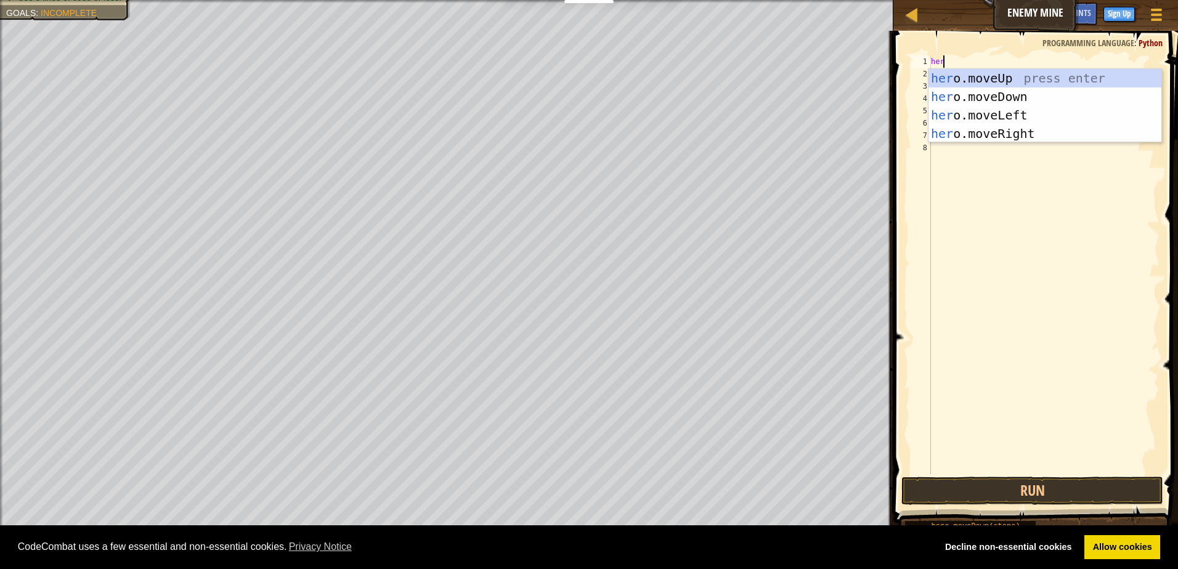
type textarea "hero"
click at [1036, 126] on div "hero .moveUp press enter hero .moveDown press enter hero .moveLeft press enter …" at bounding box center [1044, 124] width 233 height 111
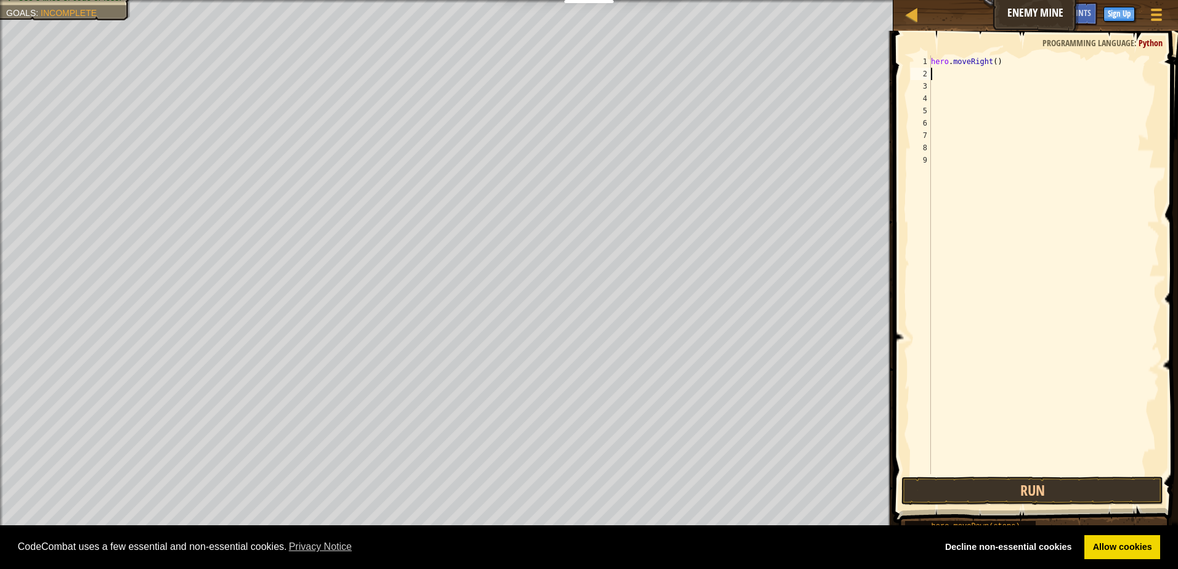
type textarea "h"
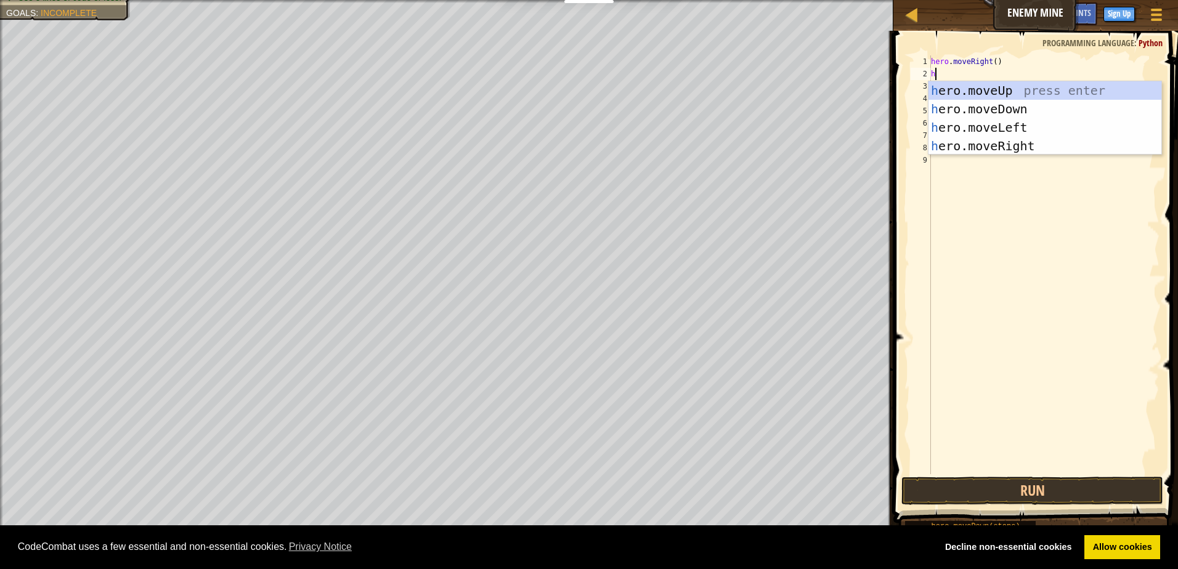
click at [1030, 194] on div "hero . moveRight ( ) h" at bounding box center [1043, 277] width 231 height 444
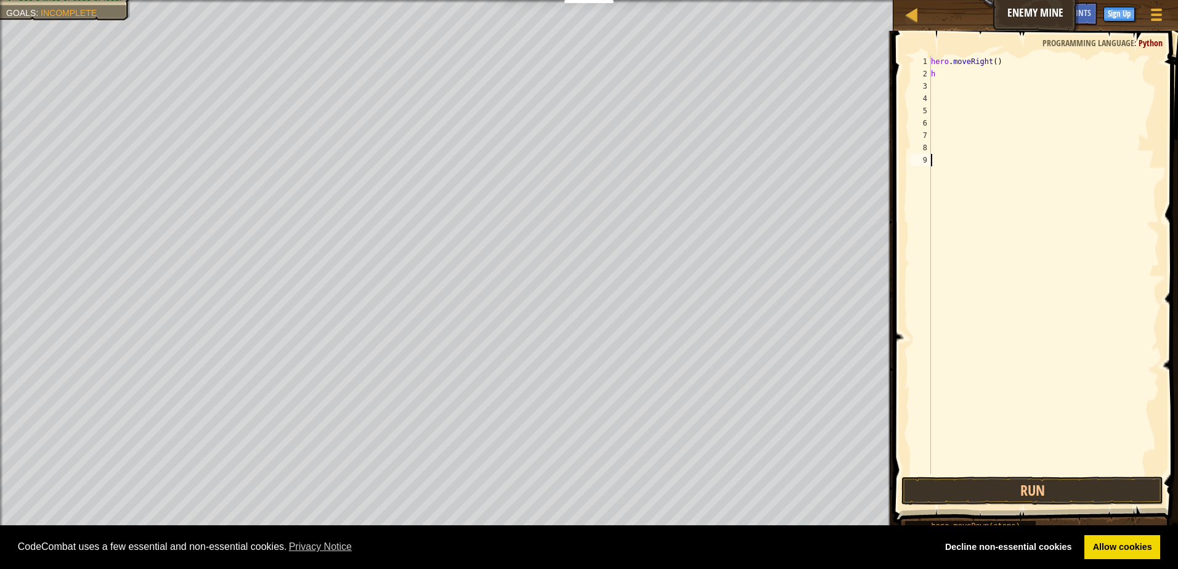
click at [936, 75] on div "hero . moveRight ( ) h" at bounding box center [1043, 277] width 231 height 444
type textarea "h"
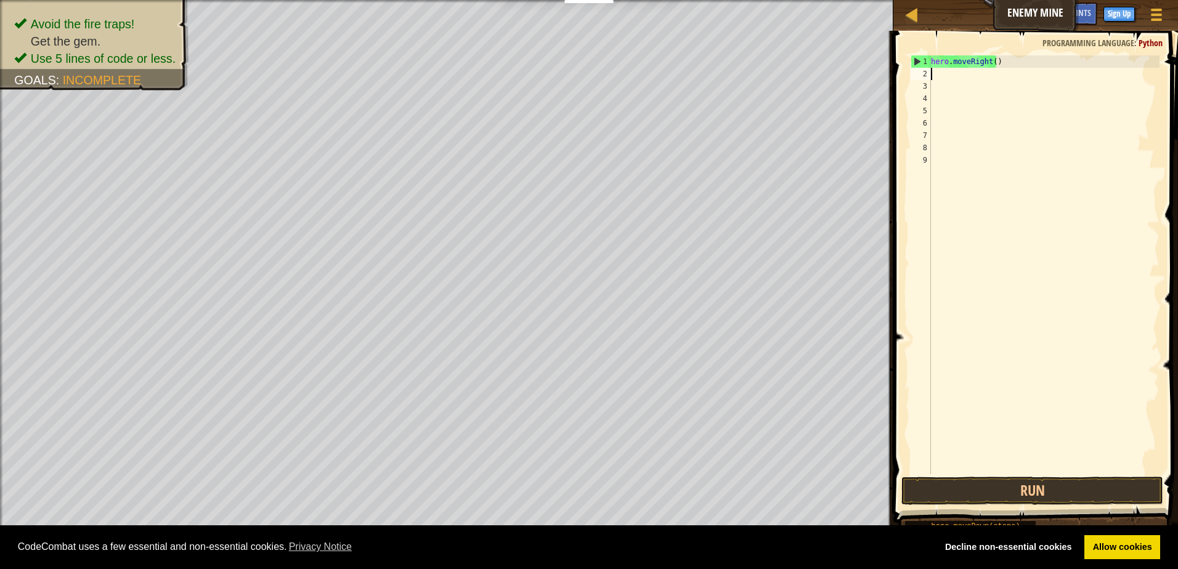
click at [991, 63] on div "hero . moveRight ( )" at bounding box center [1043, 277] width 231 height 444
type textarea "hero.moveRight(3)"
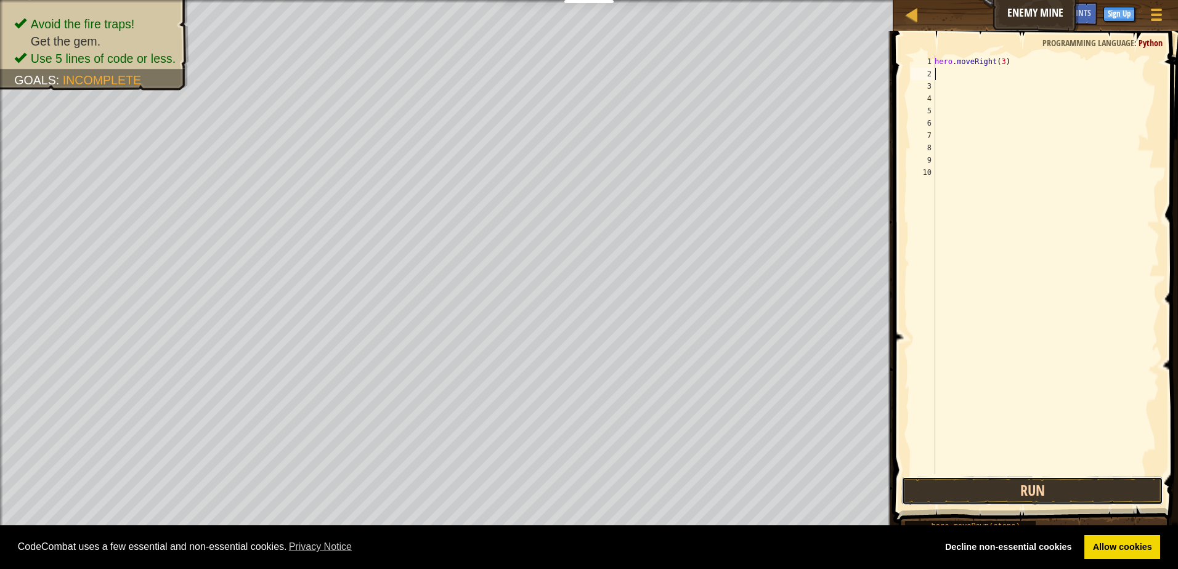
click at [1044, 491] on button "Run" at bounding box center [1032, 491] width 262 height 28
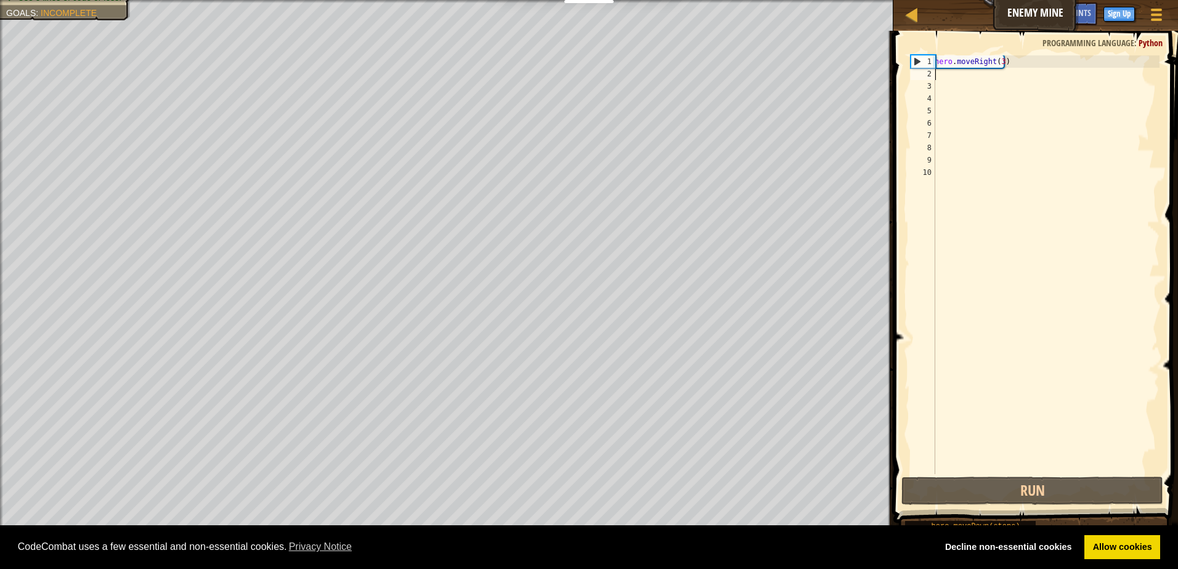
click at [960, 84] on div "hero . moveRight ( 3 )" at bounding box center [1045, 277] width 227 height 444
click at [962, 79] on div "hero . moveRight ( 3 )" at bounding box center [1045, 277] width 227 height 444
type textarea "h"
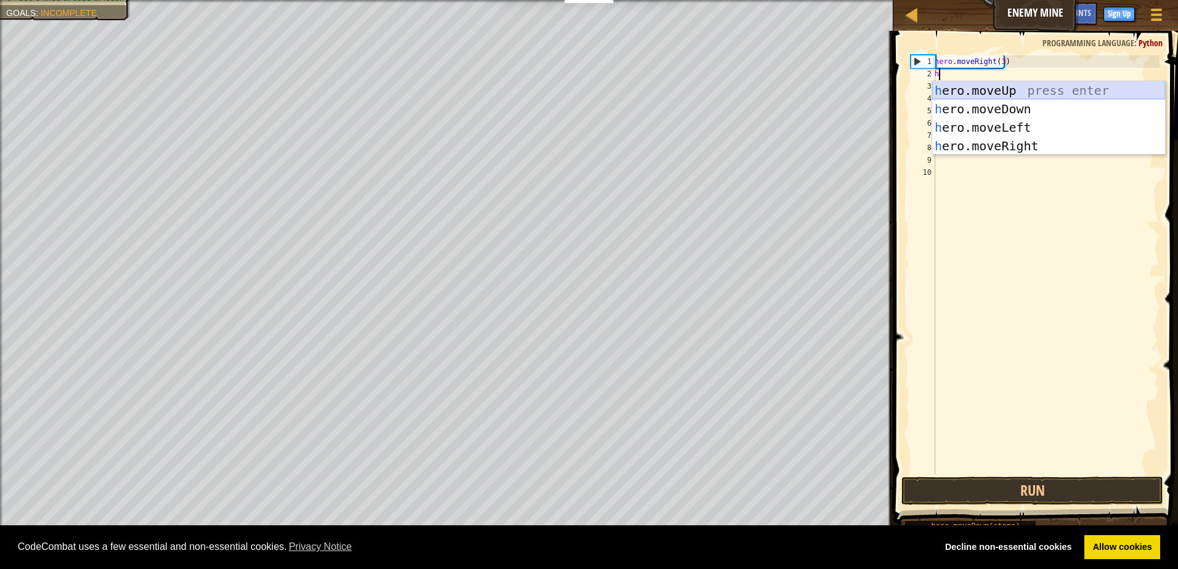
click at [1006, 90] on div "h ero.moveUp press enter h ero.moveDown press enter h ero.moveLeft press enter …" at bounding box center [1048, 136] width 233 height 111
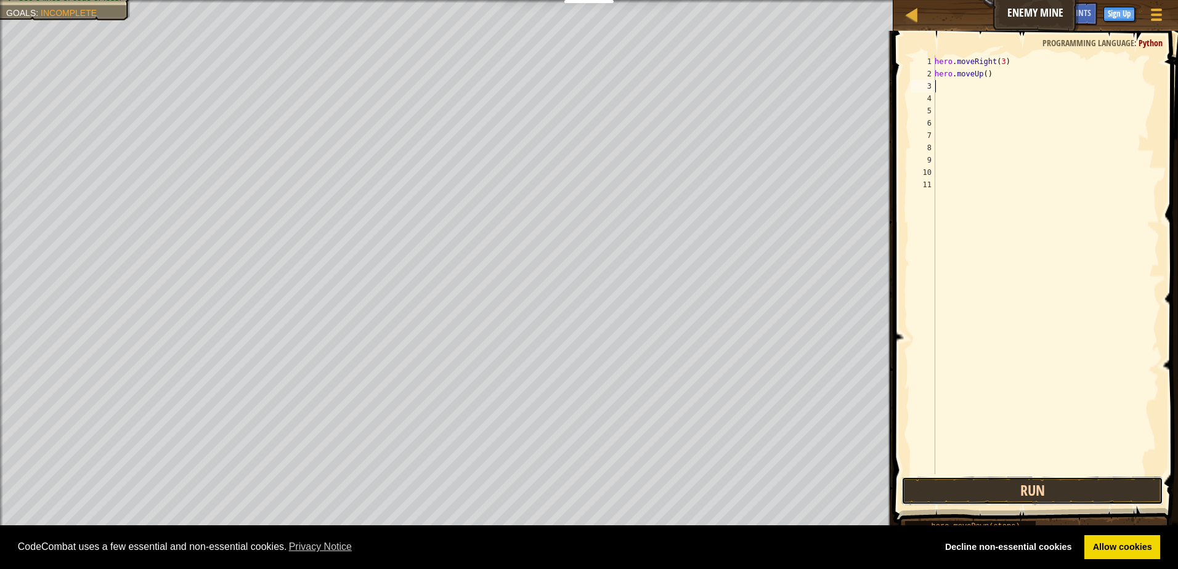
click at [1047, 487] on button "Run" at bounding box center [1032, 491] width 262 height 28
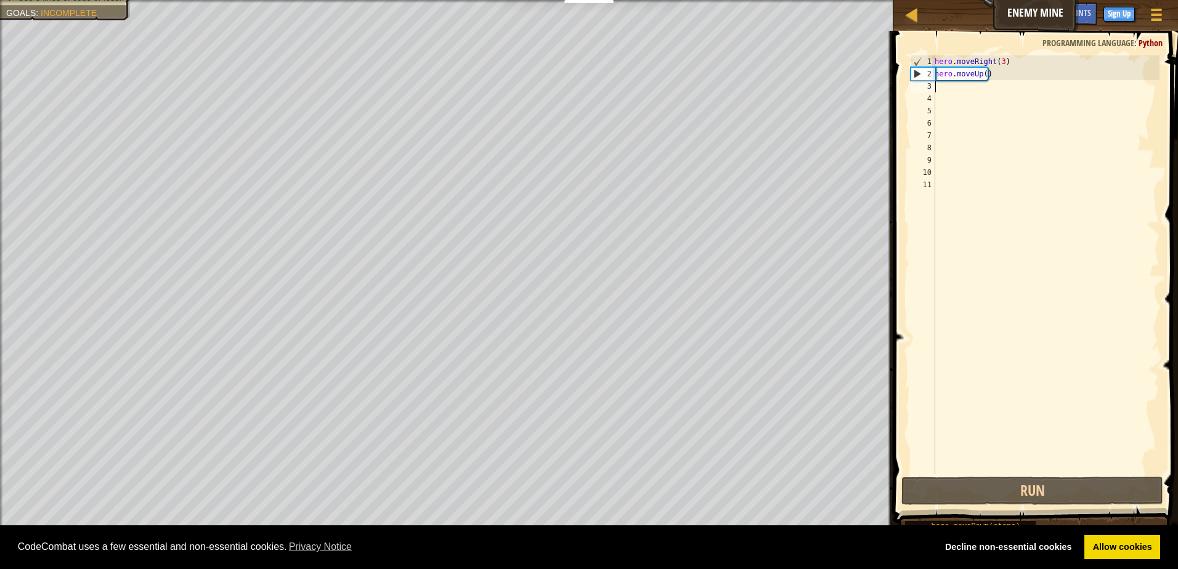
type textarea "h"
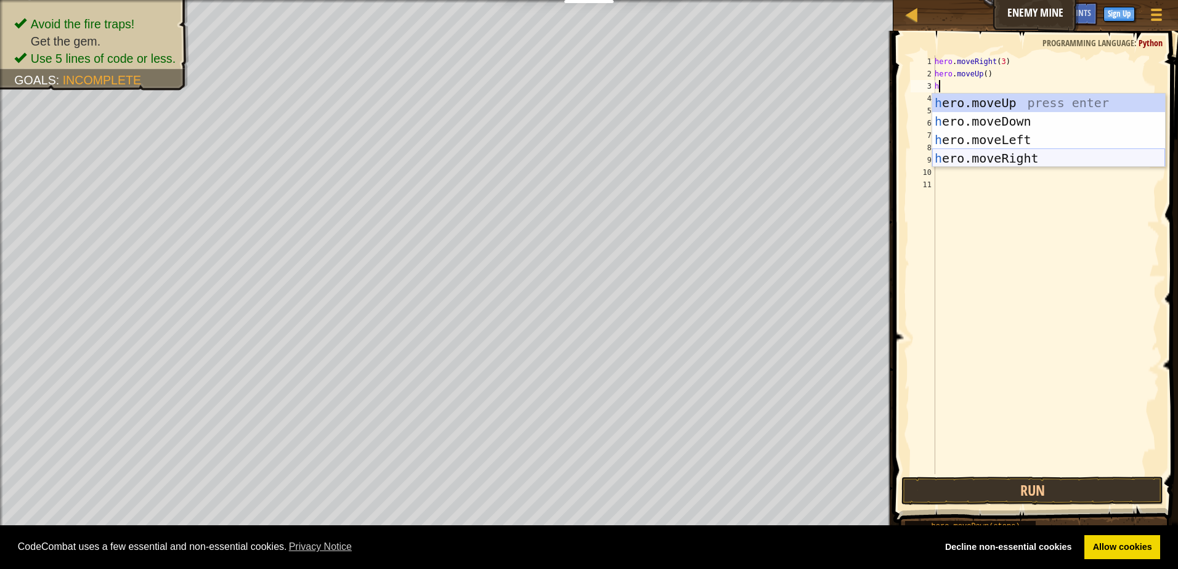
click at [1033, 159] on div "h ero.moveUp press enter h ero.moveDown press enter h ero.moveLeft press enter …" at bounding box center [1048, 149] width 233 height 111
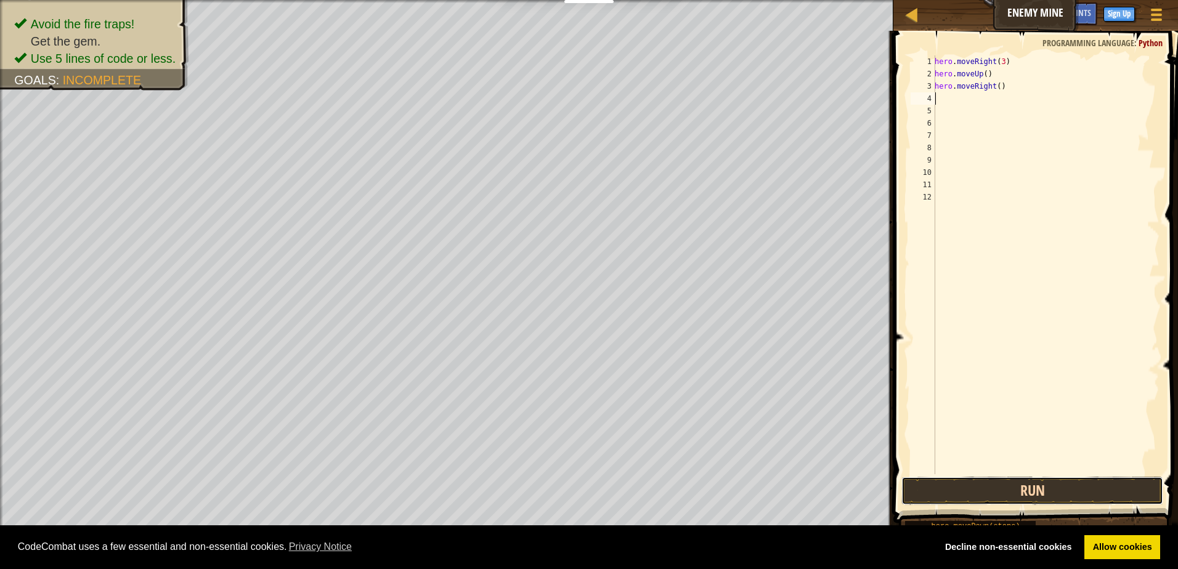
click at [1039, 490] on button "Run" at bounding box center [1032, 491] width 262 height 28
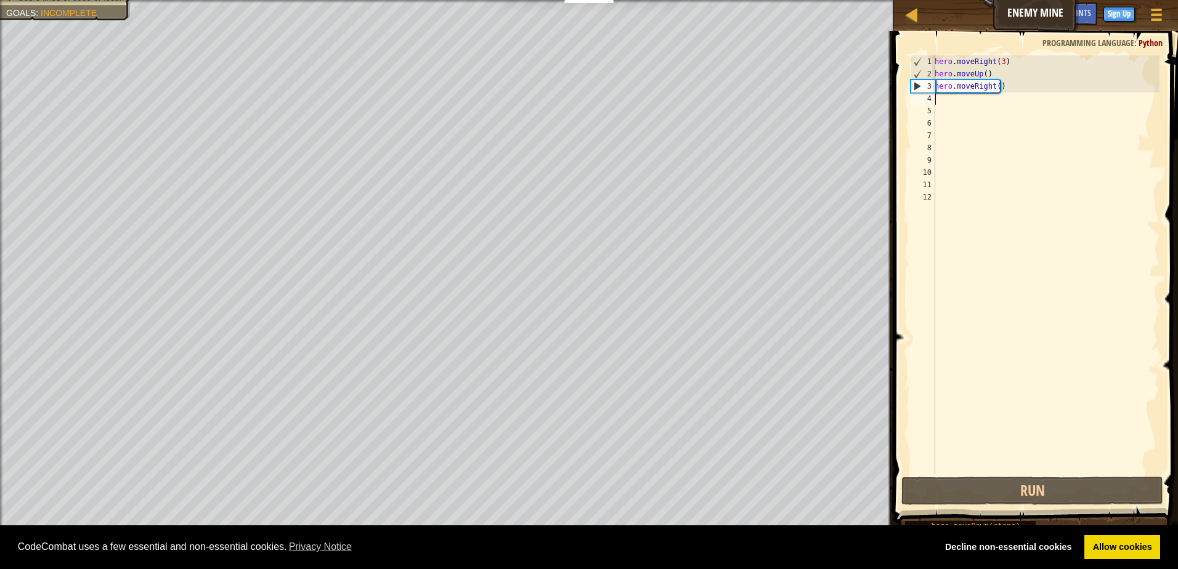
type textarea "h"
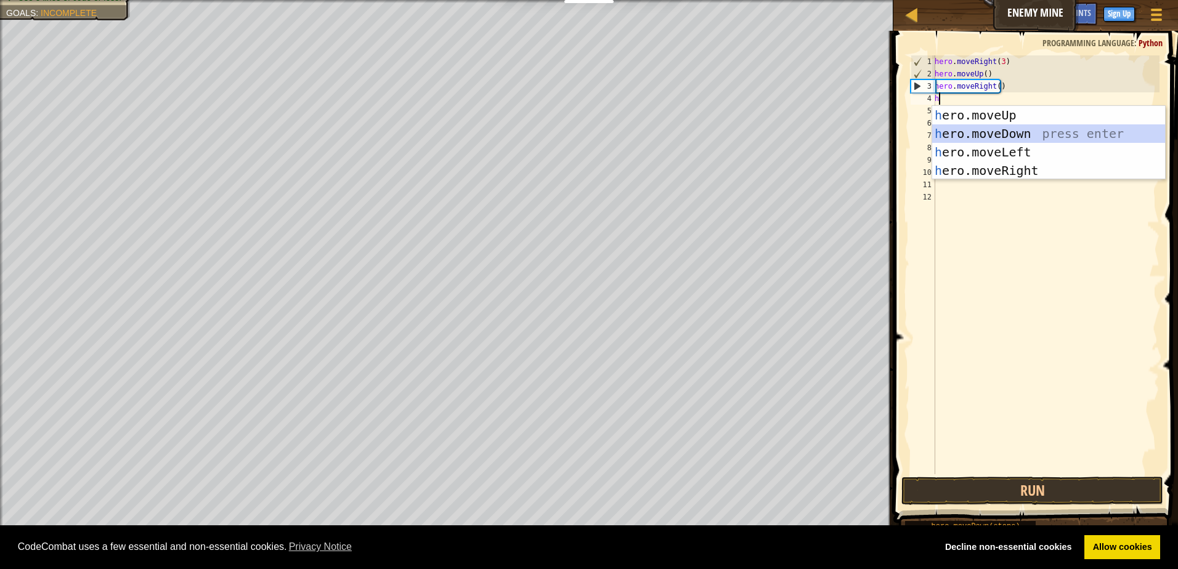
click at [1053, 125] on div "h ero.moveUp press enter h ero.moveDown press enter h ero.moveLeft press enter …" at bounding box center [1048, 161] width 233 height 111
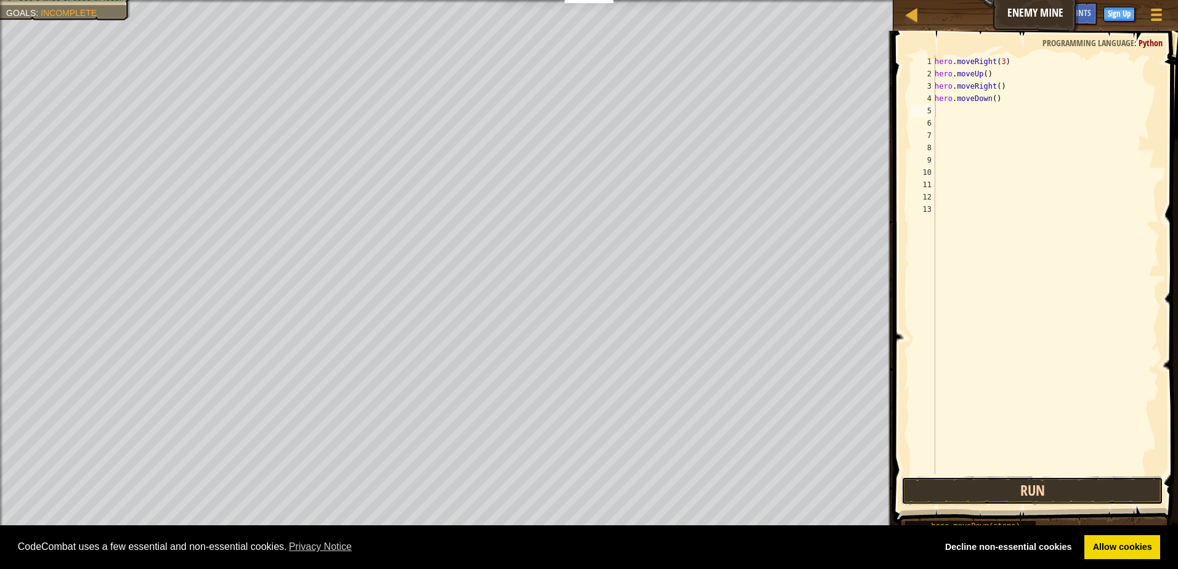
click at [1073, 489] on button "Run" at bounding box center [1032, 491] width 262 height 28
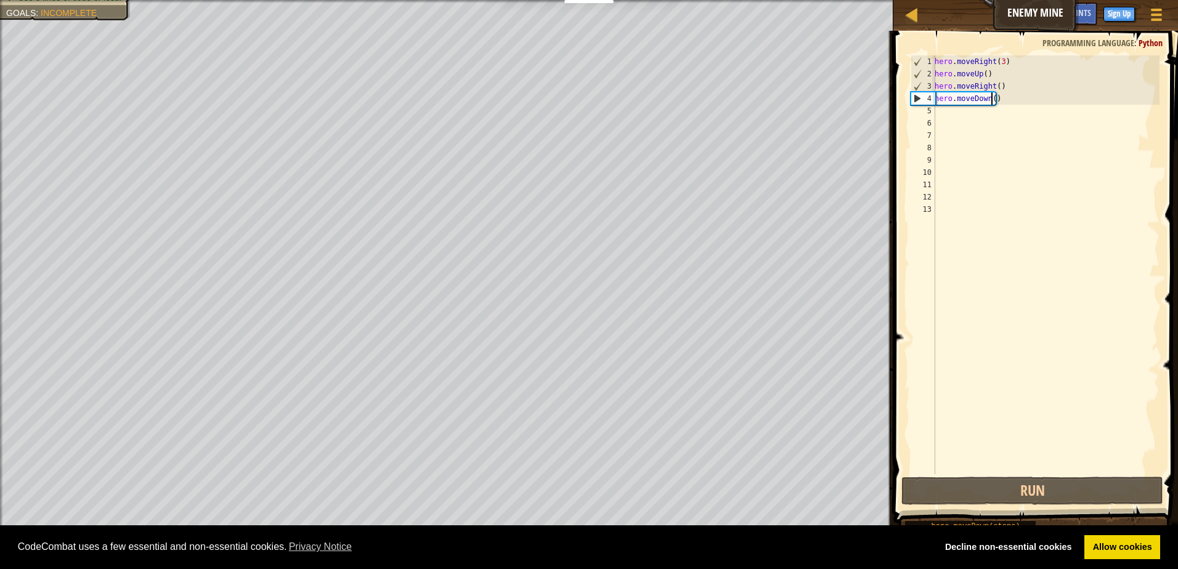
click at [991, 101] on div "hero . moveRight ( 3 ) hero . moveUp ( ) hero . moveRight ( ) hero . moveDown (…" at bounding box center [1045, 277] width 227 height 444
type textarea "hero.moveDown(3)"
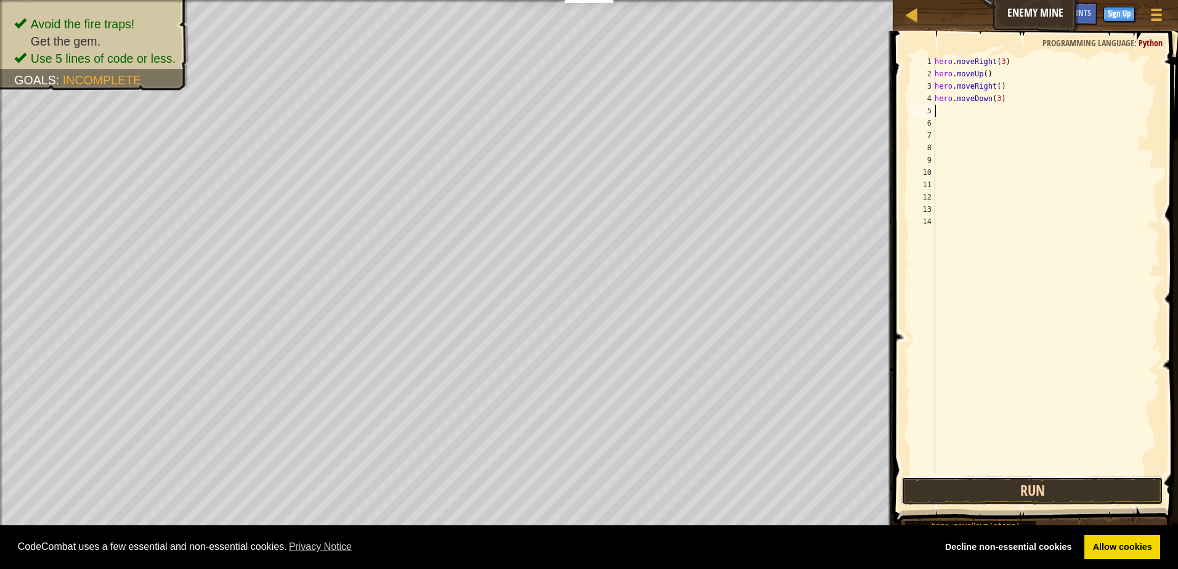
click at [1063, 481] on button "Run" at bounding box center [1032, 491] width 262 height 28
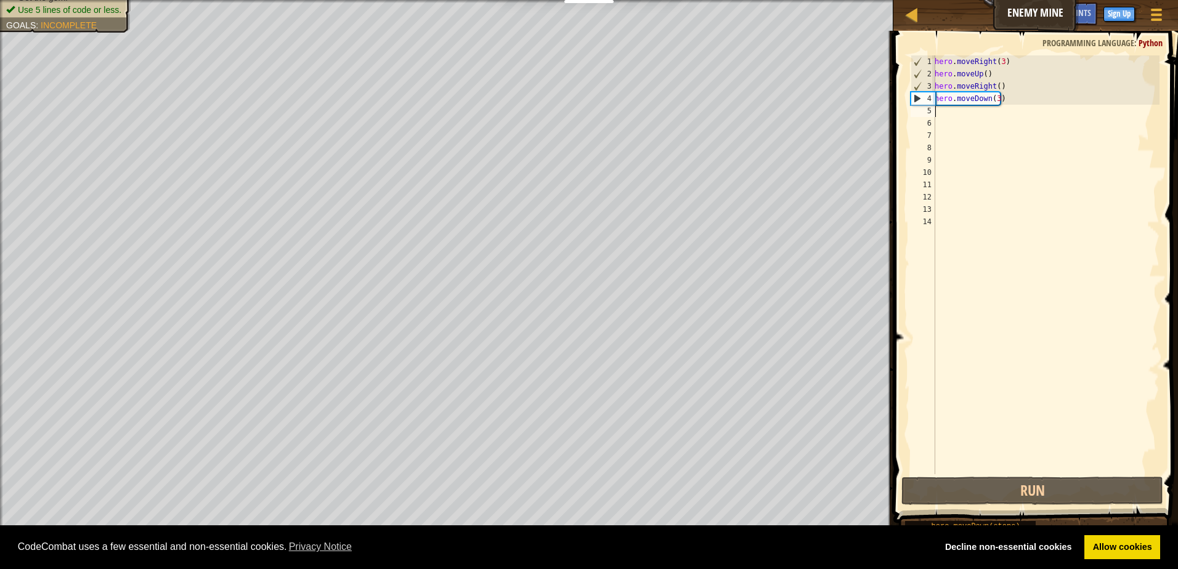
type textarea "h"
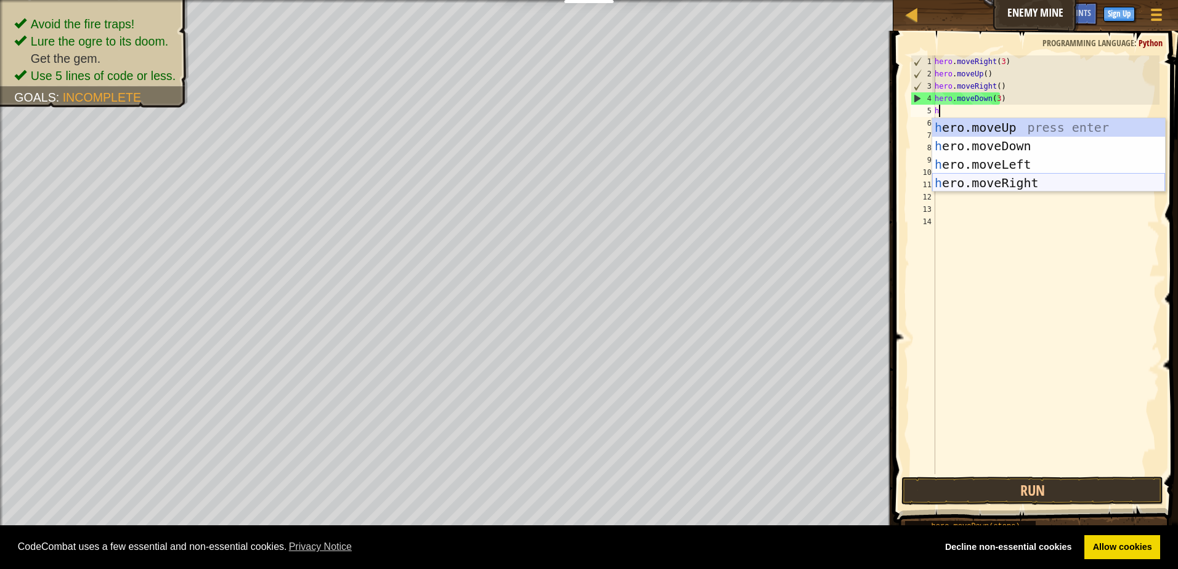
click at [987, 178] on div "h ero.moveUp press enter h ero.moveDown press enter h ero.moveLeft press enter …" at bounding box center [1048, 173] width 233 height 111
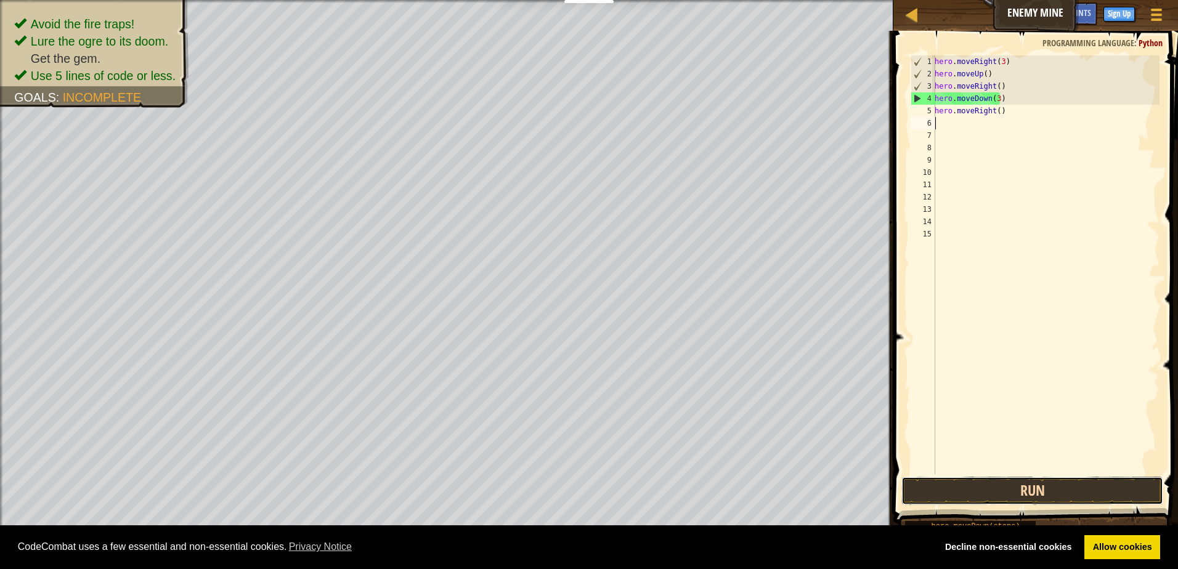
click at [1007, 488] on button "Run" at bounding box center [1032, 491] width 262 height 28
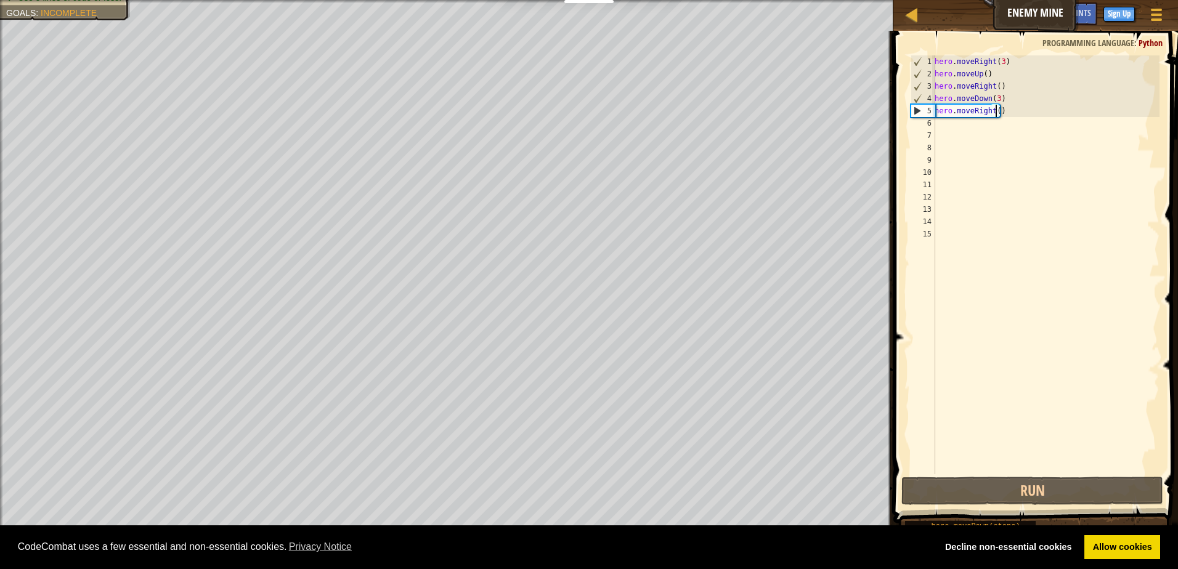
click at [995, 111] on div "hero . moveRight ( 3 ) hero . moveUp ( ) hero . moveRight ( ) hero . moveDown (…" at bounding box center [1045, 277] width 227 height 444
type textarea "hero.moveRight(2)"
click at [1084, 488] on button "Run" at bounding box center [1032, 491] width 262 height 28
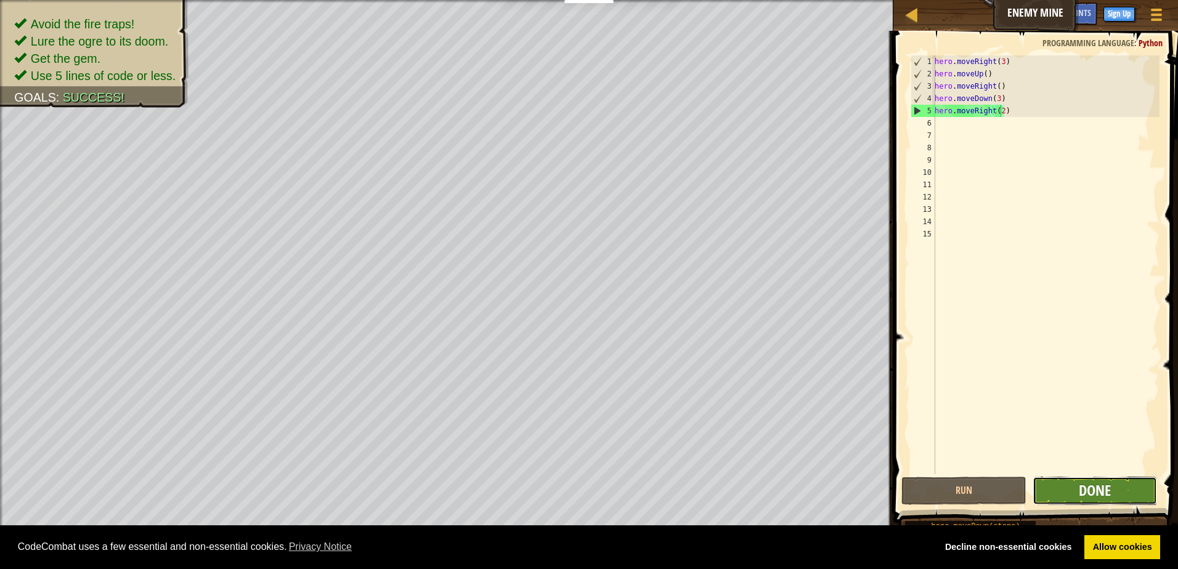
click at [1108, 492] on span "Done" at bounding box center [1095, 491] width 32 height 20
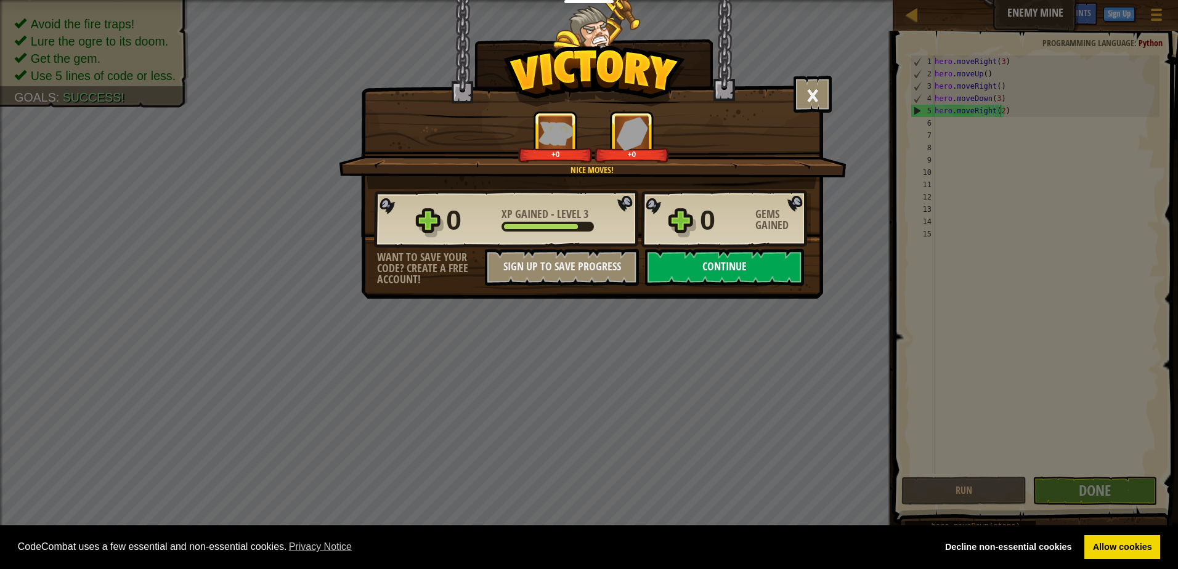
click at [755, 270] on button "Continue" at bounding box center [724, 267] width 159 height 37
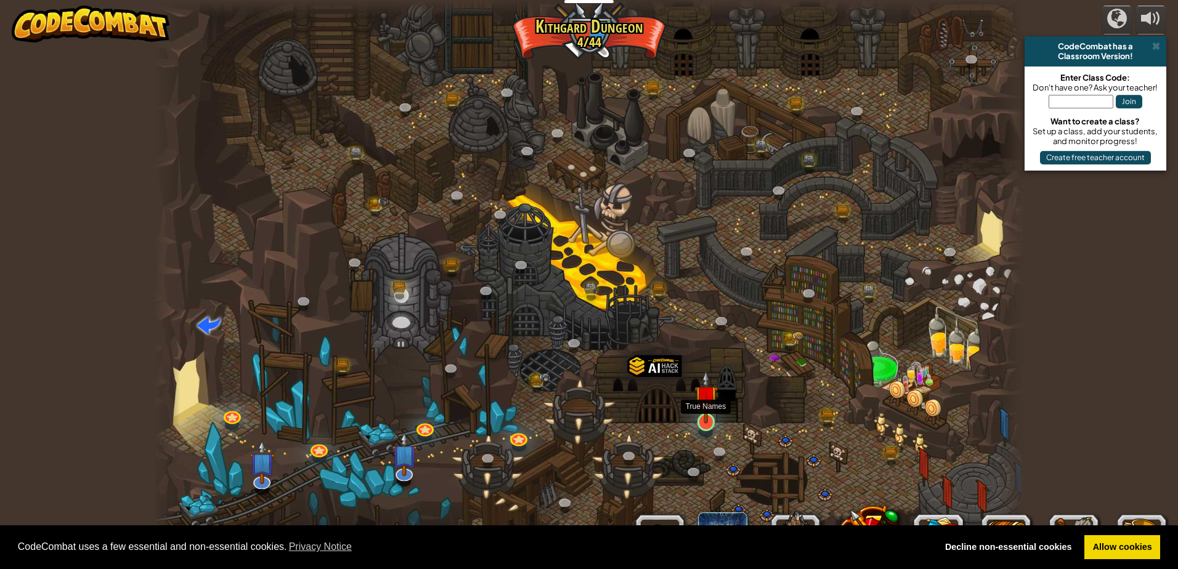
click at [713, 420] on img at bounding box center [705, 397] width 23 height 54
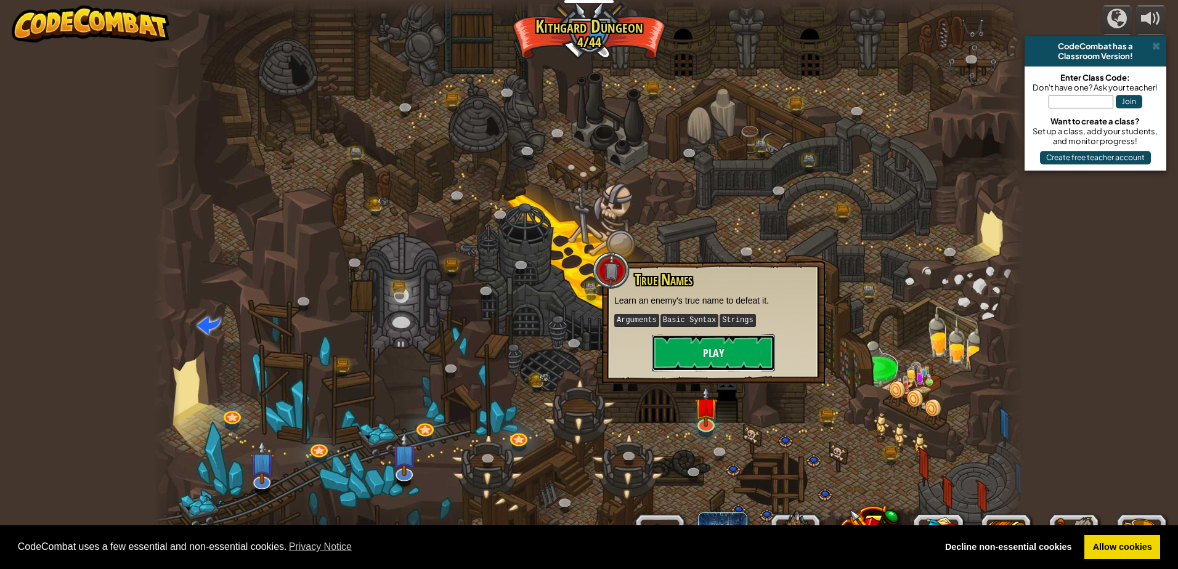
click at [668, 357] on button "Play" at bounding box center [713, 353] width 123 height 37
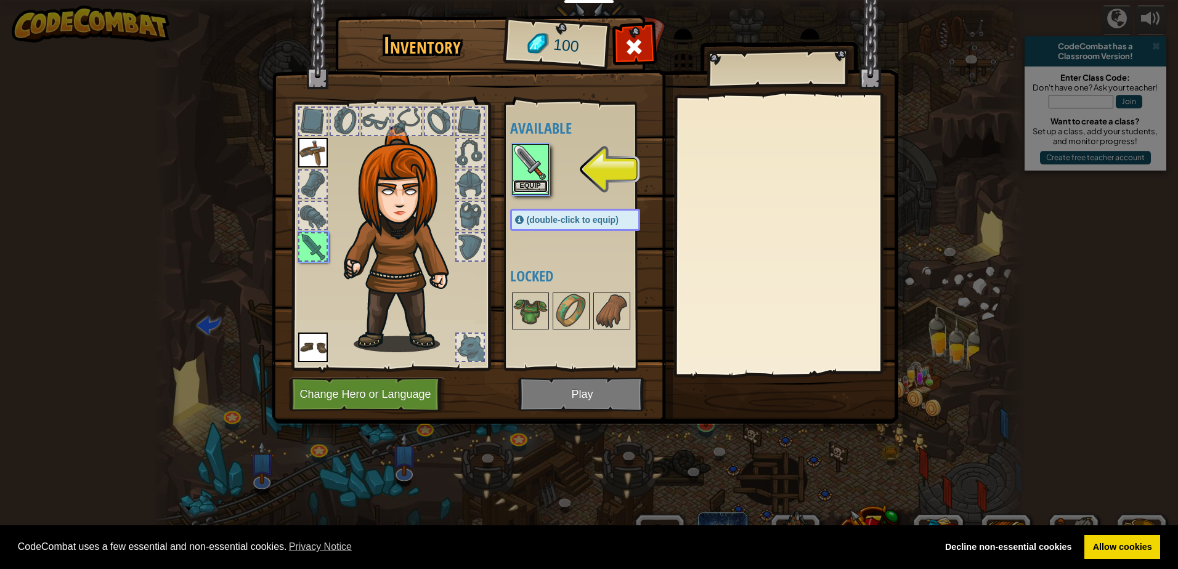
click at [538, 182] on button "Equip" at bounding box center [530, 186] width 34 height 13
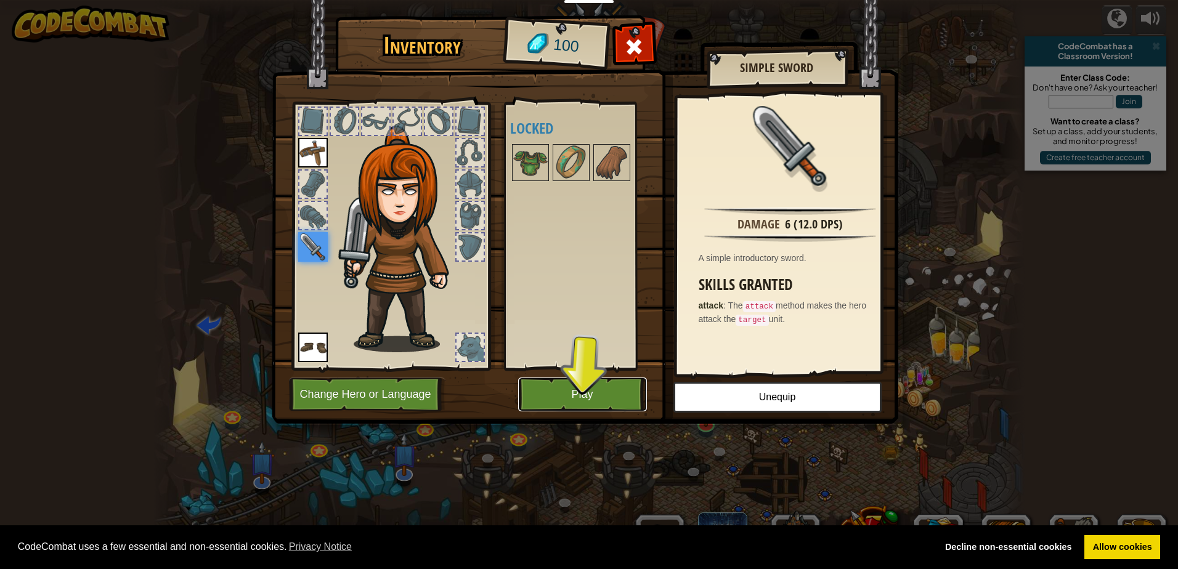
click at [585, 394] on button "Play" at bounding box center [582, 395] width 129 height 34
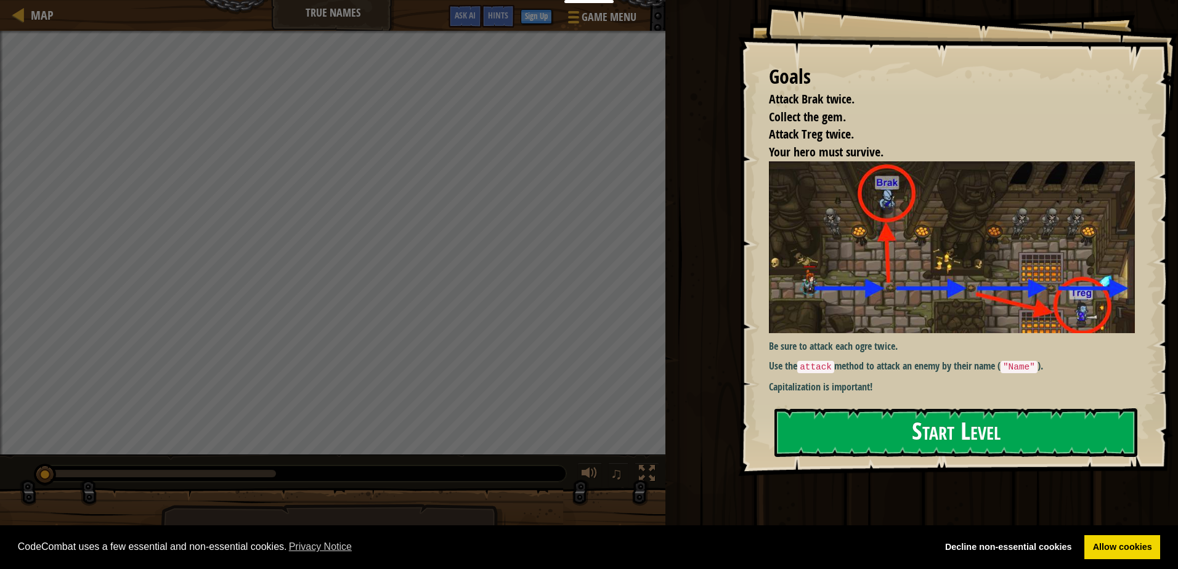
click at [930, 425] on button "Start Level" at bounding box center [955, 432] width 363 height 49
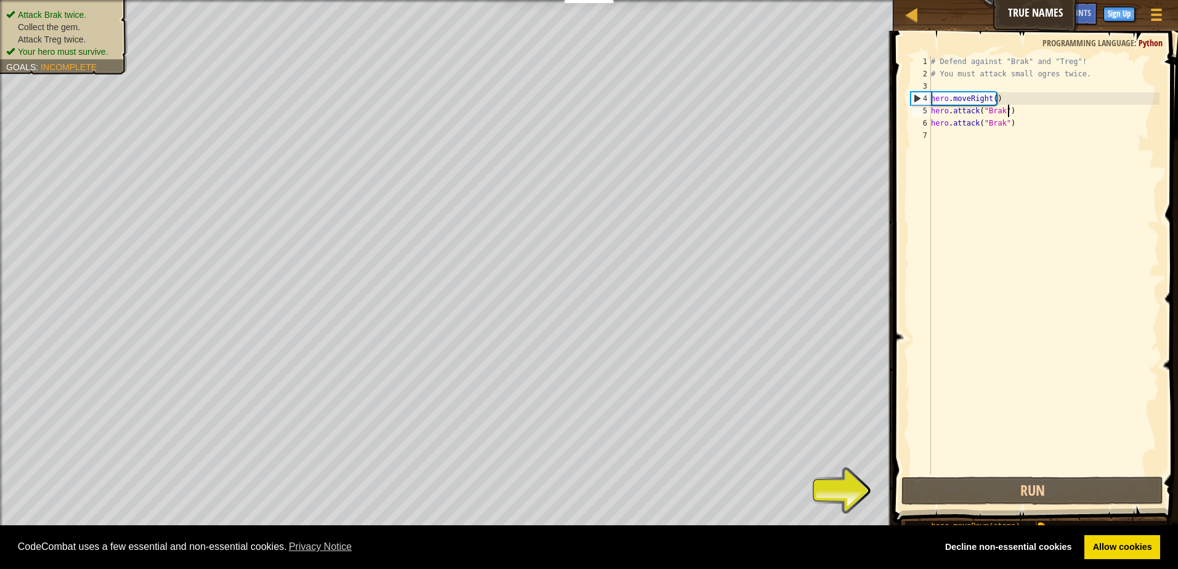
click at [1061, 114] on div "# Defend against "Brak" and "Treg"! # You must attack small ogres twice. hero .…" at bounding box center [1043, 277] width 231 height 444
click at [1055, 117] on div "# Defend against "Brak" and "Treg"! # You must attack small ogres twice. hero .…" at bounding box center [1043, 277] width 231 height 444
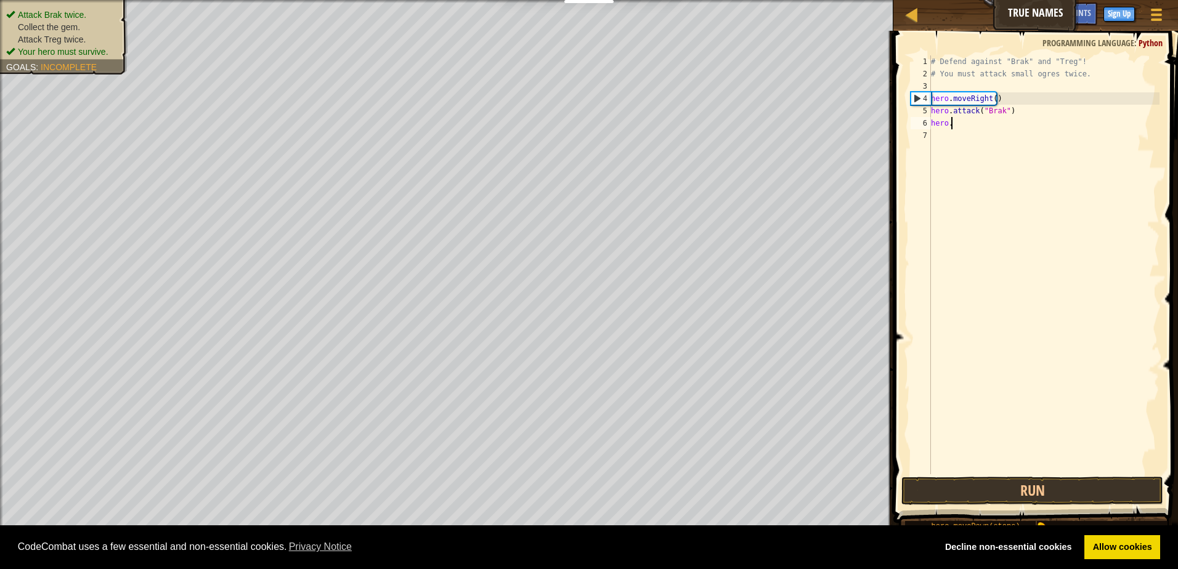
type textarea "h"
click at [1067, 97] on div "# Defend against "Brak" and "Treg"! # You must attack small ogres twice. hero .…" at bounding box center [1043, 277] width 231 height 444
type textarea "h"
click at [1111, 81] on div "# Defend against "Brak" and "Treg"! # You must attack small ogres twice." at bounding box center [1043, 277] width 231 height 444
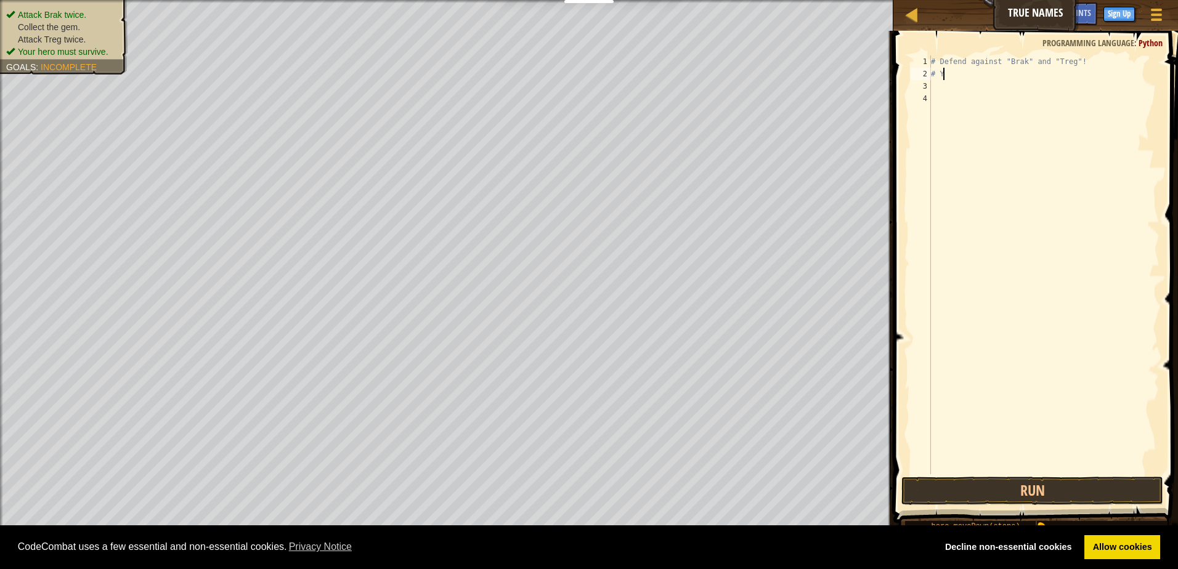
type textarea "#"
click at [1097, 69] on div "# Defend against "Brak" and "Treg"!" at bounding box center [1043, 277] width 231 height 444
click at [1085, 58] on div "# Defend against "Brak" and "Tr" at bounding box center [1043, 277] width 231 height 444
type textarea "#"
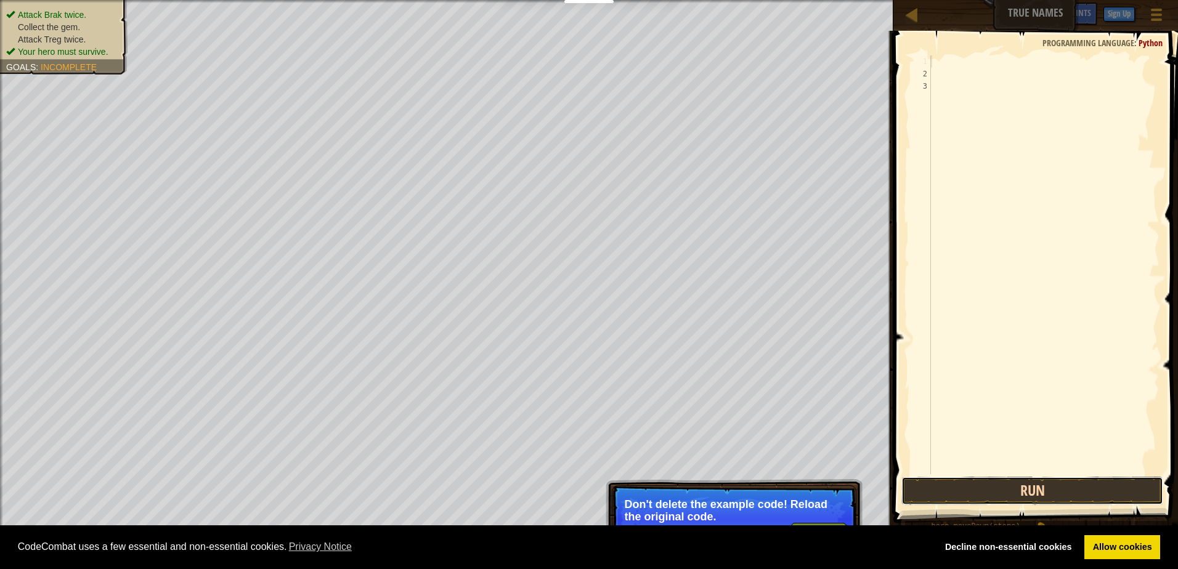
click at [1076, 494] on button "Run" at bounding box center [1032, 491] width 262 height 28
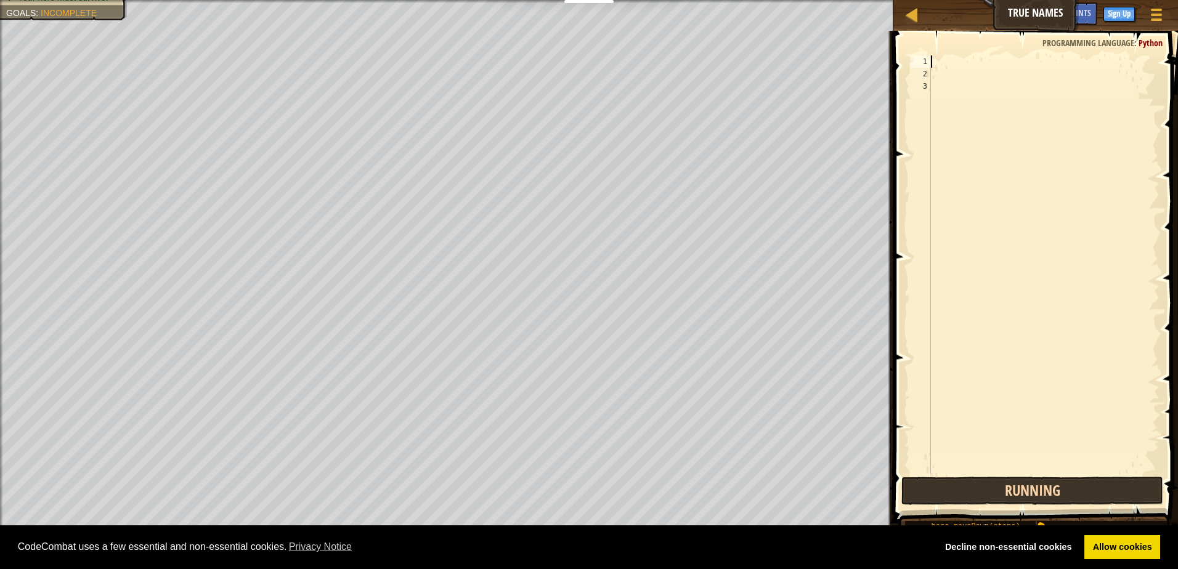
scroll to position [6, 0]
click at [1008, 90] on div at bounding box center [1043, 277] width 231 height 444
click at [1013, 62] on div at bounding box center [1043, 277] width 231 height 444
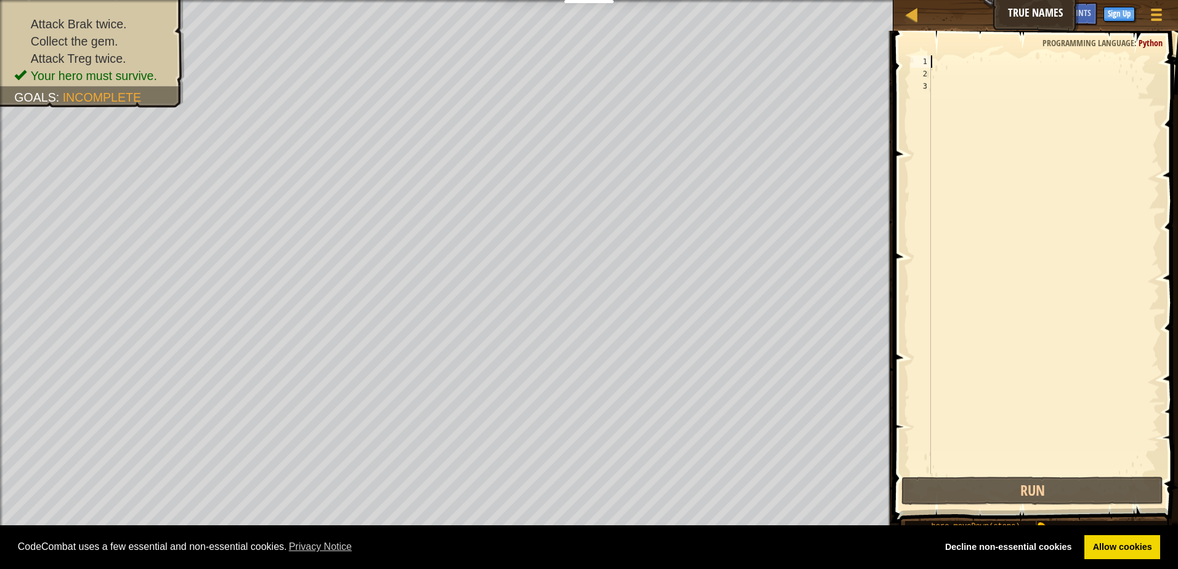
type textarea "h"
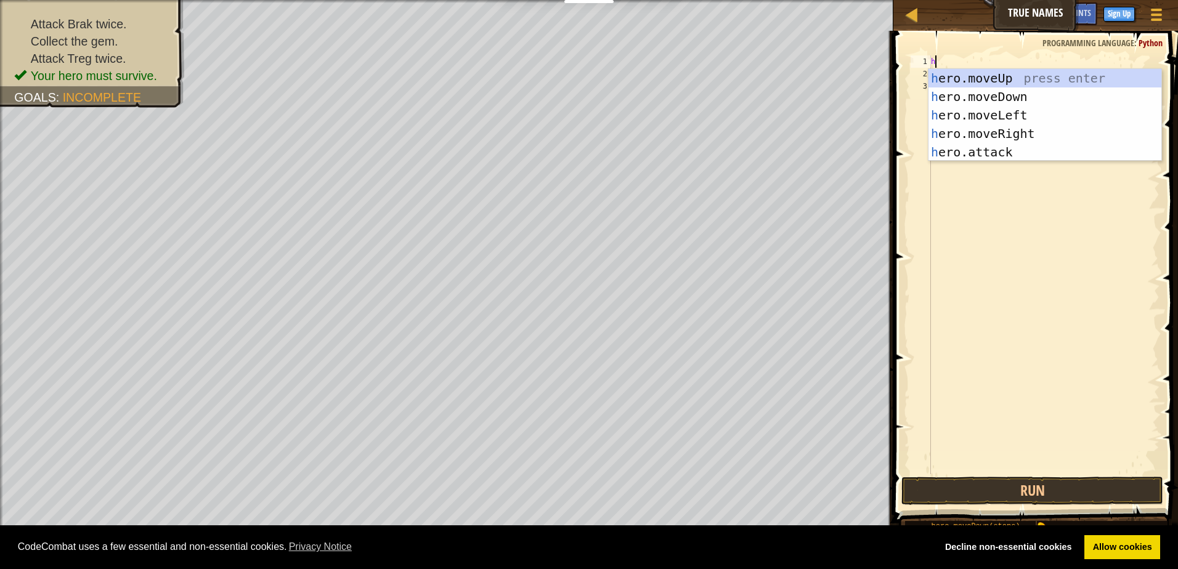
click at [996, 162] on div "h" at bounding box center [1043, 277] width 231 height 444
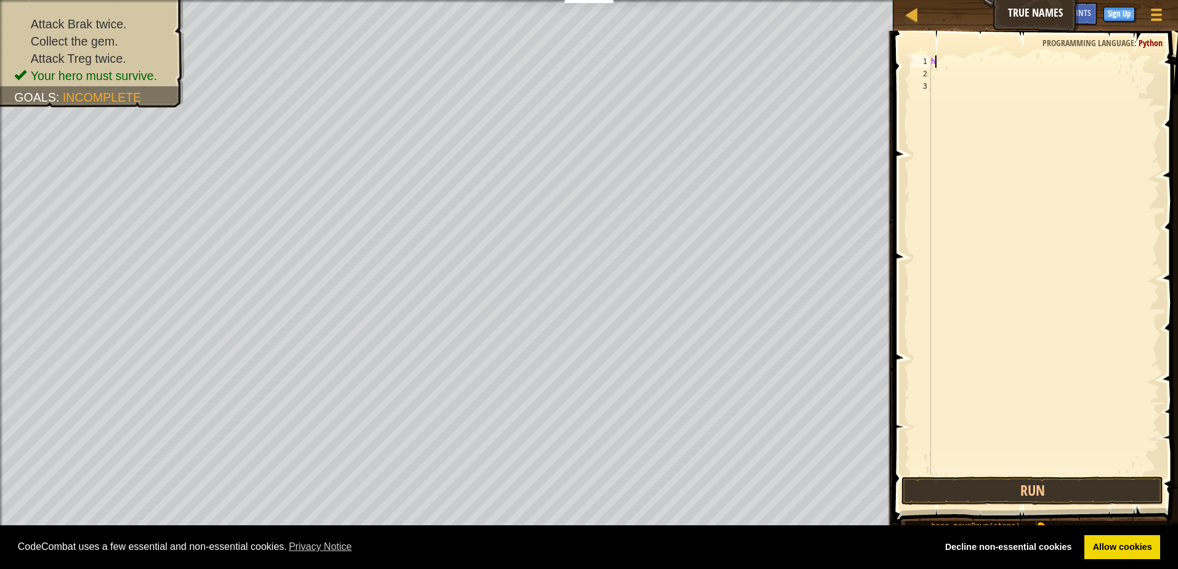
click at [1042, 60] on div "h" at bounding box center [1043, 277] width 231 height 444
type textarea "h"
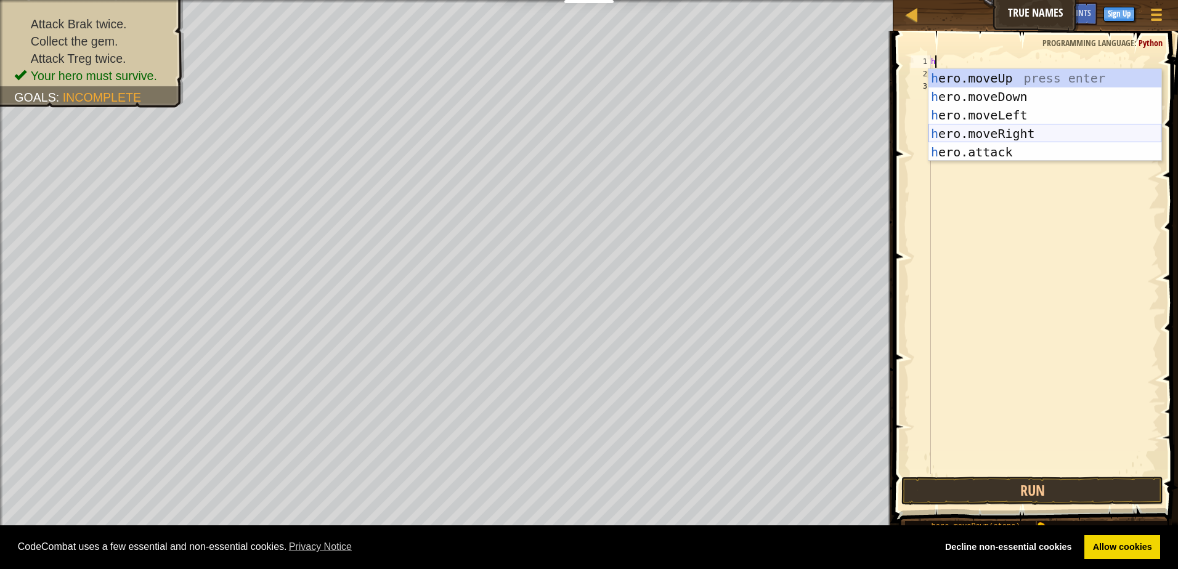
click at [1045, 140] on div "h ero.moveUp press enter h ero.moveDown press enter h ero.moveLeft press enter …" at bounding box center [1044, 133] width 233 height 129
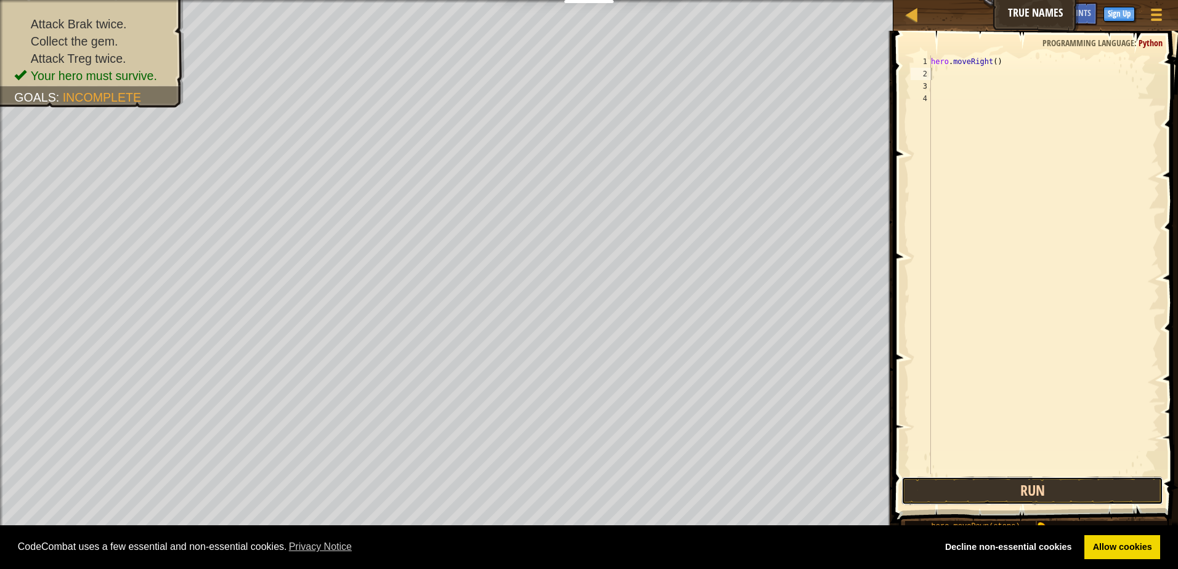
click at [1035, 487] on button "Run" at bounding box center [1032, 491] width 262 height 28
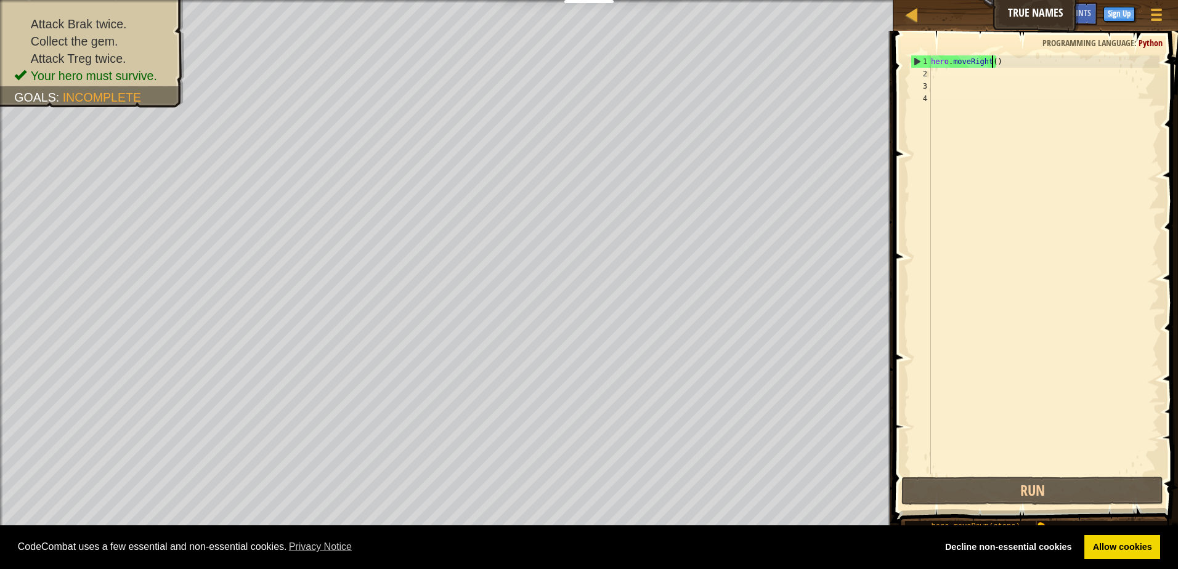
click at [991, 59] on div "hero . moveRight ( )" at bounding box center [1043, 277] width 231 height 444
type textarea "hero.moveRight(2)"
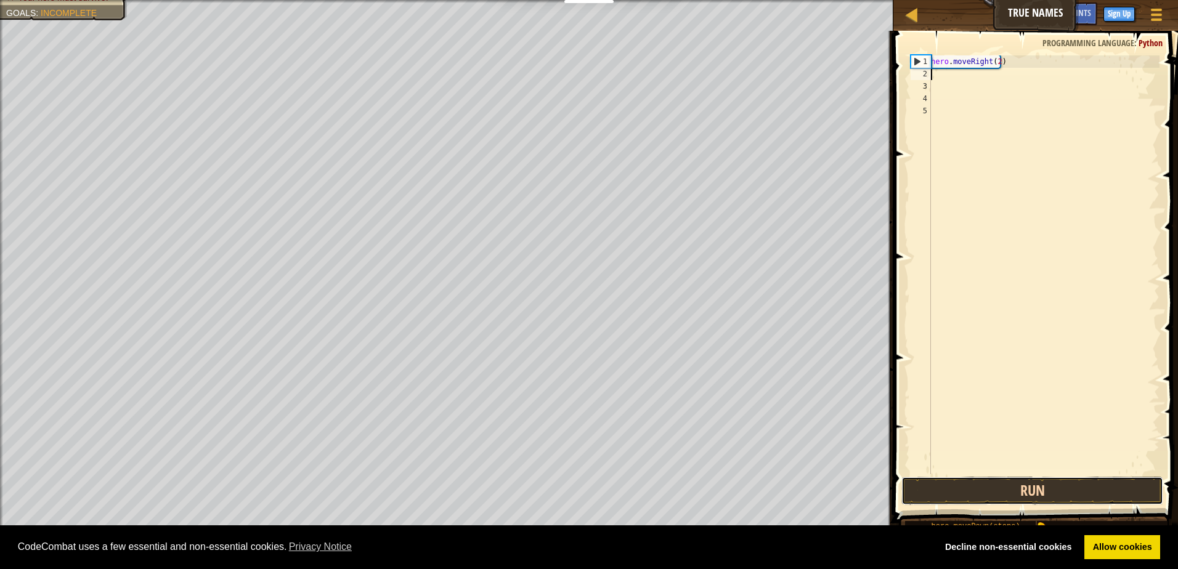
click at [1002, 492] on button "Run" at bounding box center [1032, 491] width 262 height 28
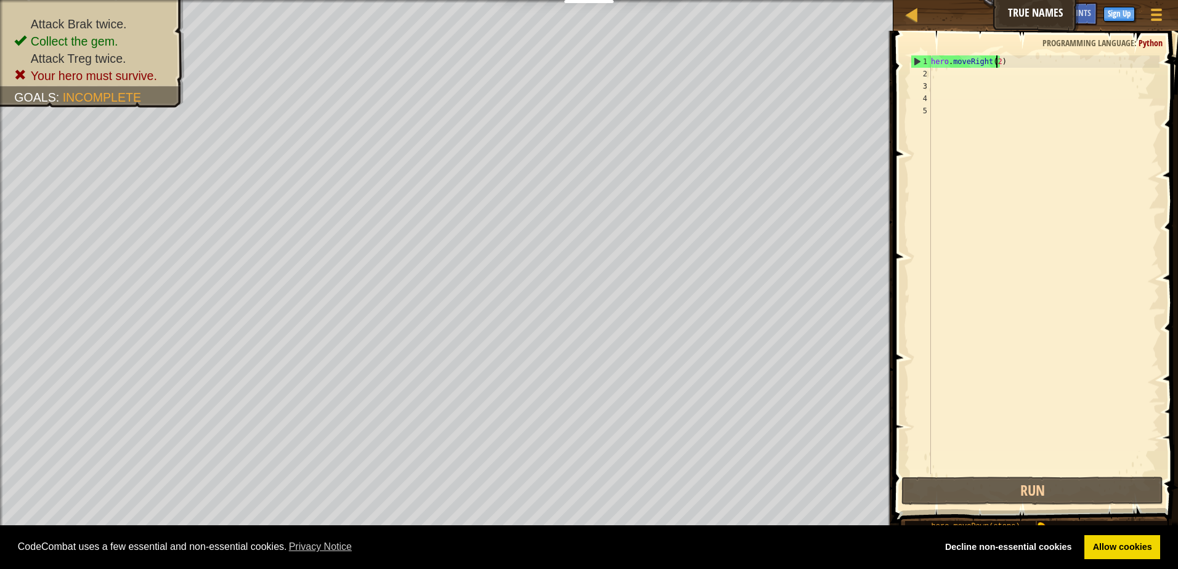
click at [996, 63] on div "hero . moveRight ( 2 )" at bounding box center [1043, 277] width 231 height 444
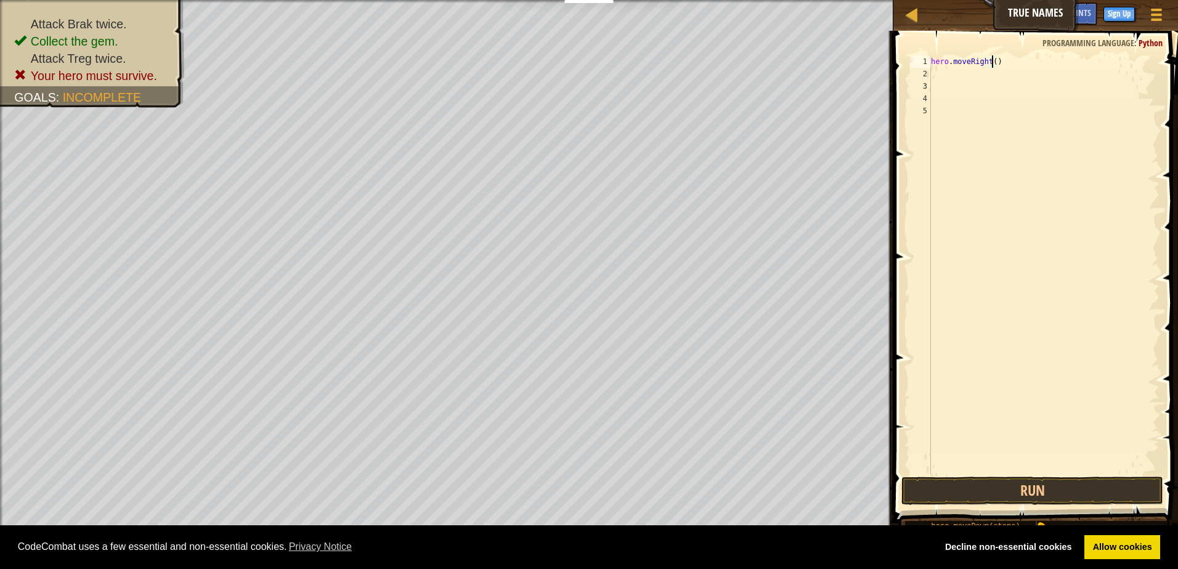
type textarea "hero.moveRight(3)"
click at [952, 74] on div "hero . moveRight ( 3 )" at bounding box center [1043, 277] width 231 height 444
type textarea "h"
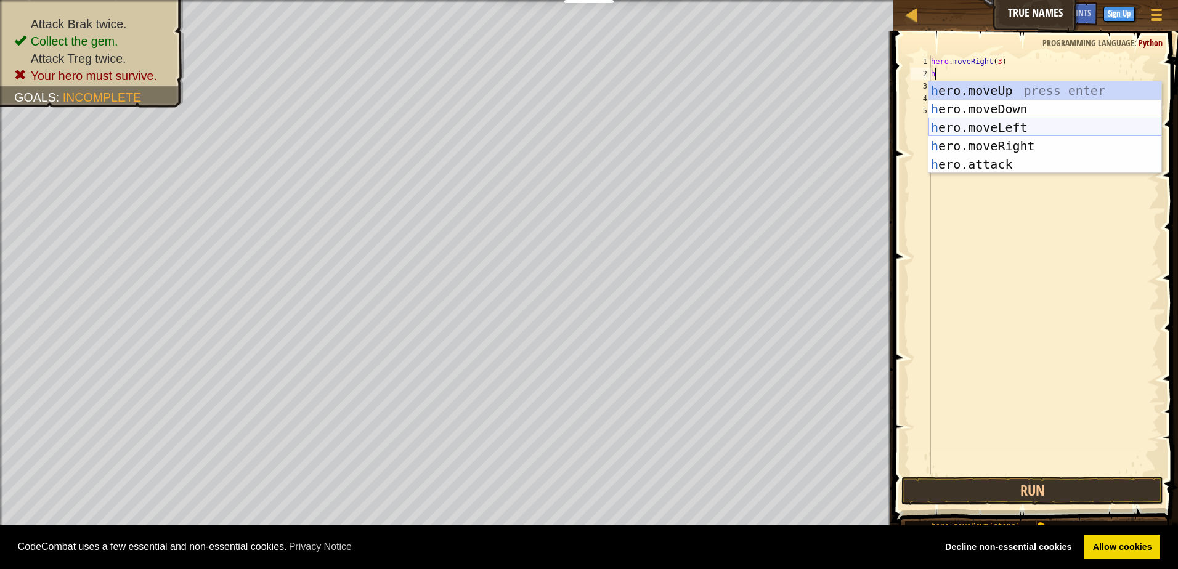
click at [1035, 123] on div "h ero.moveUp press enter h ero.moveDown press enter h ero.moveLeft press enter …" at bounding box center [1044, 145] width 233 height 129
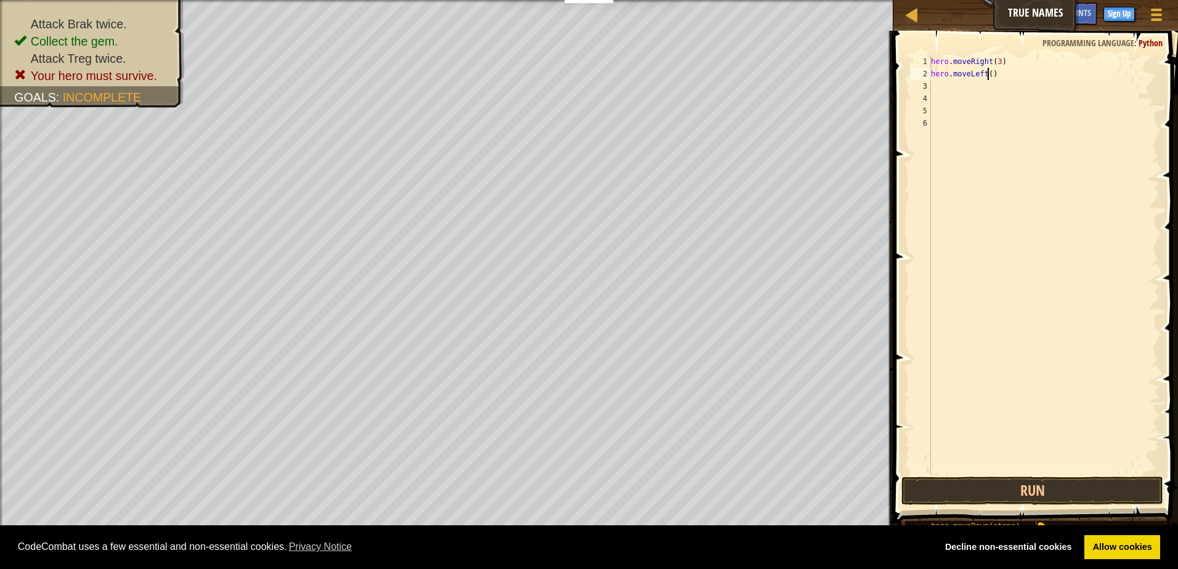
click at [986, 75] on div "hero . moveRight ( 3 ) hero . moveLeft ( )" at bounding box center [1043, 277] width 231 height 444
type textarea "hero.moveLeft(3)"
click at [1102, 485] on button "Run" at bounding box center [1032, 491] width 262 height 28
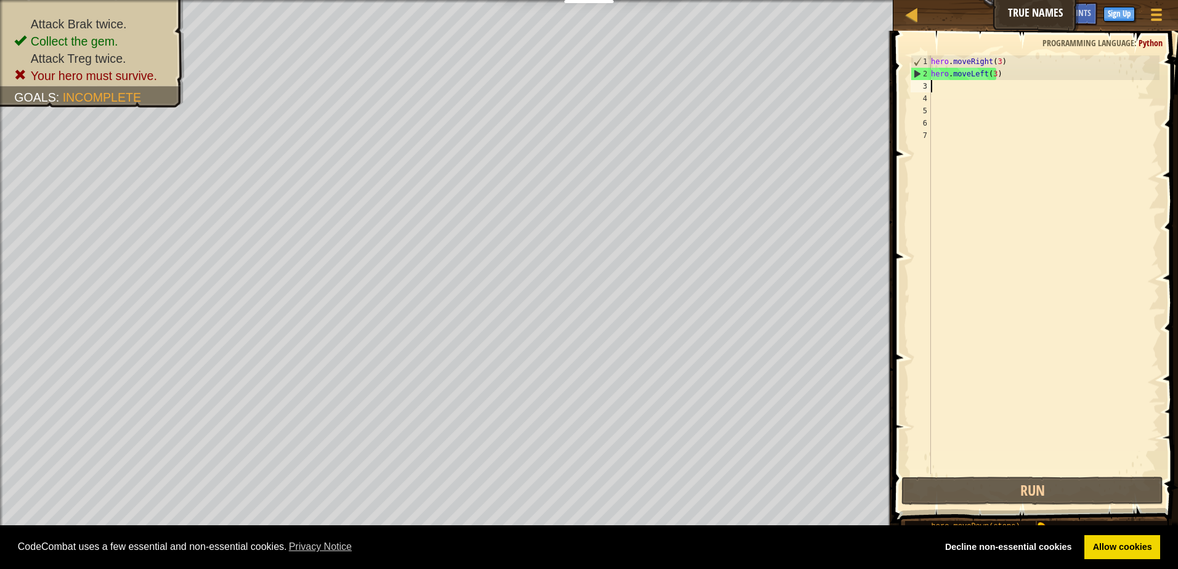
click at [994, 73] on div "hero . moveRight ( 3 ) hero . moveLeft ( 3 )" at bounding box center [1043, 277] width 231 height 444
click at [988, 74] on div "hero . moveRight ( 3 ) hero . moveLeft ( 3 )" at bounding box center [1043, 277] width 231 height 444
click at [992, 73] on div "hero . moveRight ( 3 ) hero . moveLeft ( 3 )" at bounding box center [1043, 277] width 231 height 444
click at [1016, 78] on div "hero . moveRight ( 3 ) hero . moveLeft ( 3 )" at bounding box center [1043, 277] width 231 height 444
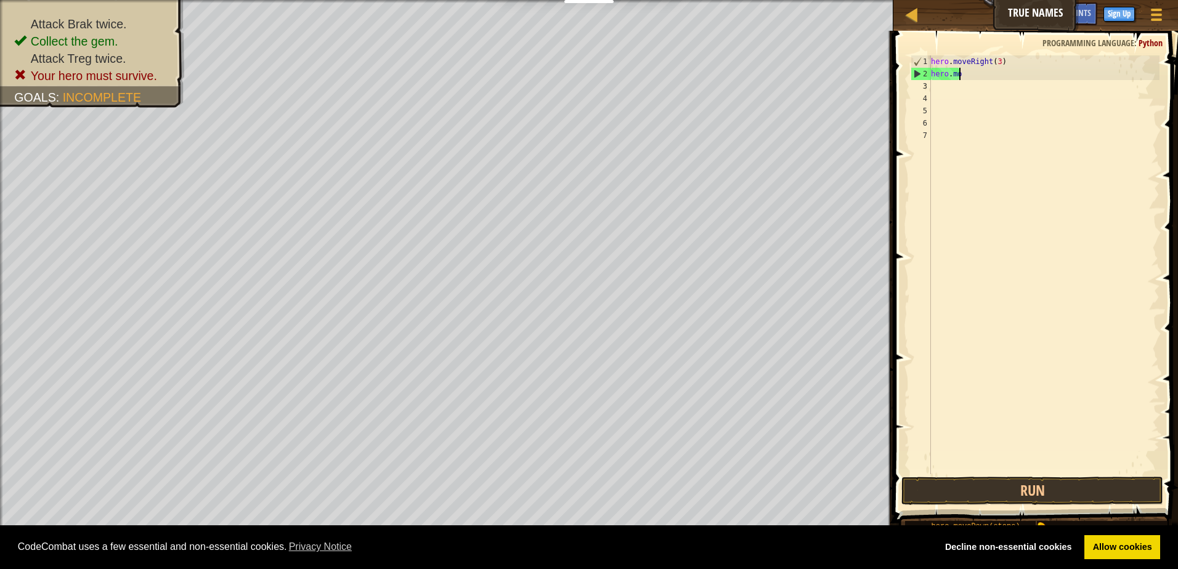
type textarea "h"
click at [996, 61] on div "hero . moveRight ( 3 )" at bounding box center [1043, 277] width 231 height 444
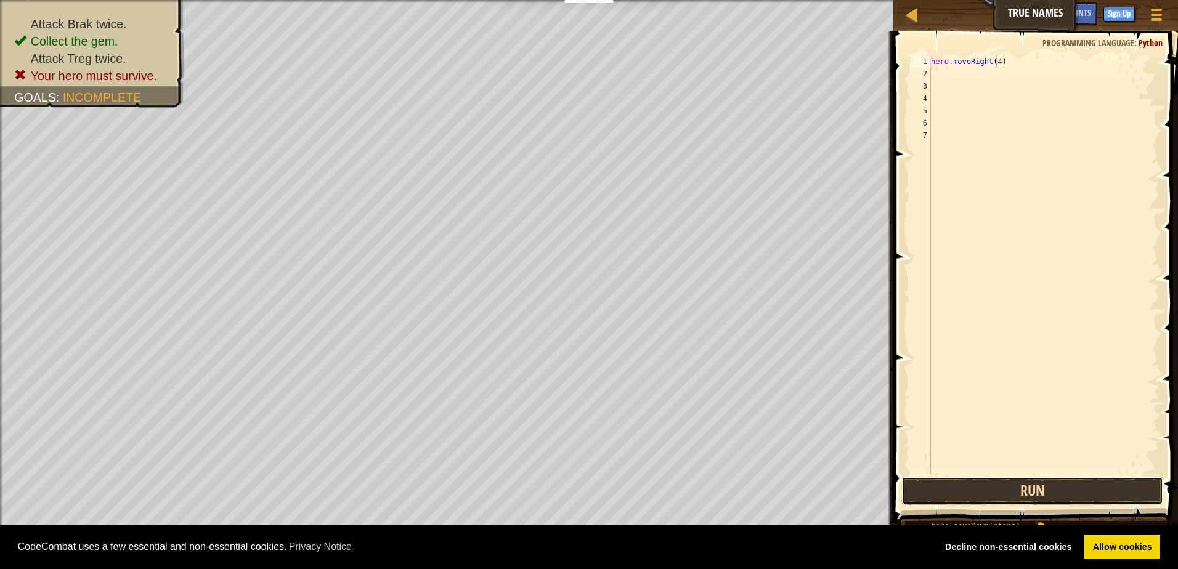
click at [1088, 493] on button "Run" at bounding box center [1032, 491] width 262 height 28
click at [1023, 486] on button "Run" at bounding box center [1032, 491] width 262 height 28
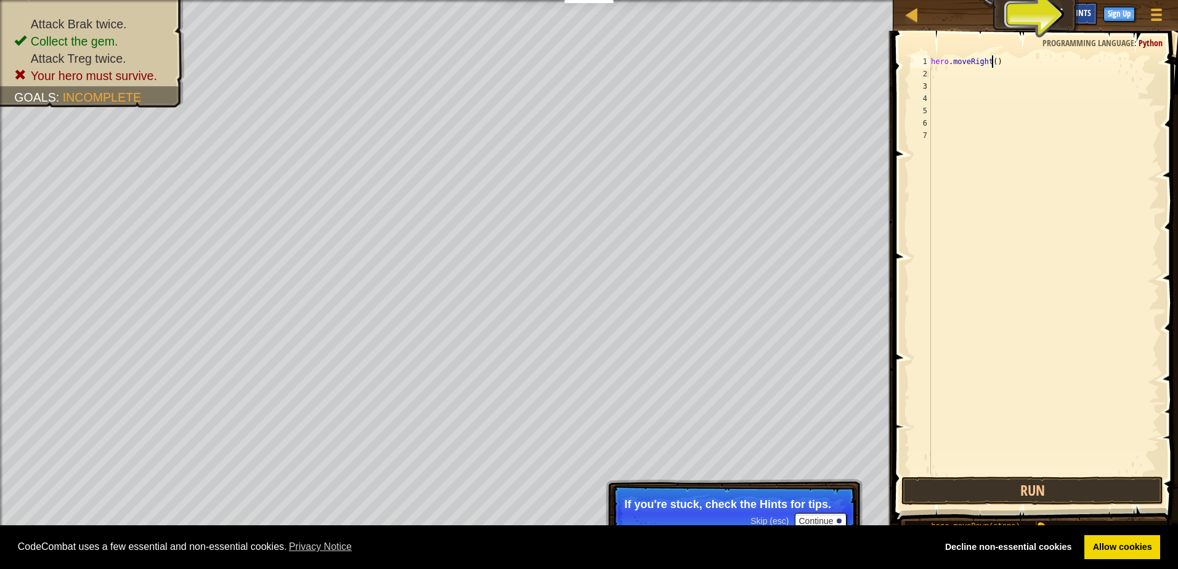
click at [1090, 8] on span "Hints" at bounding box center [1081, 13] width 20 height 12
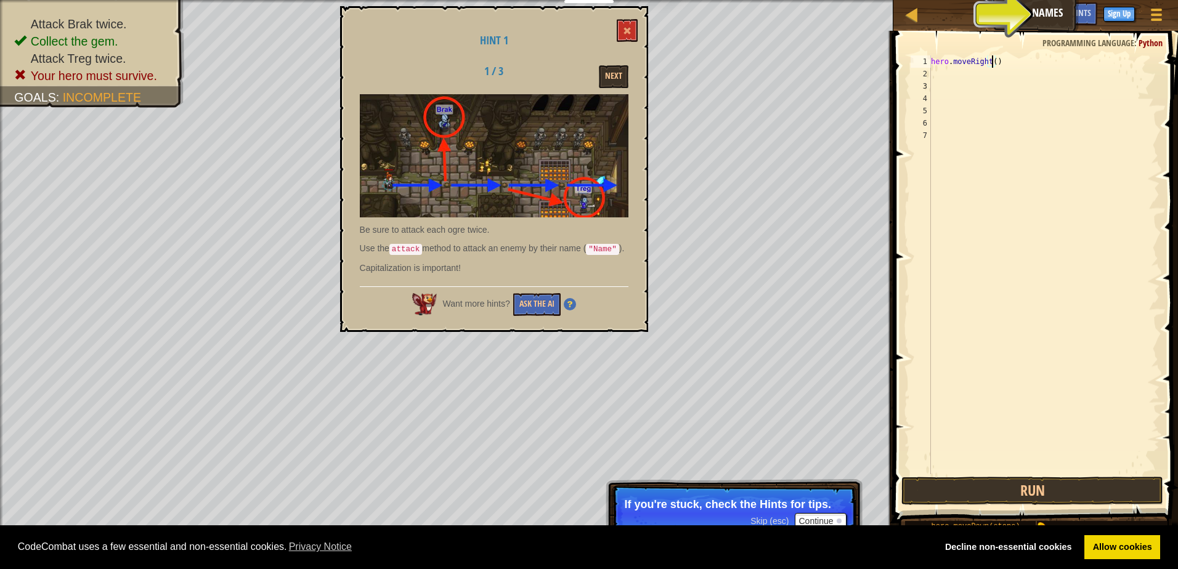
click at [643, 31] on div "Hint 1 1 / 3 Next Be sure to attack each ogre twice. Use the attack method to a…" at bounding box center [494, 169] width 308 height 326
click at [636, 32] on button at bounding box center [627, 30] width 21 height 23
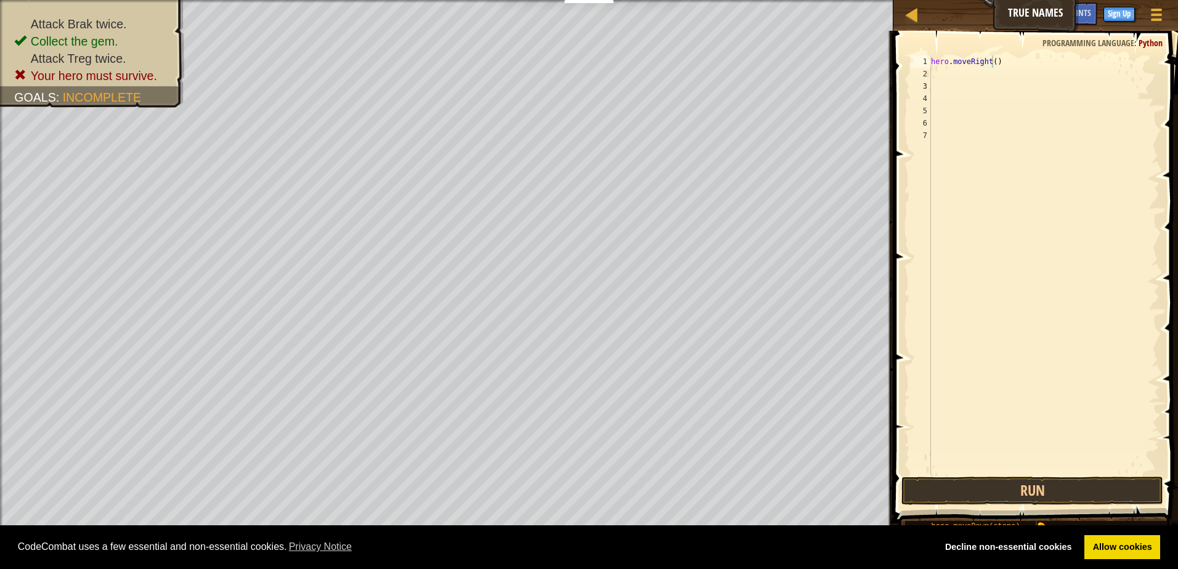
click at [992, 59] on div "hero . moveRight ( )" at bounding box center [1043, 277] width 231 height 444
type textarea "hero.moveRight(3)"
click at [944, 76] on div "hero . moveRight ( 3 )" at bounding box center [1043, 277] width 231 height 444
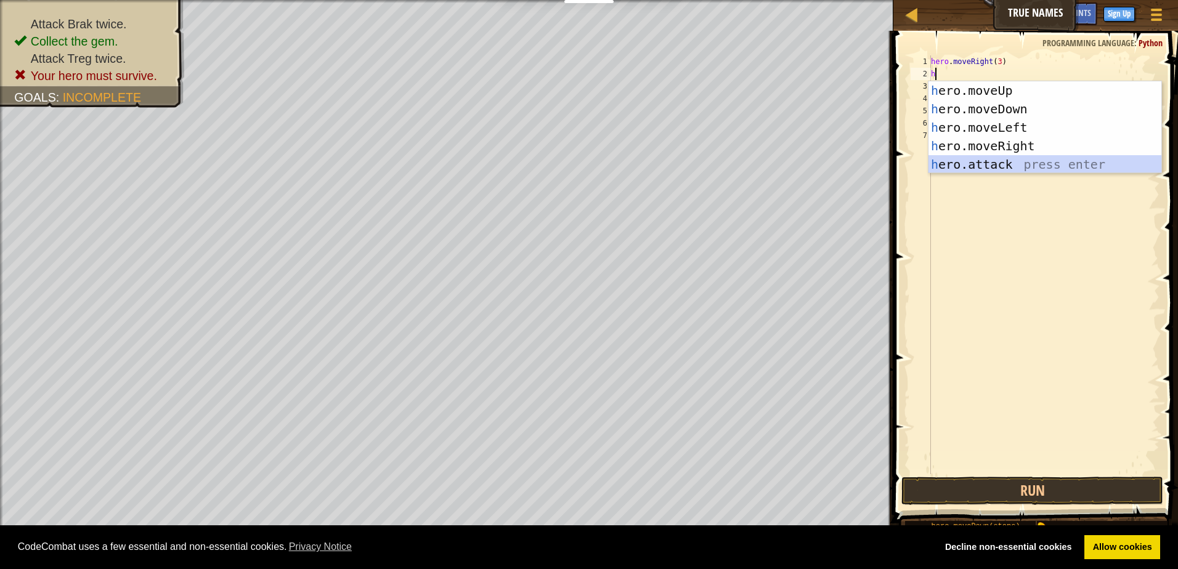
click at [986, 163] on div "h ero.moveUp press enter h ero.moveDown press enter h ero.moveLeft press enter …" at bounding box center [1044, 145] width 233 height 129
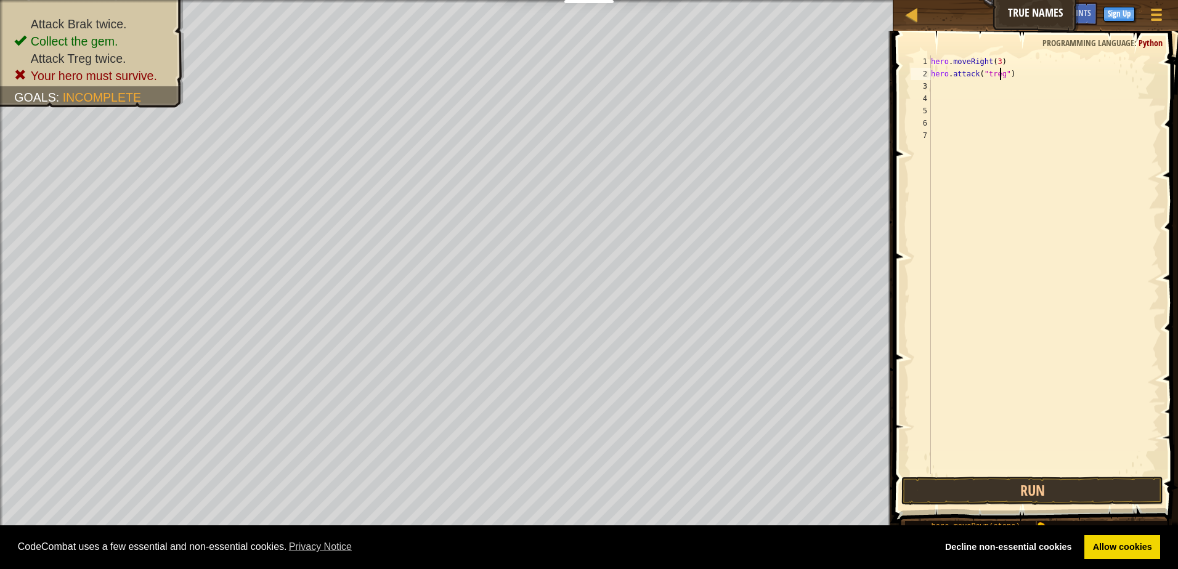
scroll to position [6, 6]
type textarea "hero.attack("treg")"
click at [1008, 500] on button "Run" at bounding box center [1032, 491] width 262 height 28
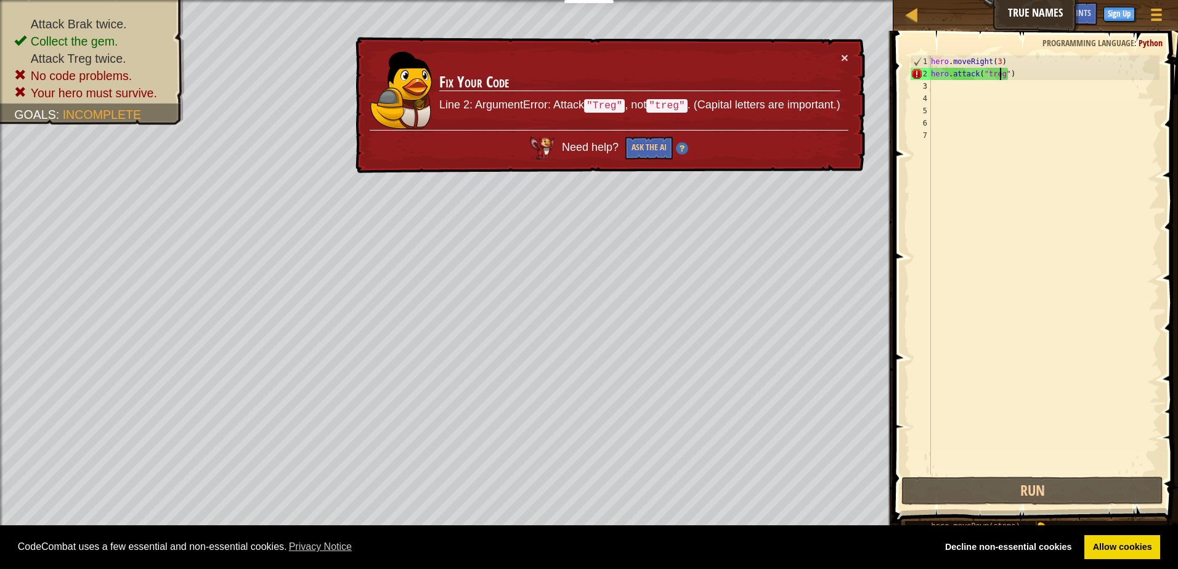
click at [942, 78] on div "hero . moveRight ( 3 ) hero . attack ( "treg" )" at bounding box center [1043, 277] width 231 height 444
click at [945, 87] on div "hero . moveRight ( 3 ) hero . attack ( "treg" )" at bounding box center [1043, 277] width 231 height 444
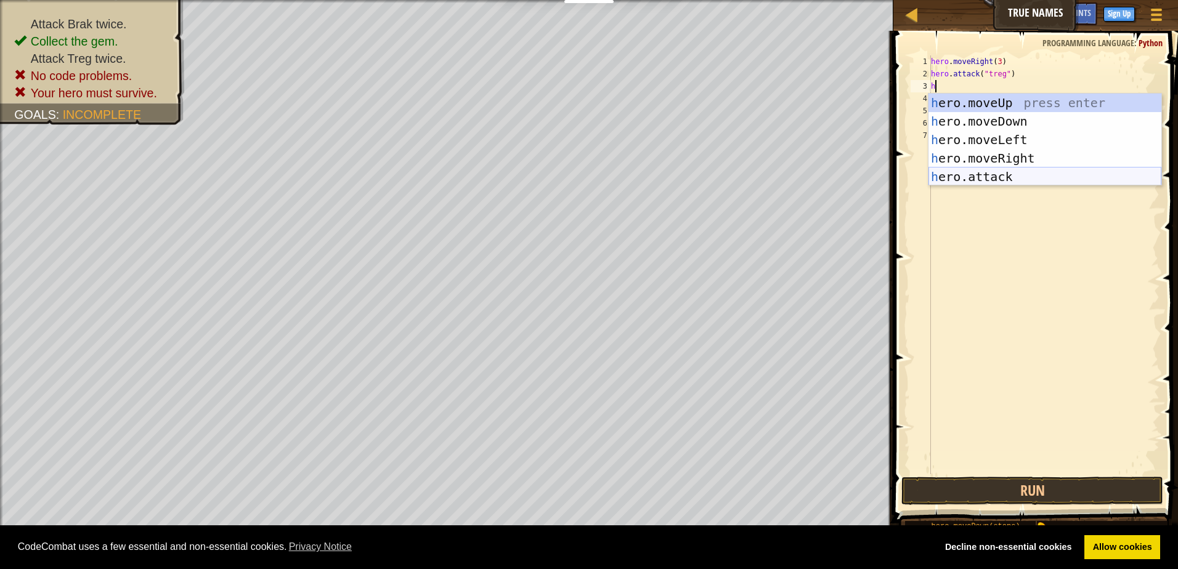
click at [1026, 173] on div "h ero.moveUp press enter h ero.moveDown press enter h ero.moveLeft press enter …" at bounding box center [1044, 158] width 233 height 129
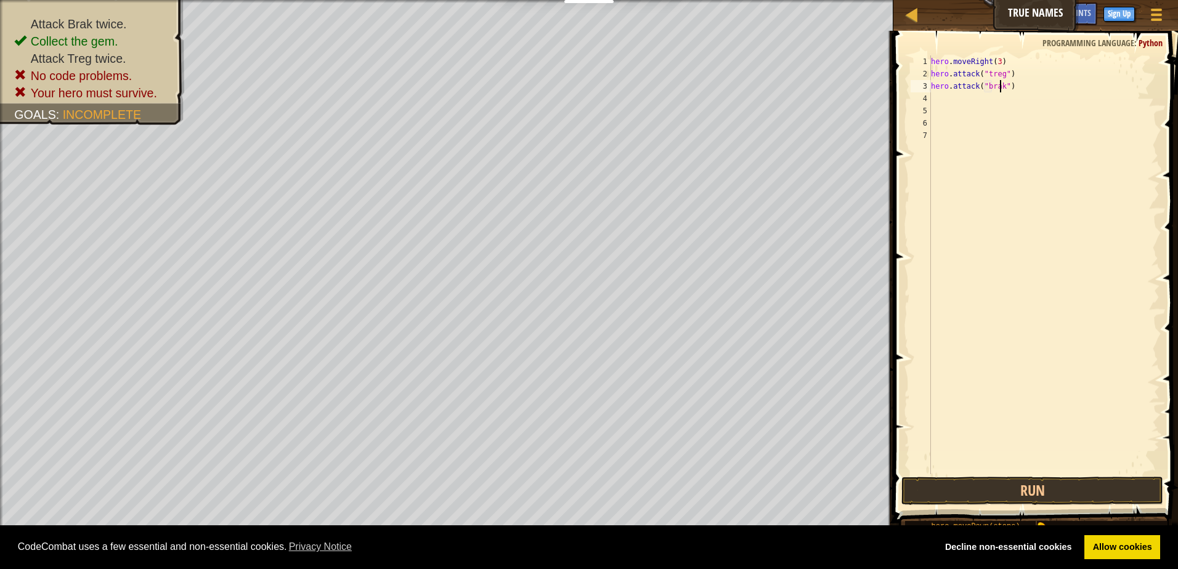
scroll to position [6, 6]
click at [981, 498] on button "Run" at bounding box center [1032, 491] width 262 height 28
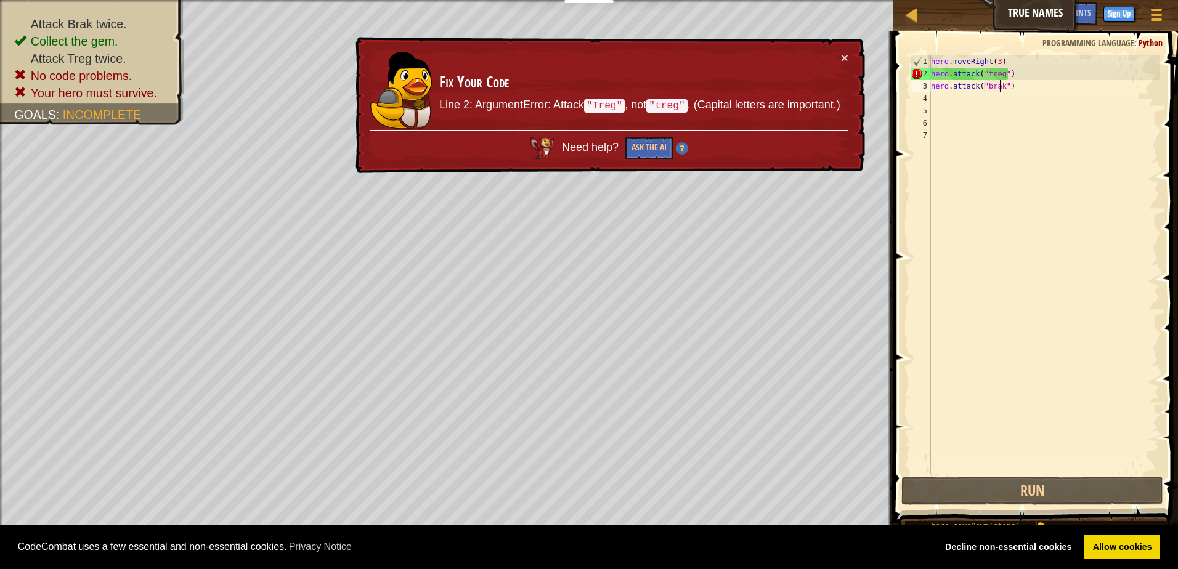
click at [996, 62] on div "hero . moveRight ( 3 ) hero . attack ( "treg" ) hero . attack ( "brak" )" at bounding box center [1043, 277] width 231 height 444
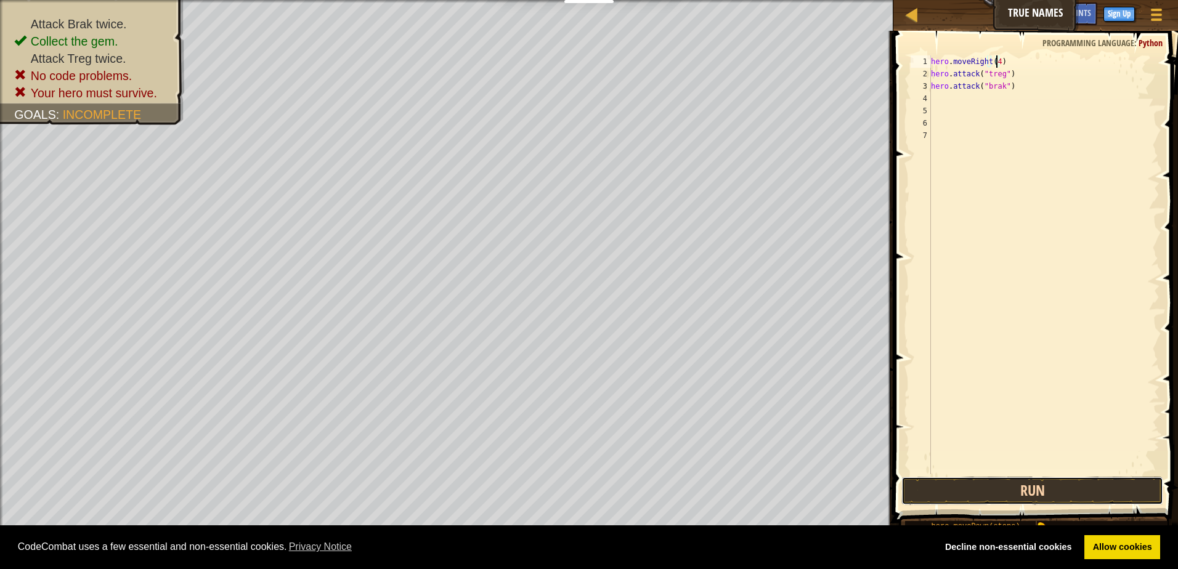
click at [1071, 487] on button "Run" at bounding box center [1032, 491] width 262 height 28
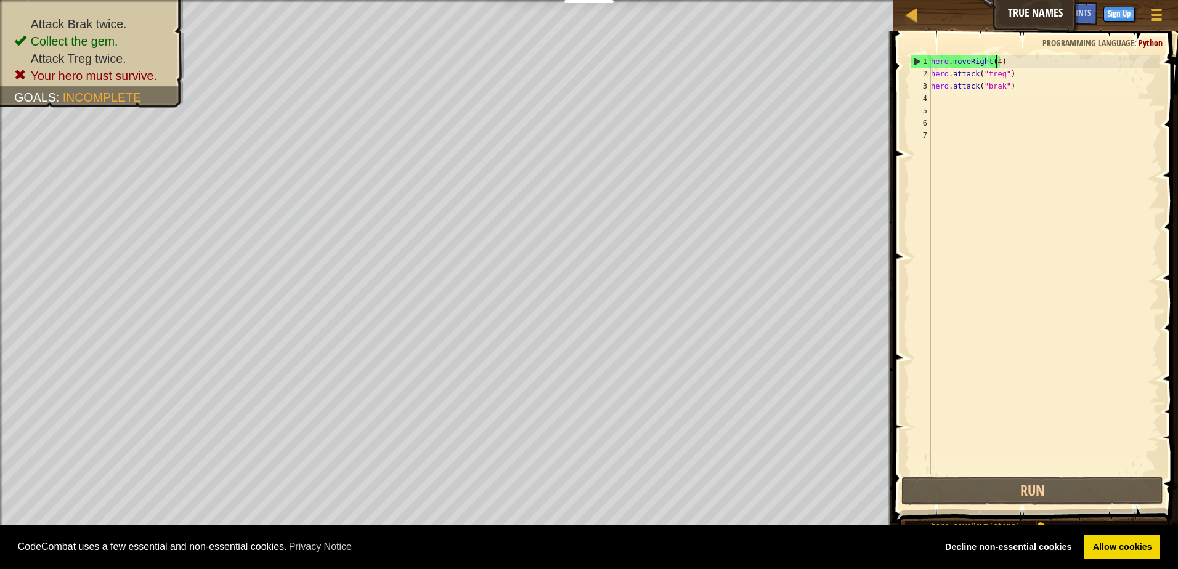
click at [1020, 88] on div "hero . moveRight ( 4 ) hero . attack ( "treg" ) hero . attack ( "brak" )" at bounding box center [1043, 277] width 231 height 444
click at [1002, 76] on div "hero . moveRight ( 4 ) hero . attack ( "treg" ) hero . attack ( "brak" )" at bounding box center [1043, 277] width 231 height 444
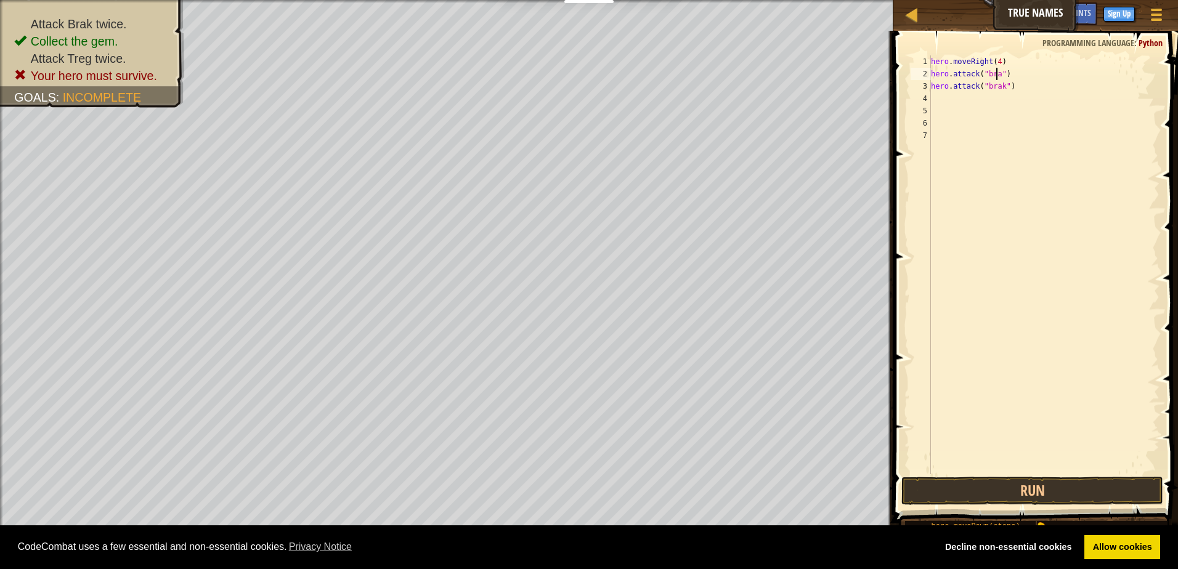
scroll to position [6, 6]
click at [1010, 72] on div "hero . moveRight ( 4 ) hero . attack ( "brak" ) hero . attack ( "brak" )" at bounding box center [1043, 277] width 231 height 444
click at [1005, 86] on div "hero . moveRight ( 4 ) hero . attack ( "brak" ) 2 hero . attack ( "brak" )" at bounding box center [1043, 277] width 231 height 444
click at [1016, 89] on div "hero . moveRight ( 4 ) hero . attack ( "brak" ) 2 hero . attack ( "treg)" at bounding box center [1043, 277] width 231 height 444
click at [1061, 493] on button "Run" at bounding box center [1032, 491] width 262 height 28
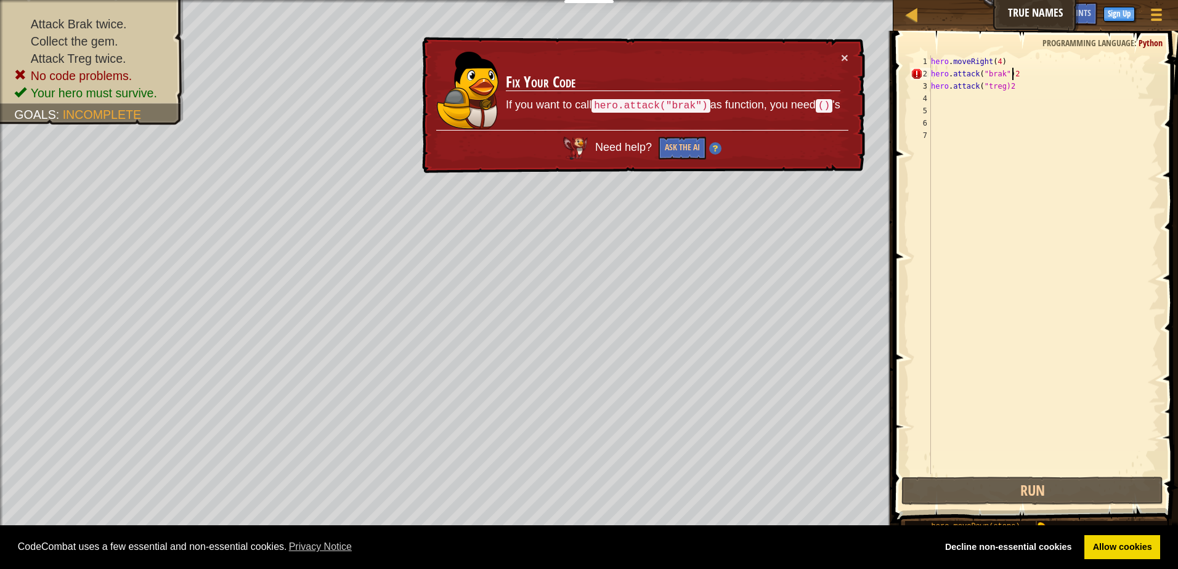
click at [1028, 75] on div "hero . moveRight ( 4 ) hero . attack ( "brak" ) 2 hero . attack ( "treg)2" at bounding box center [1043, 277] width 231 height 444
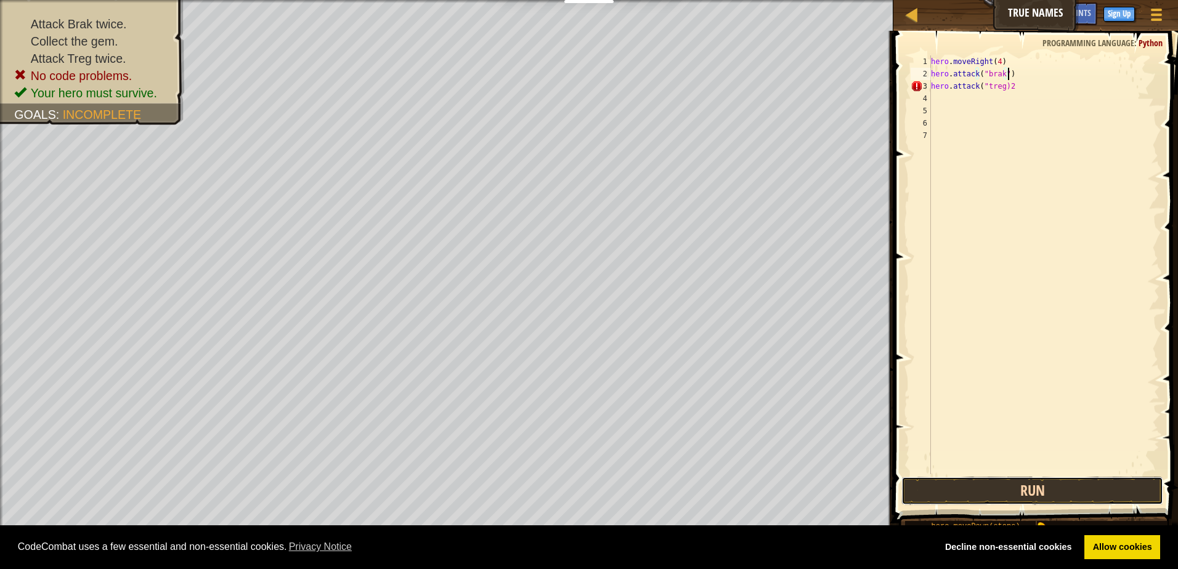
drag, startPoint x: 968, startPoint y: 497, endPoint x: 973, endPoint y: 490, distance: 8.0
click at [969, 497] on button "Run" at bounding box center [1032, 491] width 262 height 28
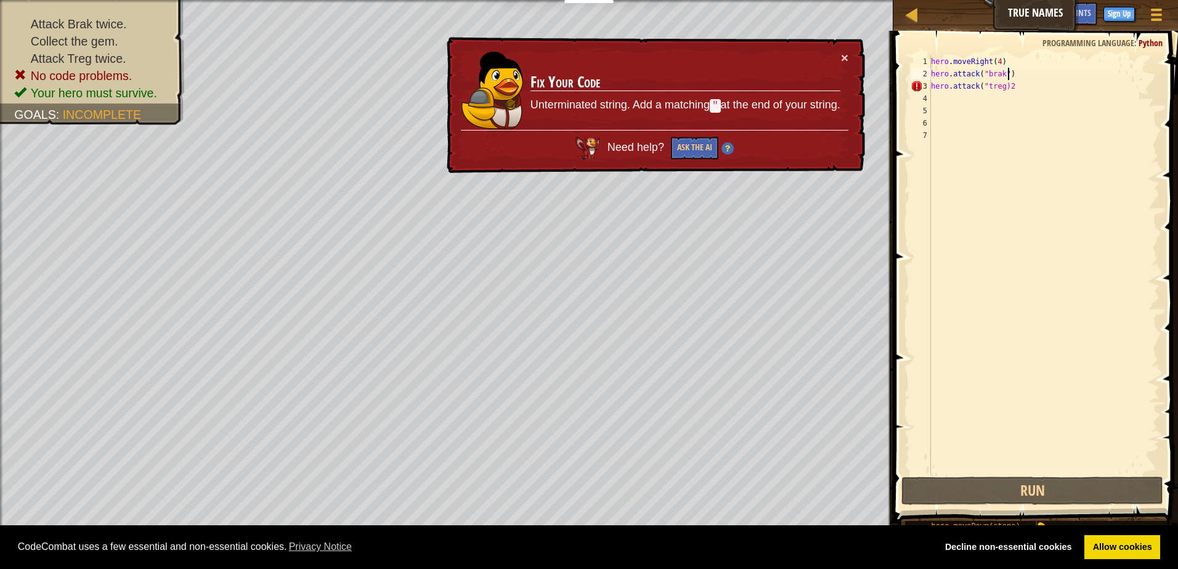
click at [1001, 89] on div "hero . moveRight ( 4 ) hero . attack ( "brak" ) hero . attack ( "treg)2" at bounding box center [1043, 277] width 231 height 444
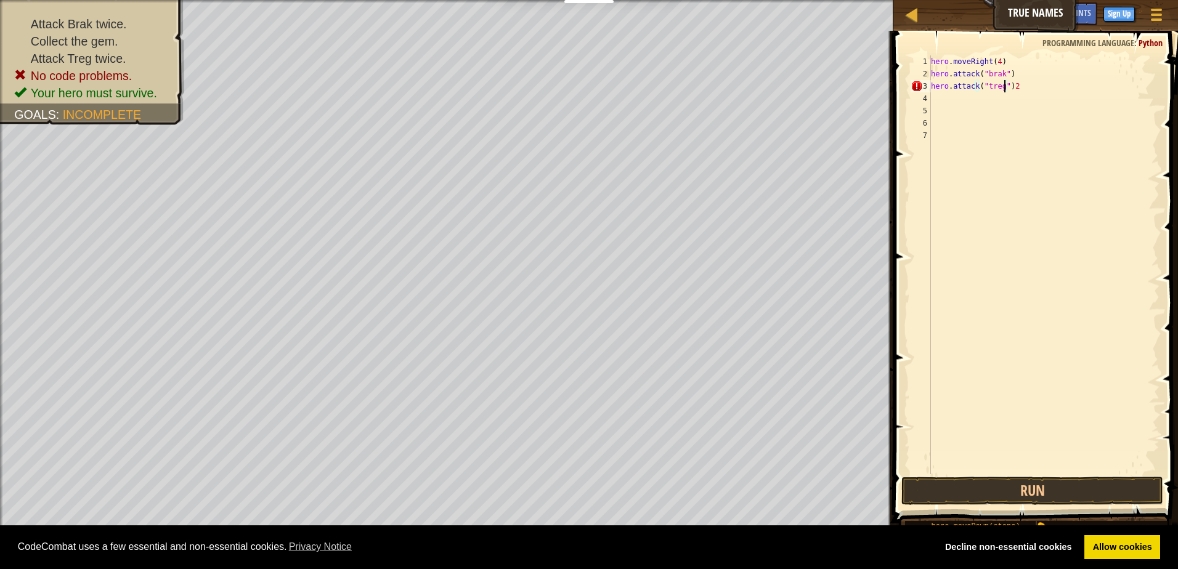
click at [1002, 88] on div "hero . moveRight ( 4 ) hero . attack ( "brak" ) hero . attack ( "treg" ) 2" at bounding box center [1043, 277] width 231 height 444
click at [983, 87] on div "hero . moveRight ( 4 ) hero . attack ( "brak" ) hero . attack ( ")2" at bounding box center [1043, 277] width 231 height 444
click at [981, 87] on div "hero . moveRight ( 4 ) hero . attack ( "brak" ) hero . attack ( ")2" at bounding box center [1043, 277] width 231 height 444
click at [982, 86] on div "hero . moveRight ( 4 ) hero . attack ( "brak" ) hero . attack ( ")2" at bounding box center [1043, 277] width 231 height 444
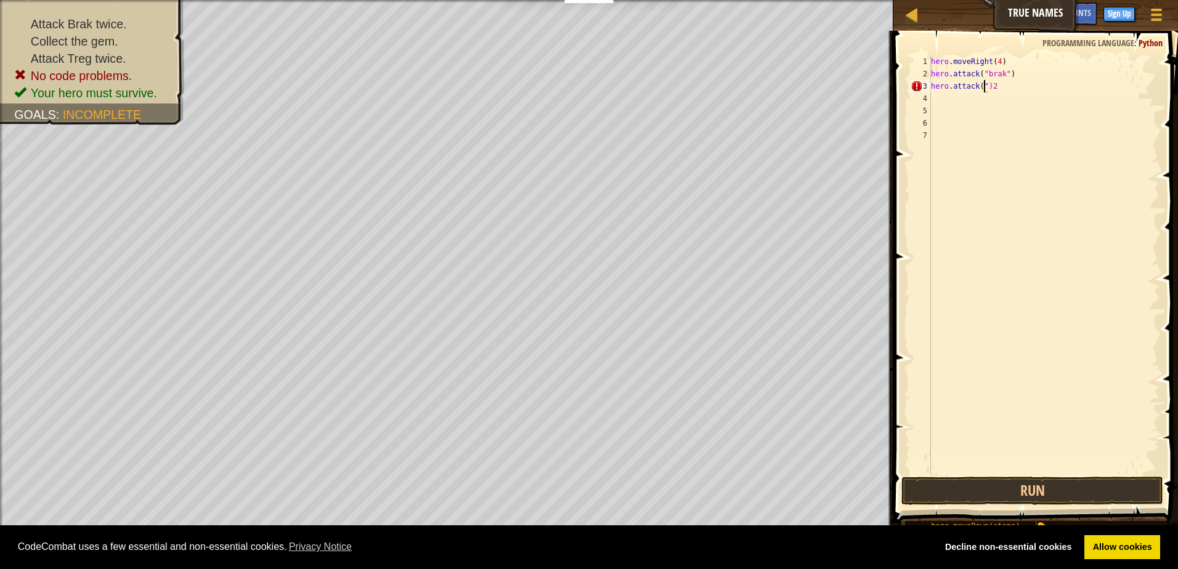
click at [981, 86] on div "hero . moveRight ( 4 ) hero . attack ( "brak" ) hero . attack ( ")2" at bounding box center [1043, 277] width 231 height 444
click at [983, 86] on div "hero . moveRight ( 4 ) hero . attack ( "brak" ) hero . attack ( ")2" at bounding box center [1043, 277] width 231 height 444
click at [986, 84] on div "hero . moveRight ( 4 ) hero . attack ( "brak" ) hero . attack ( ")2" at bounding box center [1043, 277] width 231 height 444
click at [983, 86] on div "hero . moveRight ( 4 ) hero . attack ( "brak" ) hero . attack ( ")2" at bounding box center [1043, 277] width 231 height 444
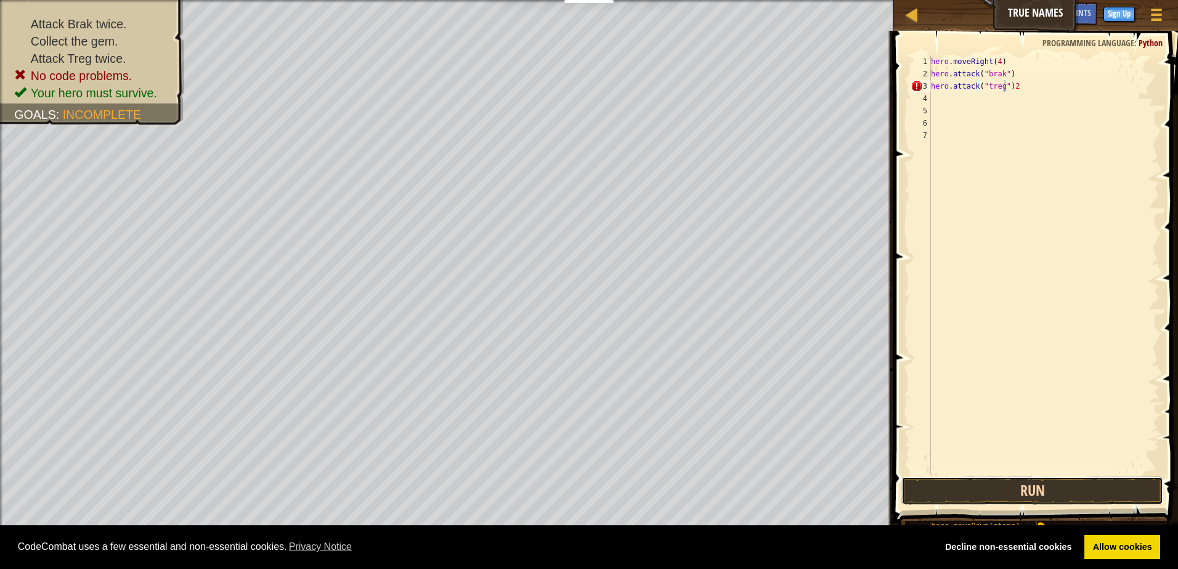
click at [1040, 487] on button "Run" at bounding box center [1032, 491] width 262 height 28
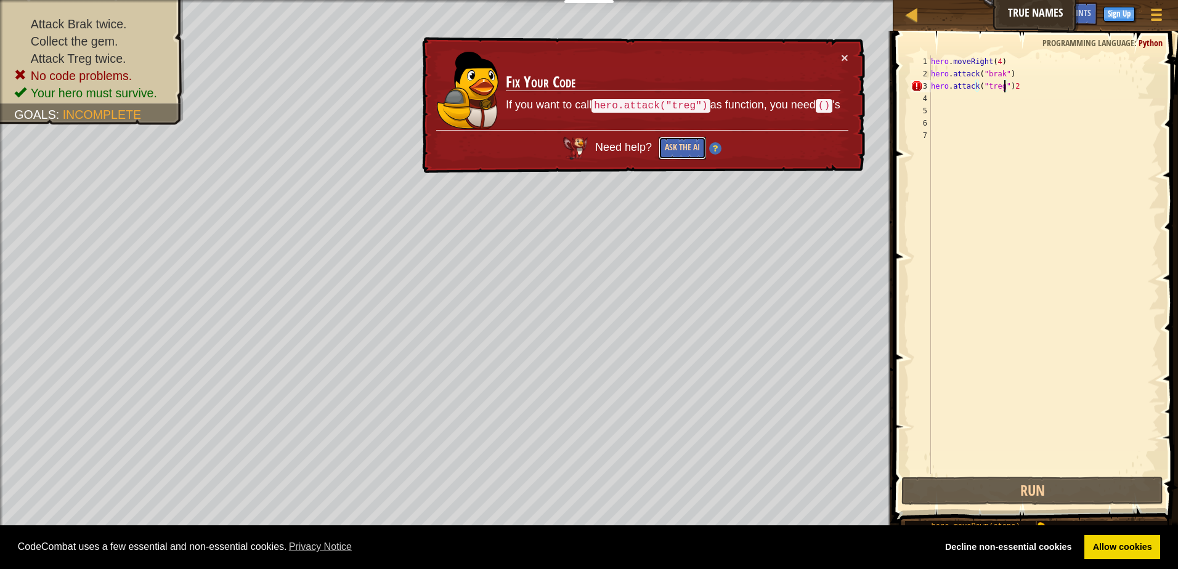
click at [694, 147] on button "Ask the AI" at bounding box center [682, 148] width 47 height 23
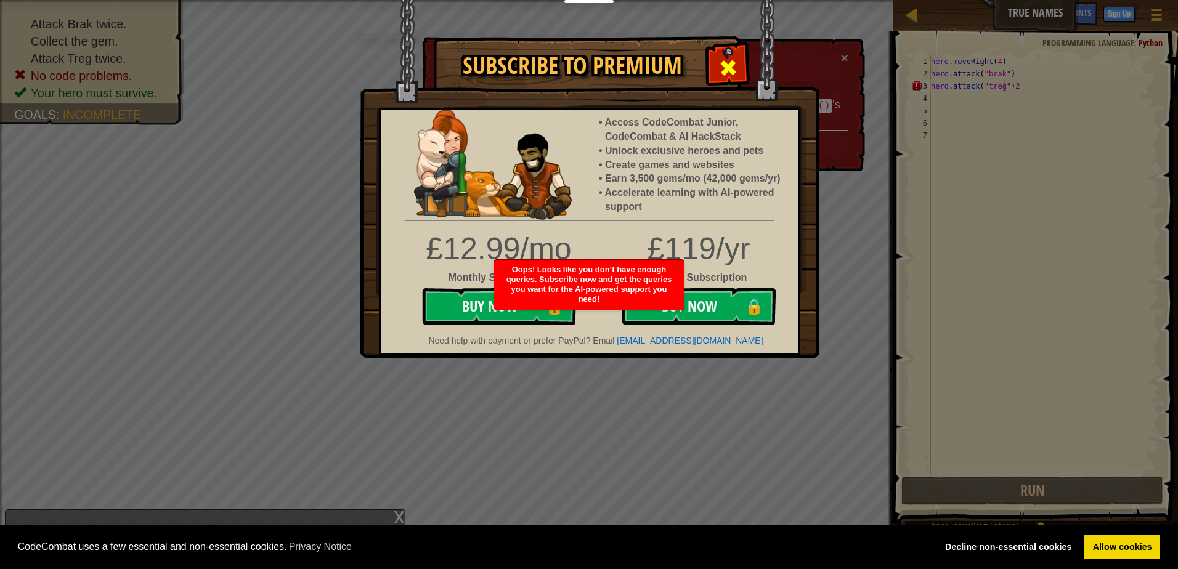
click at [743, 65] on div at bounding box center [727, 66] width 39 height 39
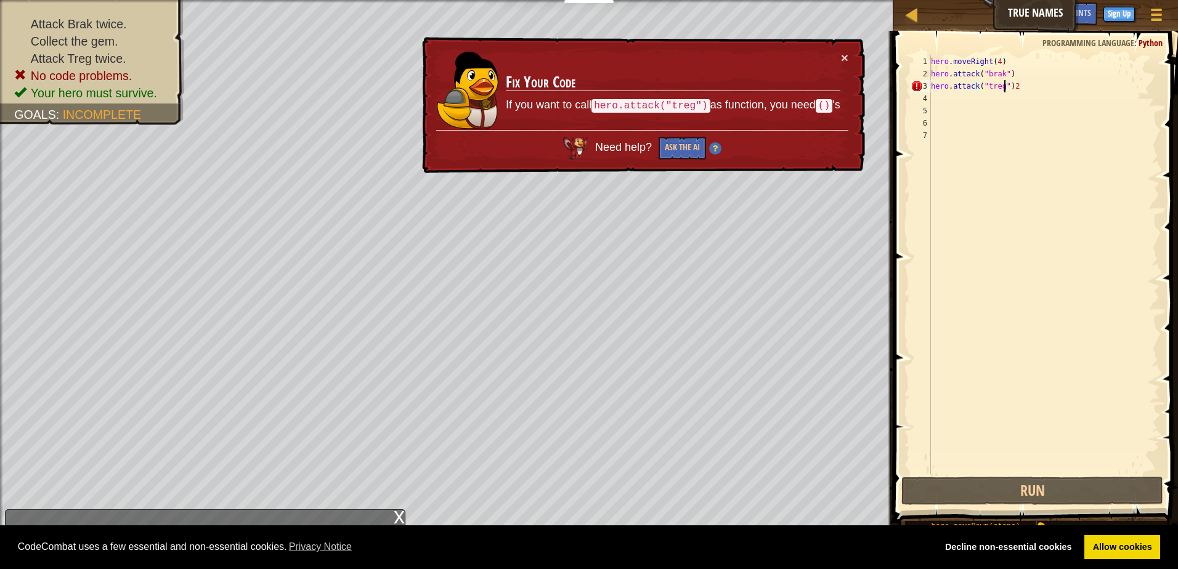
click at [1027, 87] on div "hero . moveRight ( 4 ) hero . attack ( "brak" ) hero . attack ( "treg" ) 2" at bounding box center [1043, 277] width 231 height 444
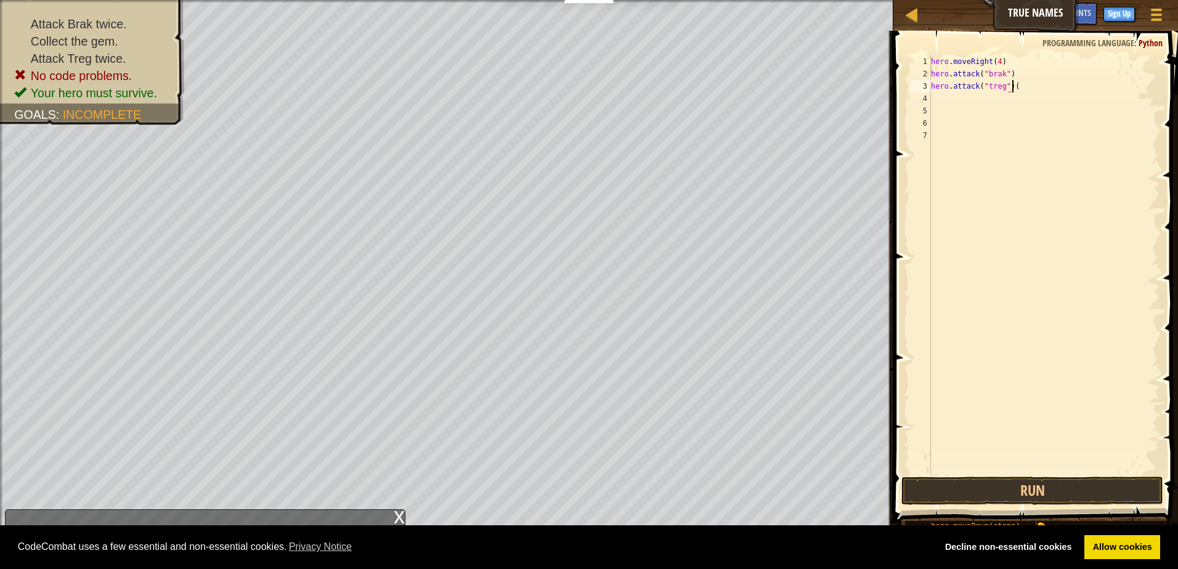
scroll to position [6, 6]
click at [1012, 84] on div "hero . moveRight ( 4 ) hero . attack ( "brak" ) hero . attack ( "treg" ) ( )" at bounding box center [1043, 277] width 231 height 444
click at [1020, 71] on div "hero . moveRight ( 4 ) hero . attack ( "brak" ) hero . attack ( "treg" ) ( 2 )" at bounding box center [1043, 277] width 231 height 444
click at [1012, 73] on div "hero . moveRight ( 4 ) hero . attack ( "brak" ) ( ) hero . attack ( "treg" ) ( …" at bounding box center [1043, 277] width 231 height 444
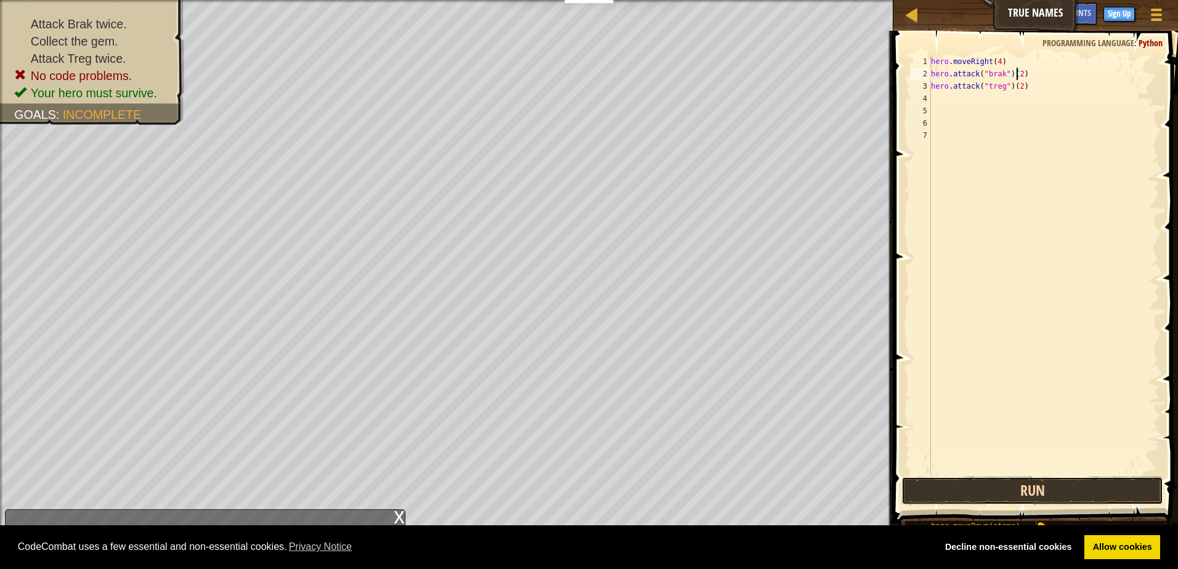
click at [1056, 484] on button "Run" at bounding box center [1032, 491] width 262 height 28
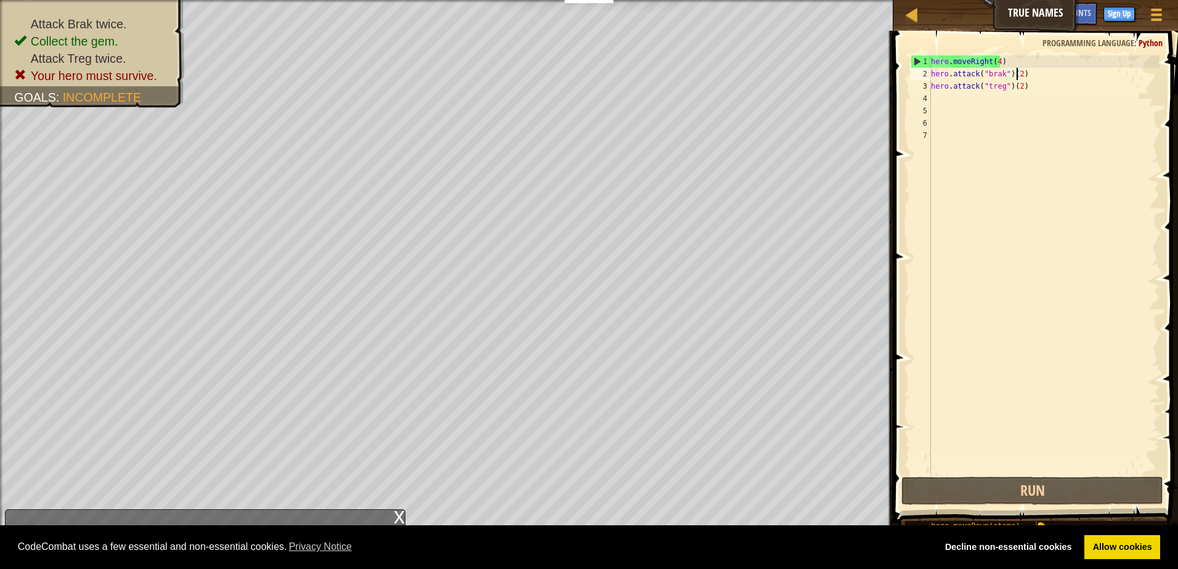
click at [1017, 89] on div "hero . moveRight ( 4 ) hero . attack ( "brak" ) ( 2 ) hero . attack ( "treg" ) …" at bounding box center [1043, 277] width 231 height 444
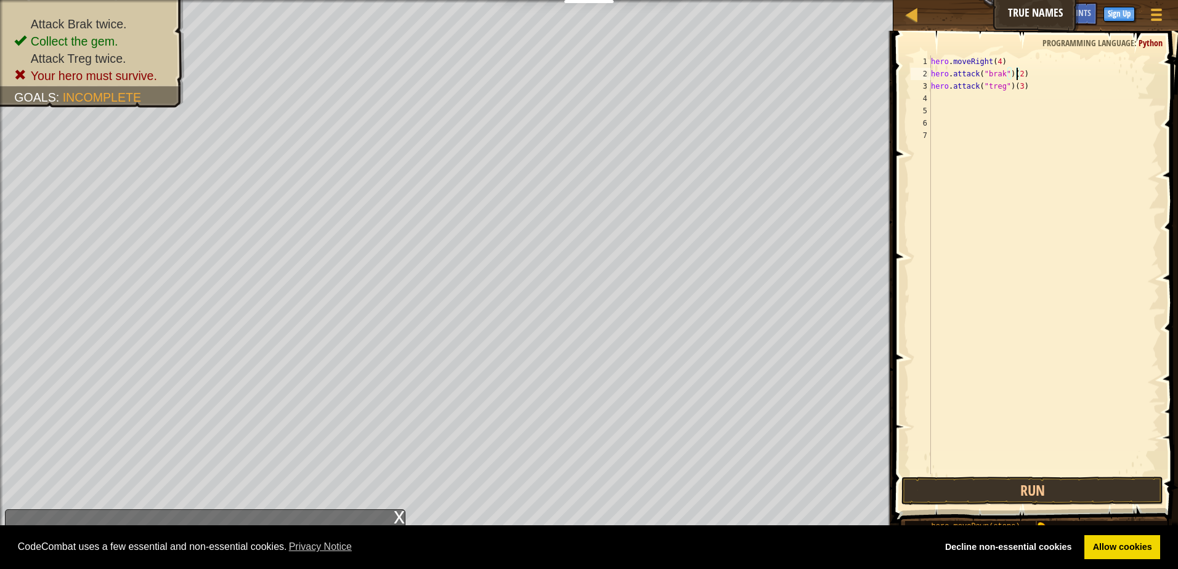
click at [1017, 72] on div "hero . moveRight ( 4 ) hero . attack ( "brak" ) ( 2 ) hero . attack ( "treg" ) …" at bounding box center [1043, 277] width 231 height 444
click at [1046, 490] on button "Run" at bounding box center [1032, 491] width 262 height 28
click at [1015, 84] on div "hero . moveRight ( 4 ) hero . attack ( "brak" ) ( 5 ) hero . attack ( "treg" ) …" at bounding box center [1043, 277] width 231 height 444
click at [931, 479] on button "Run" at bounding box center [1032, 491] width 262 height 28
click at [1015, 73] on div "hero . moveRight ( 4 ) hero . attack ( "brak" ) ( 5 ) hero . attack ( "treg" ) …" at bounding box center [1043, 277] width 231 height 444
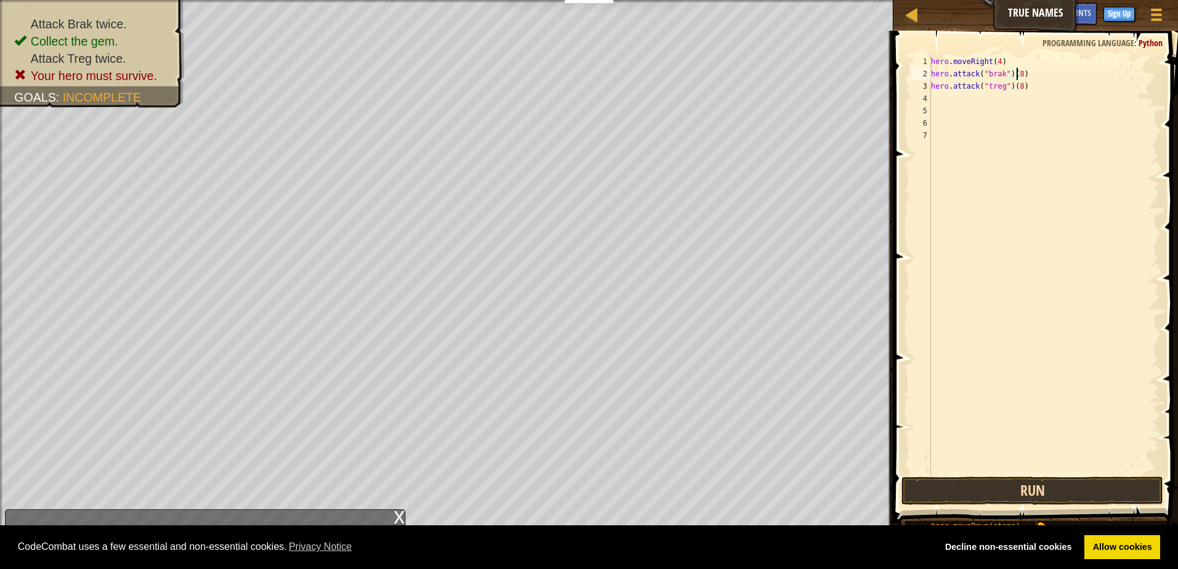
type textarea "hero.attack("brak")(8)"
click at [974, 489] on button "Run" at bounding box center [1032, 491] width 262 height 28
